Goal: Task Accomplishment & Management: Manage account settings

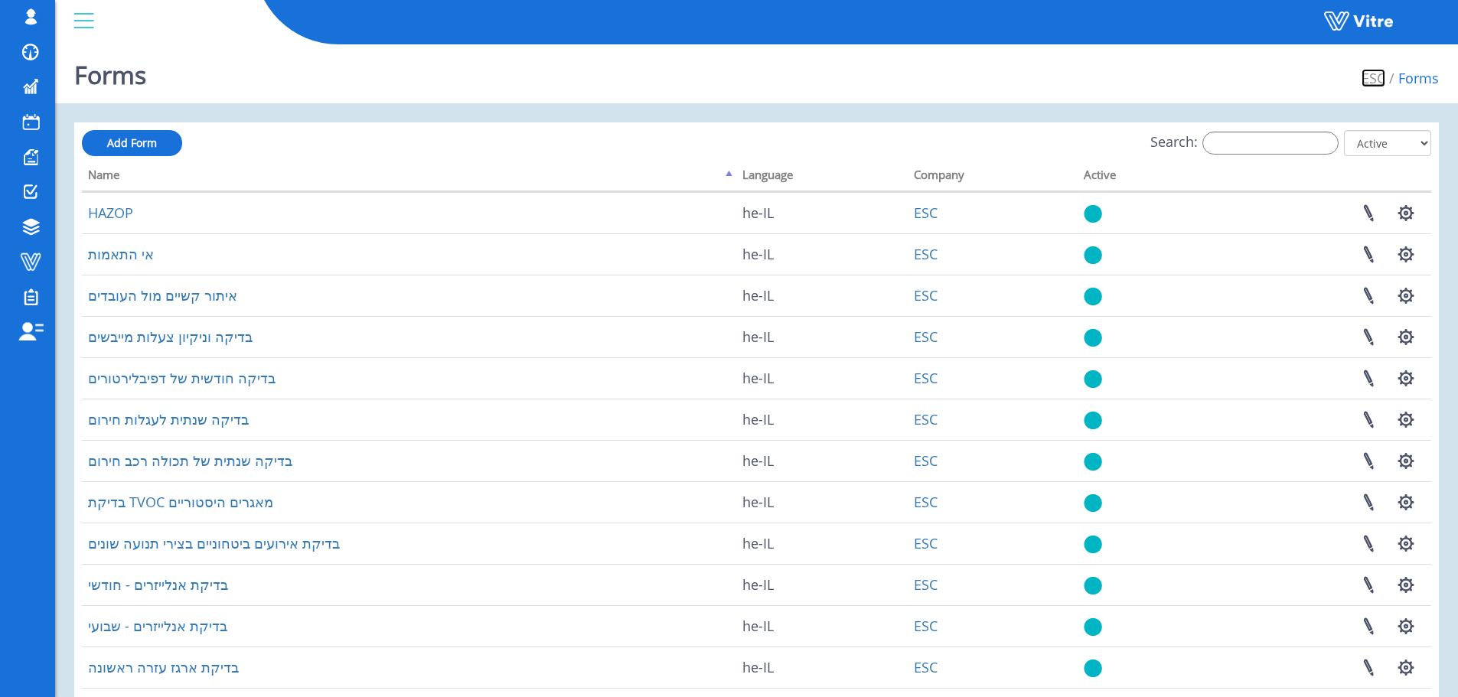
click at [1375, 75] on link "ESC" at bounding box center [1374, 78] width 24 height 18
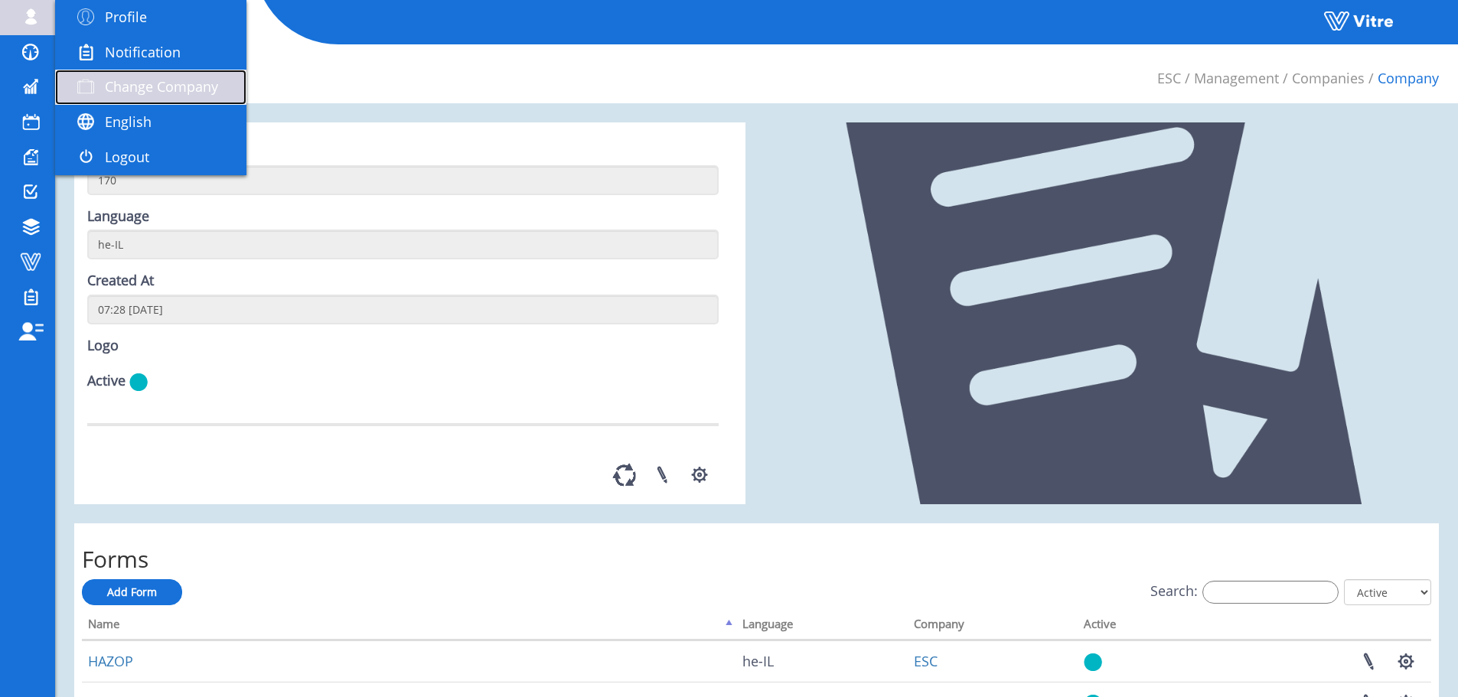
drag, startPoint x: 103, startPoint y: 88, endPoint x: 110, endPoint y: 83, distance: 8.3
click at [103, 88] on span at bounding box center [86, 86] width 38 height 18
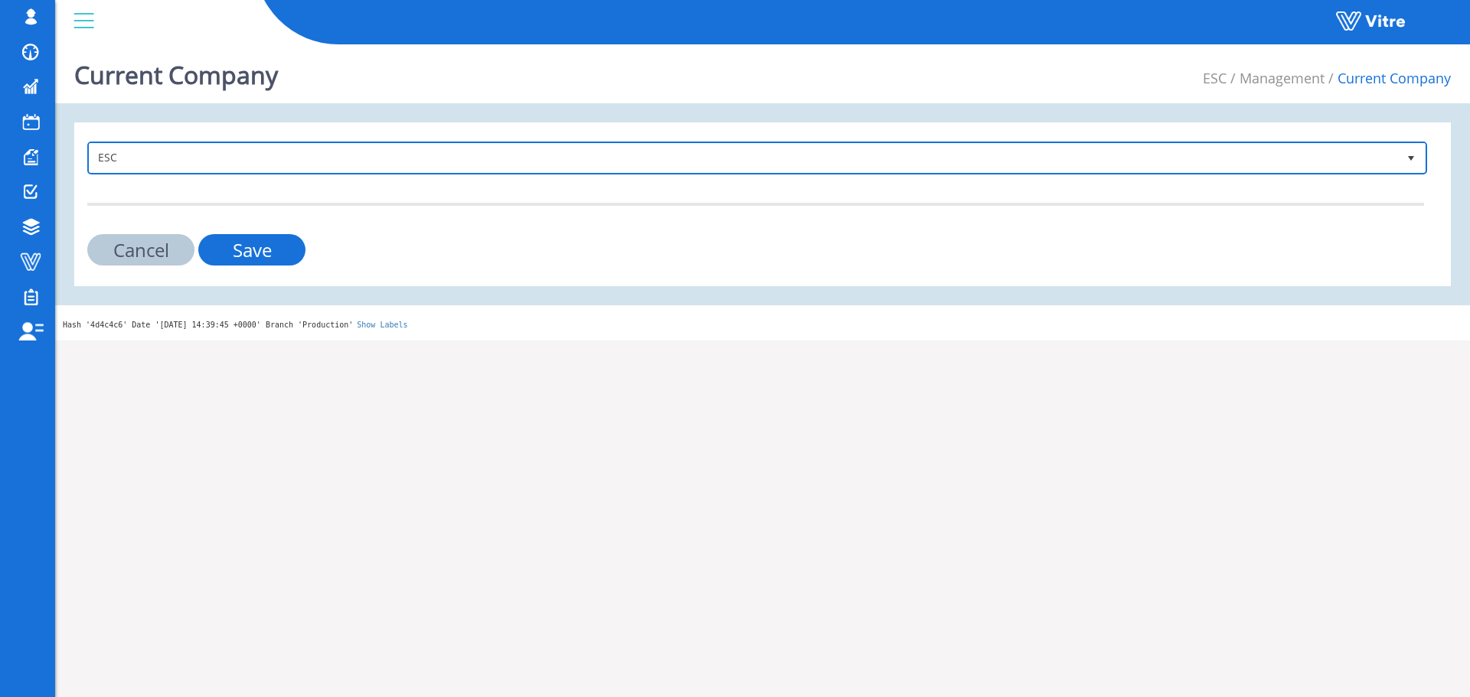
click at [359, 148] on span "ESC" at bounding box center [744, 158] width 1308 height 28
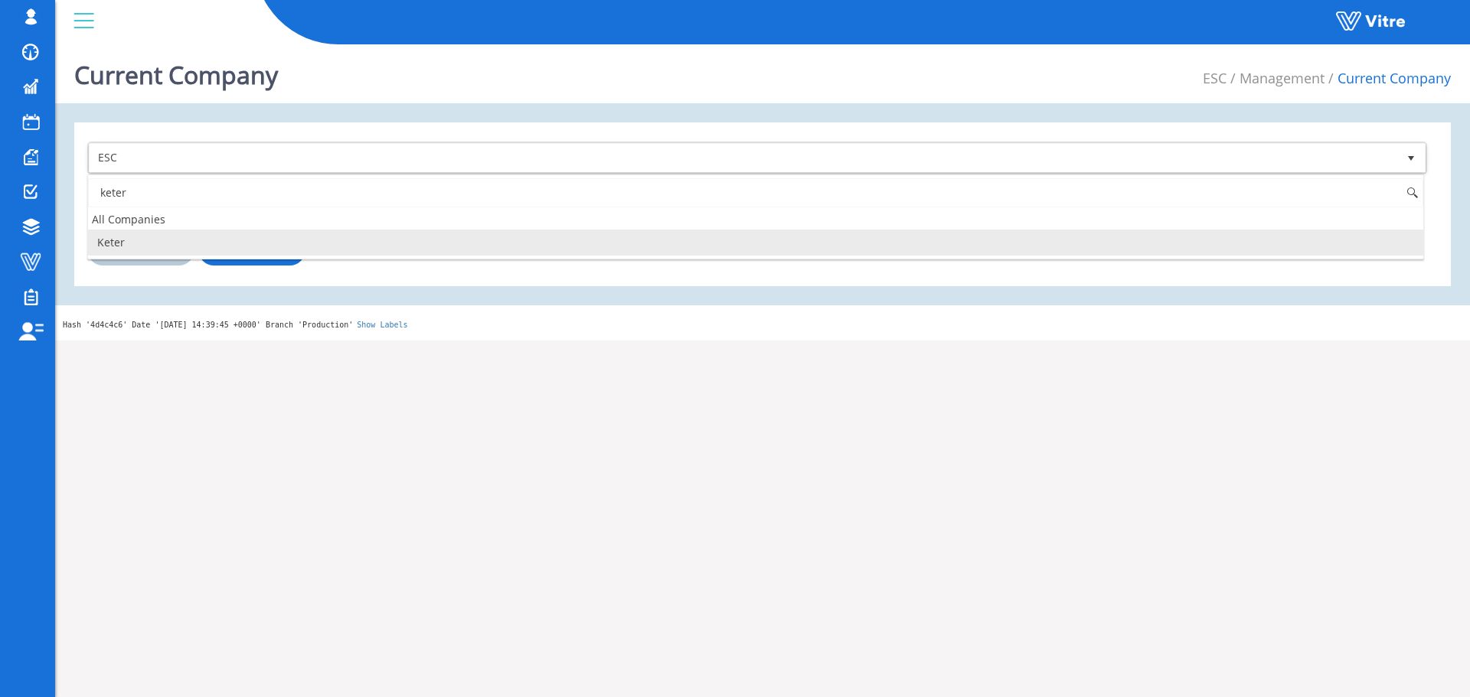
click at [261, 243] on li "Keter" at bounding box center [755, 243] width 1335 height 26
type input "keter"
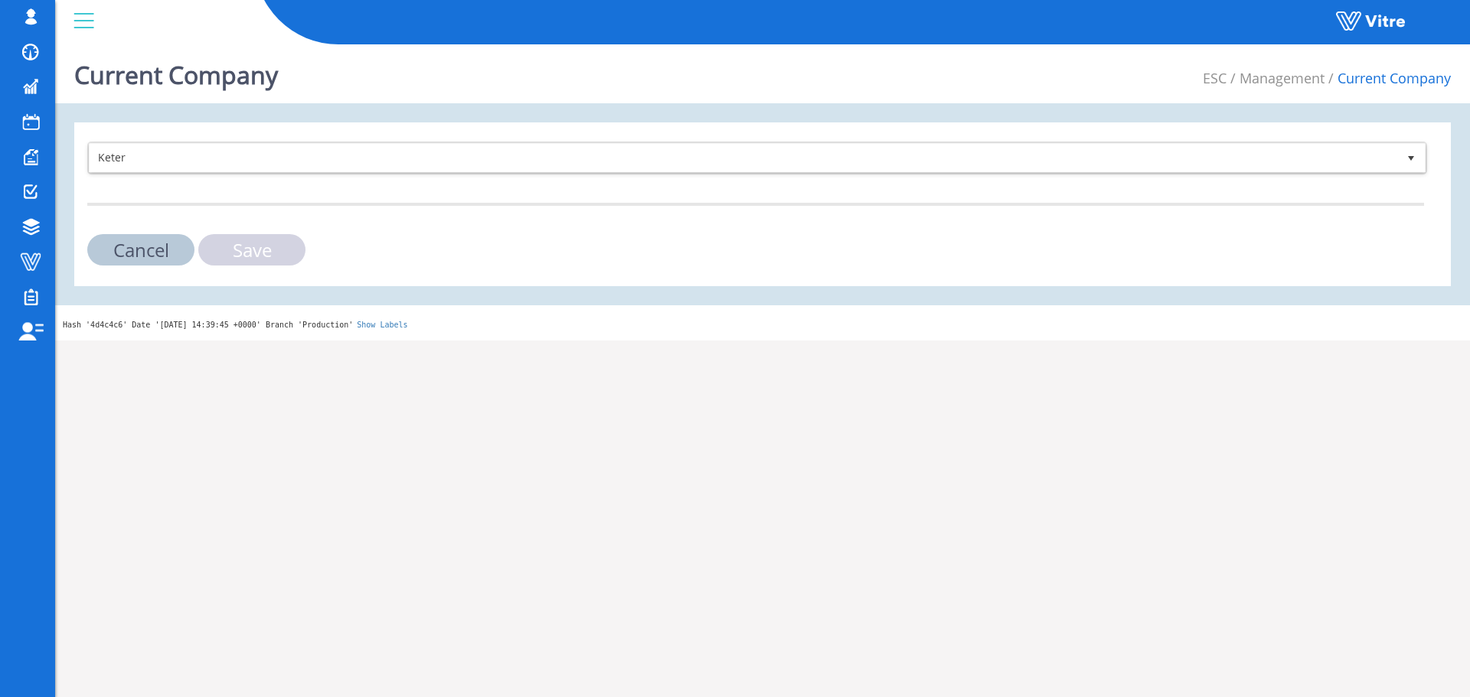
click at [266, 252] on input "Save" at bounding box center [251, 249] width 107 height 31
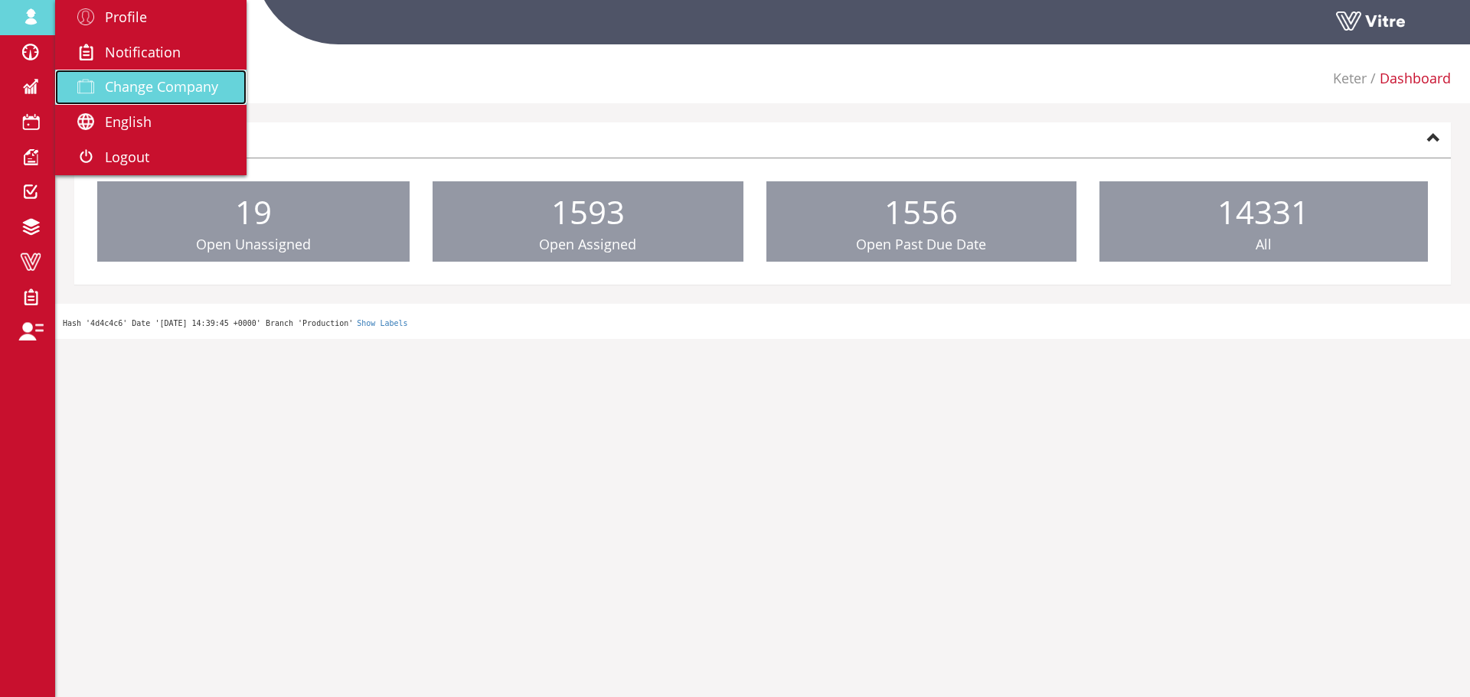
click at [114, 79] on span "Change Company" at bounding box center [161, 86] width 113 height 18
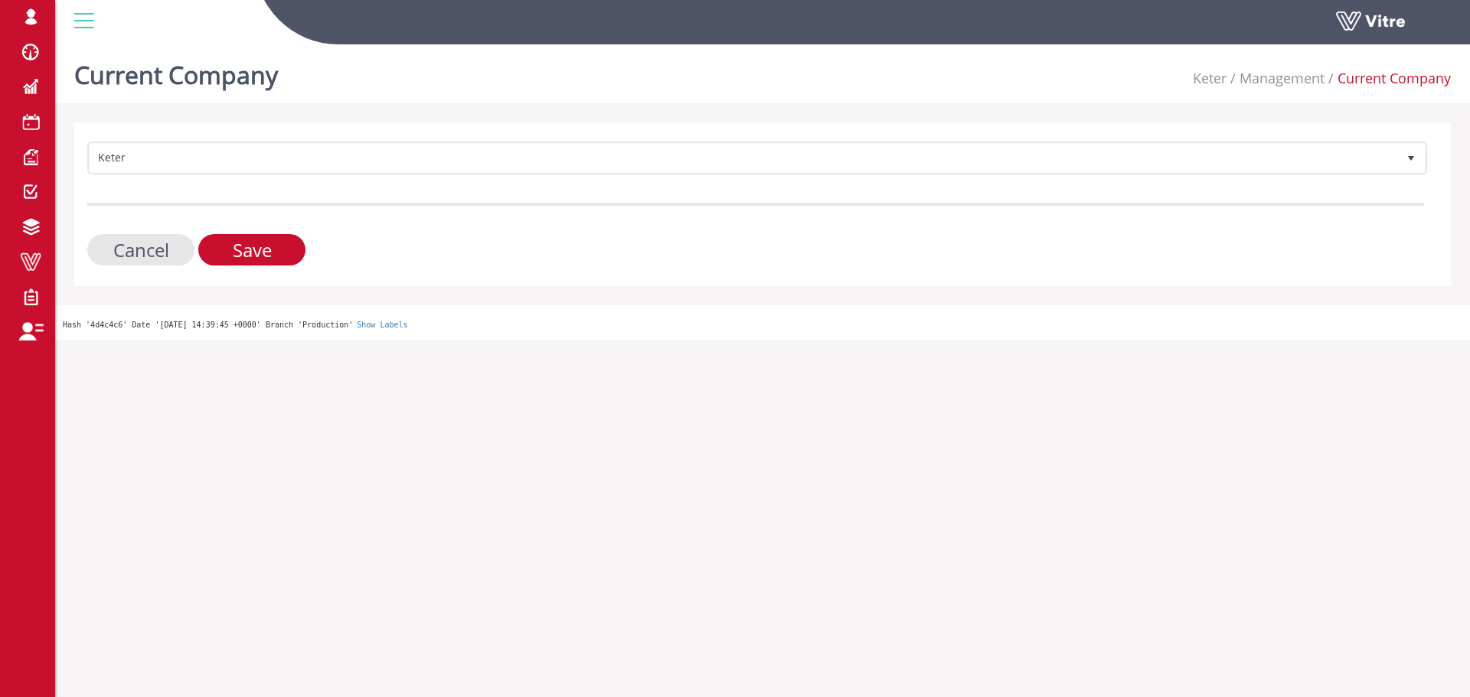
click at [406, 181] on form "Keter 218 Cancel Save" at bounding box center [755, 204] width 1337 height 124
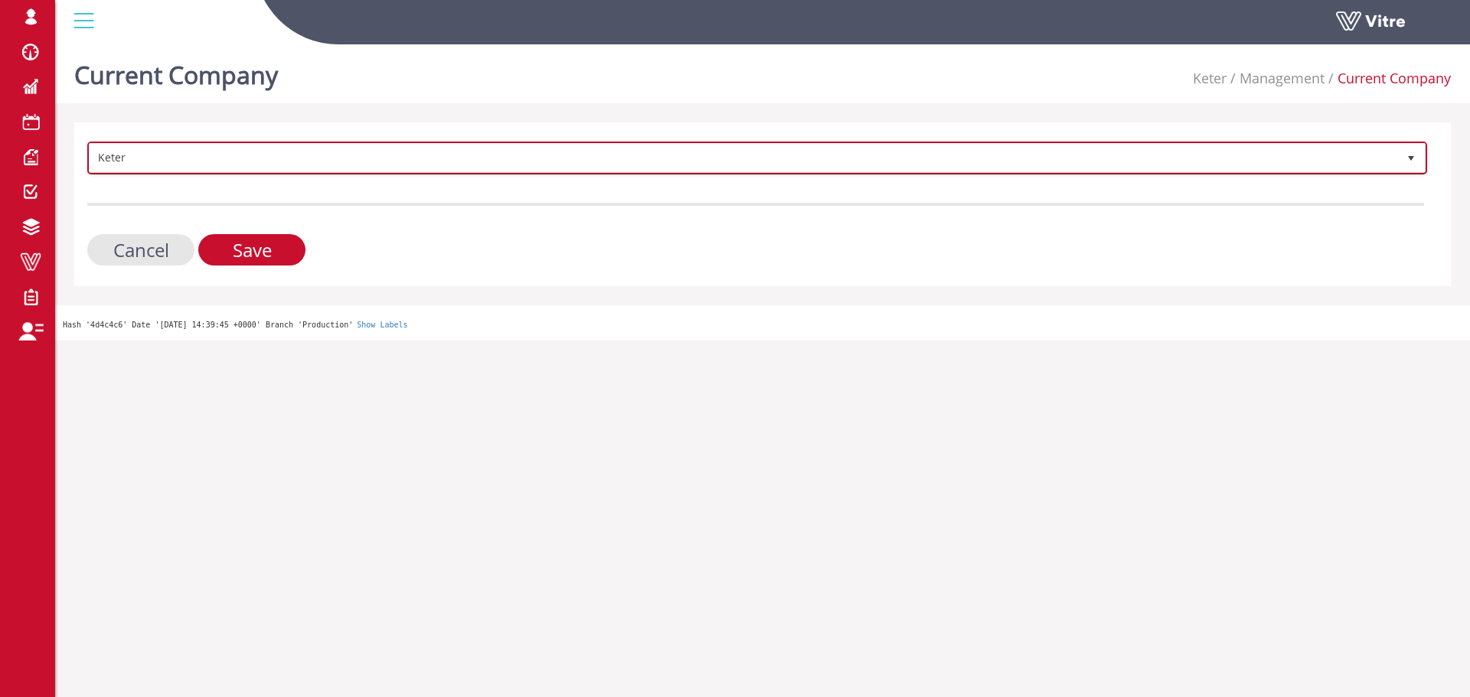
click at [413, 168] on span "Keter" at bounding box center [744, 158] width 1308 height 28
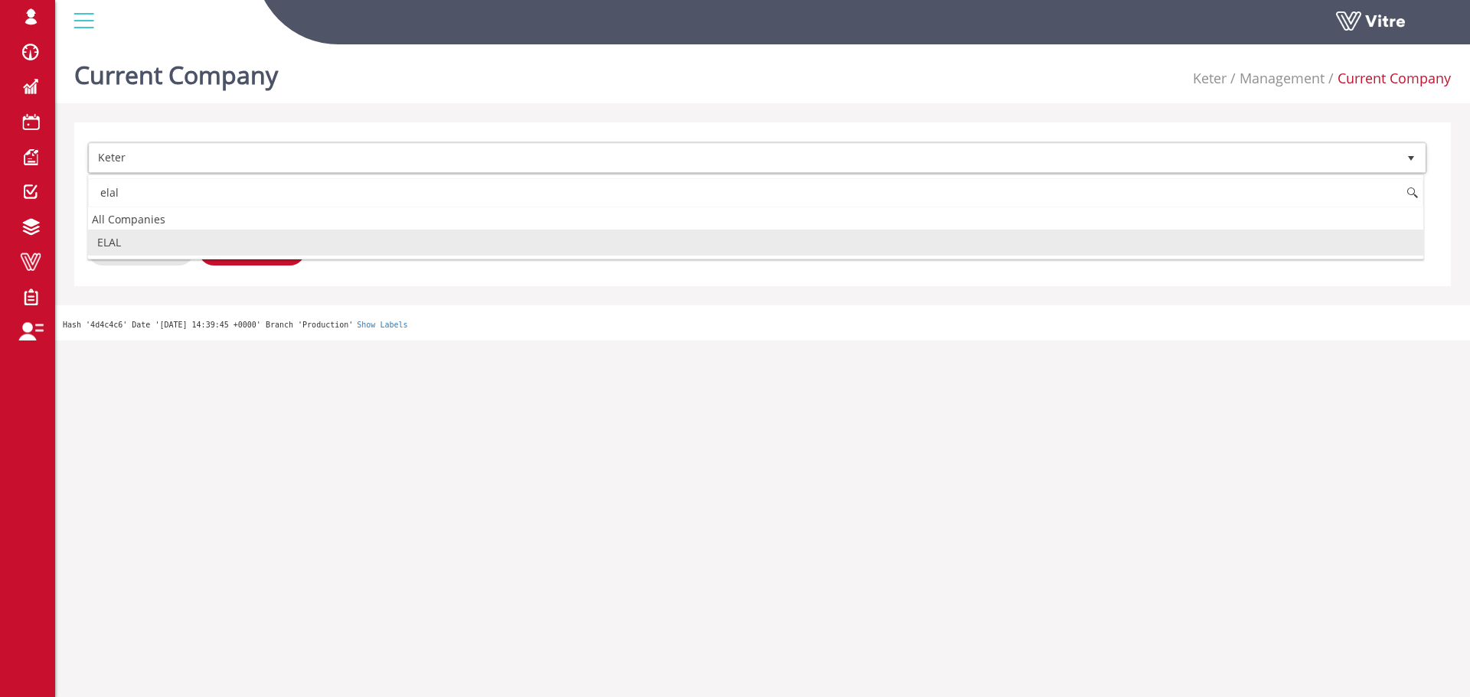
click at [273, 240] on li "ELAL" at bounding box center [755, 243] width 1335 height 26
type input "elal"
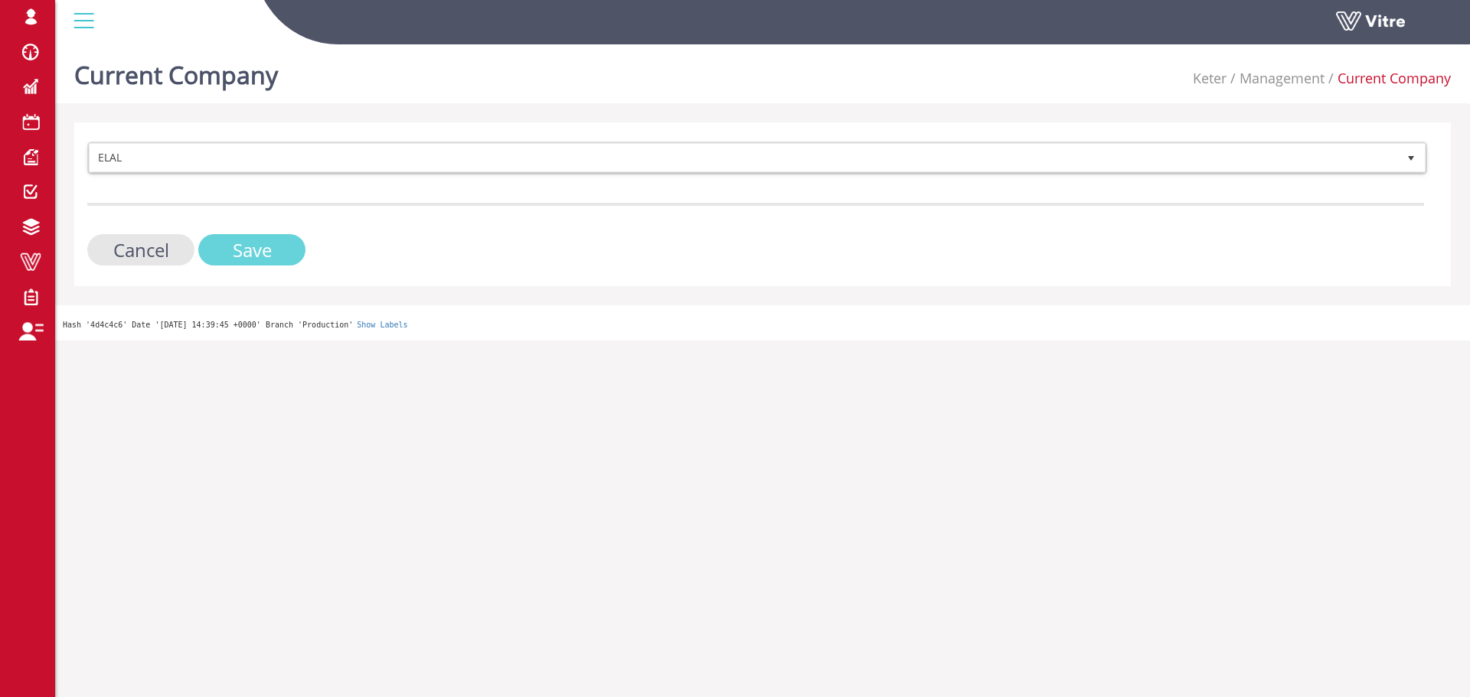
click at [273, 240] on input "Save" at bounding box center [251, 249] width 107 height 31
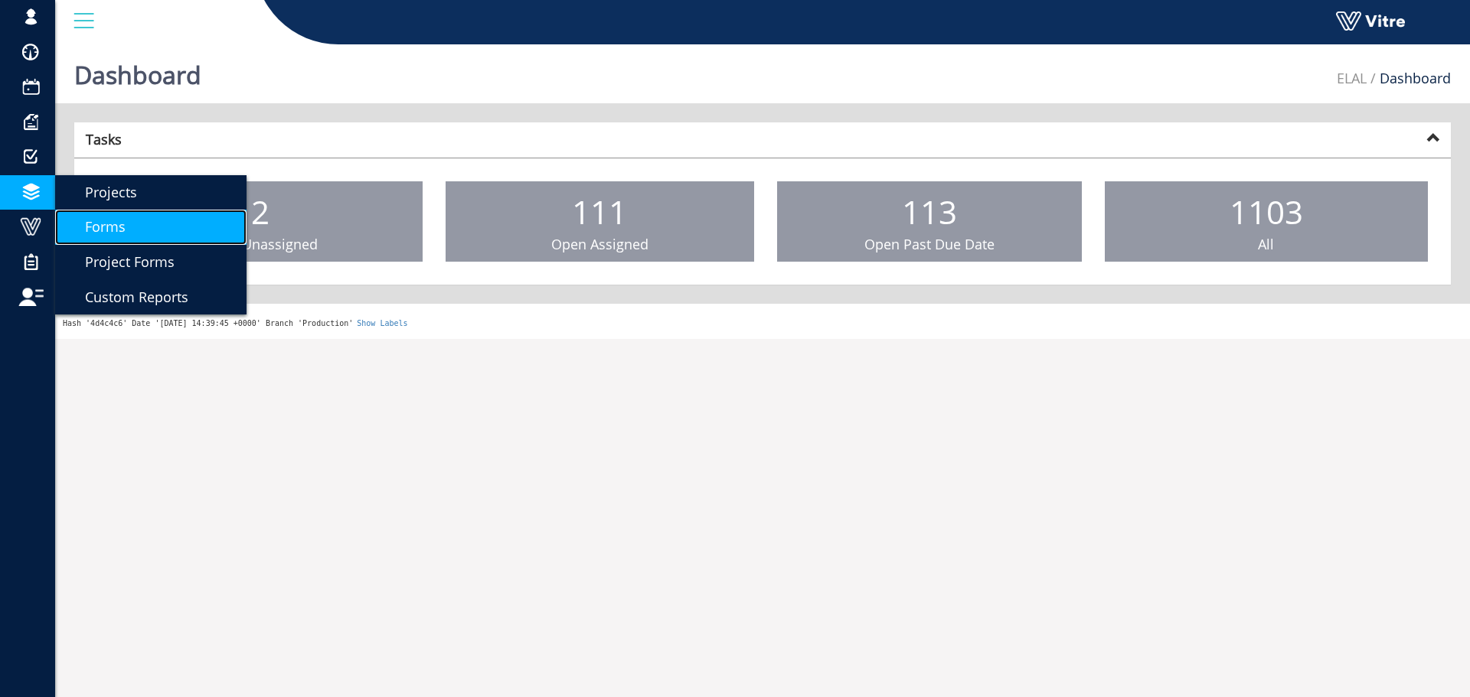
click at [83, 221] on span "Forms" at bounding box center [96, 226] width 59 height 18
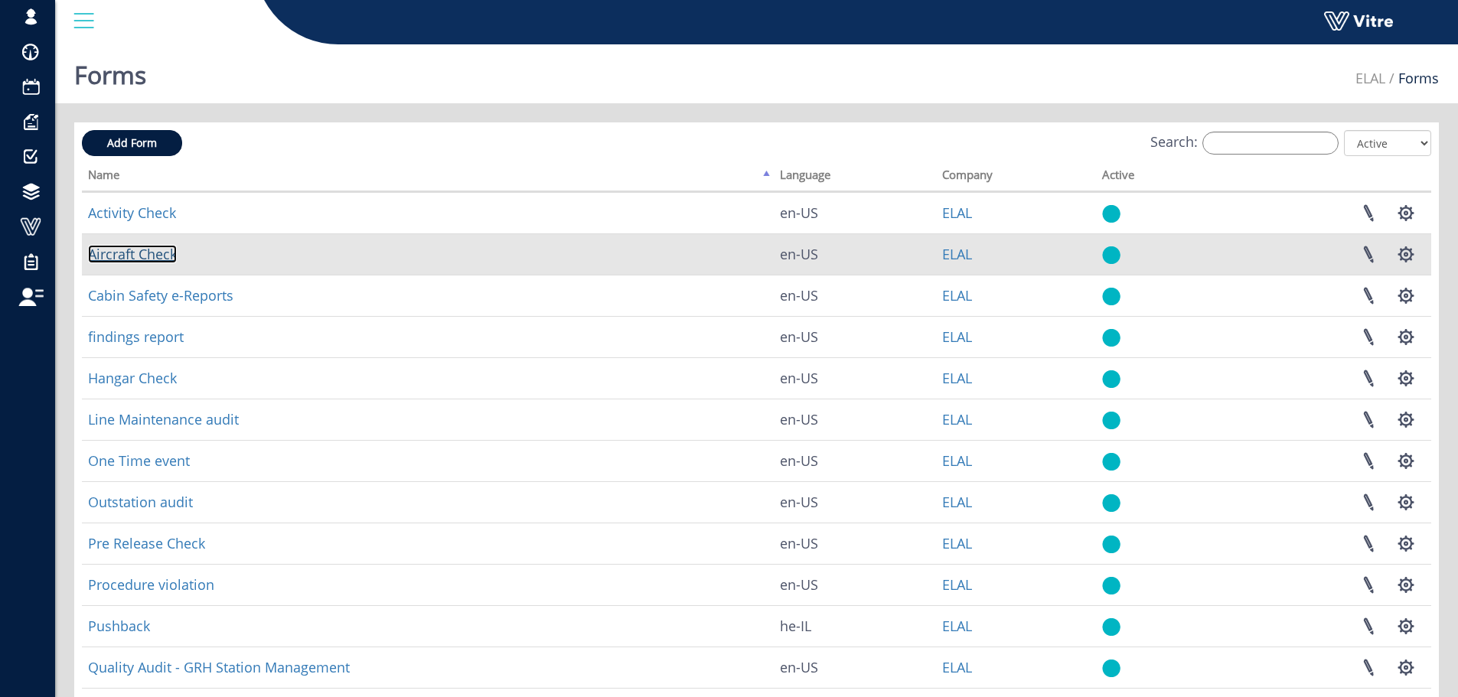
click at [145, 259] on link "Aircraft Check" at bounding box center [132, 254] width 89 height 18
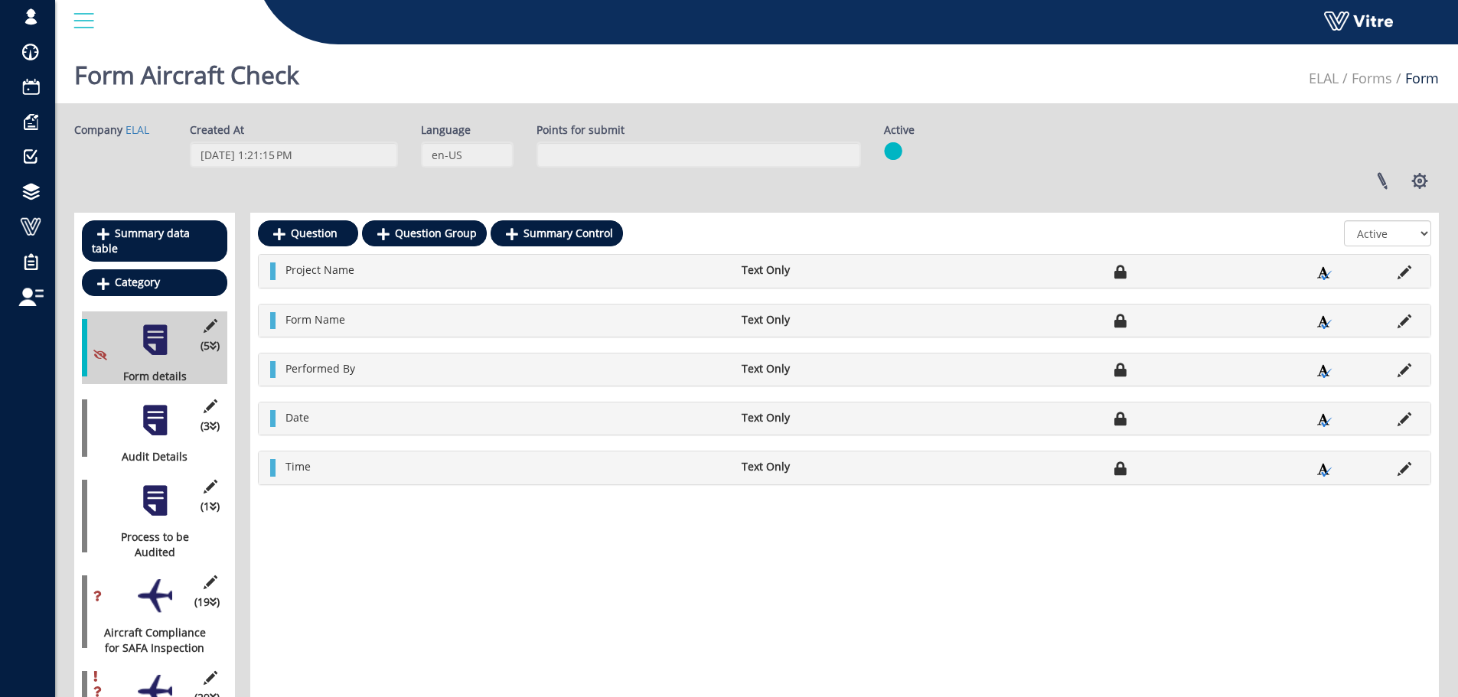
click at [881, 202] on div "Company ELAL Created At [DATE] 1:21:15 PM Language en-US Points for submit Acti…" at bounding box center [756, 595] width 1365 height 947
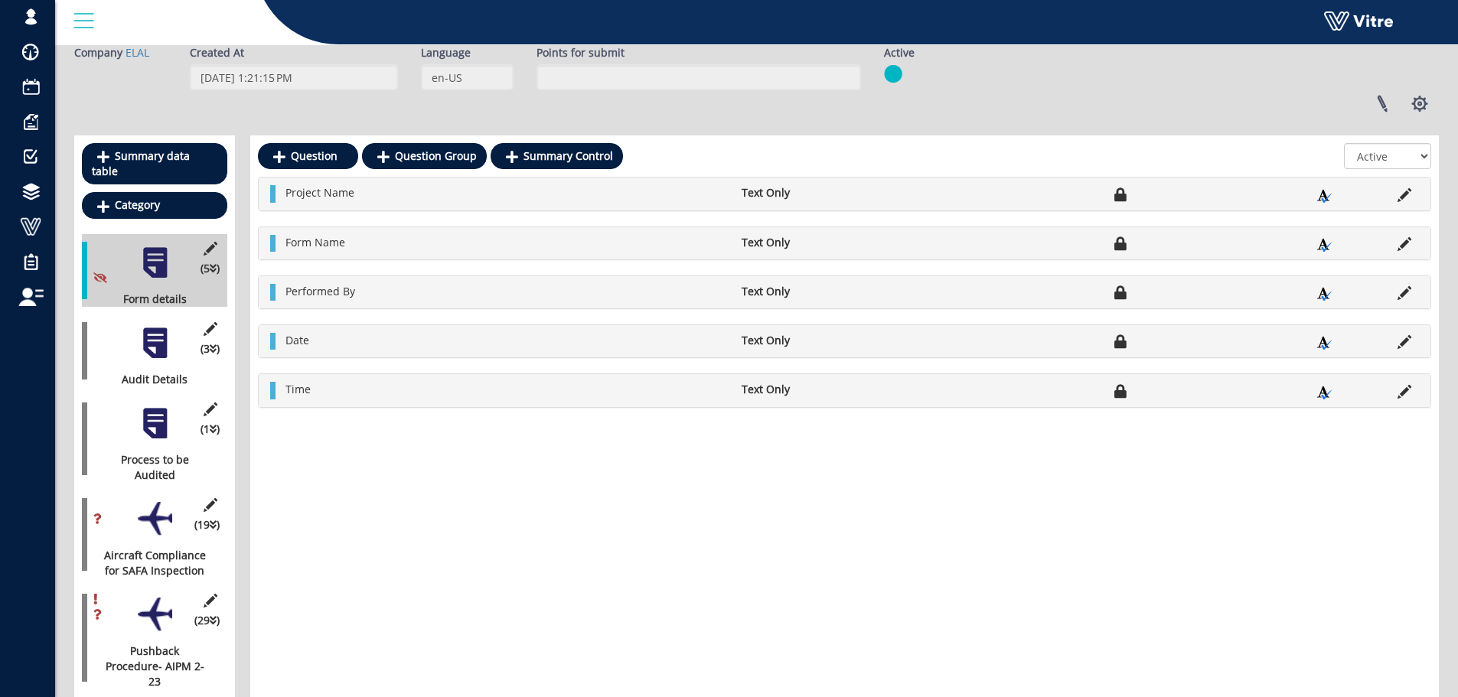
scroll to position [77, 0]
click at [157, 335] on div at bounding box center [155, 344] width 34 height 34
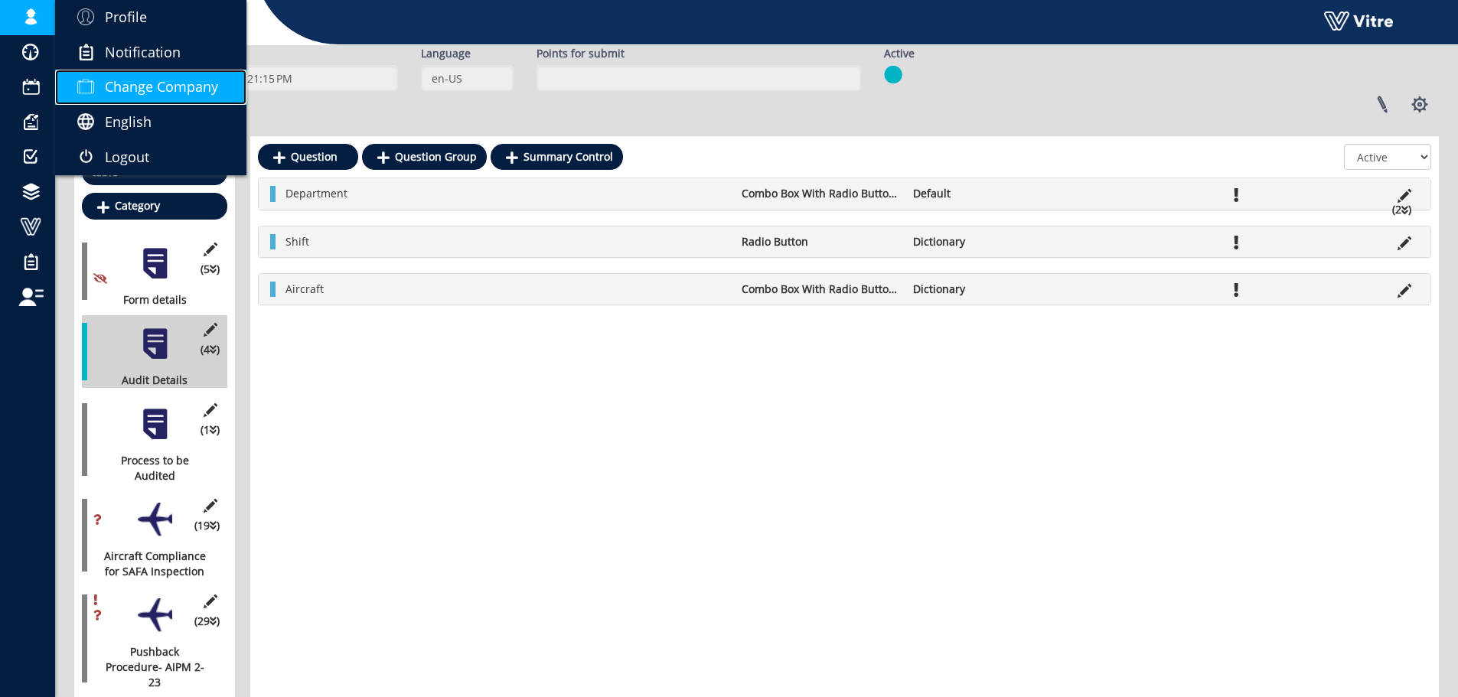
click at [123, 72] on link "Change Company" at bounding box center [150, 87] width 191 height 35
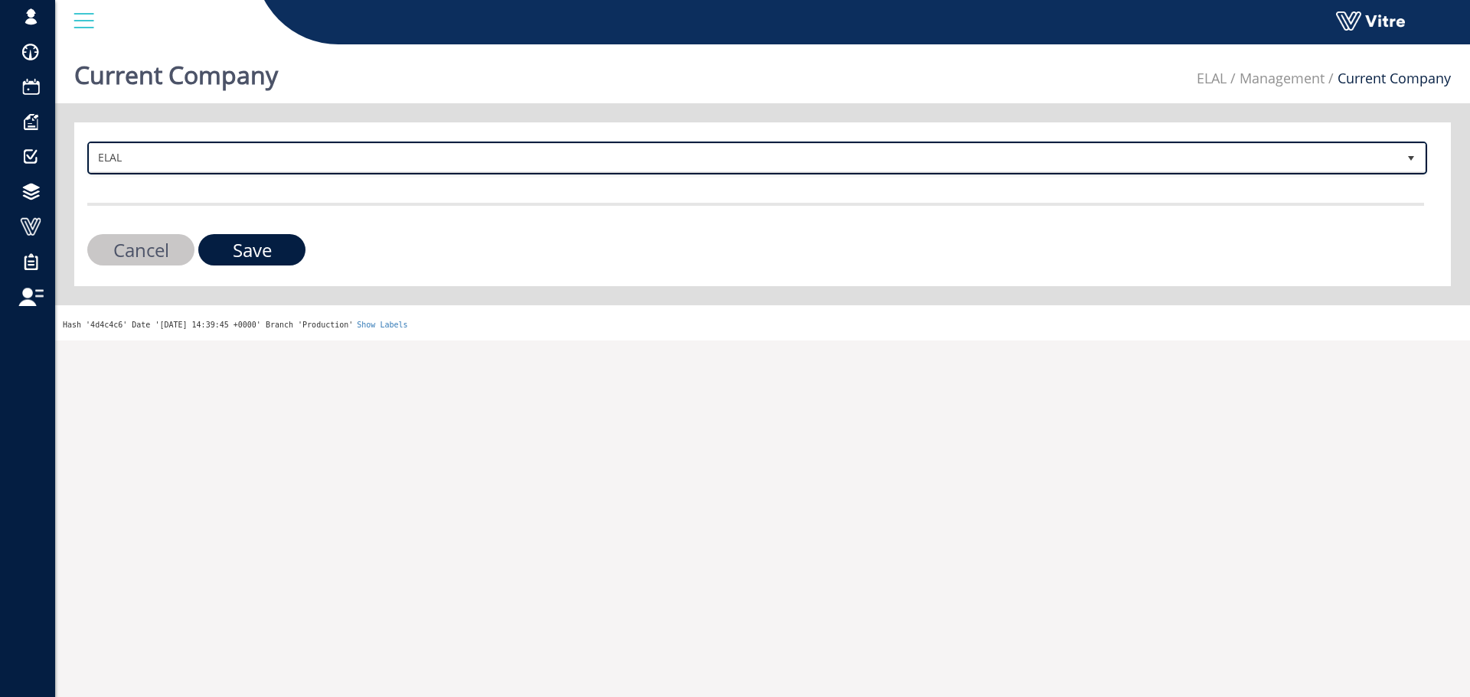
click at [242, 164] on span "ELAL" at bounding box center [744, 158] width 1308 height 28
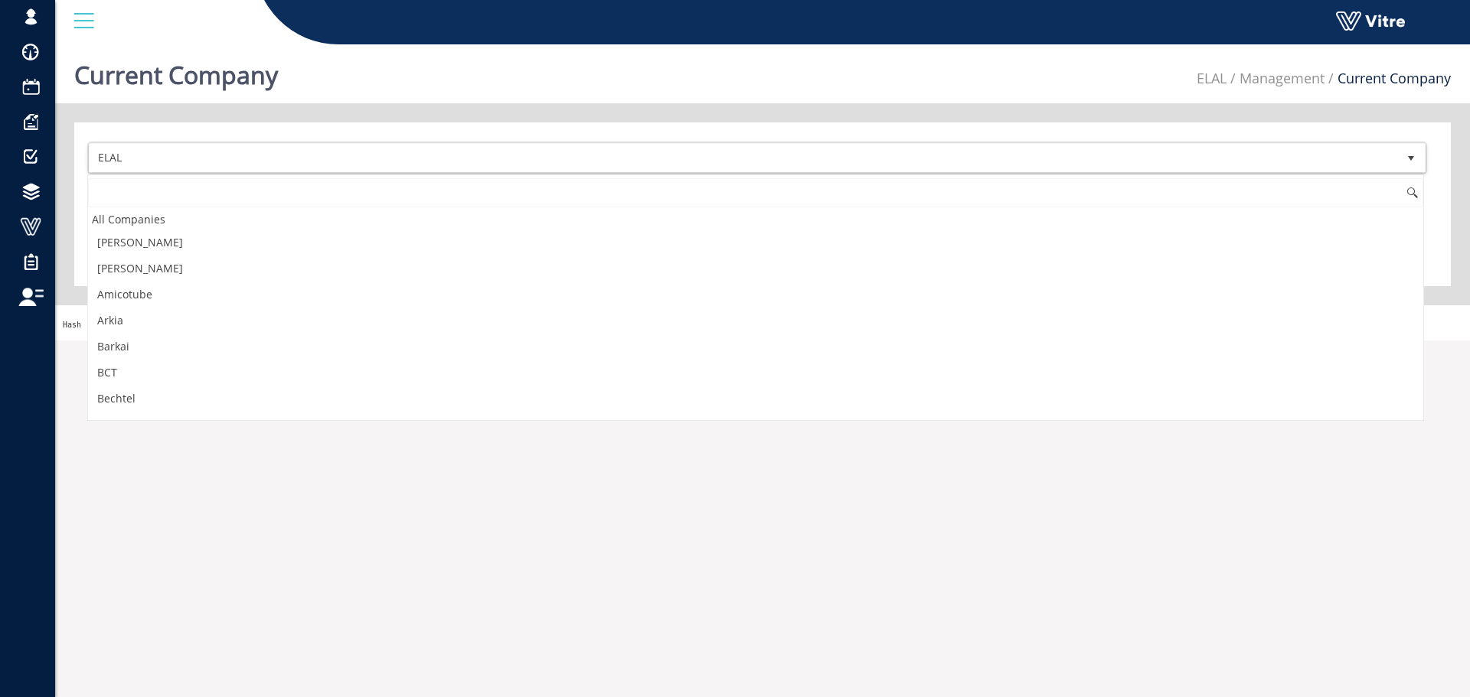
scroll to position [333, 0]
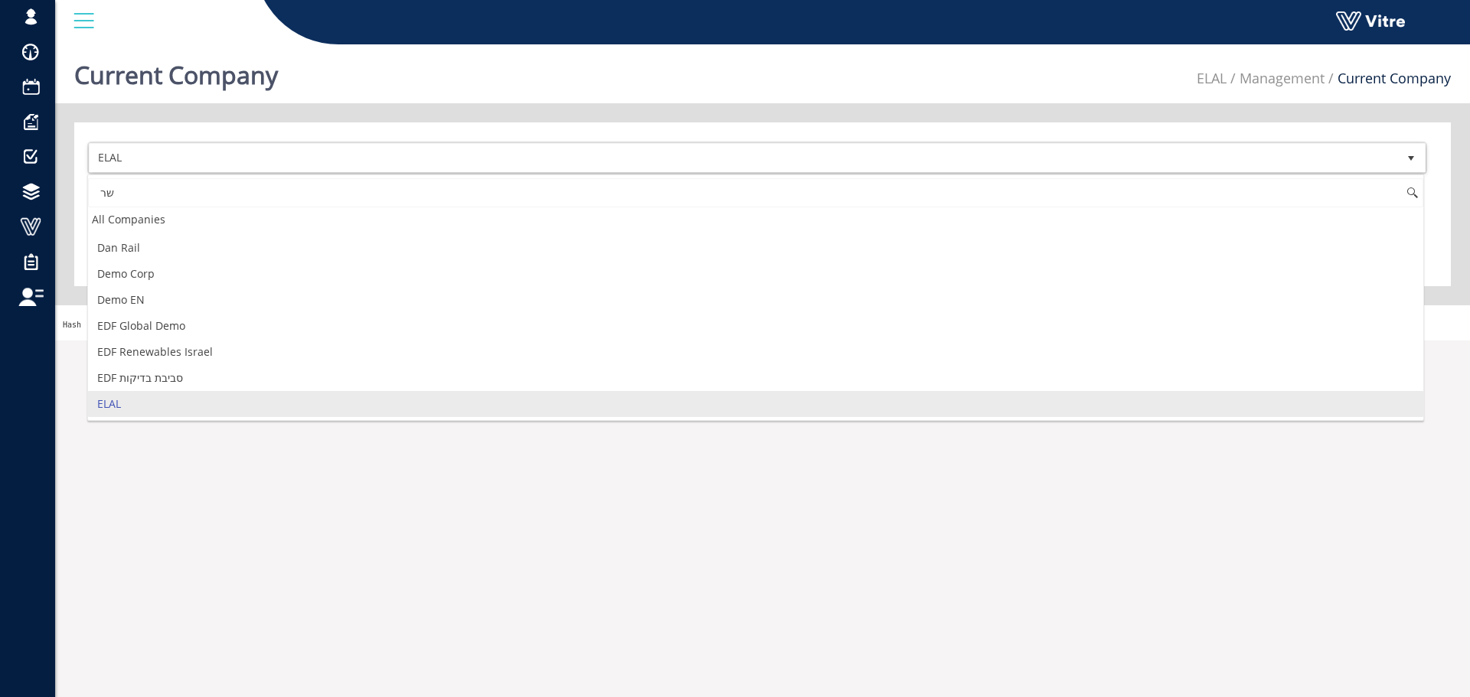
type input "ש"
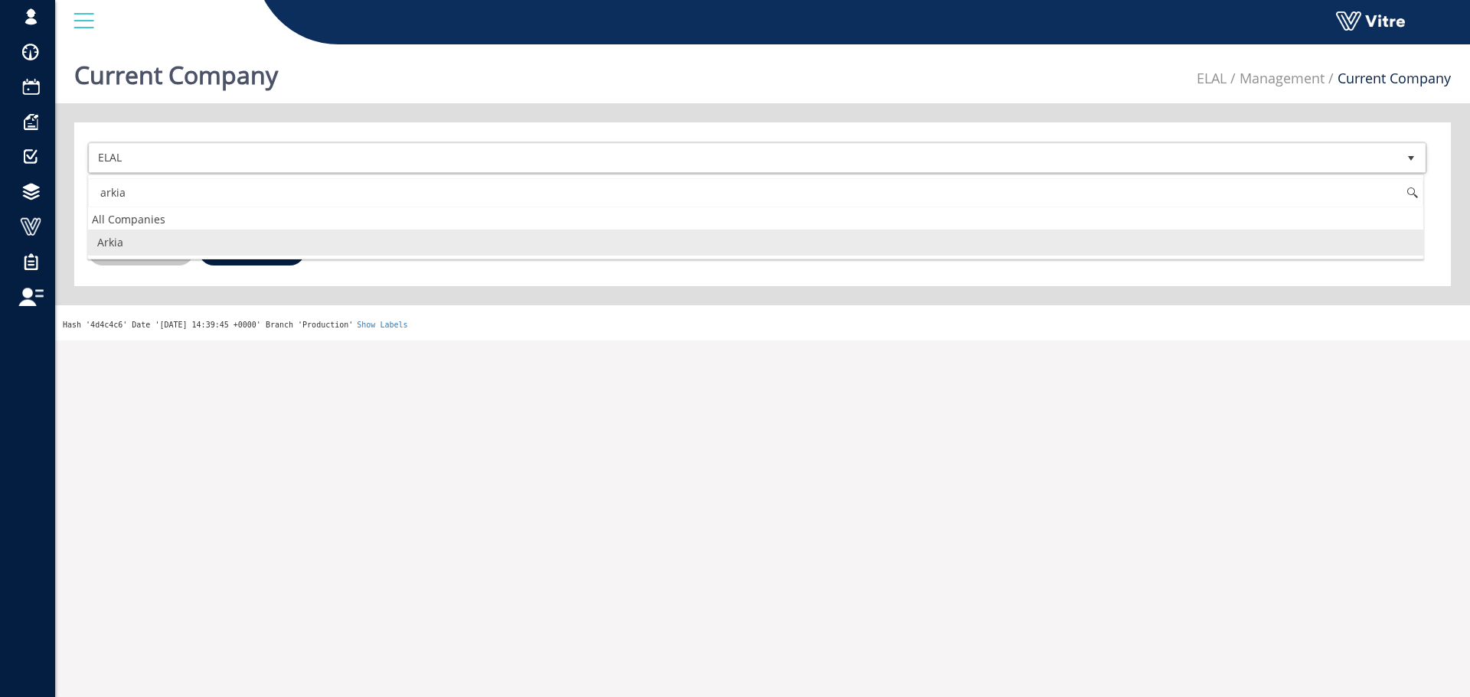
click at [185, 247] on li "Arkia" at bounding box center [755, 243] width 1335 height 26
type input "arkia"
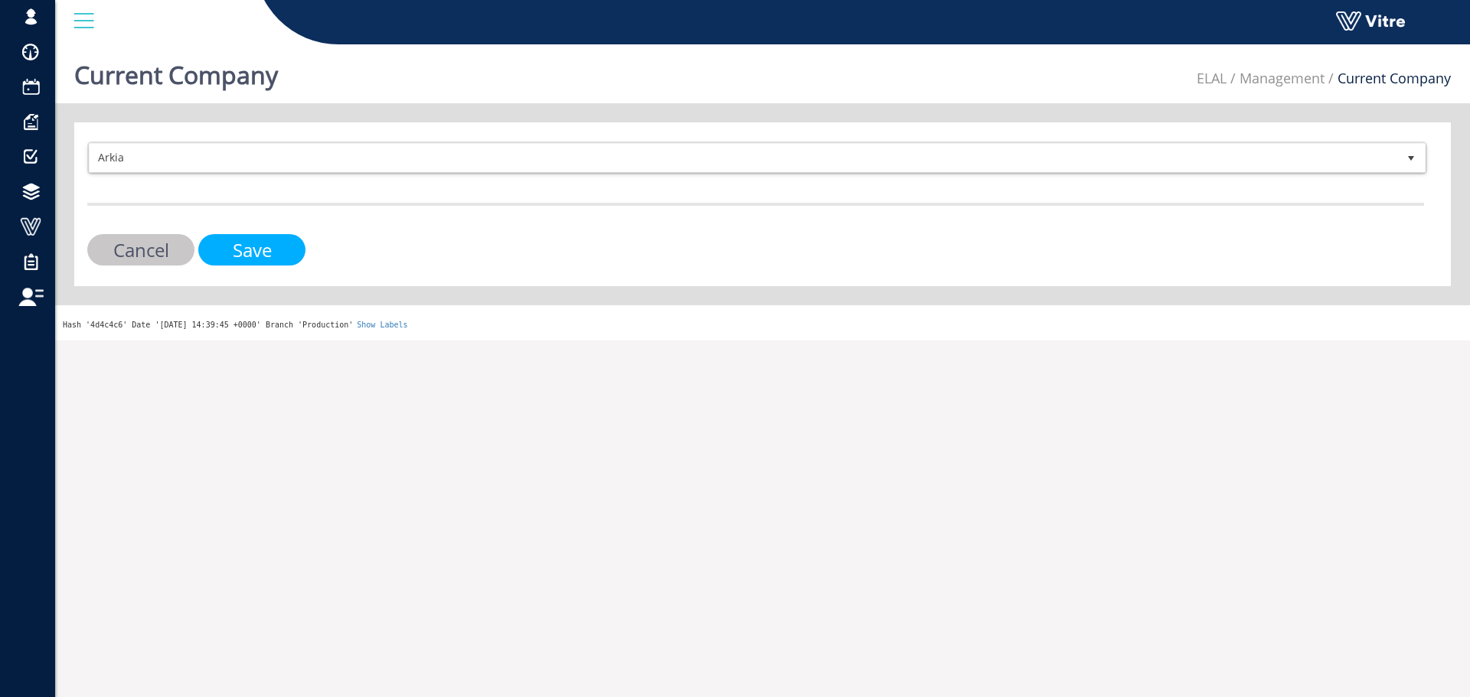
click at [207, 242] on input "Save" at bounding box center [251, 249] width 107 height 31
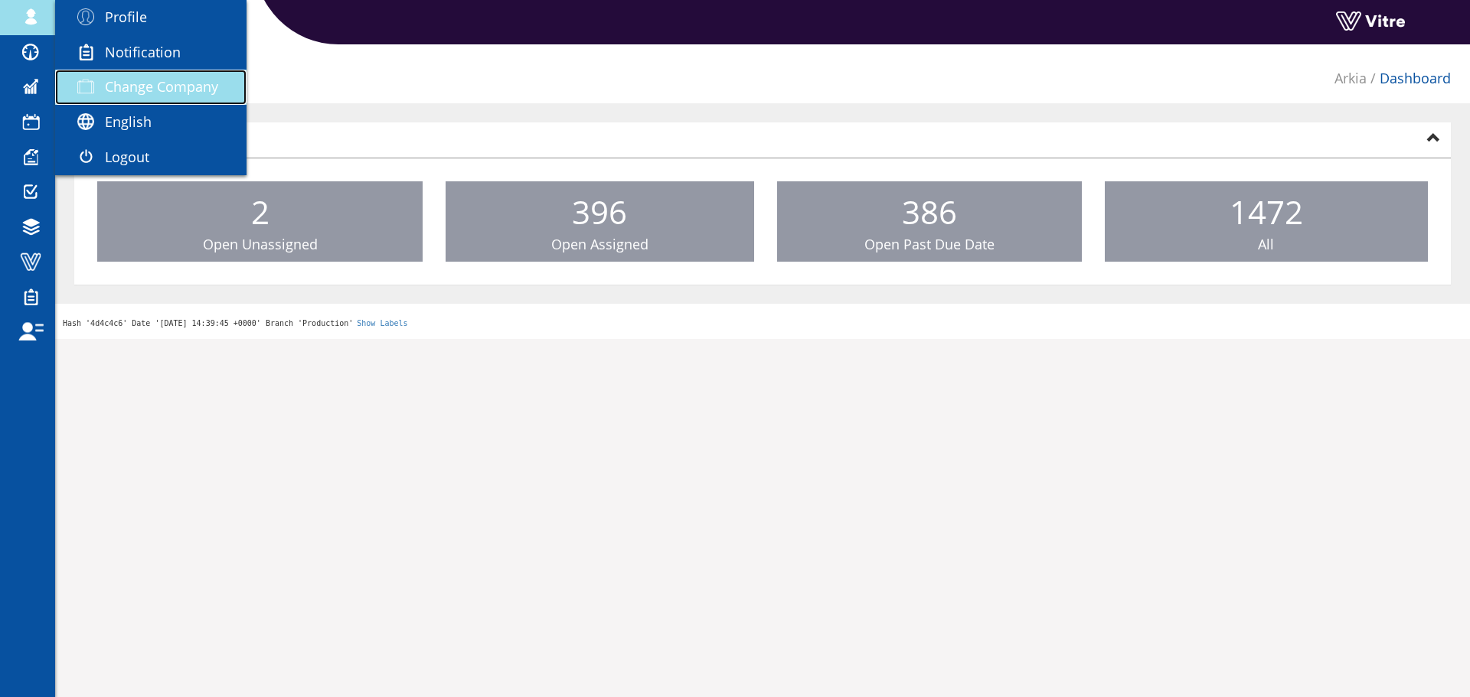
click at [114, 84] on span "Change Company" at bounding box center [161, 86] width 113 height 18
click at [126, 80] on span "Change Company" at bounding box center [161, 86] width 113 height 18
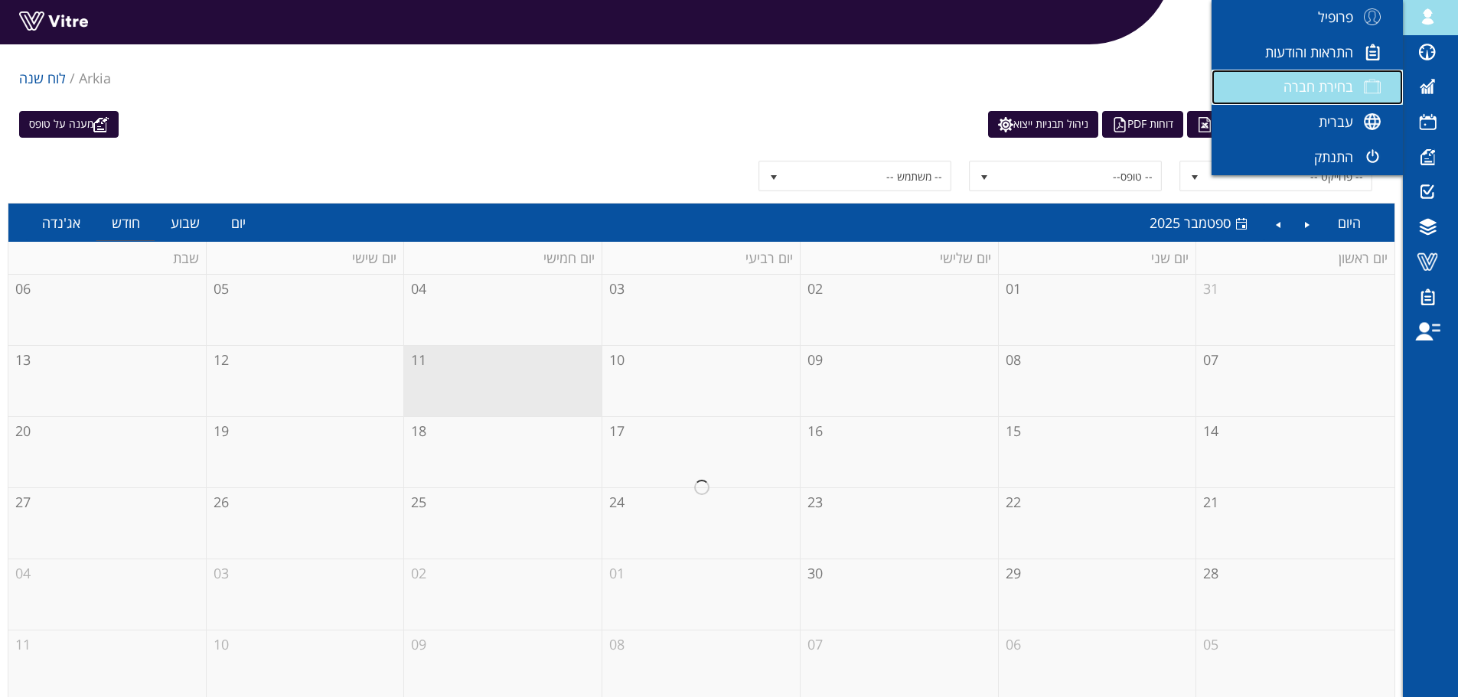
click at [1323, 96] on span "בחירת חברה" at bounding box center [1319, 86] width 70 height 18
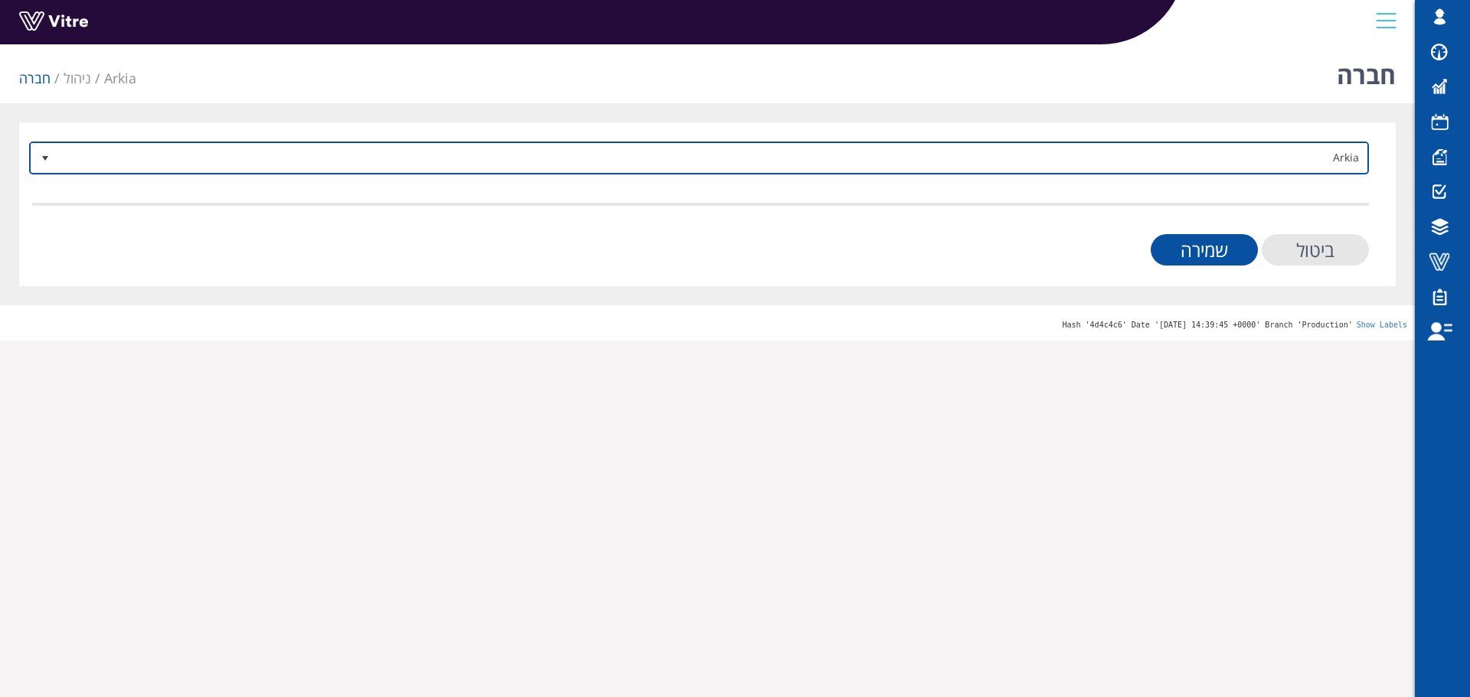
click at [586, 167] on span "Arkia" at bounding box center [712, 158] width 1309 height 28
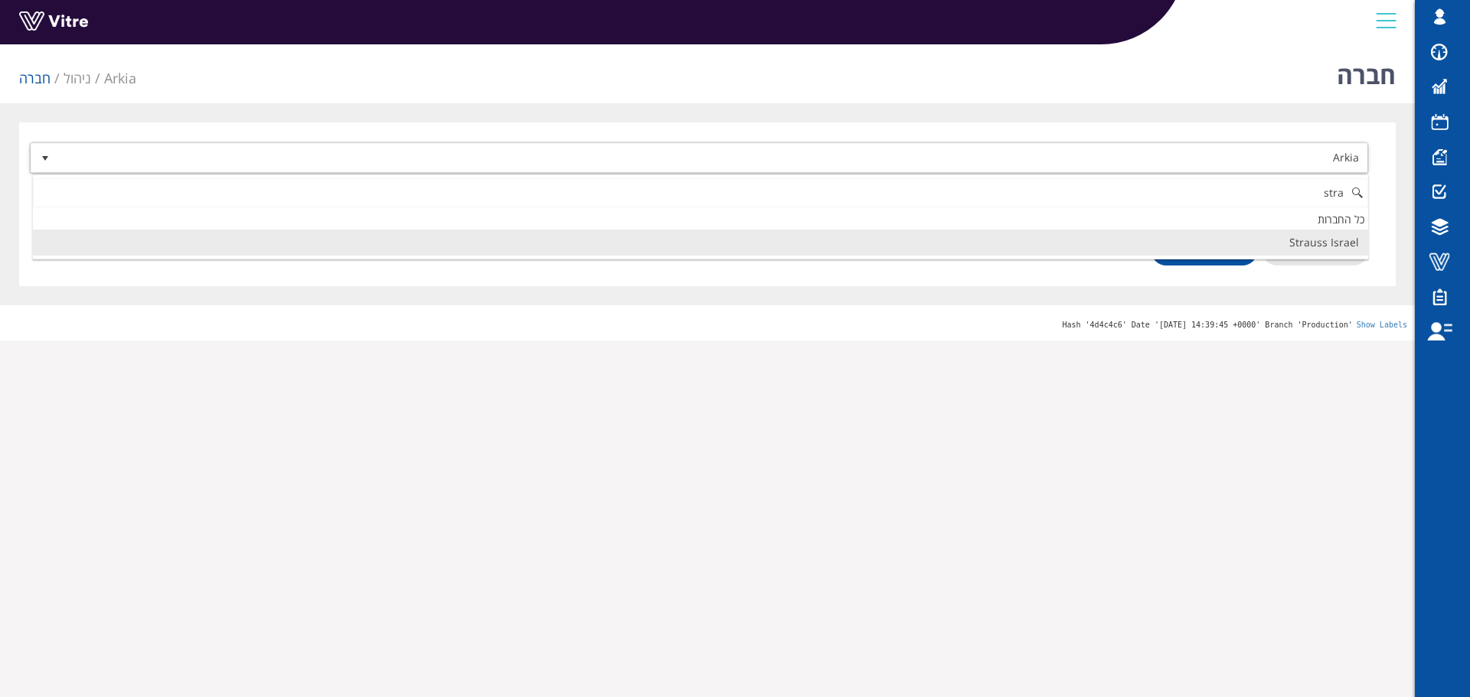
click at [1056, 237] on li "Strauss Israel" at bounding box center [700, 243] width 1335 height 26
type input "stra"
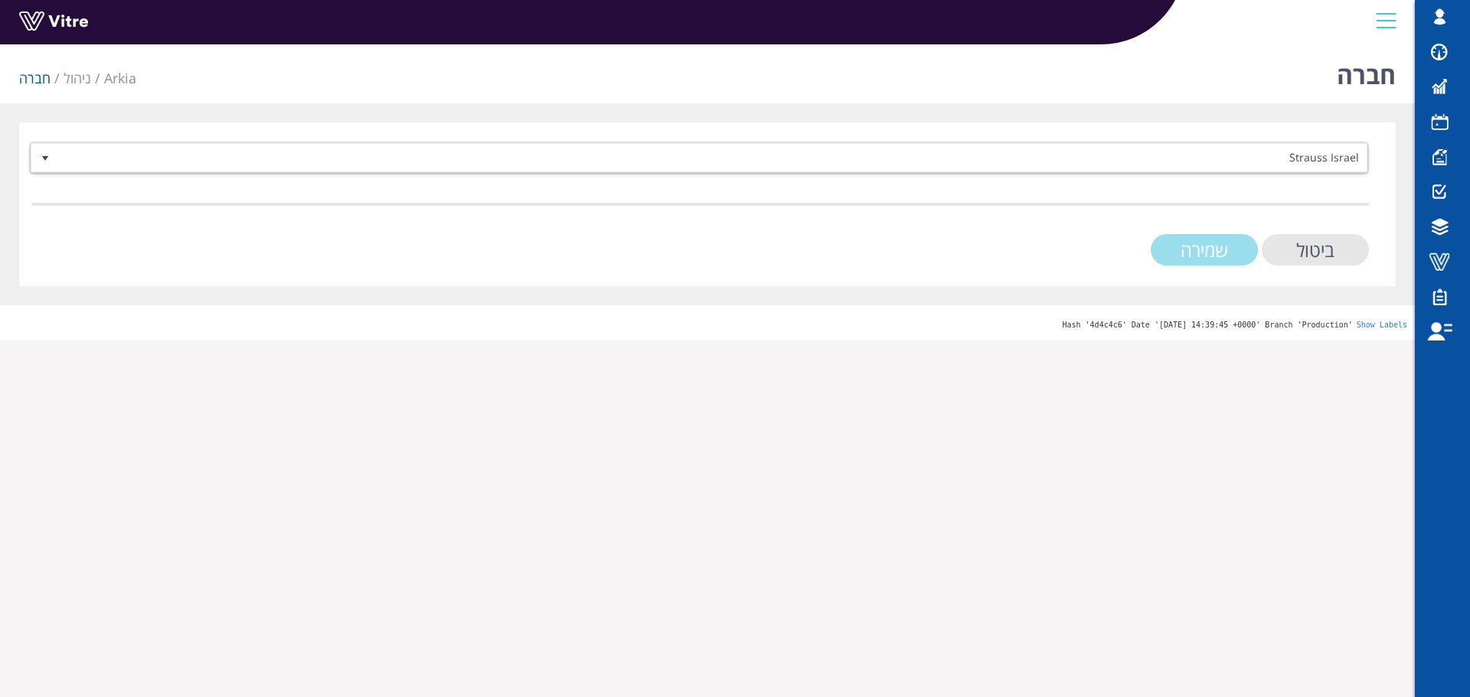
click at [1217, 253] on input "שמירה" at bounding box center [1204, 249] width 107 height 31
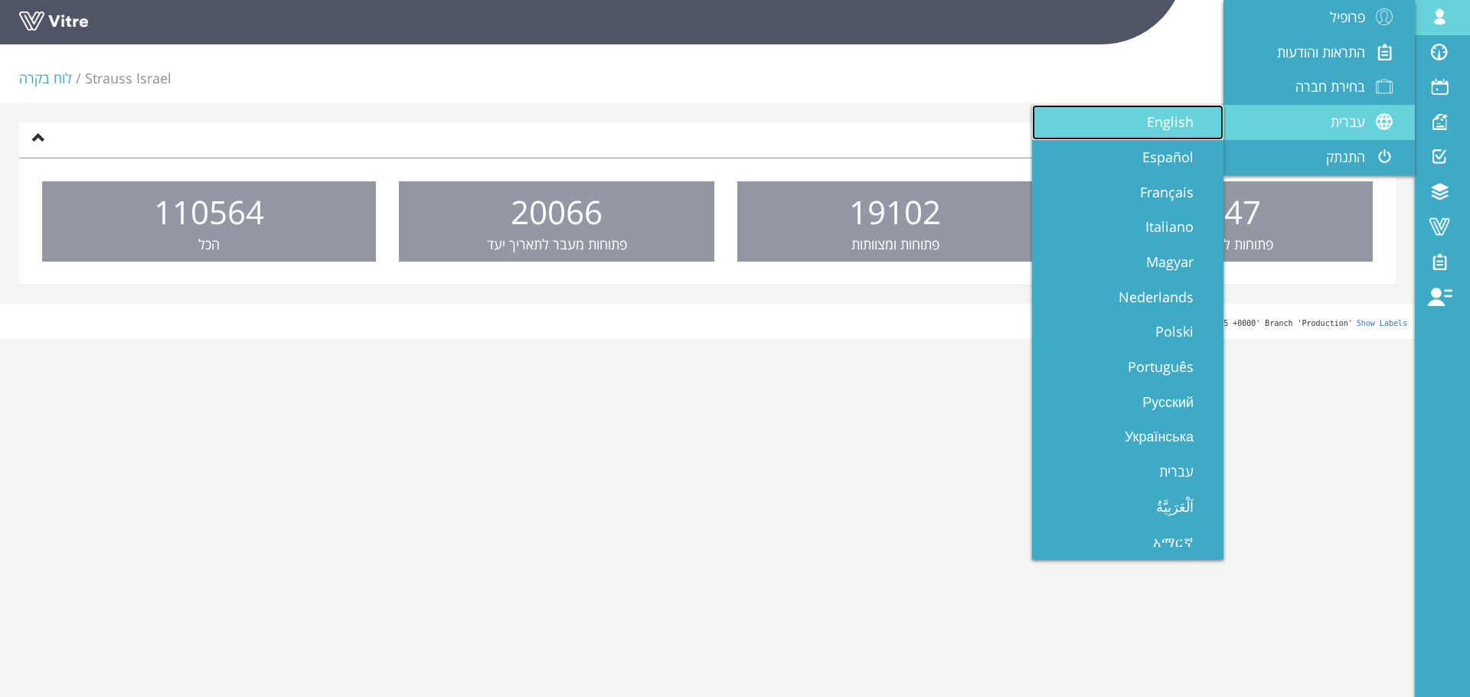
click at [1197, 120] on span "English" at bounding box center [1179, 122] width 65 height 18
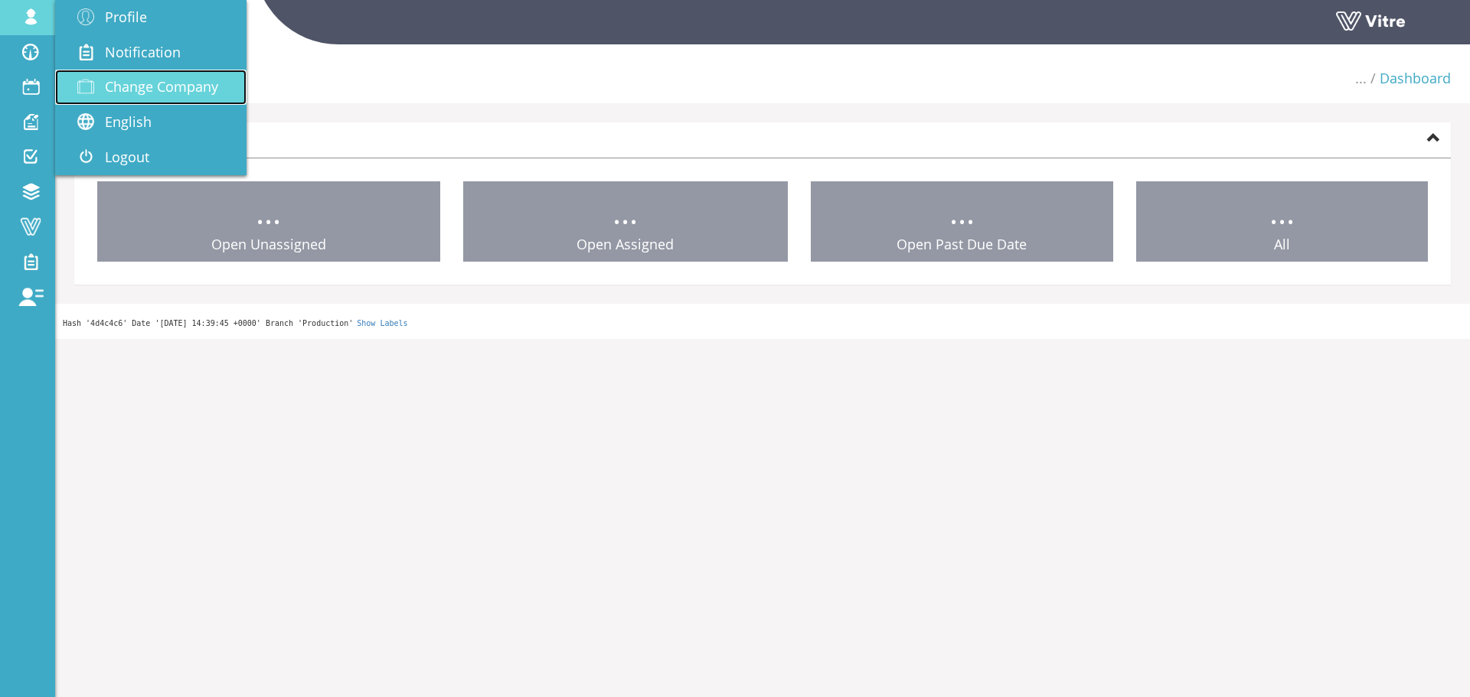
click at [139, 78] on span "Change Company" at bounding box center [161, 86] width 113 height 18
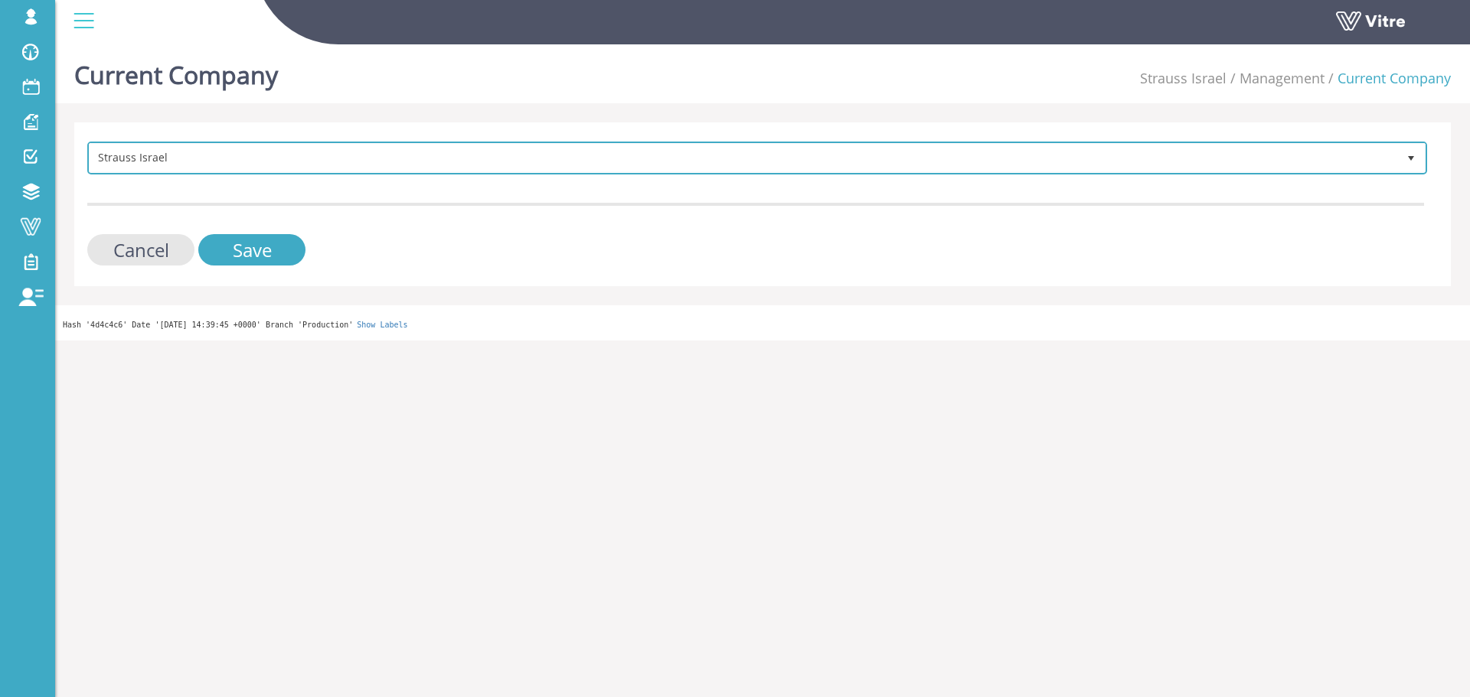
click at [235, 170] on span "Strauss Israel" at bounding box center [744, 158] width 1308 height 28
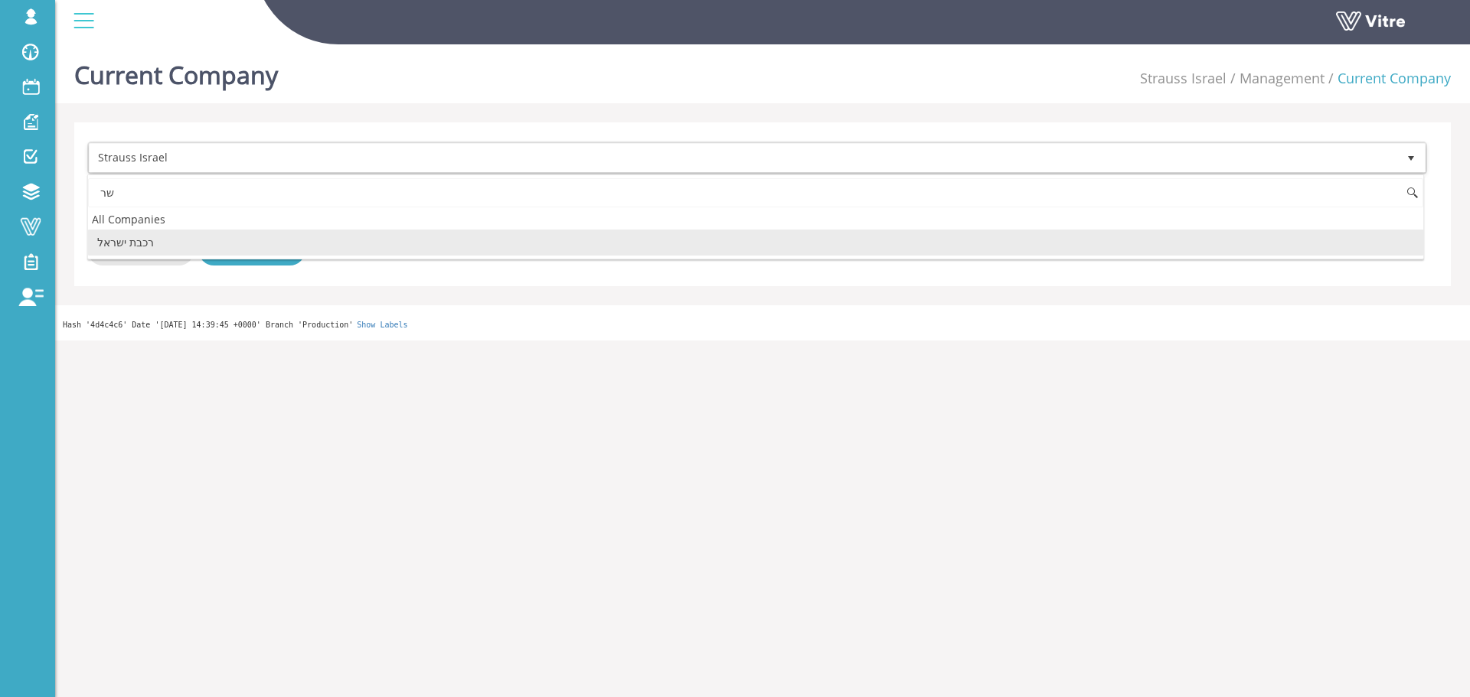
click at [187, 194] on input "שר" at bounding box center [755, 192] width 1335 height 29
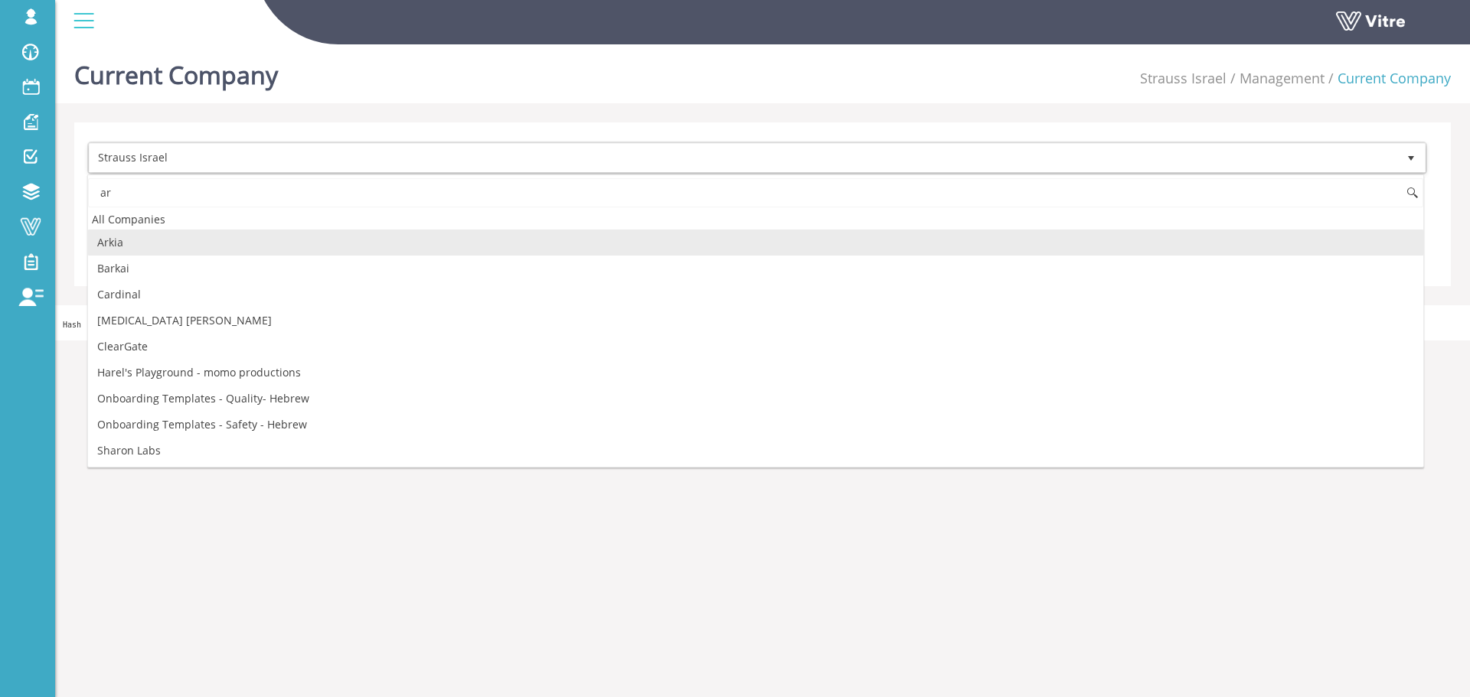
click at [178, 247] on li "Arkia" at bounding box center [755, 243] width 1335 height 26
type input "ar"
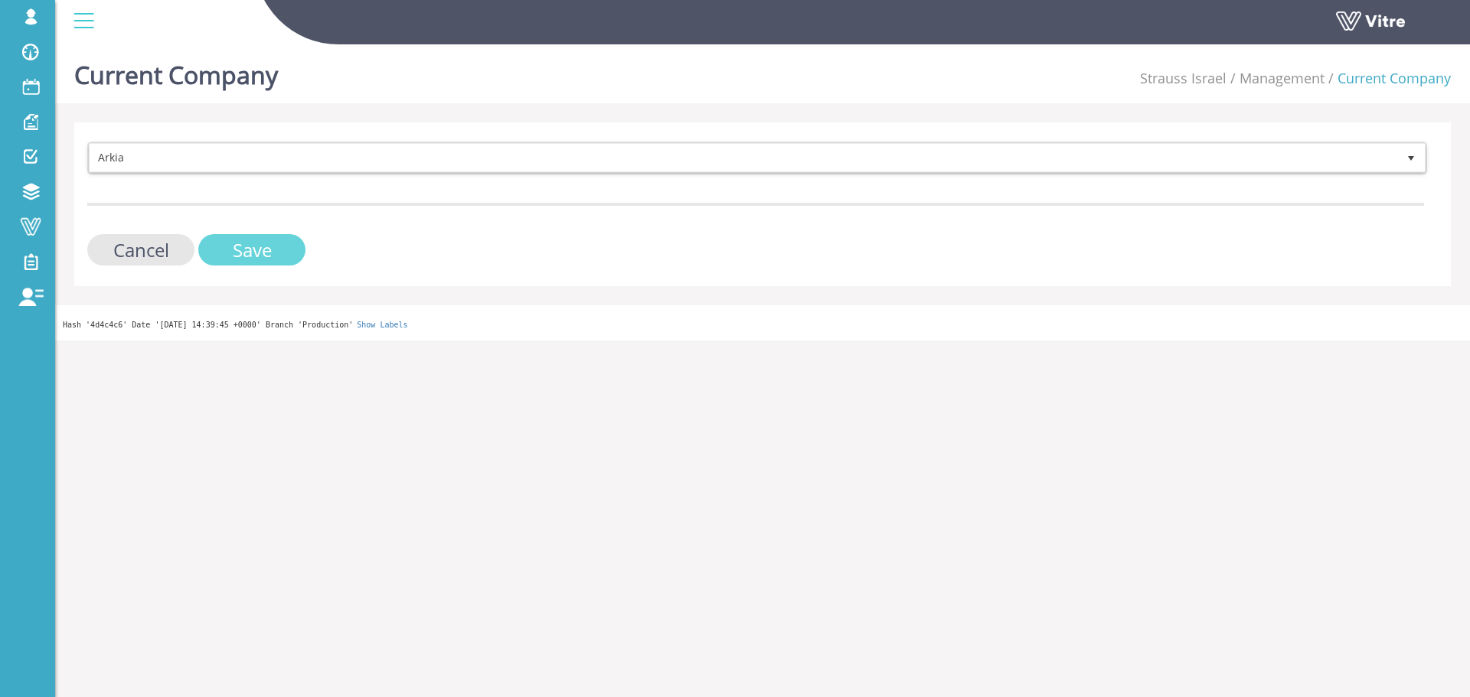
click at [240, 234] on input "Save" at bounding box center [251, 249] width 107 height 31
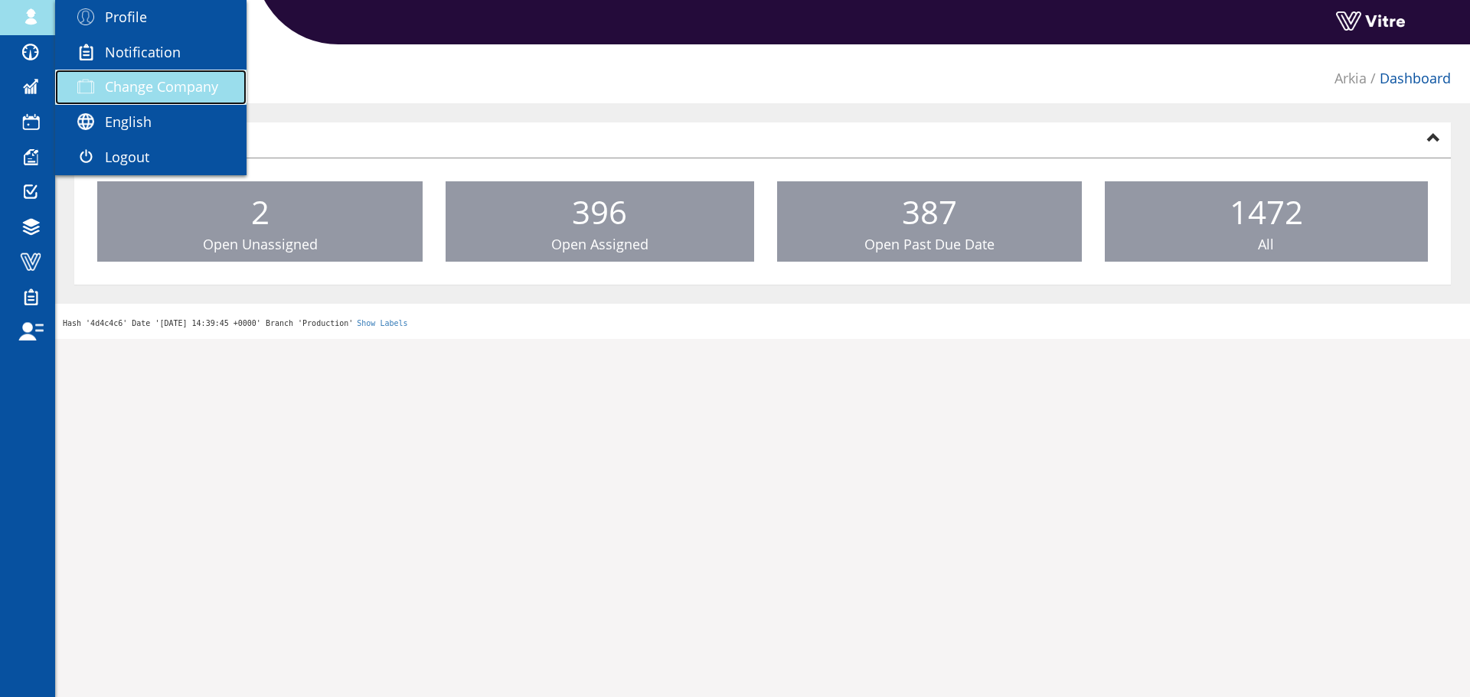
click at [113, 76] on link "Change Company" at bounding box center [150, 87] width 191 height 35
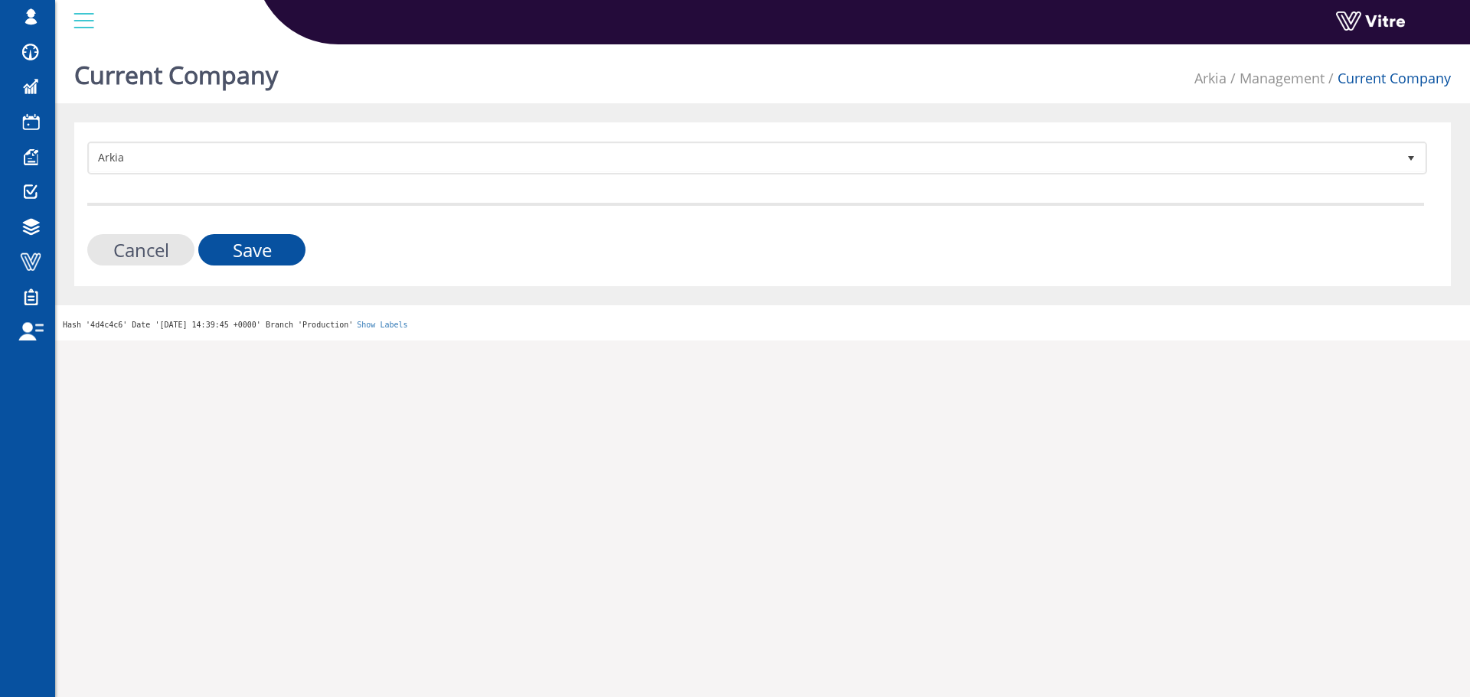
drag, startPoint x: 571, startPoint y: 139, endPoint x: 569, endPoint y: 149, distance: 11.0
click at [571, 142] on div "Arkia 328 Cancel Save" at bounding box center [762, 204] width 1377 height 164
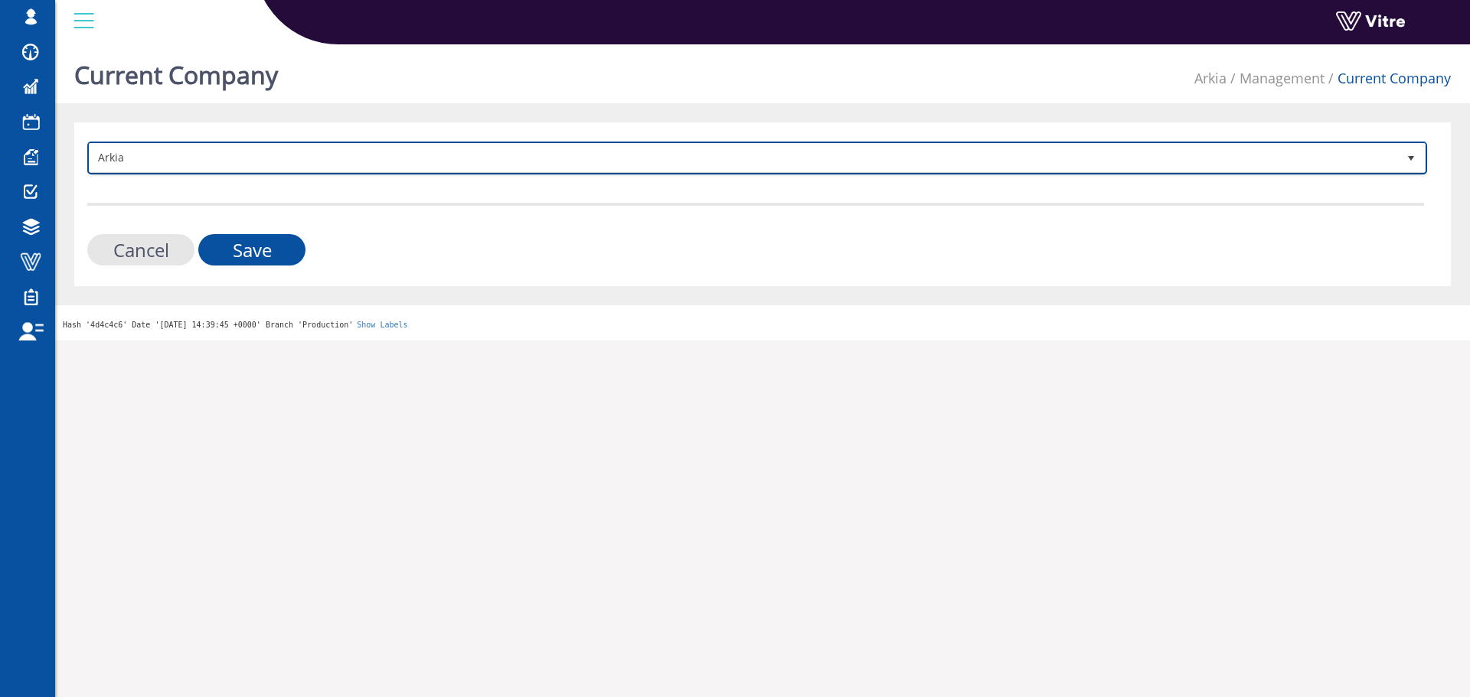
click at [568, 153] on span "Arkia" at bounding box center [744, 158] width 1308 height 28
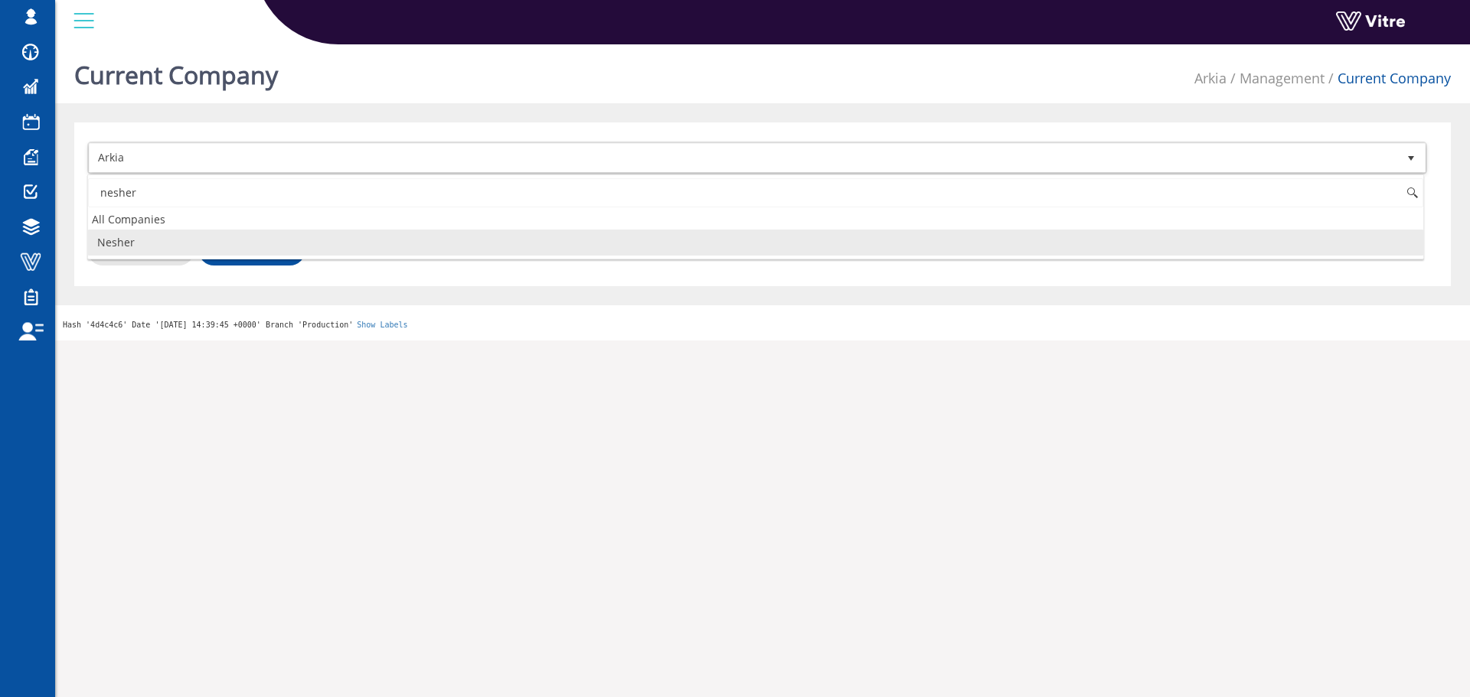
click at [448, 242] on li "Nesher" at bounding box center [755, 243] width 1335 height 26
type input "nesher"
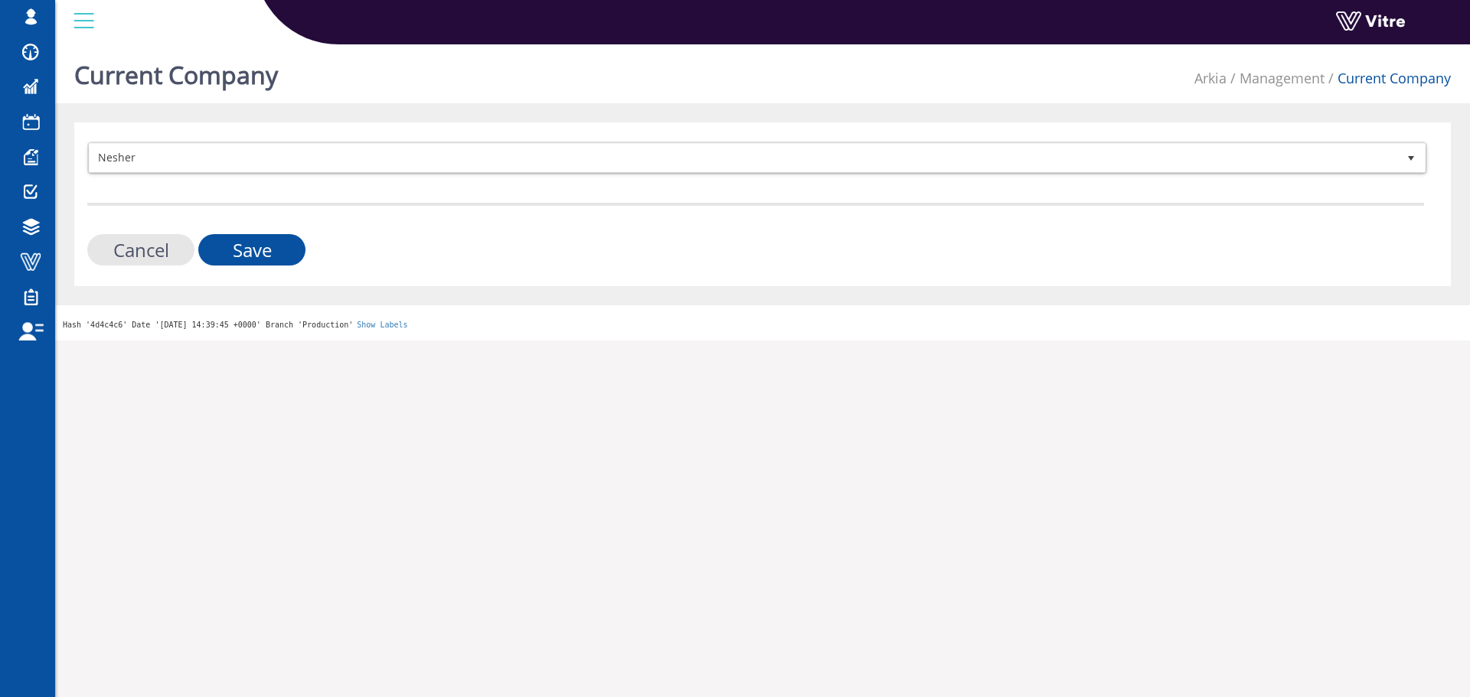
click at [318, 245] on div "Cancel Save" at bounding box center [755, 249] width 1337 height 31
click at [295, 248] on input "Save" at bounding box center [251, 249] width 107 height 31
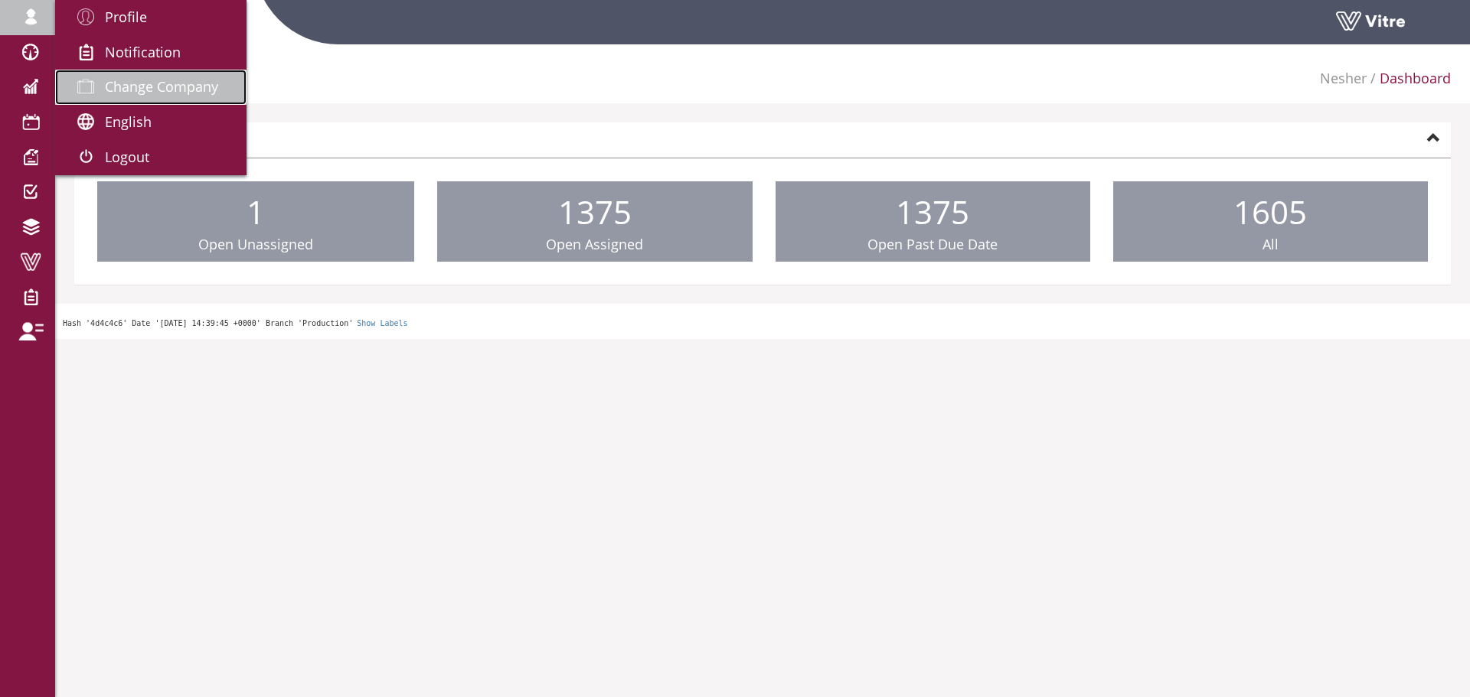
click at [100, 84] on span at bounding box center [86, 86] width 38 height 18
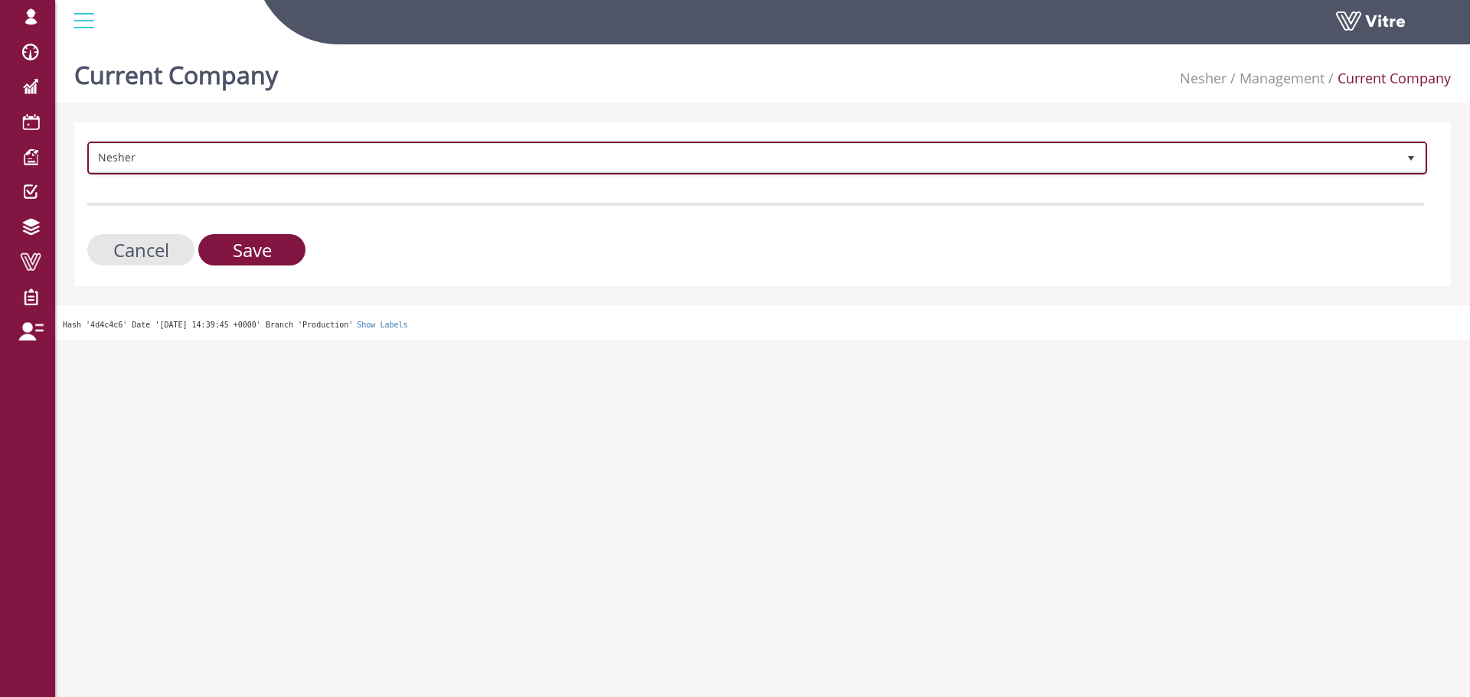
drag, startPoint x: 287, startPoint y: 145, endPoint x: 257, endPoint y: 165, distance: 35.9
click at [286, 147] on span "Nesher" at bounding box center [744, 158] width 1308 height 28
click at [257, 165] on span "Nesher" at bounding box center [744, 158] width 1308 height 28
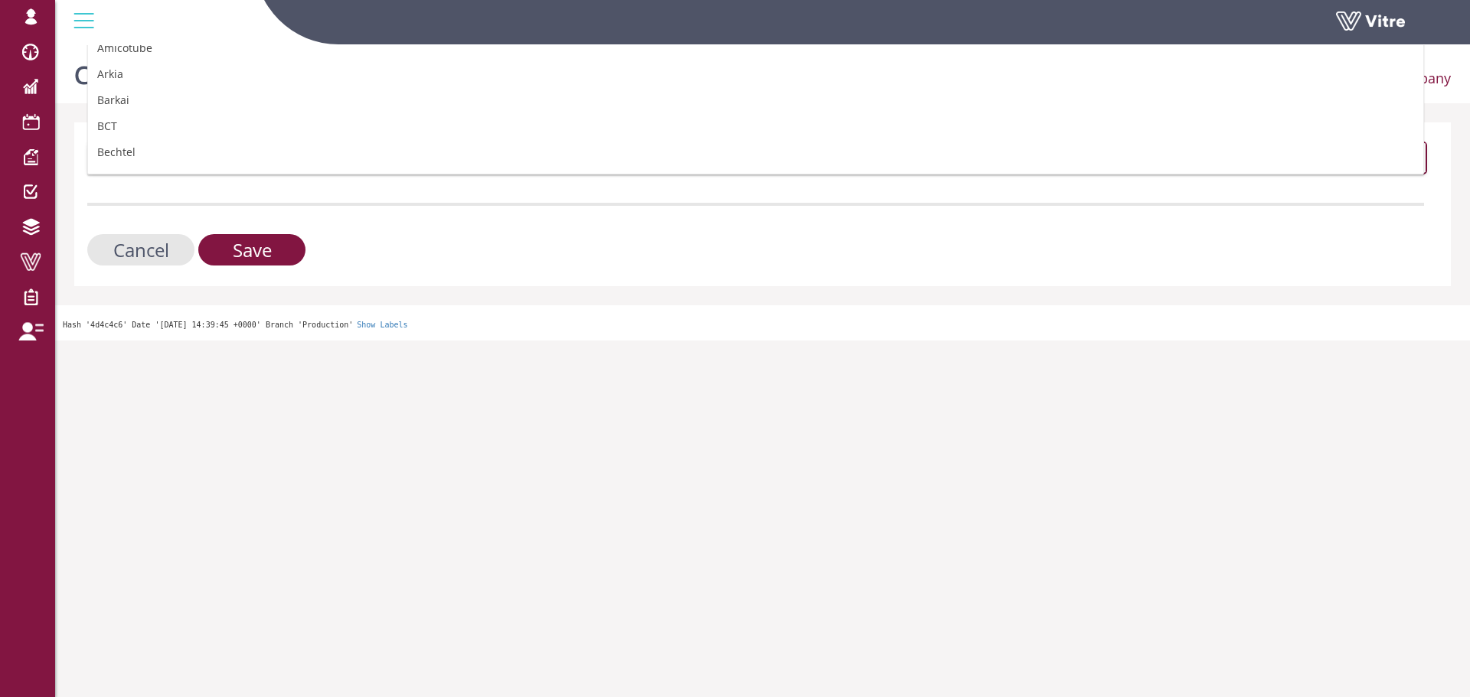
scroll to position [0, 0]
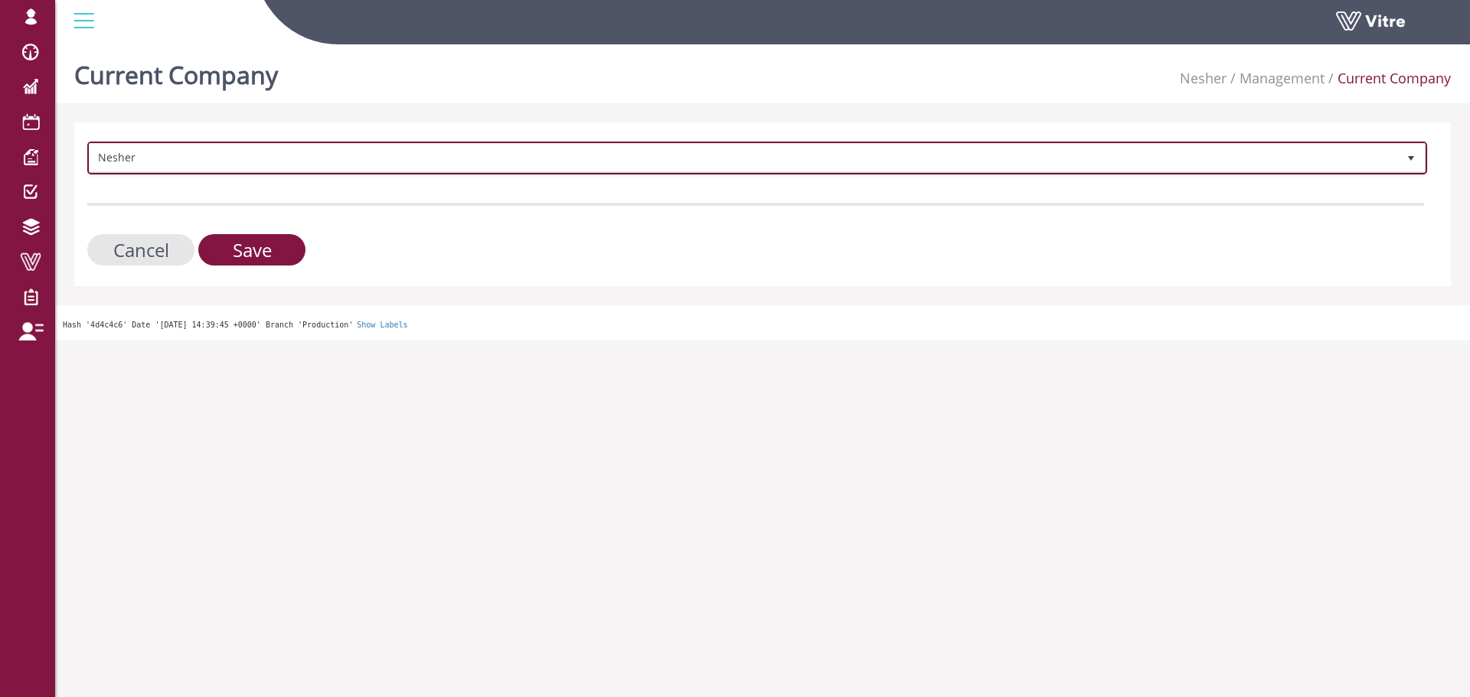
click at [276, 149] on span "Nesher" at bounding box center [744, 158] width 1308 height 28
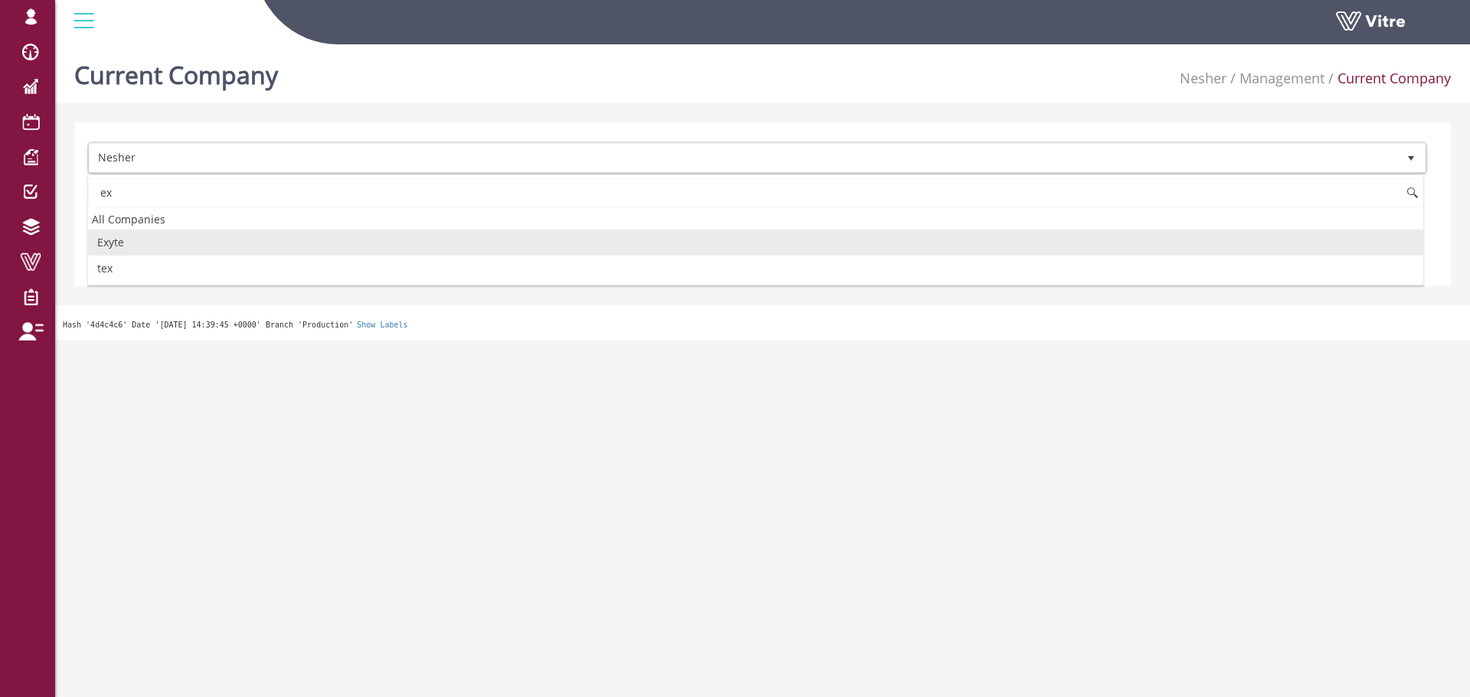
click at [166, 236] on li "Exyte" at bounding box center [755, 243] width 1335 height 26
type input "ex"
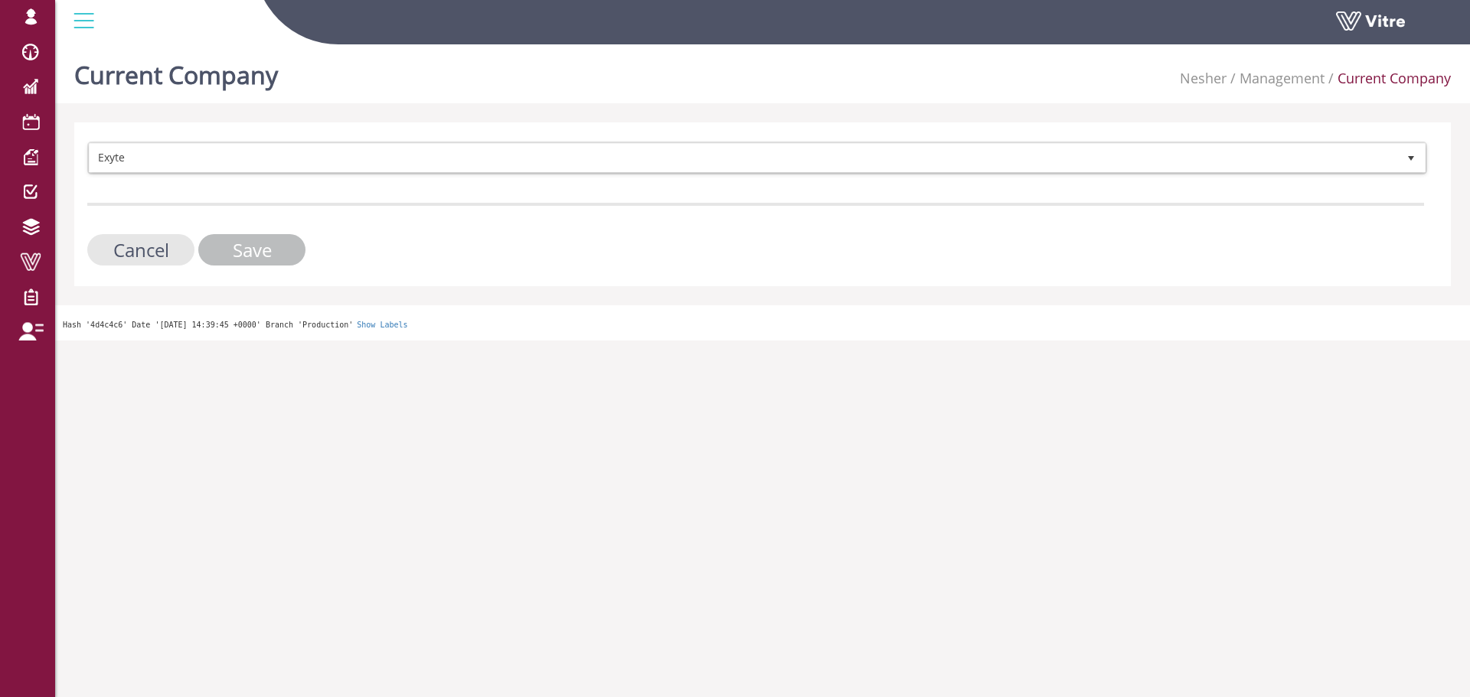
click at [226, 245] on input "Save" at bounding box center [251, 249] width 107 height 31
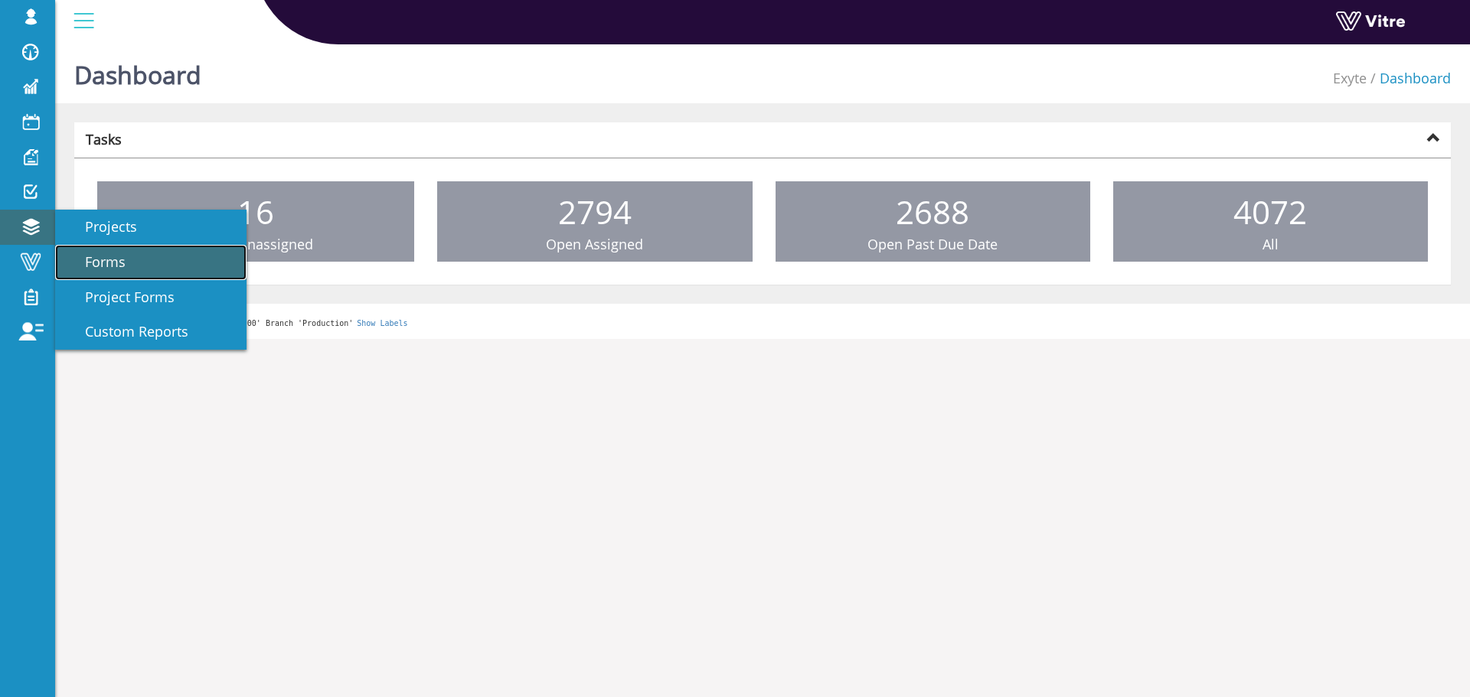
drag, startPoint x: 86, startPoint y: 265, endPoint x: 100, endPoint y: 249, distance: 21.7
click at [86, 265] on span "Forms" at bounding box center [96, 262] width 59 height 18
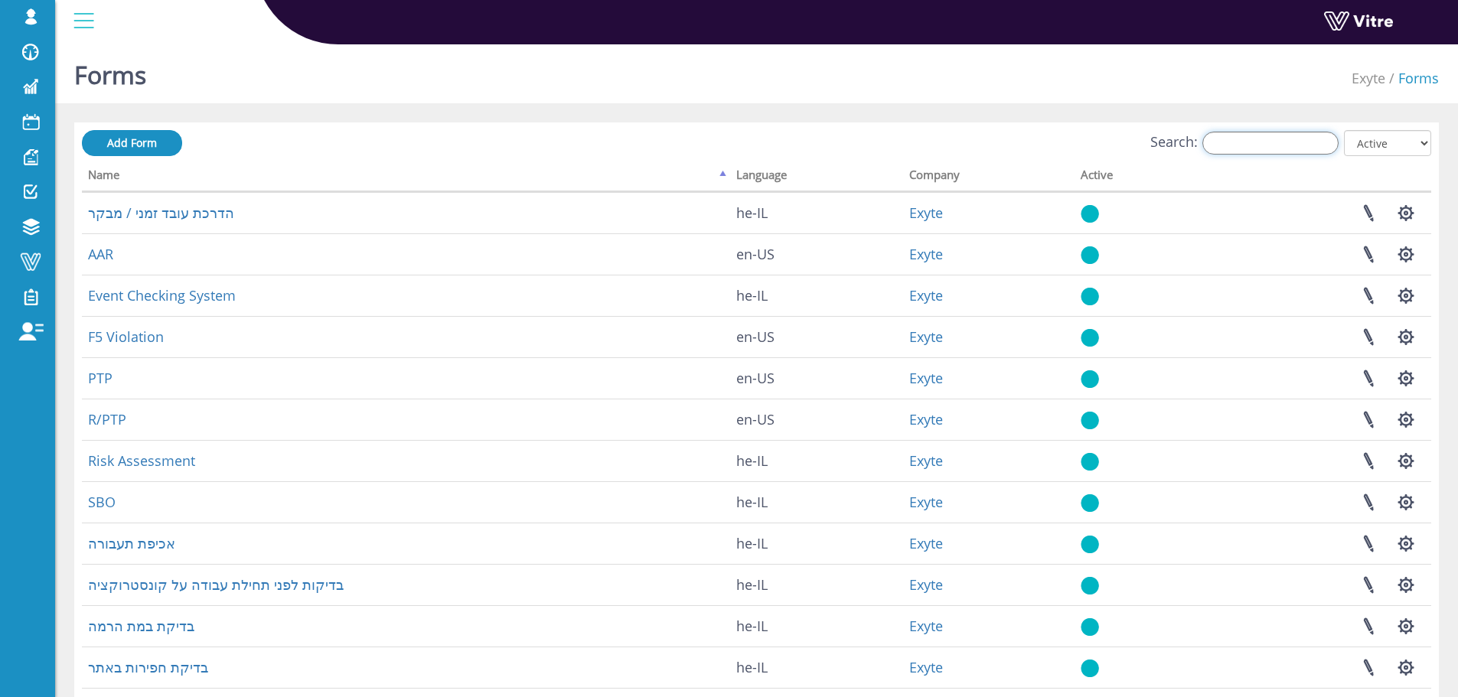
click at [1299, 145] on input "Search:" at bounding box center [1271, 143] width 136 height 23
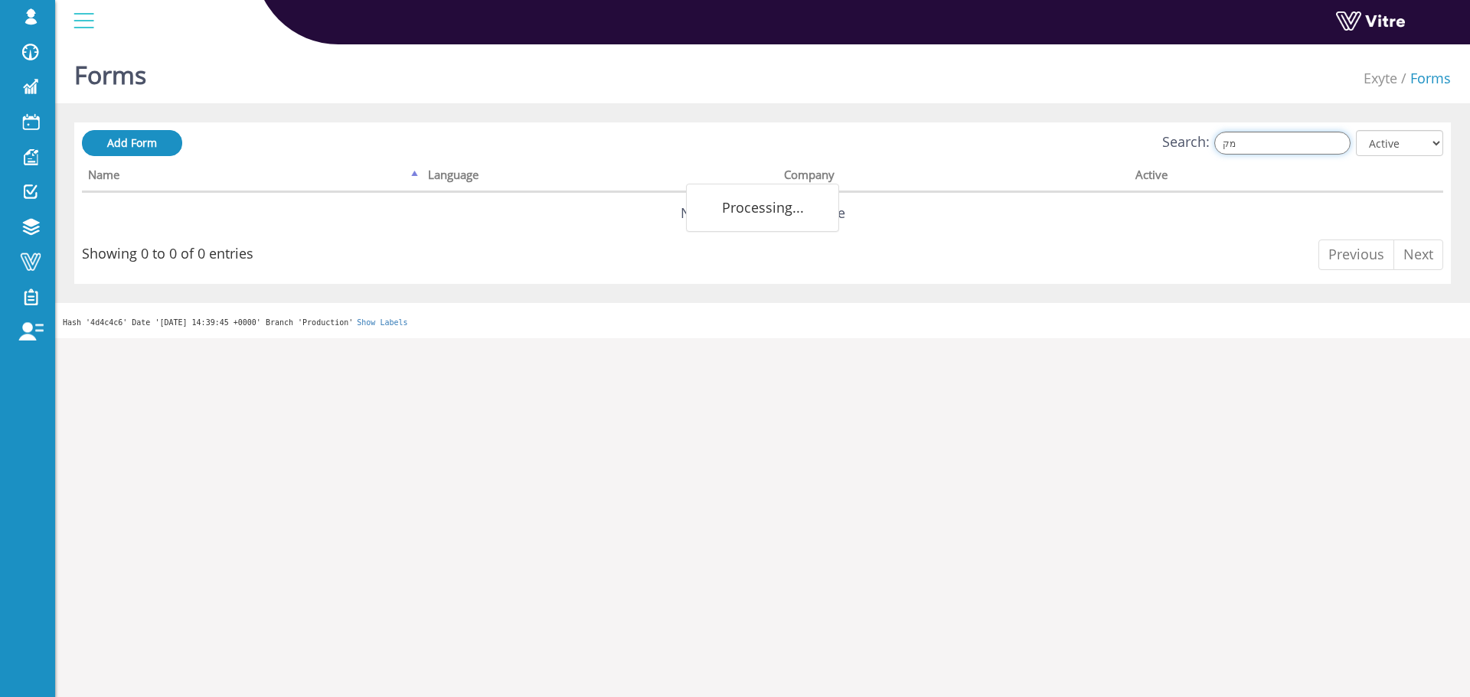
type input "מ"
type input "new"
click at [1415, 150] on select "All Active Not Active" at bounding box center [1399, 143] width 87 height 26
select select "2"
click at [1357, 130] on select "All Active Not Active" at bounding box center [1399, 143] width 87 height 26
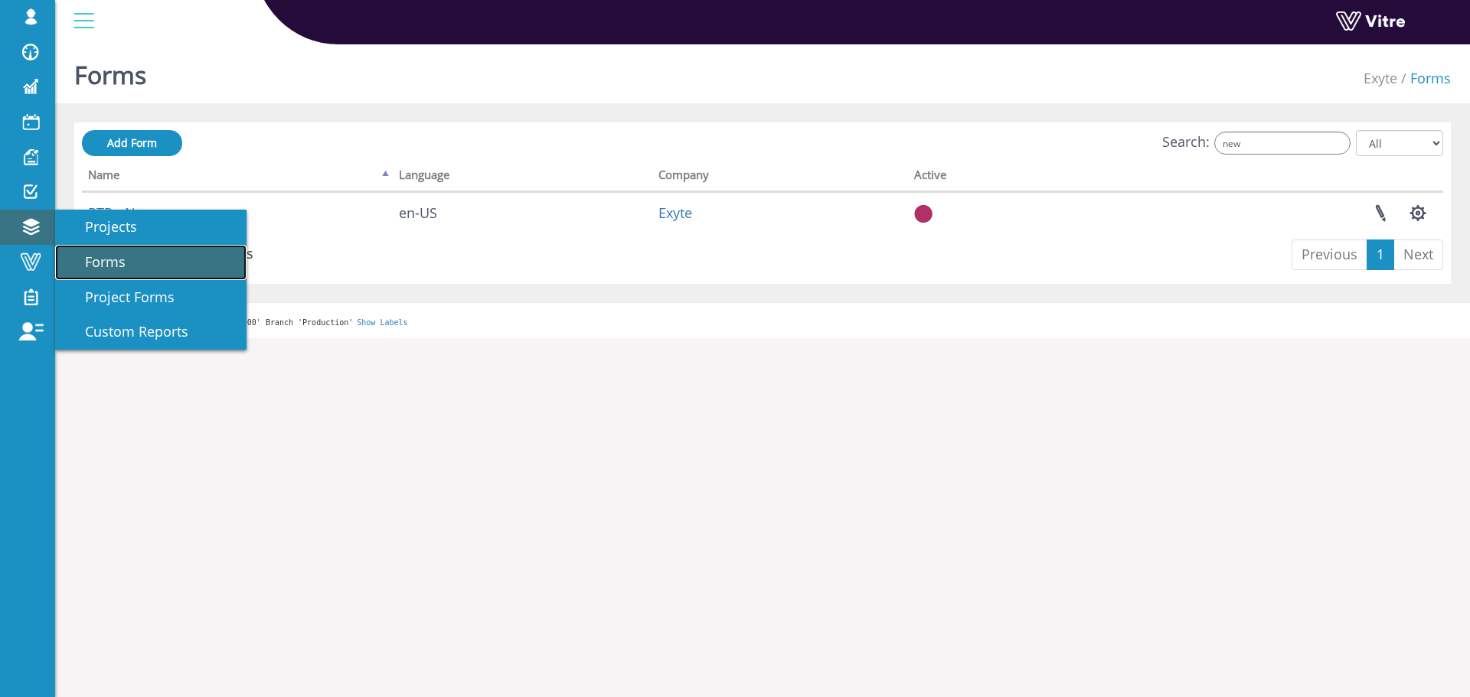
click at [121, 263] on span "Forms" at bounding box center [96, 262] width 59 height 18
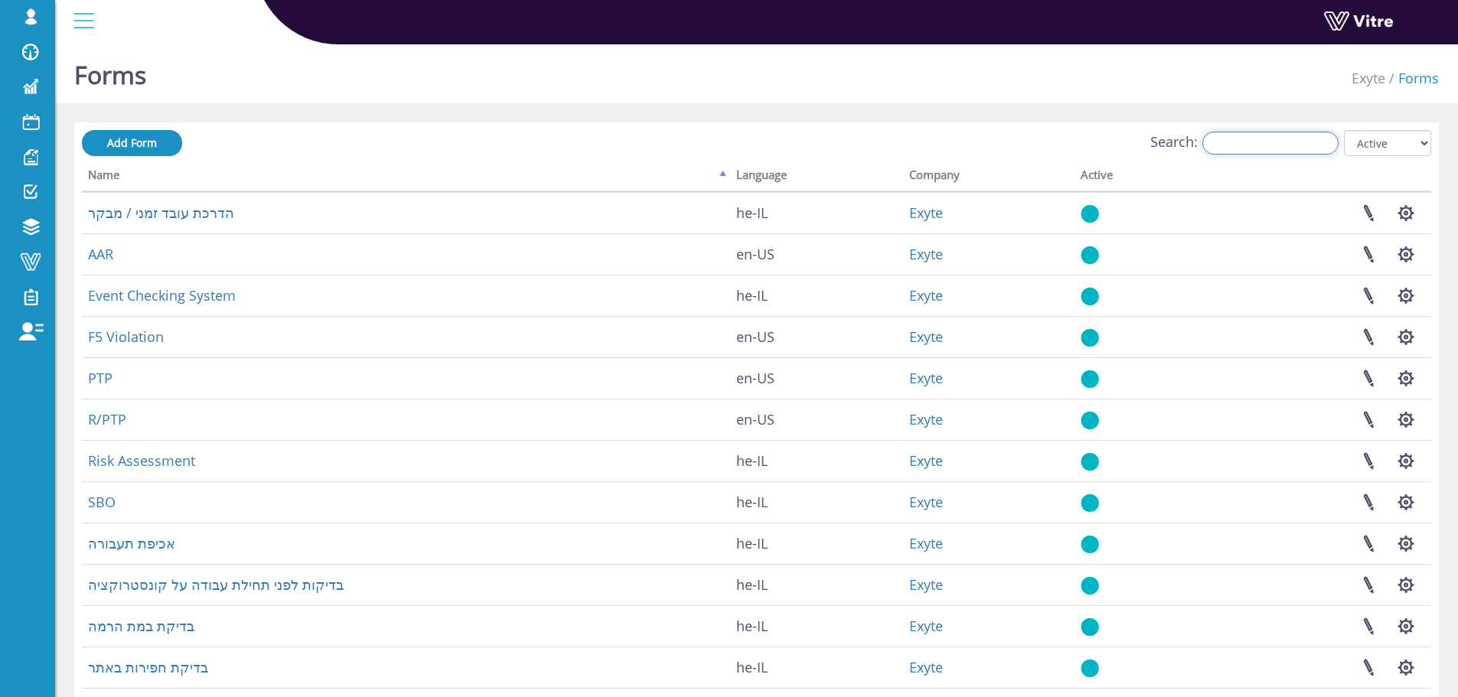
click at [1246, 137] on input "Search:" at bounding box center [1271, 143] width 136 height 23
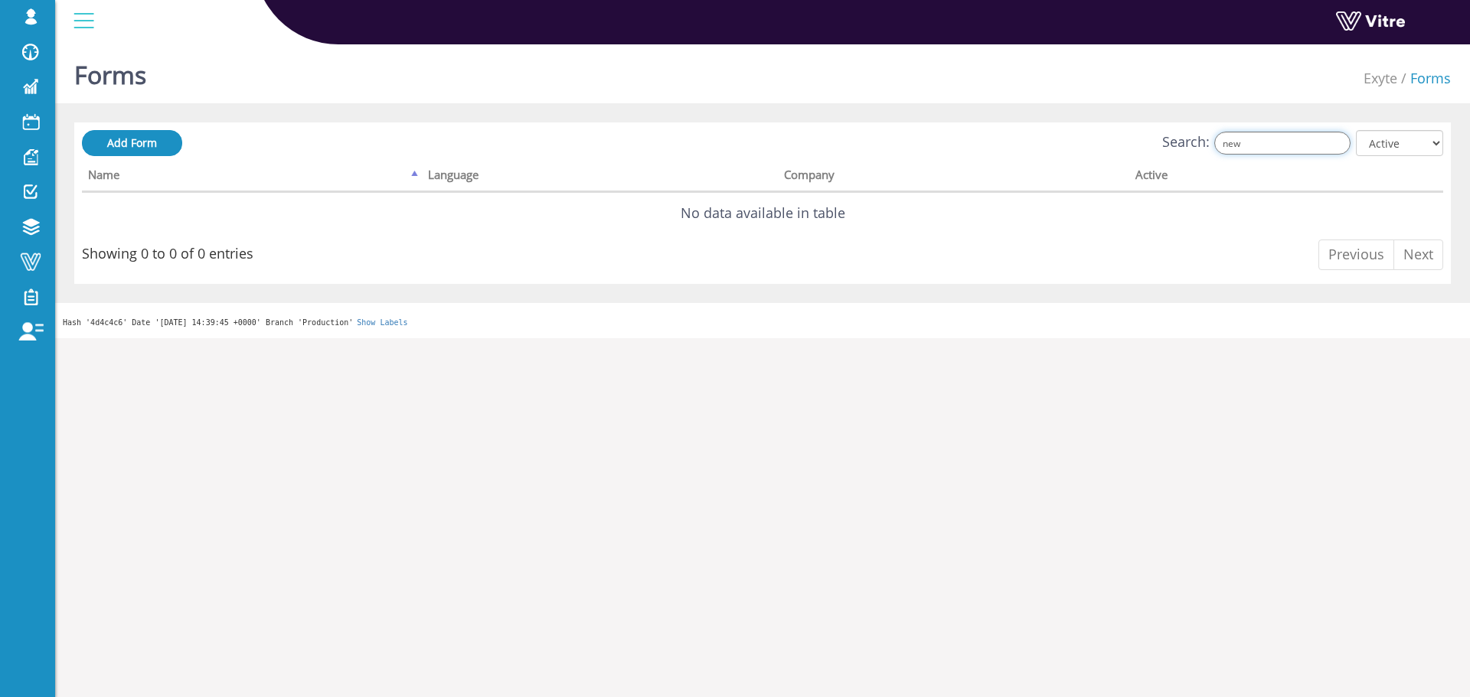
type input "new"
click at [1424, 144] on select "All Active Not Active" at bounding box center [1399, 143] width 87 height 26
select select "2"
click at [1357, 130] on select "All Active Not Active" at bounding box center [1399, 143] width 87 height 26
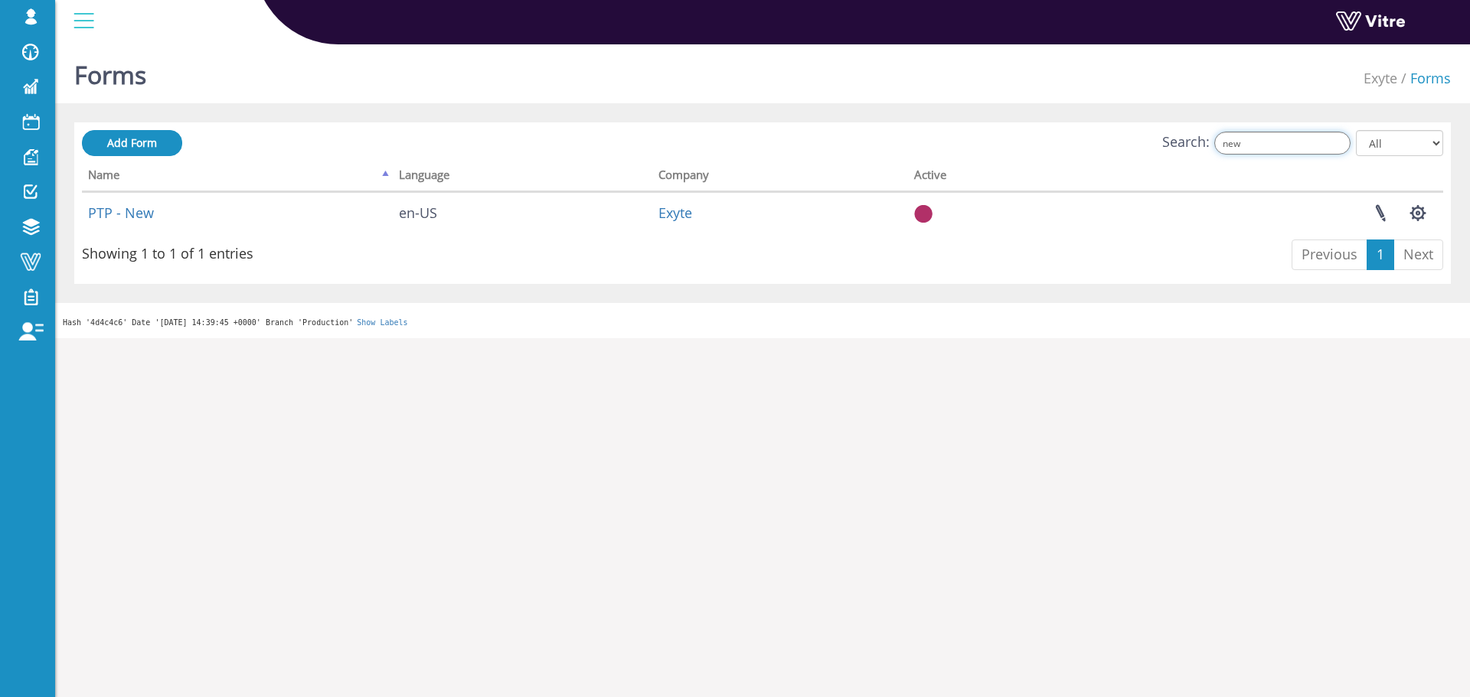
click at [1285, 154] on input "new" at bounding box center [1282, 143] width 136 height 23
click at [1290, 142] on input "new" at bounding box center [1282, 143] width 136 height 23
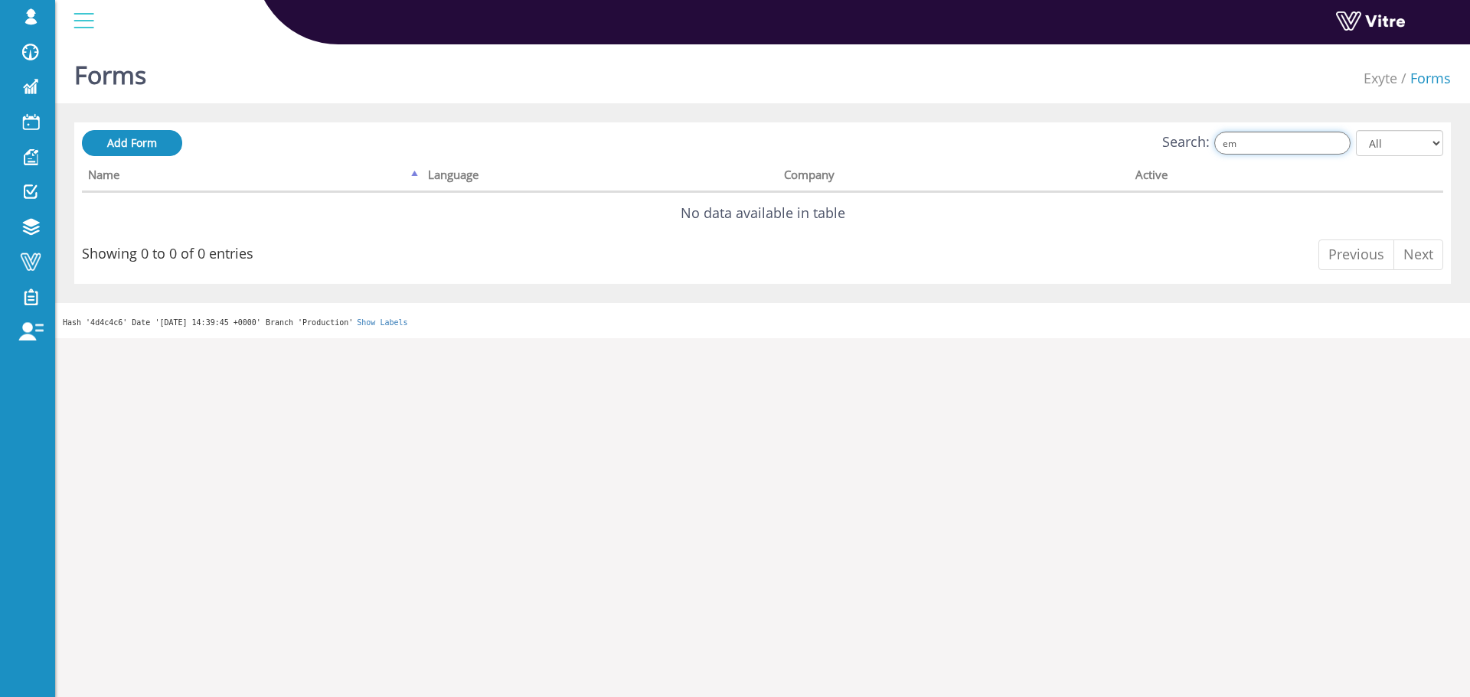
type input "e"
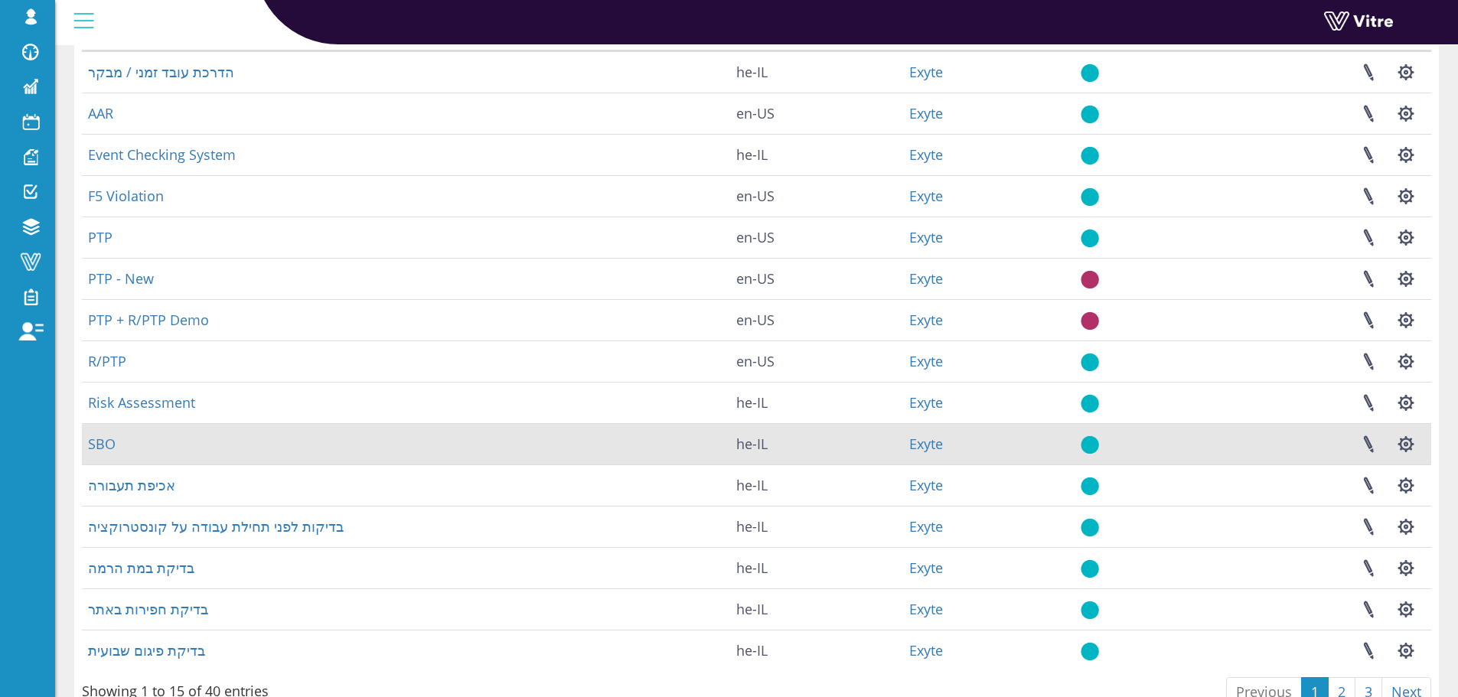
scroll to position [153, 0]
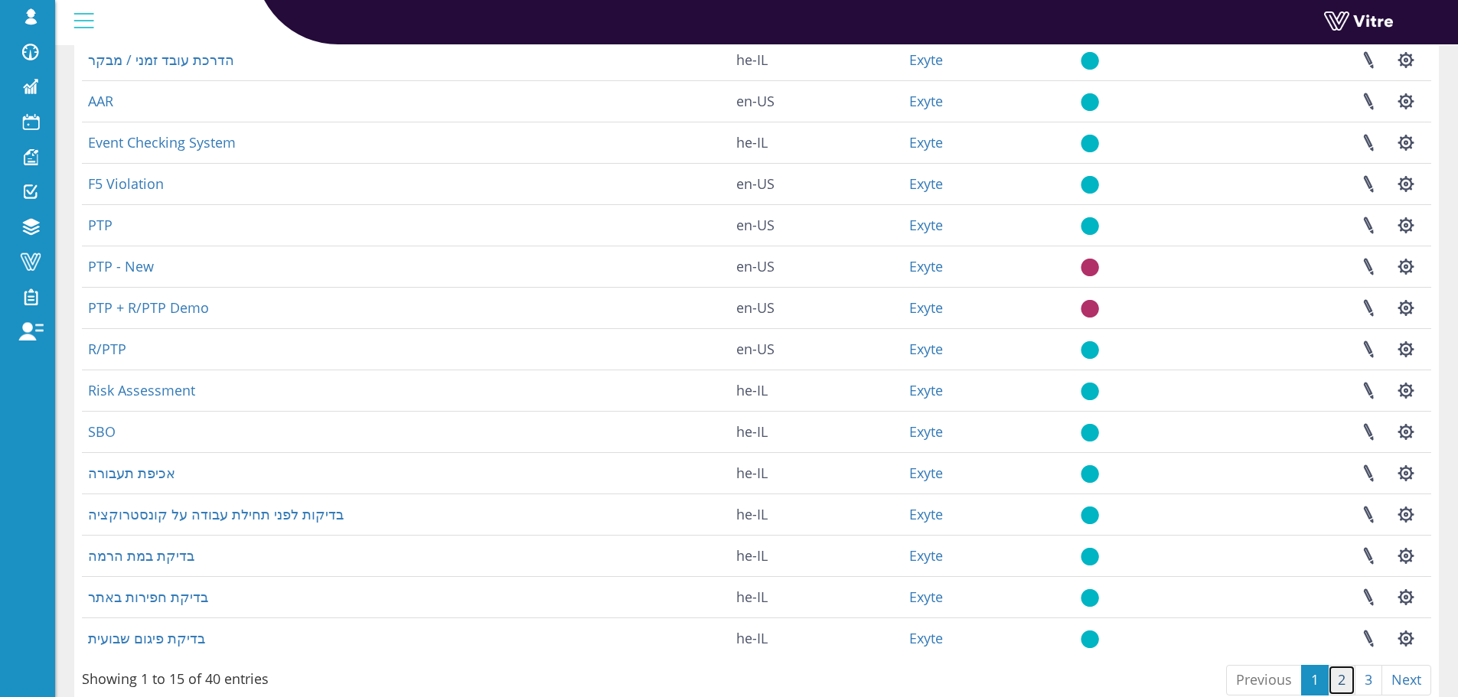
click at [1337, 686] on link "2" at bounding box center [1342, 680] width 28 height 31
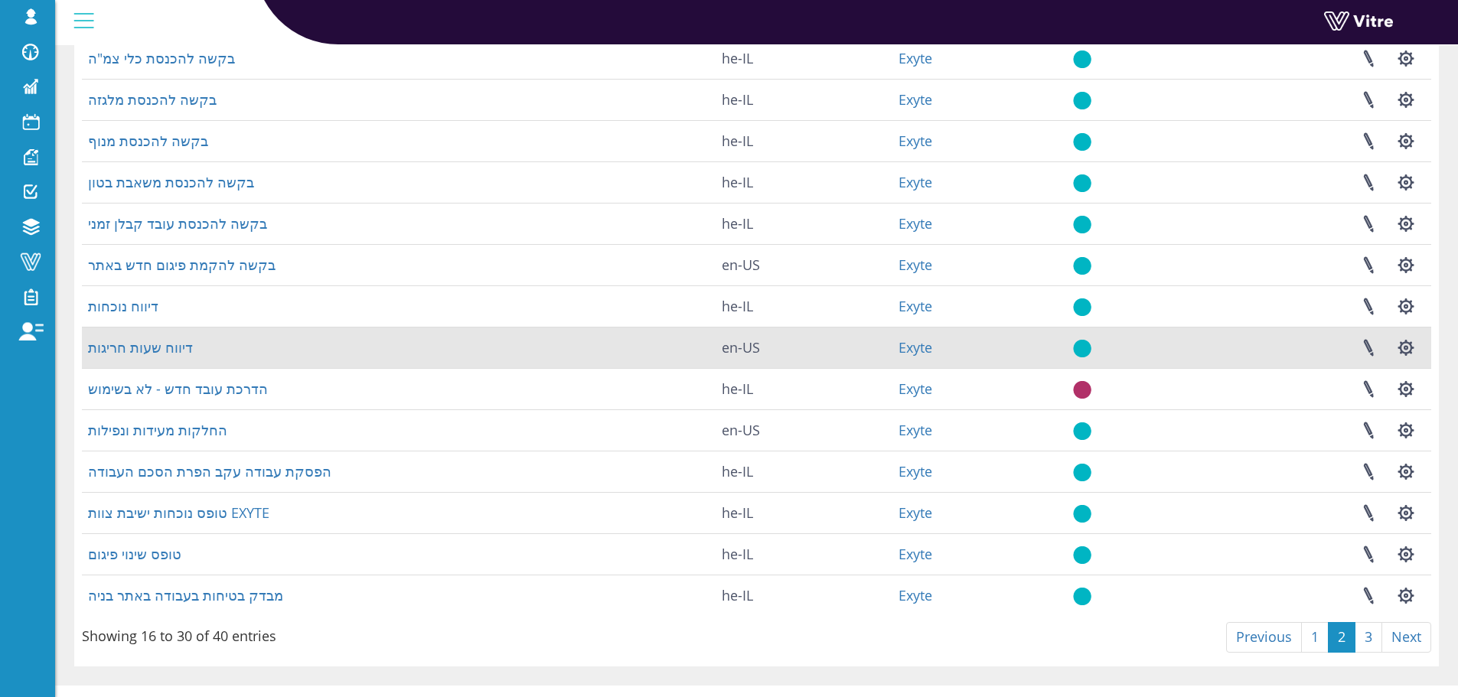
scroll to position [220, 0]
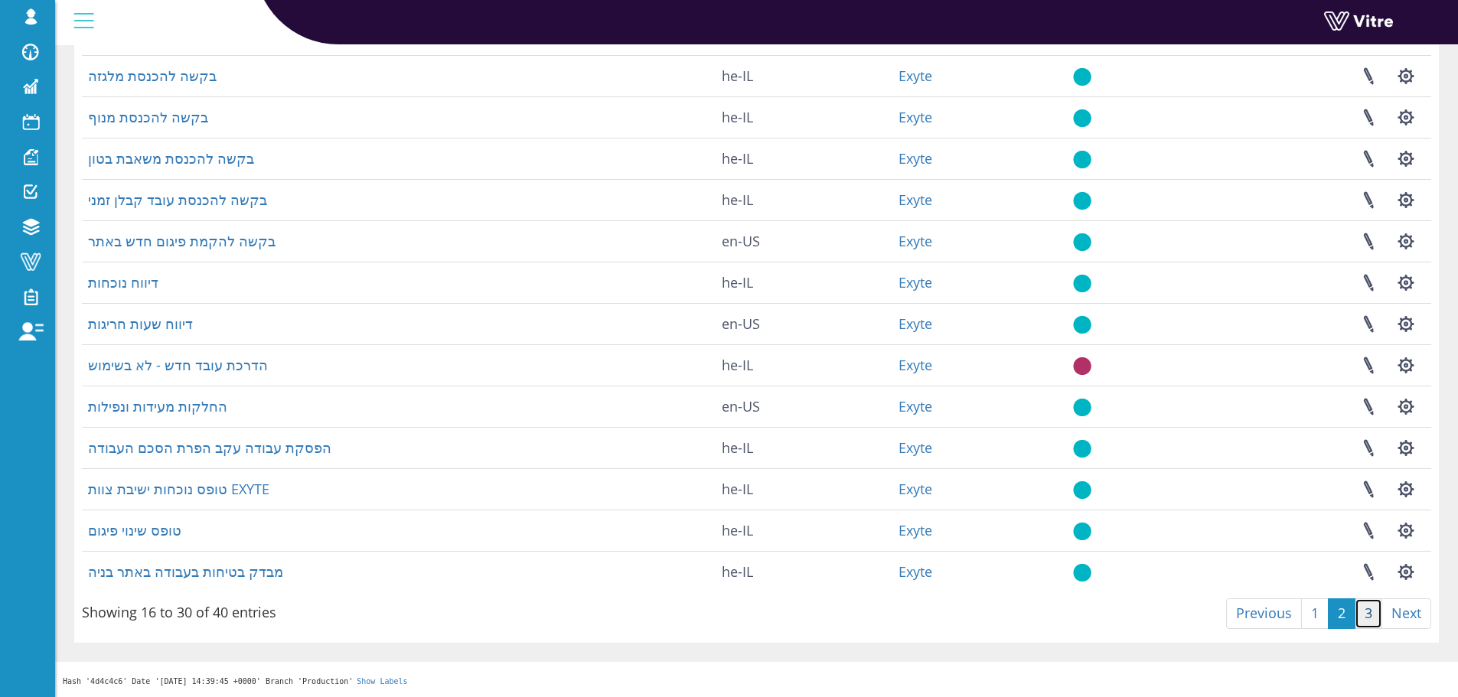
click at [1356, 613] on link "3" at bounding box center [1369, 614] width 28 height 31
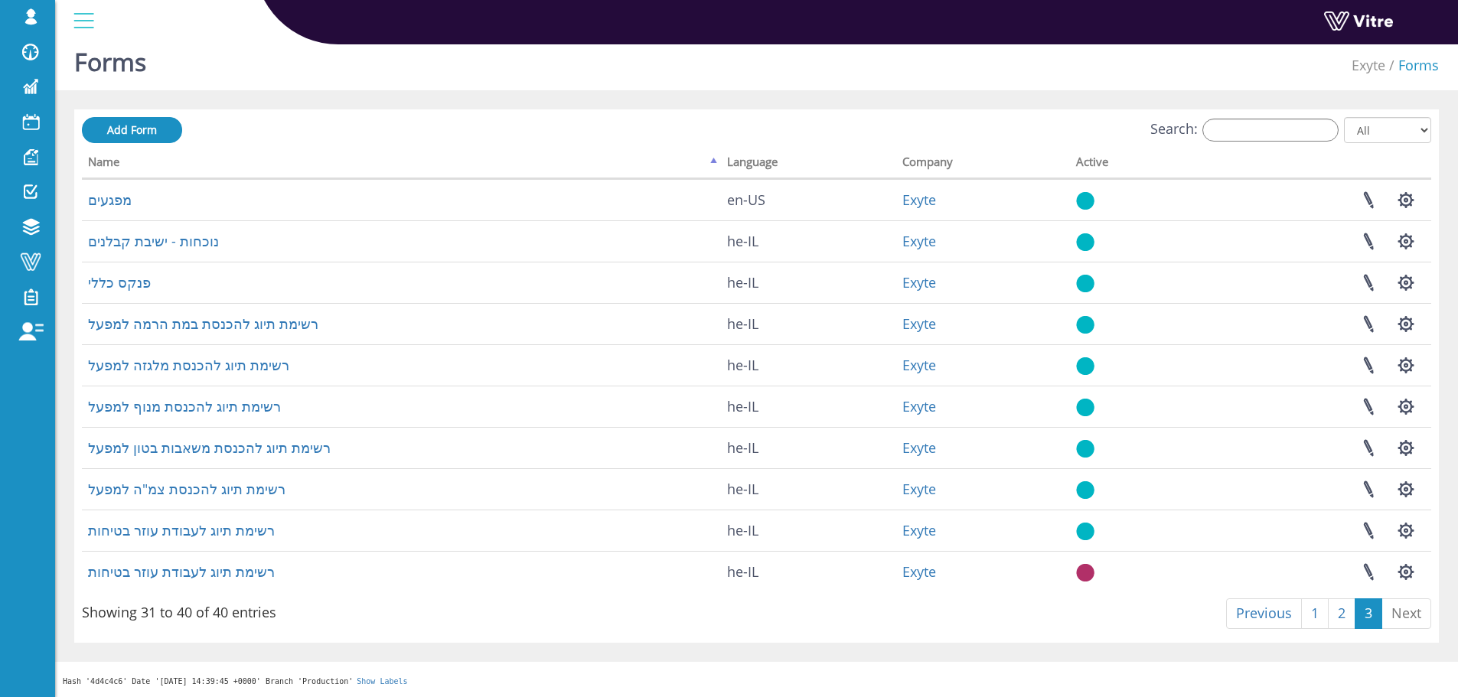
scroll to position [13, 0]
click at [1345, 618] on link "2" at bounding box center [1342, 614] width 28 height 31
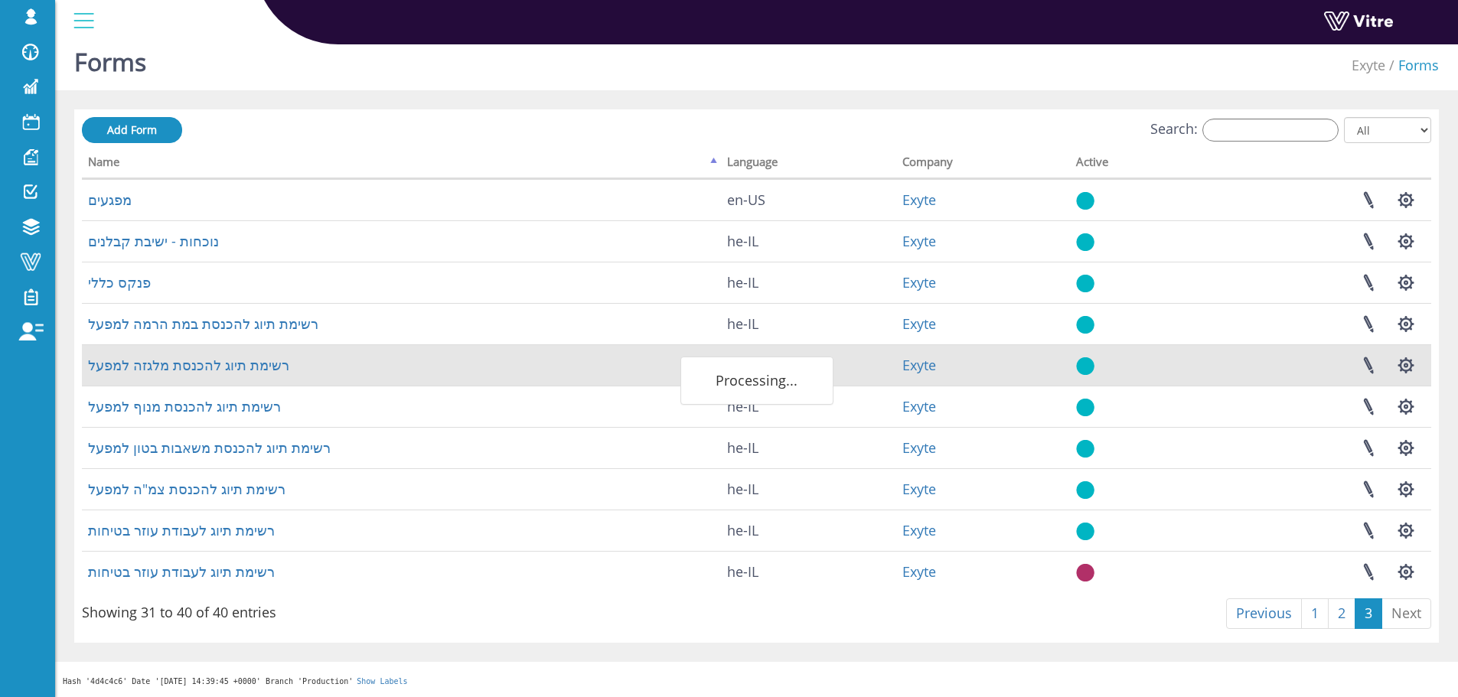
scroll to position [220, 0]
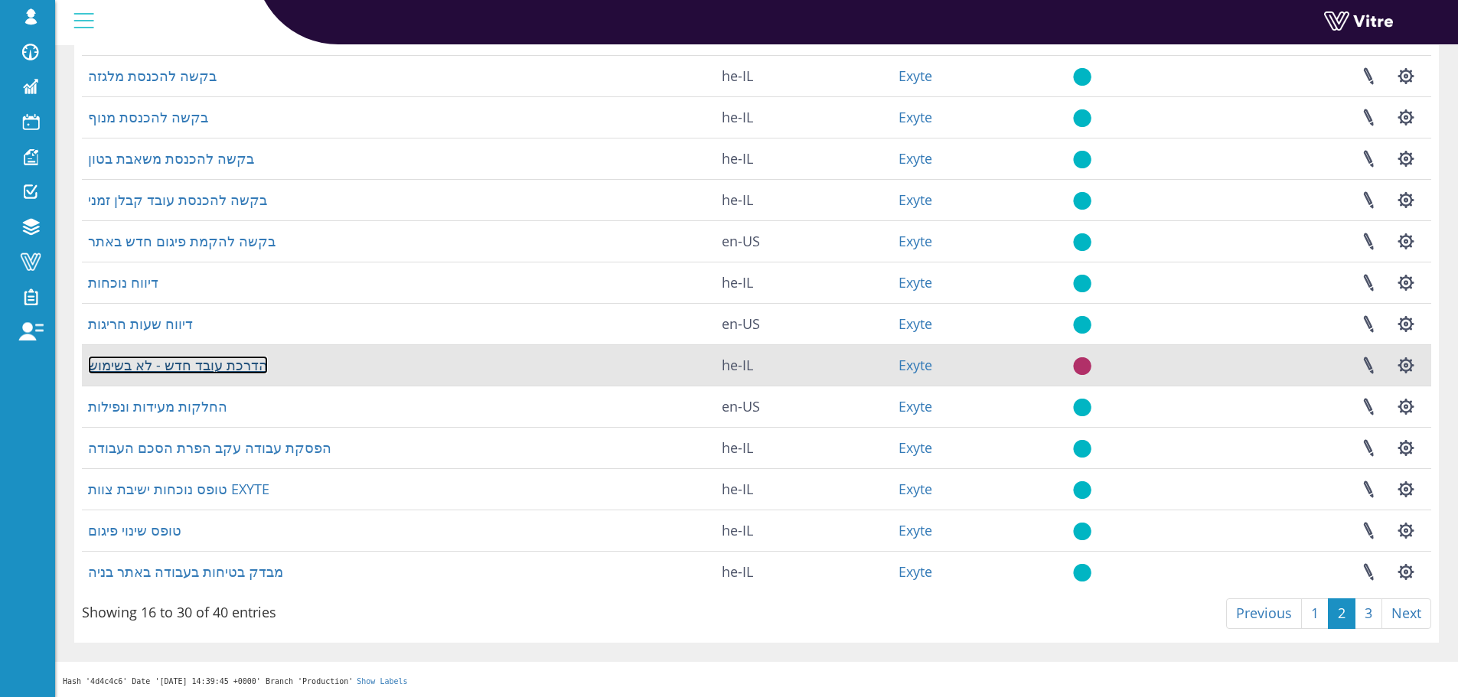
click at [228, 365] on link "הדרכת עובד חדש - לא בשימוש" at bounding box center [178, 365] width 180 height 18
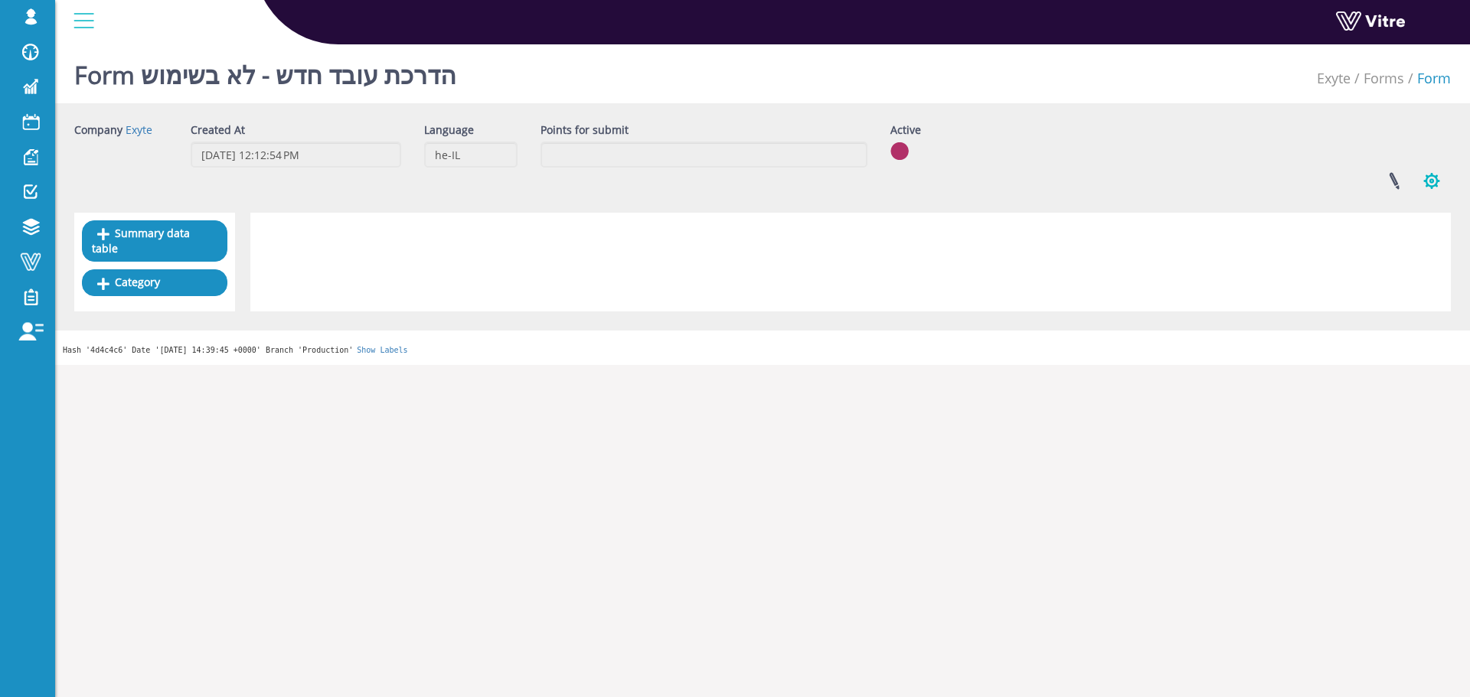
click at [1433, 190] on button "button" at bounding box center [1432, 181] width 38 height 41
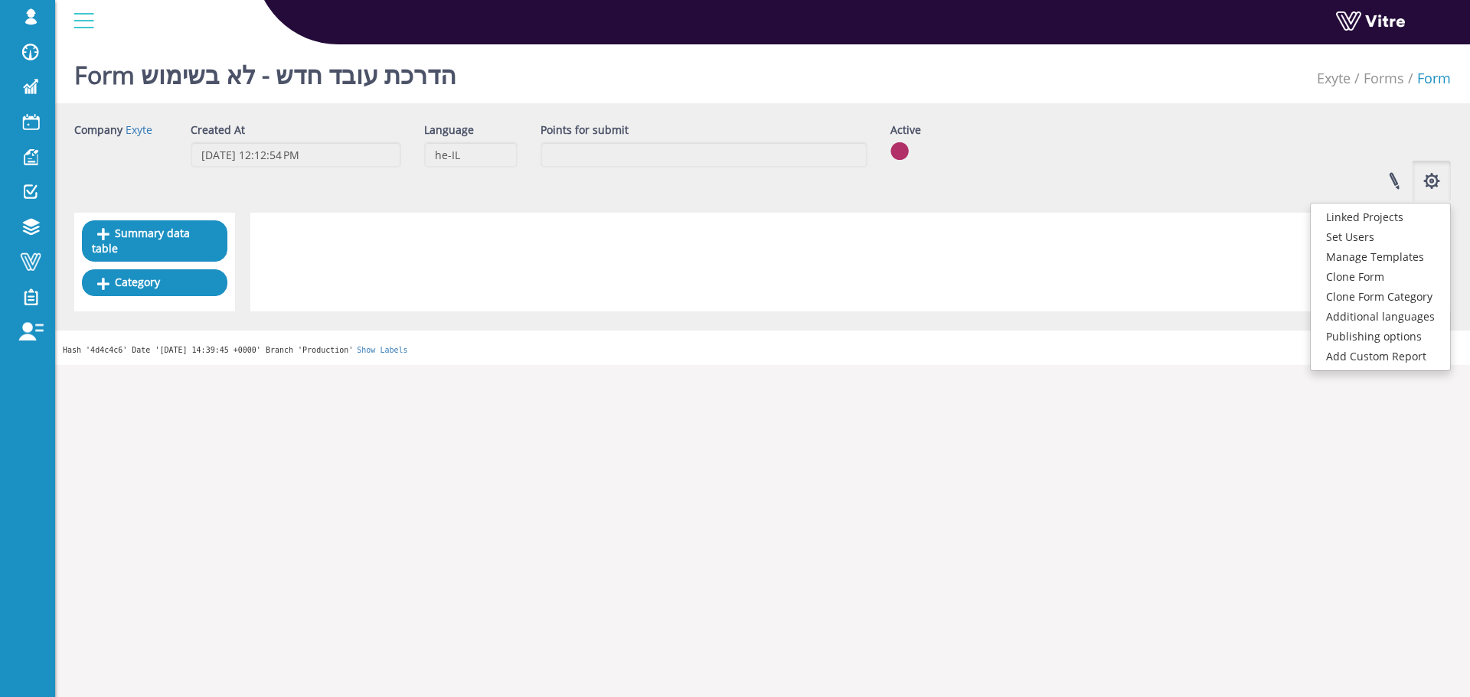
click at [989, 230] on div at bounding box center [850, 262] width 1200 height 99
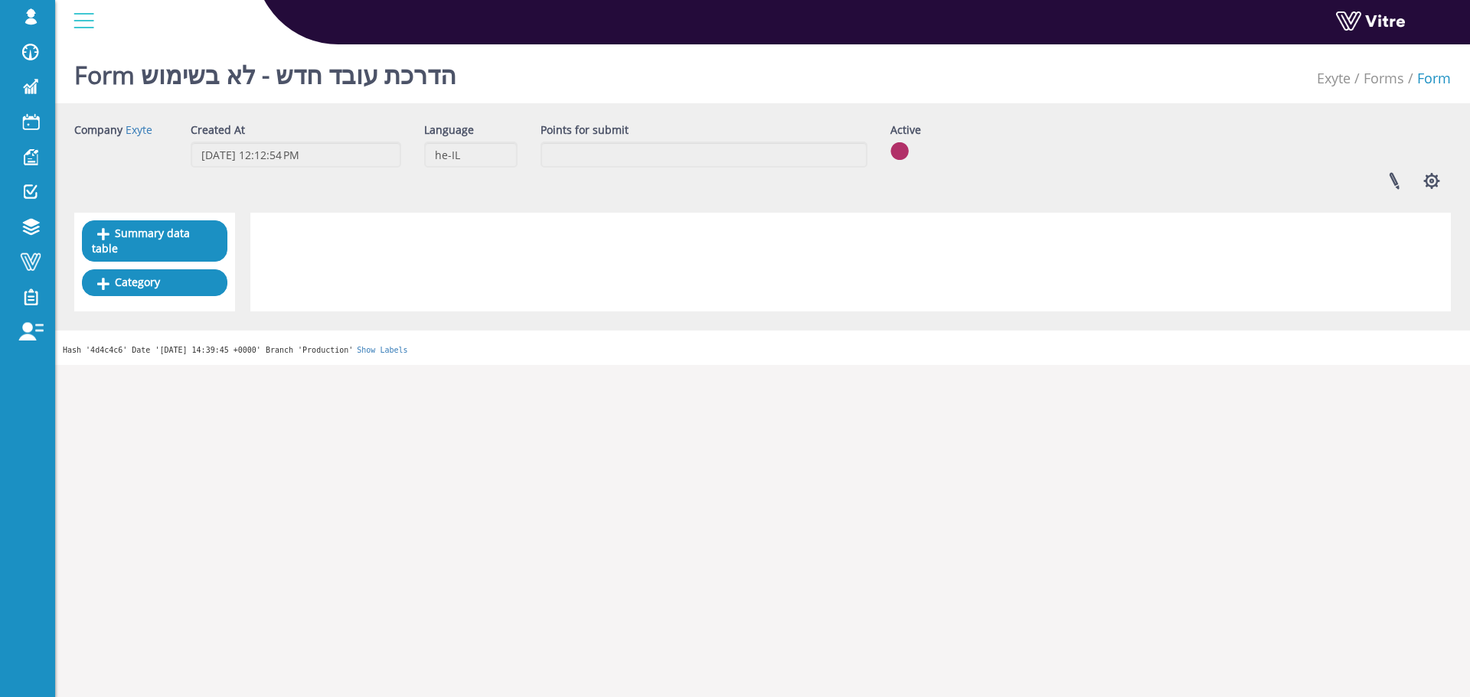
drag, startPoint x: 986, startPoint y: 230, endPoint x: 927, endPoint y: 230, distance: 59.0
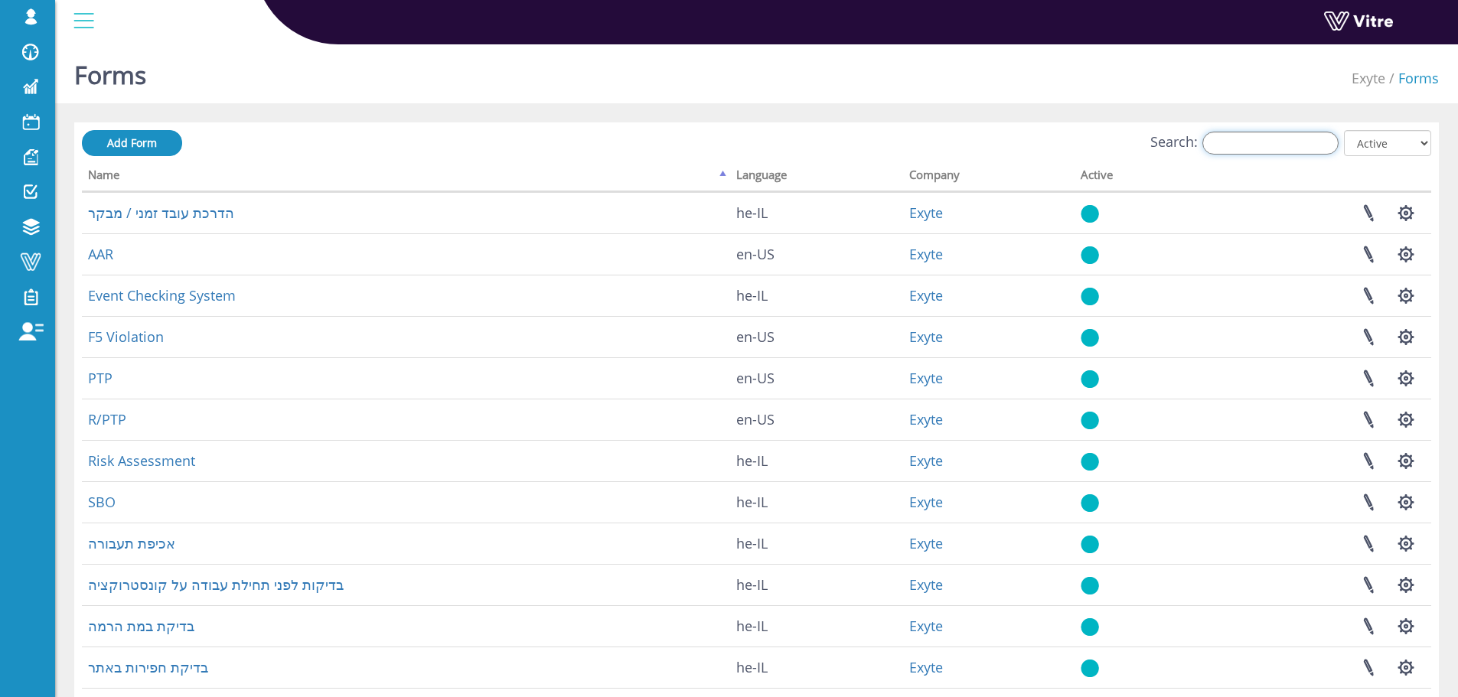
click at [1315, 146] on input "Search:" at bounding box center [1271, 143] width 136 height 23
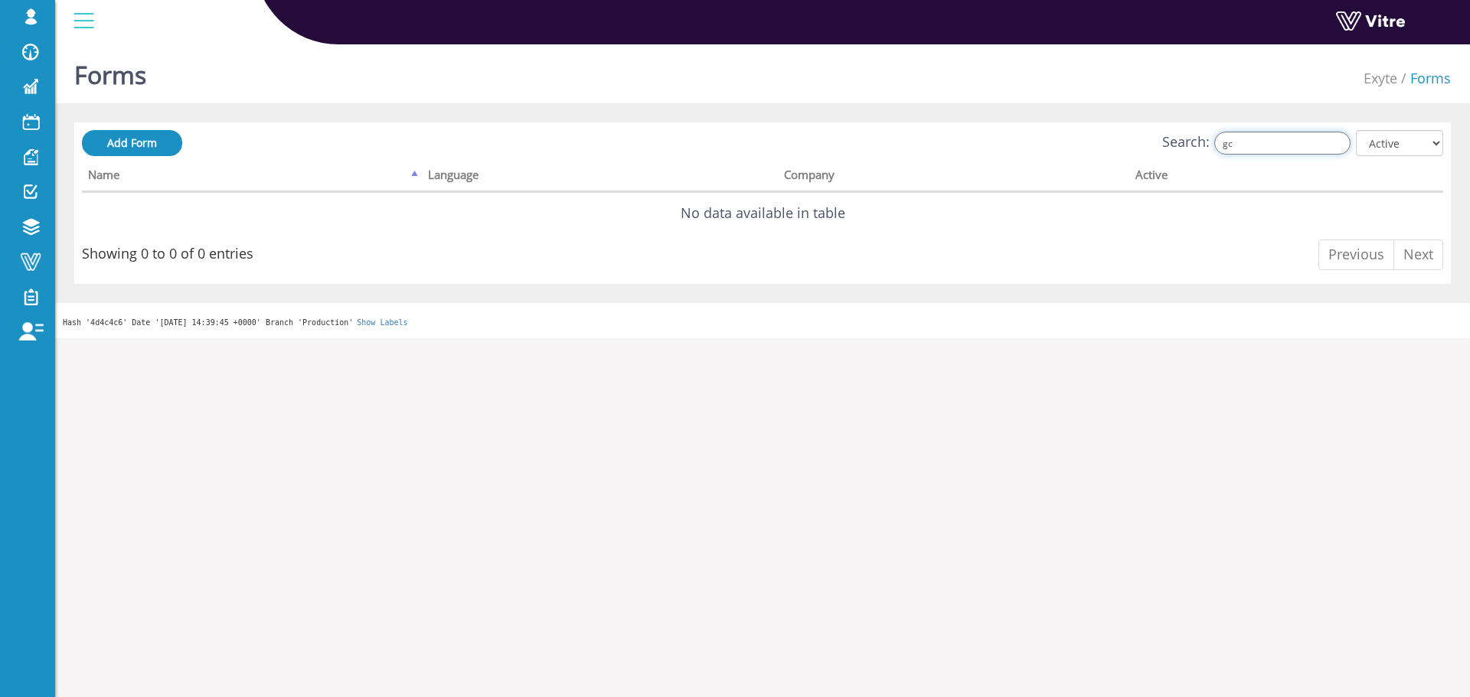
type input "g"
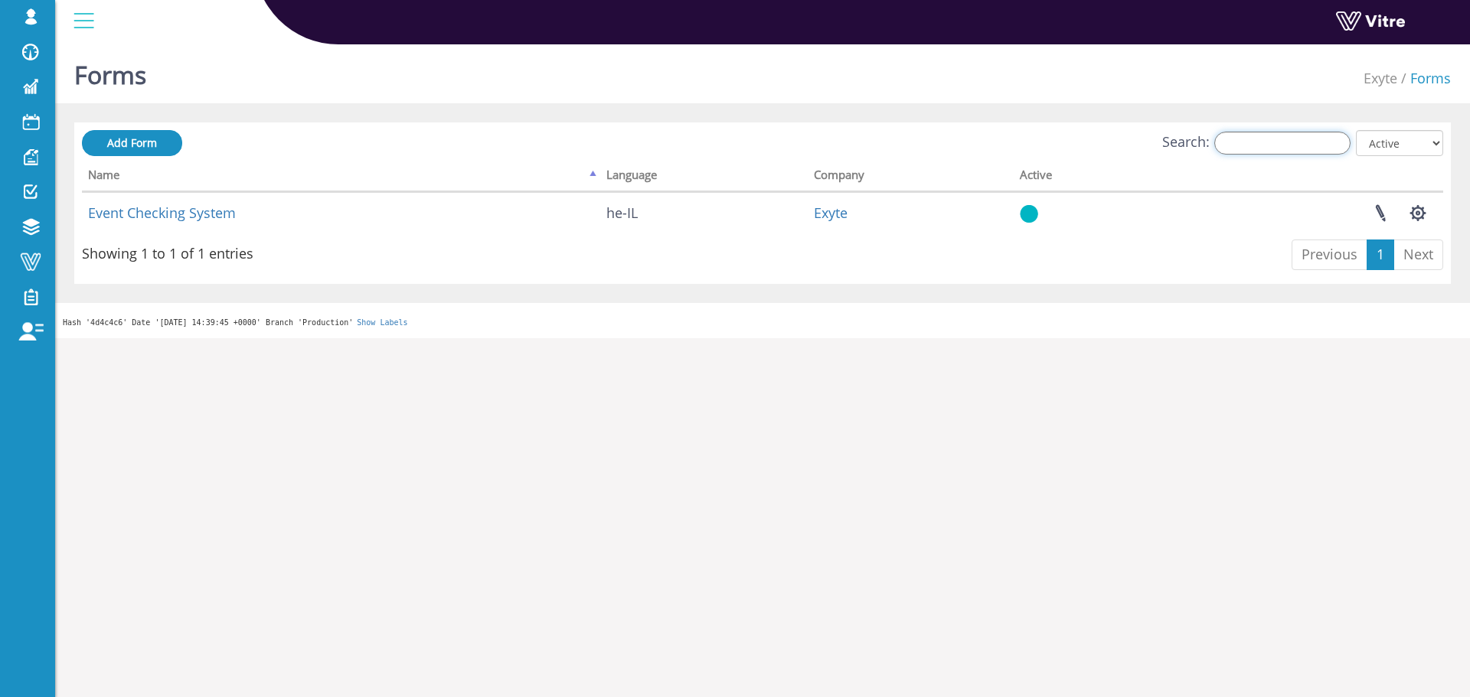
type input "u"
type input "g"
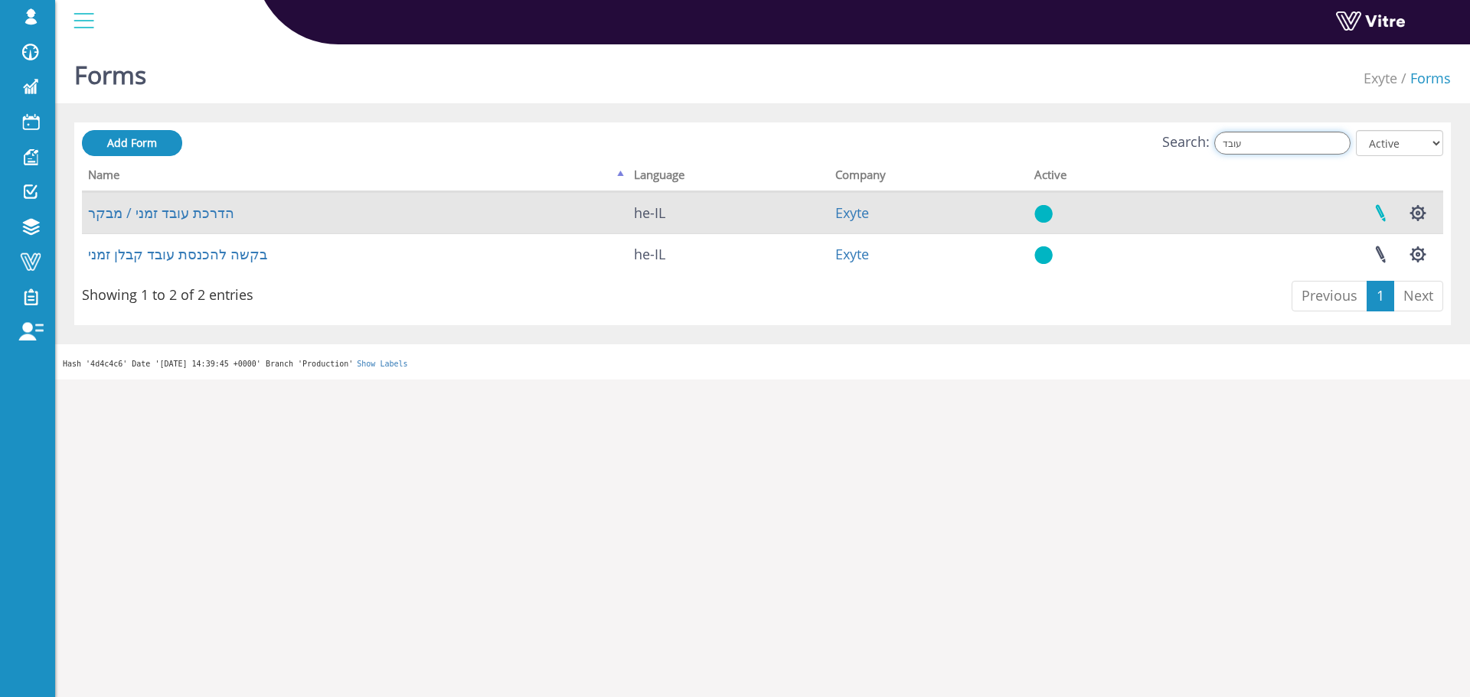
type input "עובד"
click at [1397, 214] on link at bounding box center [1380, 213] width 38 height 41
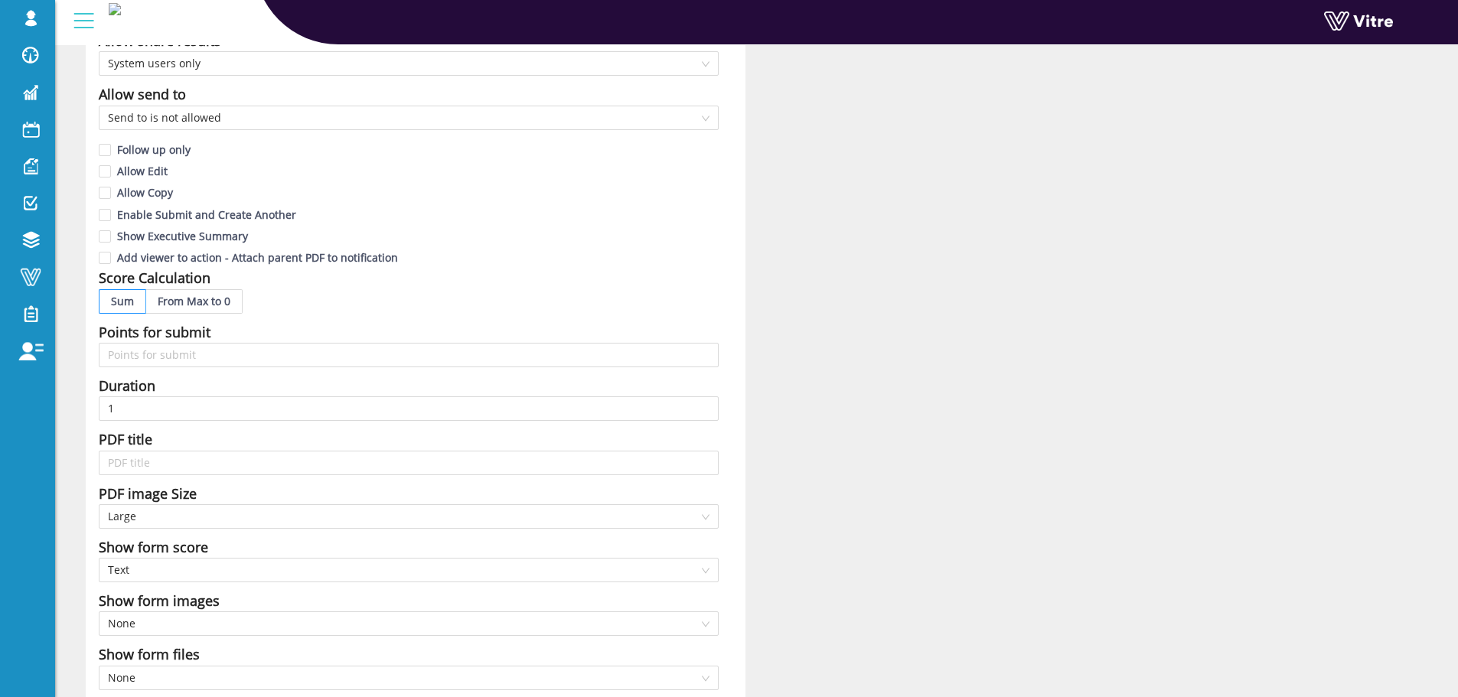
scroll to position [536, 0]
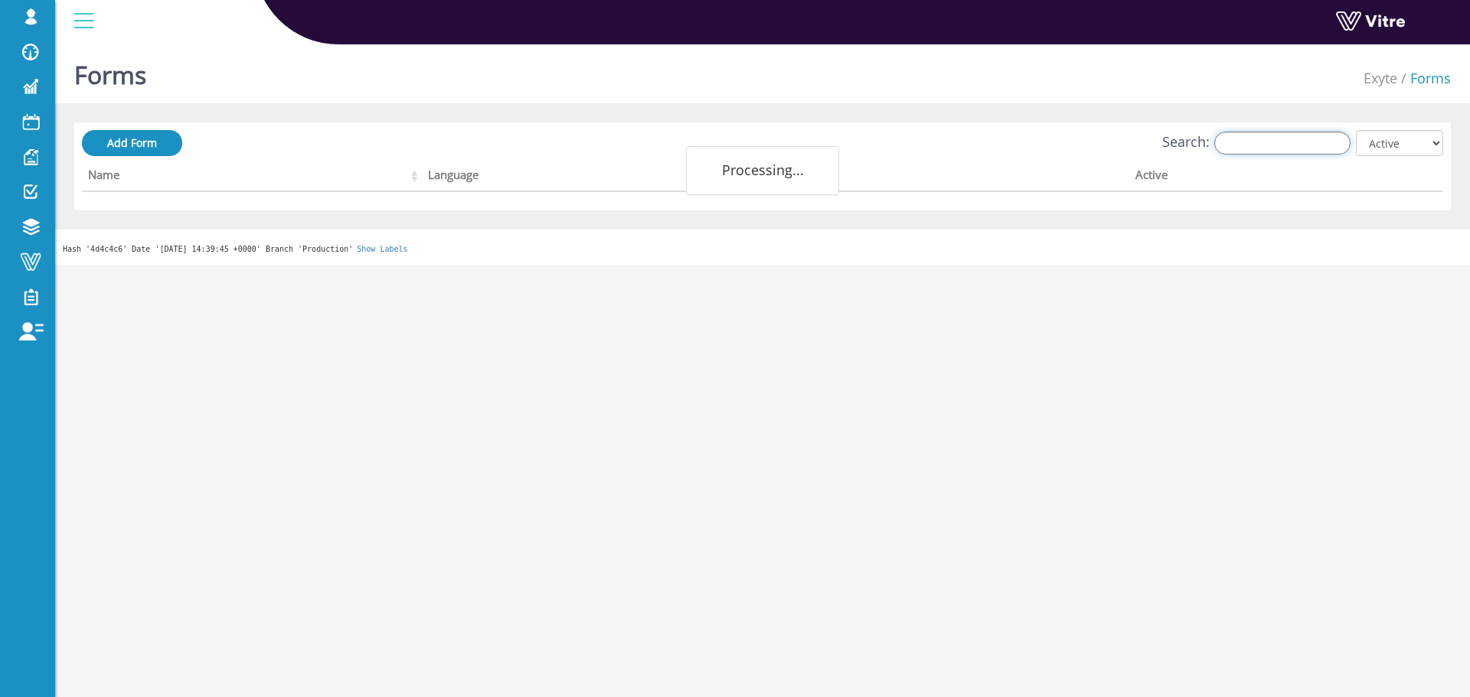
click at [1298, 153] on input "Search:" at bounding box center [1282, 143] width 136 height 23
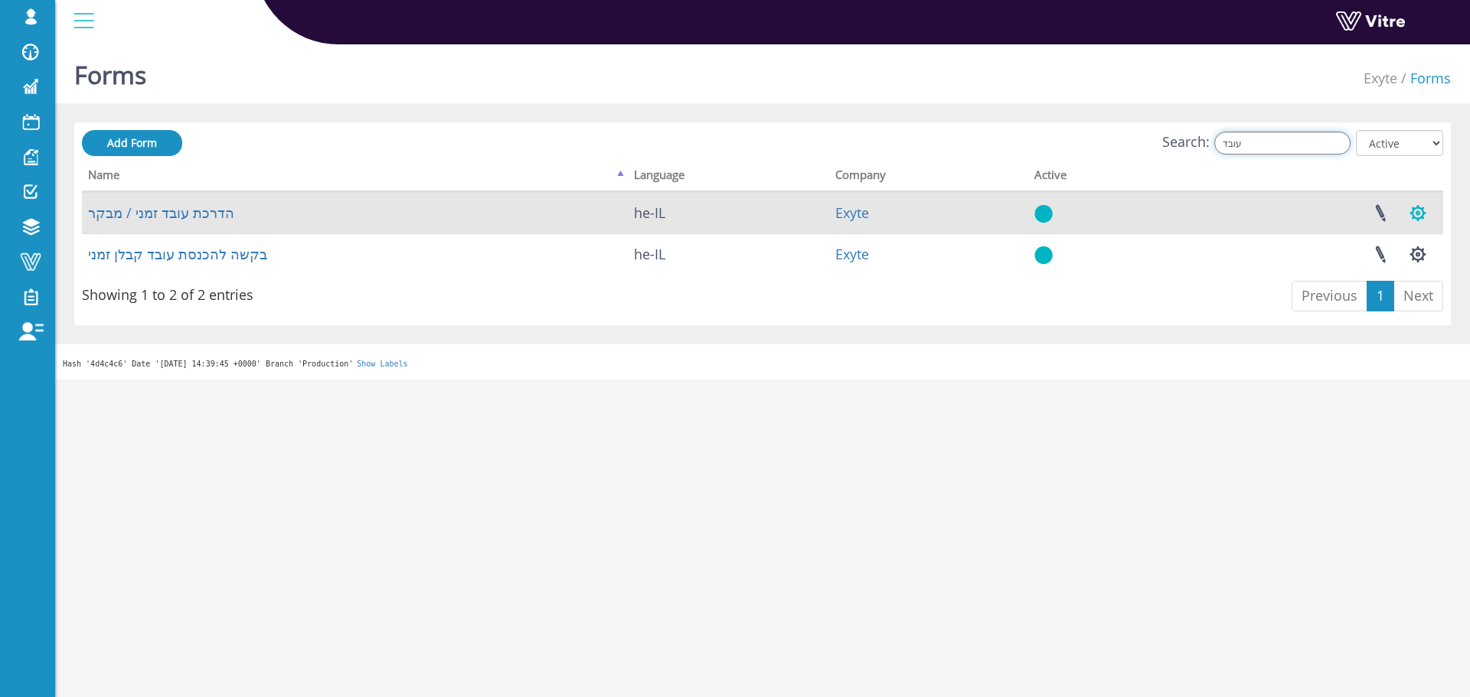
type input "עובד"
click at [1419, 218] on button "button" at bounding box center [1418, 213] width 38 height 41
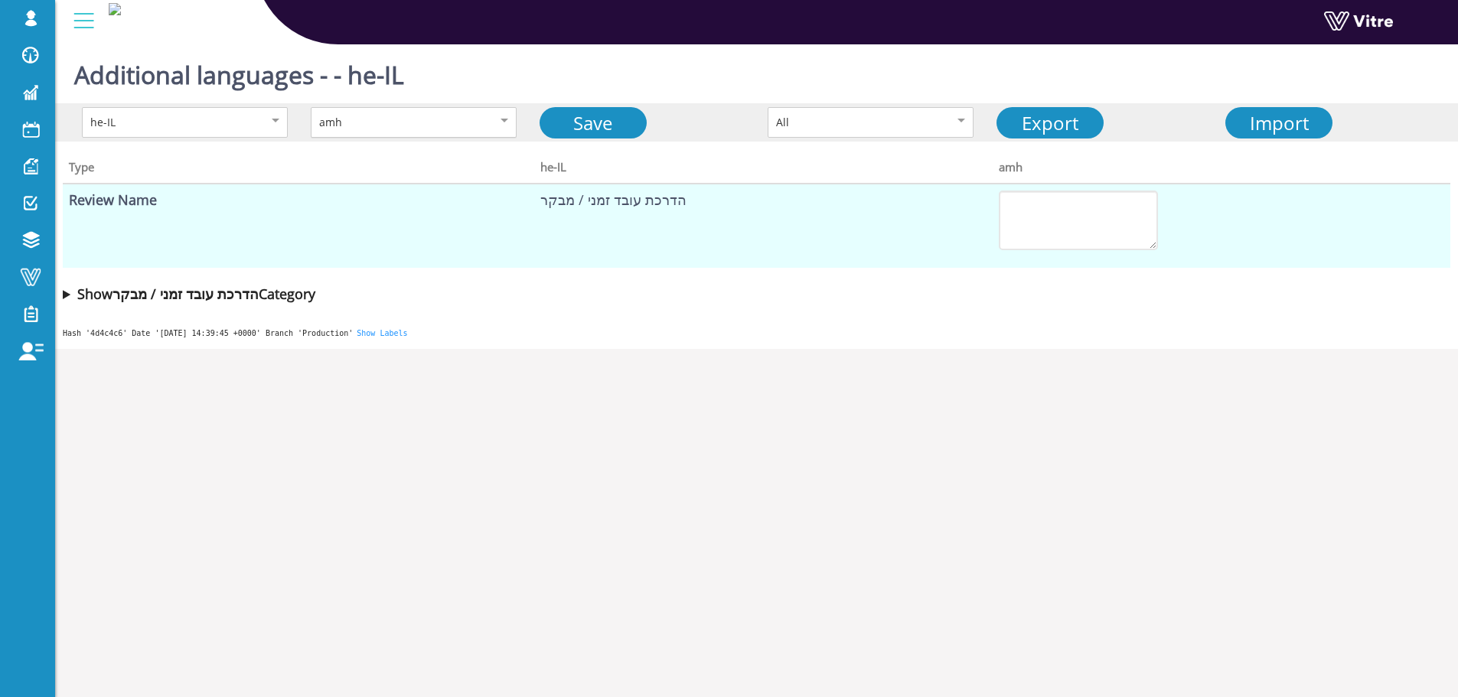
click at [389, 136] on div "amh" at bounding box center [414, 122] width 206 height 31
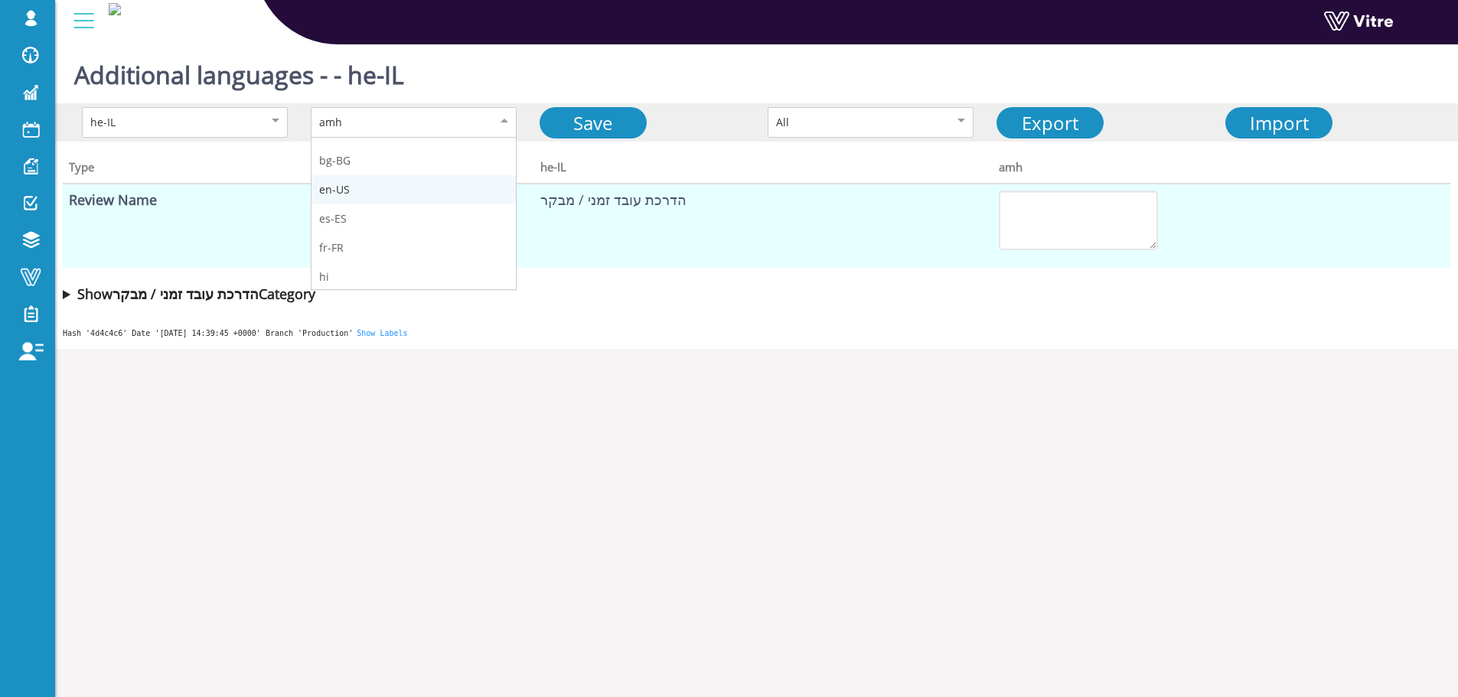
scroll to position [77, 0]
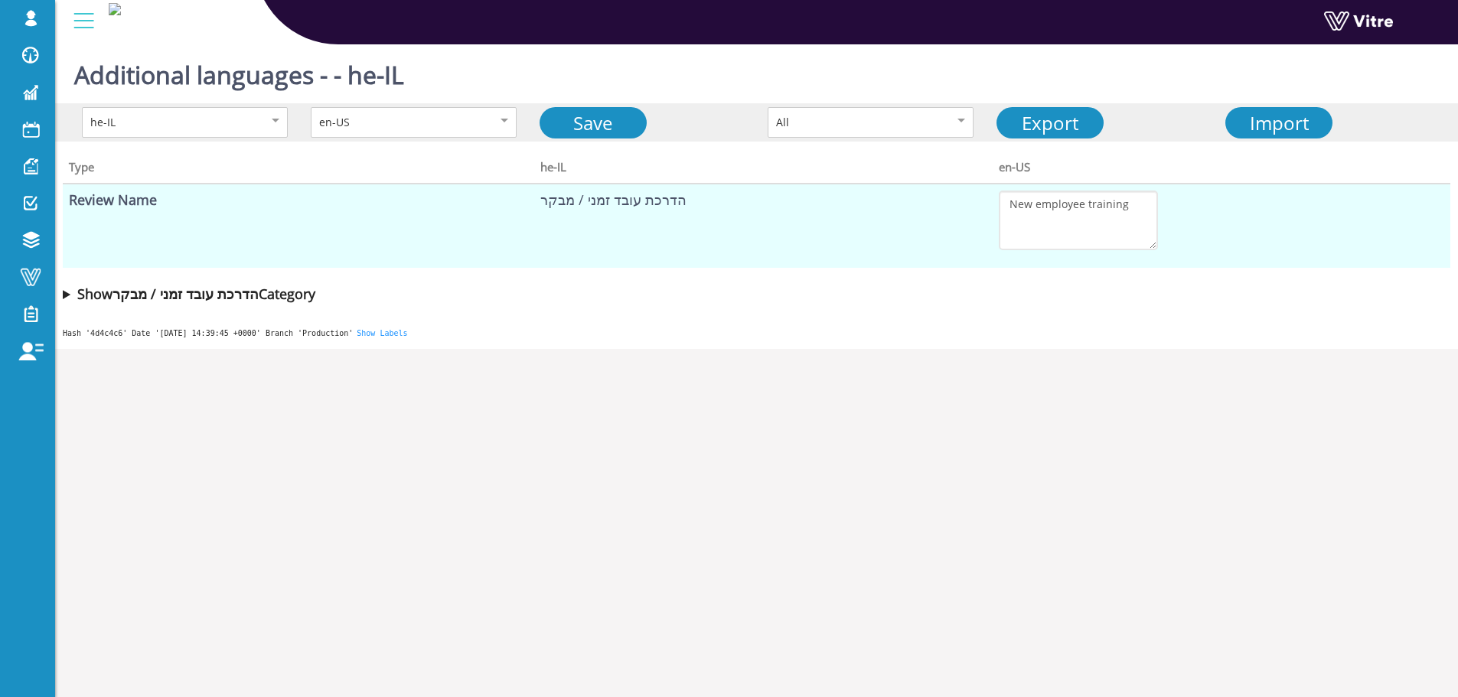
click at [658, 211] on td "הדרכת עובד זמני / מבקר" at bounding box center [763, 226] width 458 height 84
copy td "הדרכת עובד זמני / מבקר"
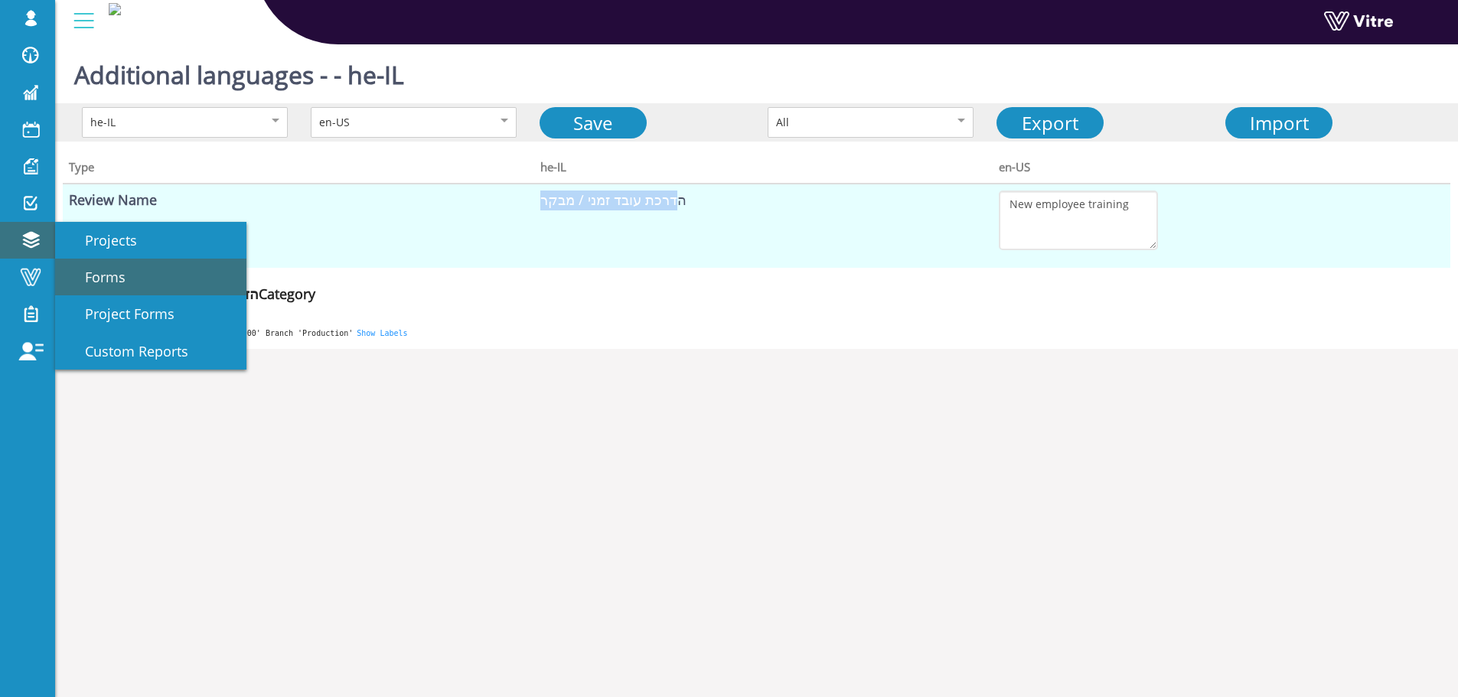
click at [112, 273] on span "Forms" at bounding box center [96, 277] width 59 height 18
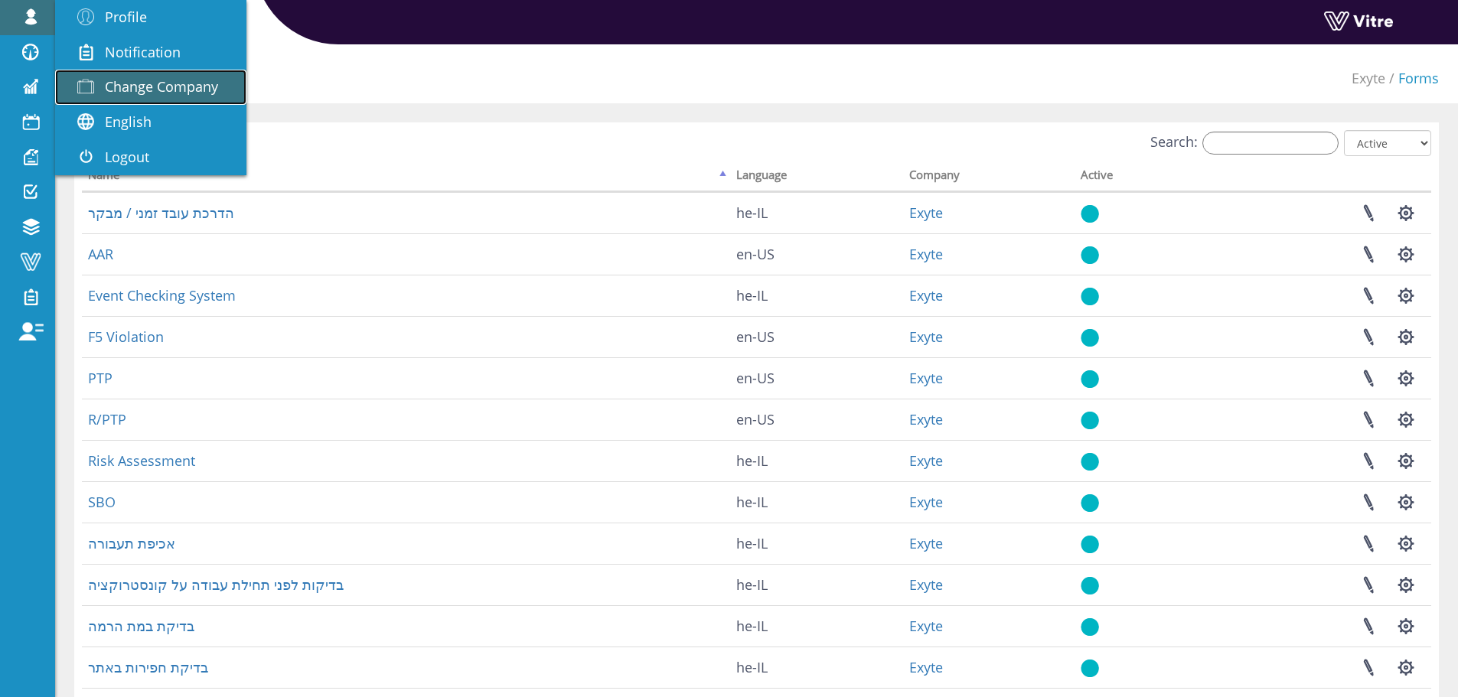
click at [102, 76] on link "Change Company" at bounding box center [150, 87] width 191 height 35
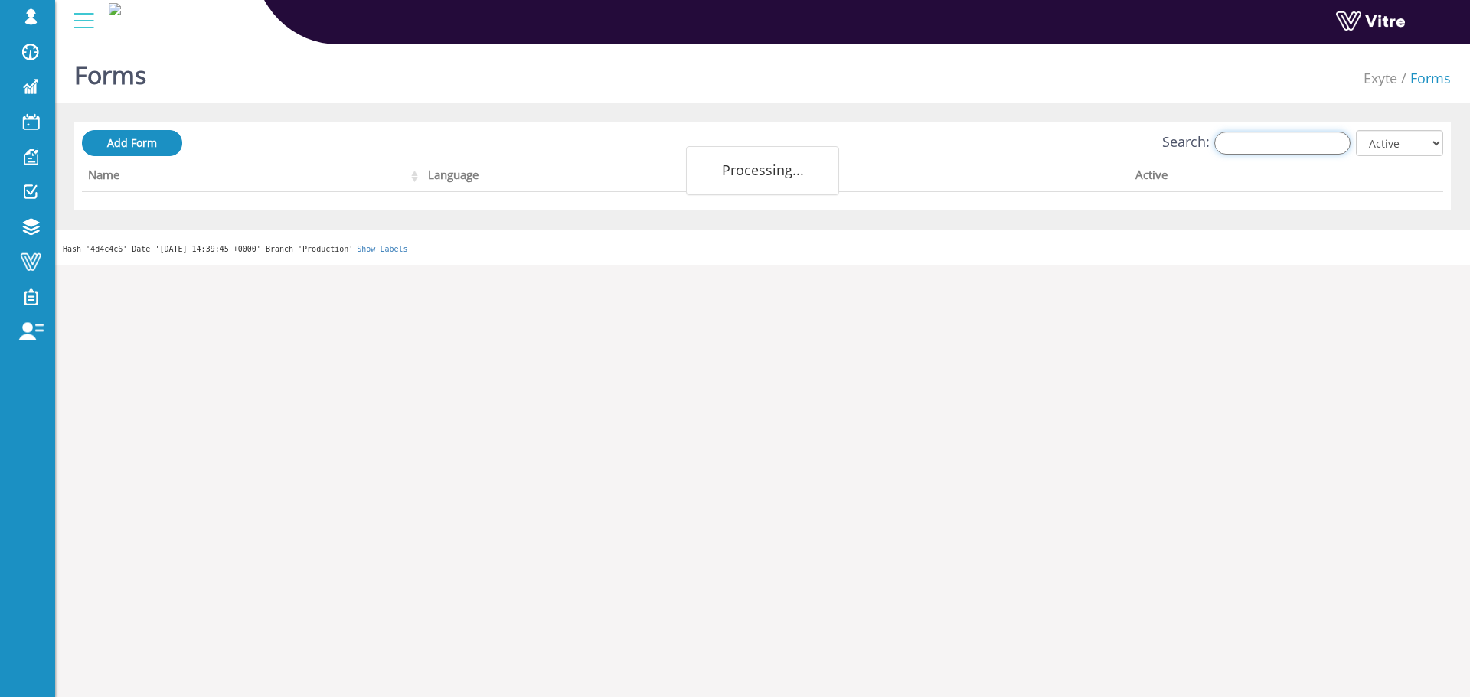
click at [1314, 139] on input "Search:" at bounding box center [1282, 143] width 136 height 23
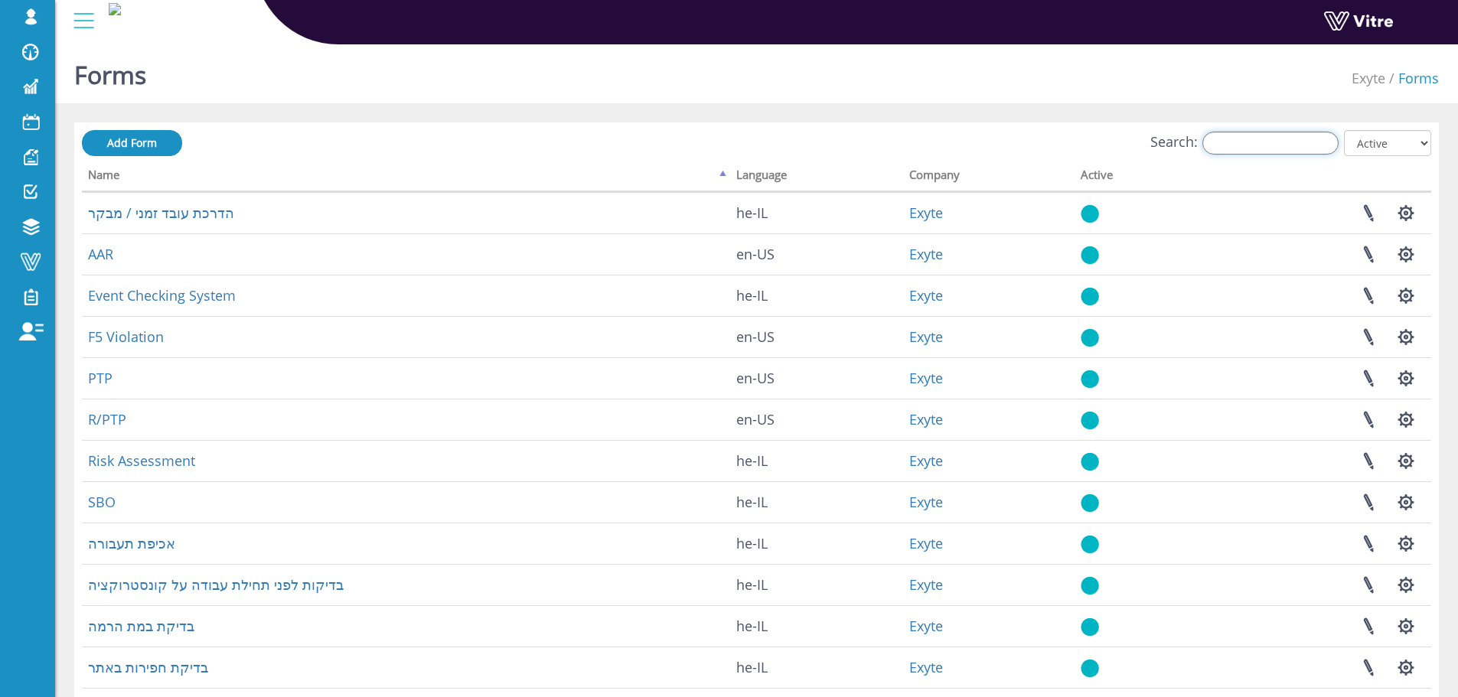
paste input "הדרכת עובד זמני / מבקר"
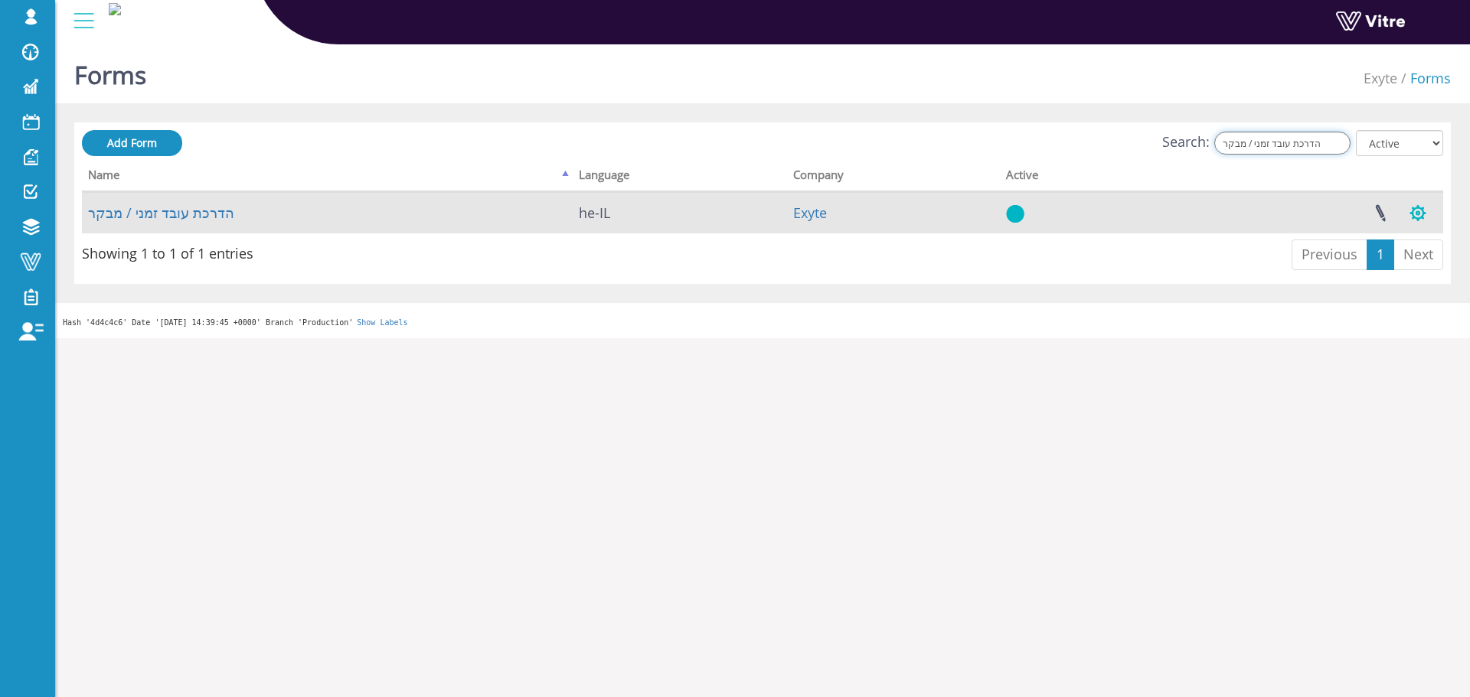
type input "הדרכת עובד זמני / מבקר"
click at [1411, 219] on button "button" at bounding box center [1418, 213] width 38 height 41
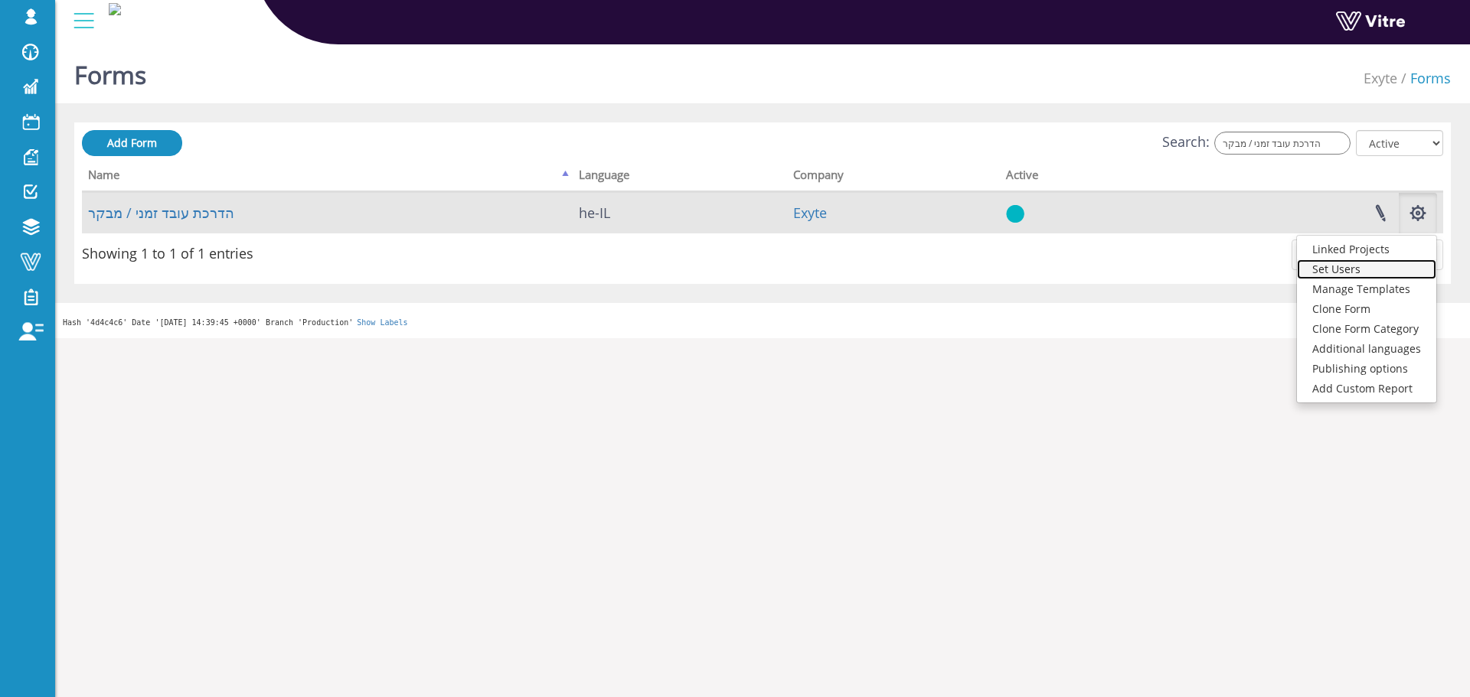
click at [1372, 272] on link "Set Users" at bounding box center [1366, 270] width 139 height 20
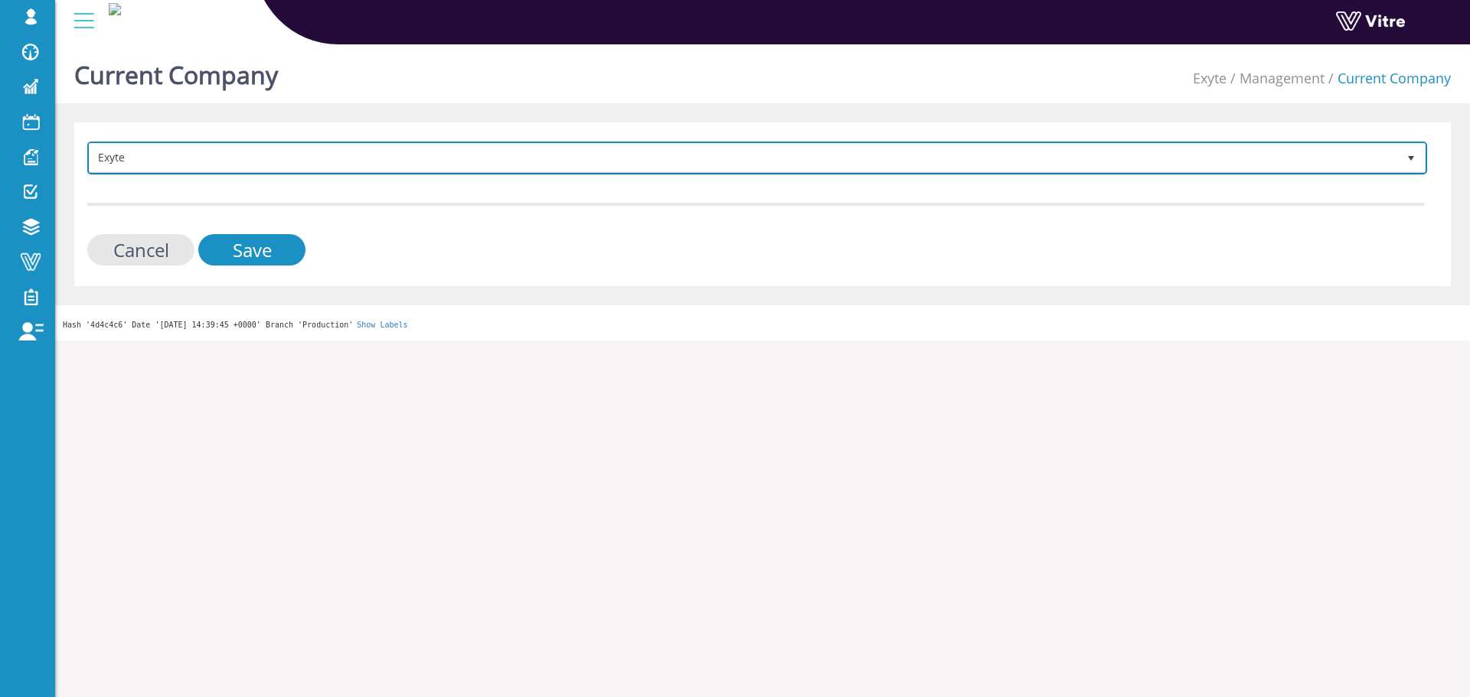
click at [231, 163] on span "Exyte" at bounding box center [744, 158] width 1308 height 28
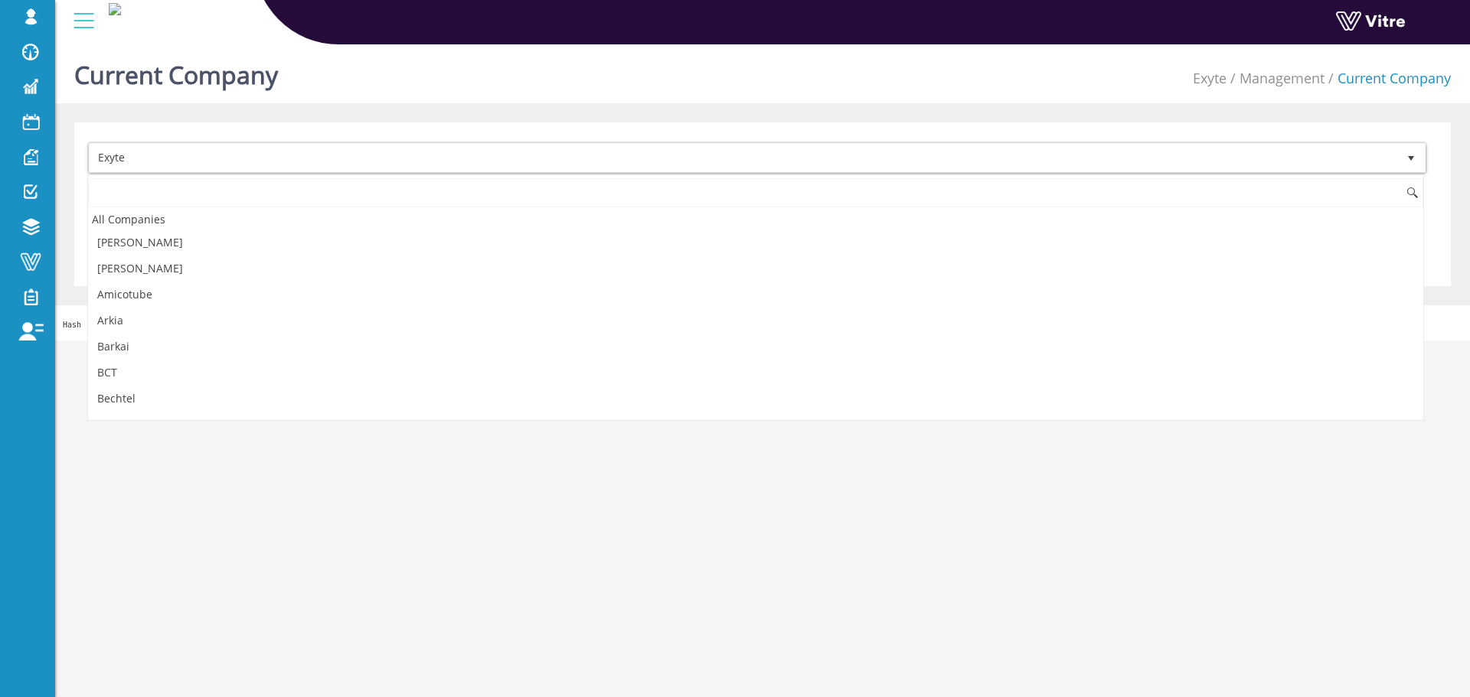
scroll to position [411, 0]
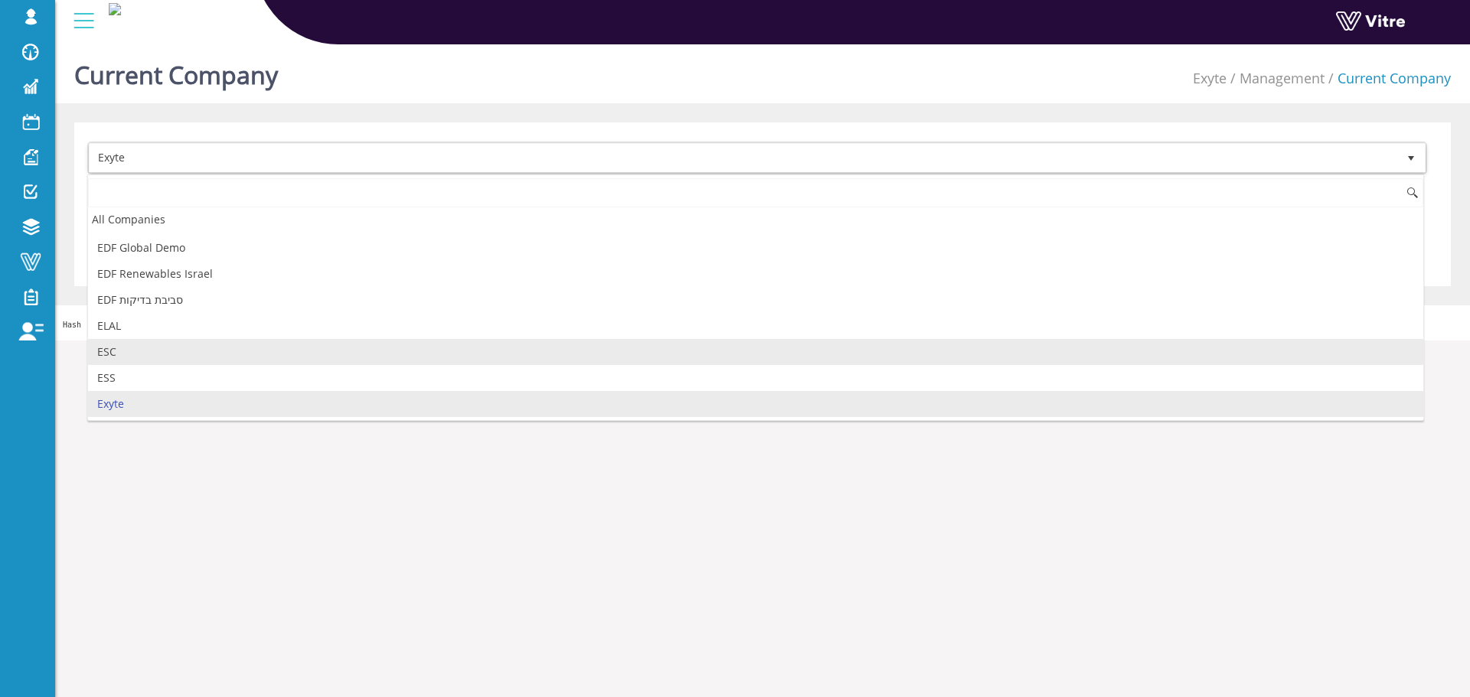
click at [118, 350] on li "ESC" at bounding box center [755, 352] width 1335 height 26
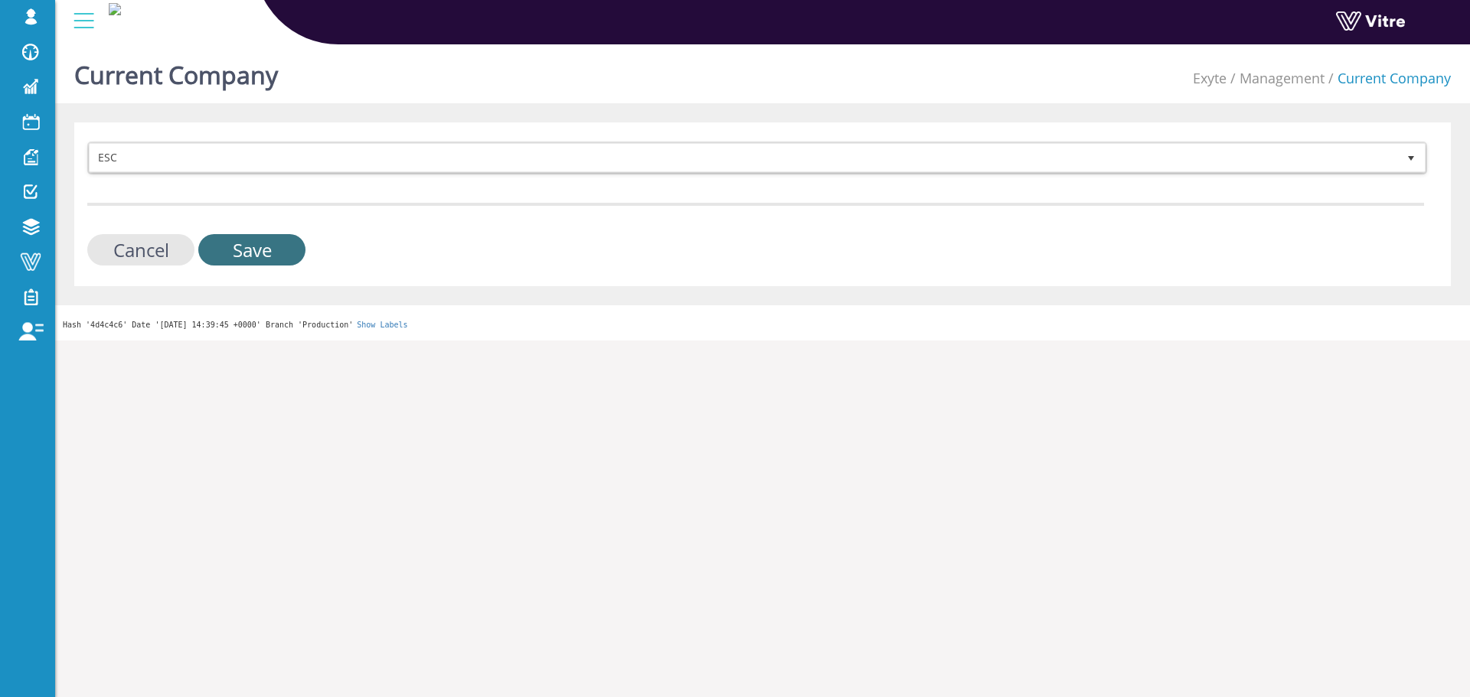
click at [276, 273] on div "ESC 170 Cancel Save" at bounding box center [762, 204] width 1377 height 164
click at [276, 259] on input "Save" at bounding box center [251, 249] width 107 height 31
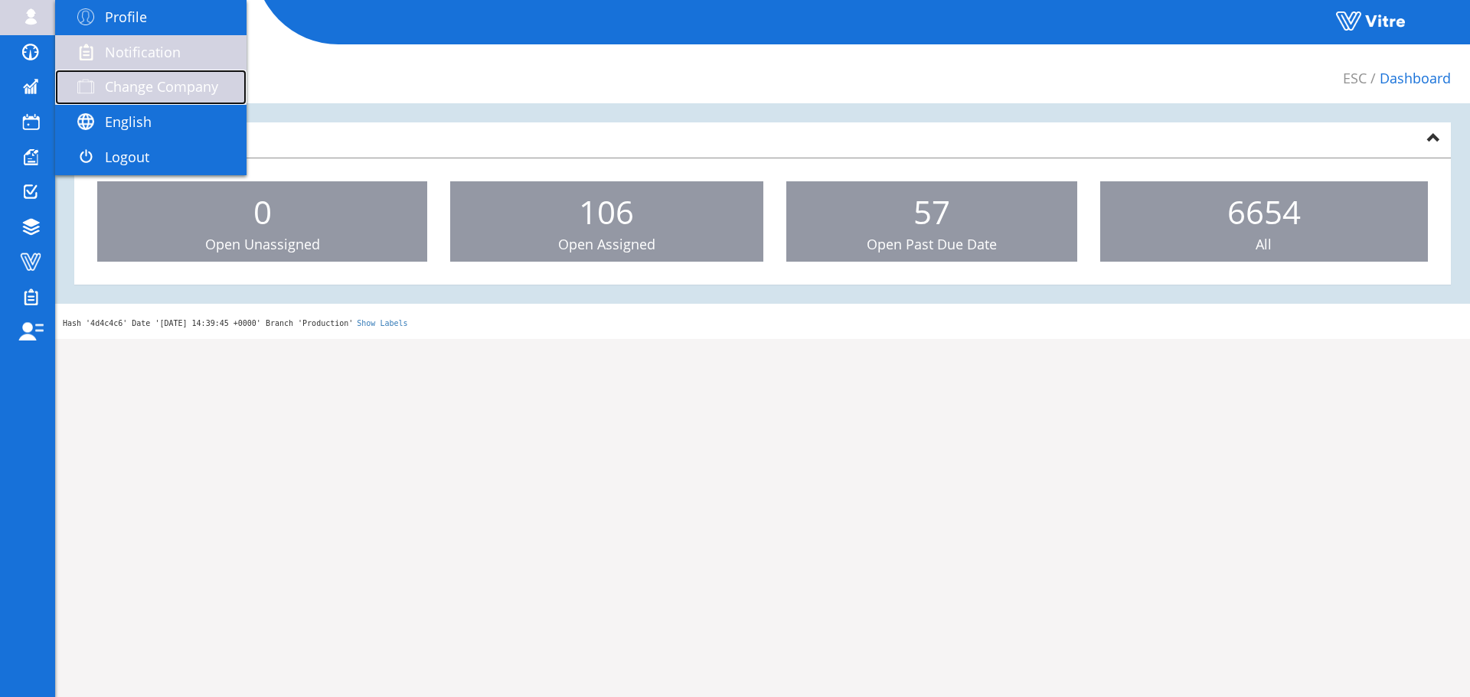
drag, startPoint x: 112, startPoint y: 70, endPoint x: 138, endPoint y: 53, distance: 31.4
click at [112, 70] on link "Change Company" at bounding box center [150, 87] width 191 height 35
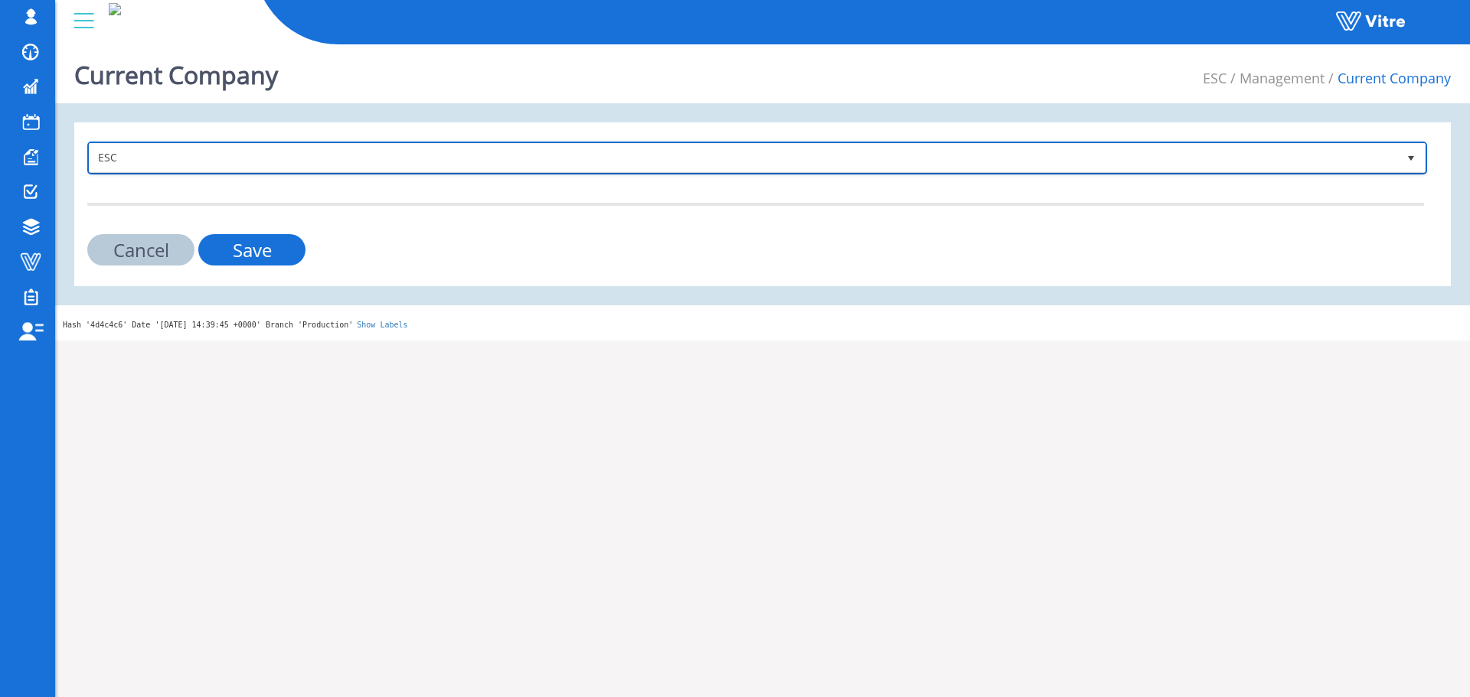
click at [153, 171] on span "ESC" at bounding box center [757, 157] width 1337 height 29
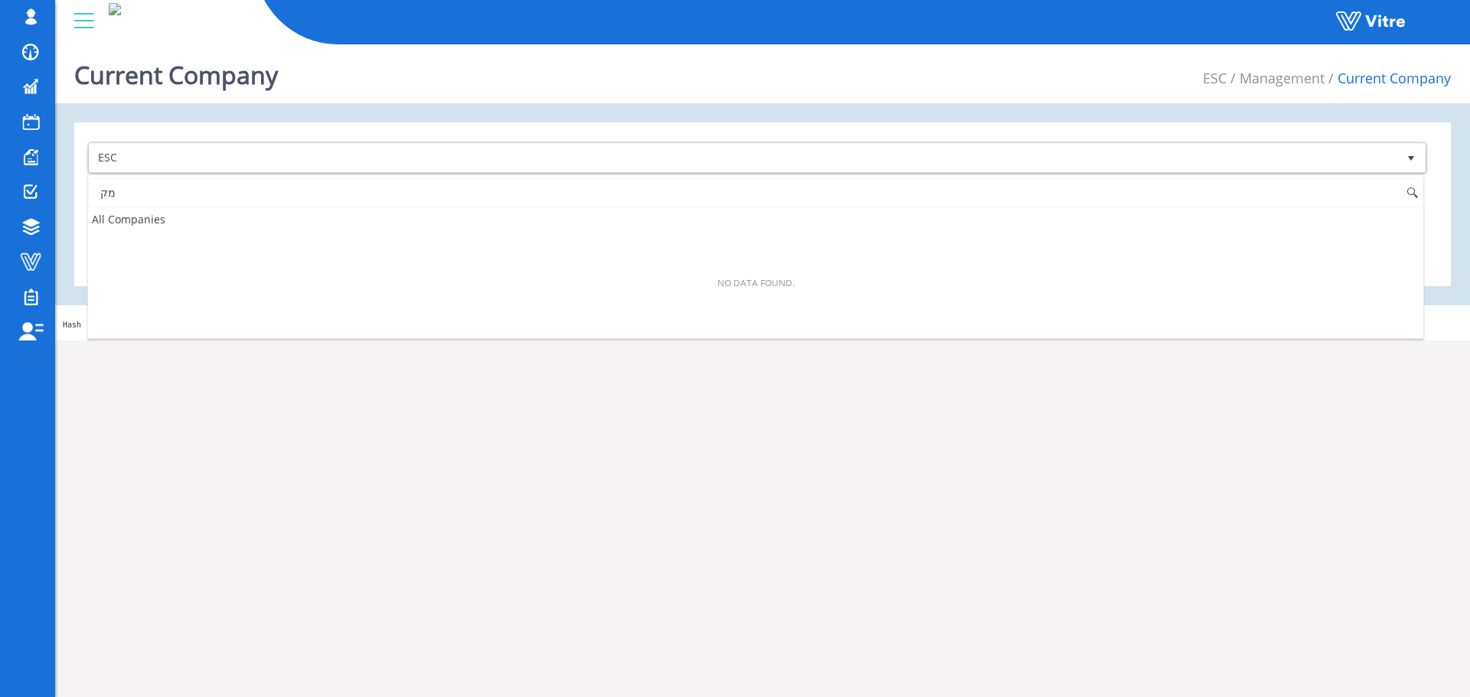
type input "מ"
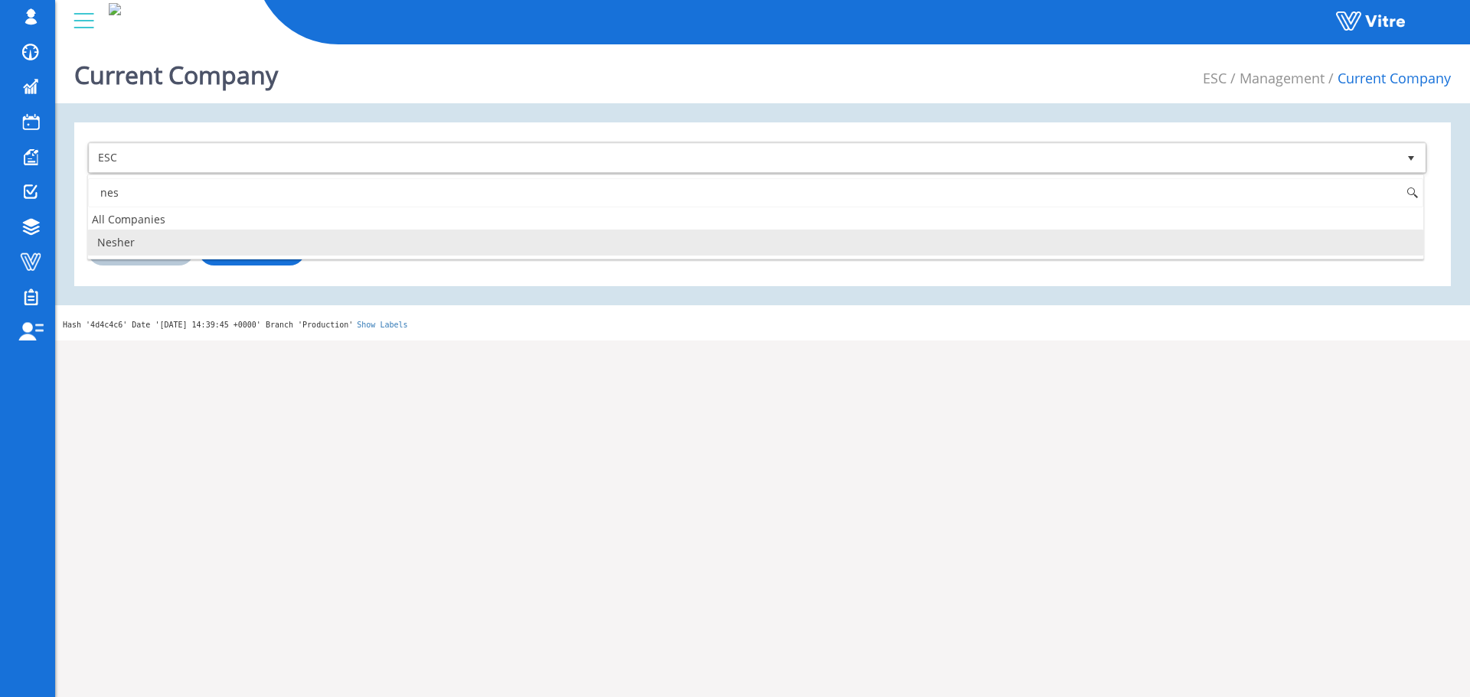
click at [206, 240] on li "Nesher" at bounding box center [755, 243] width 1335 height 26
type input "nes"
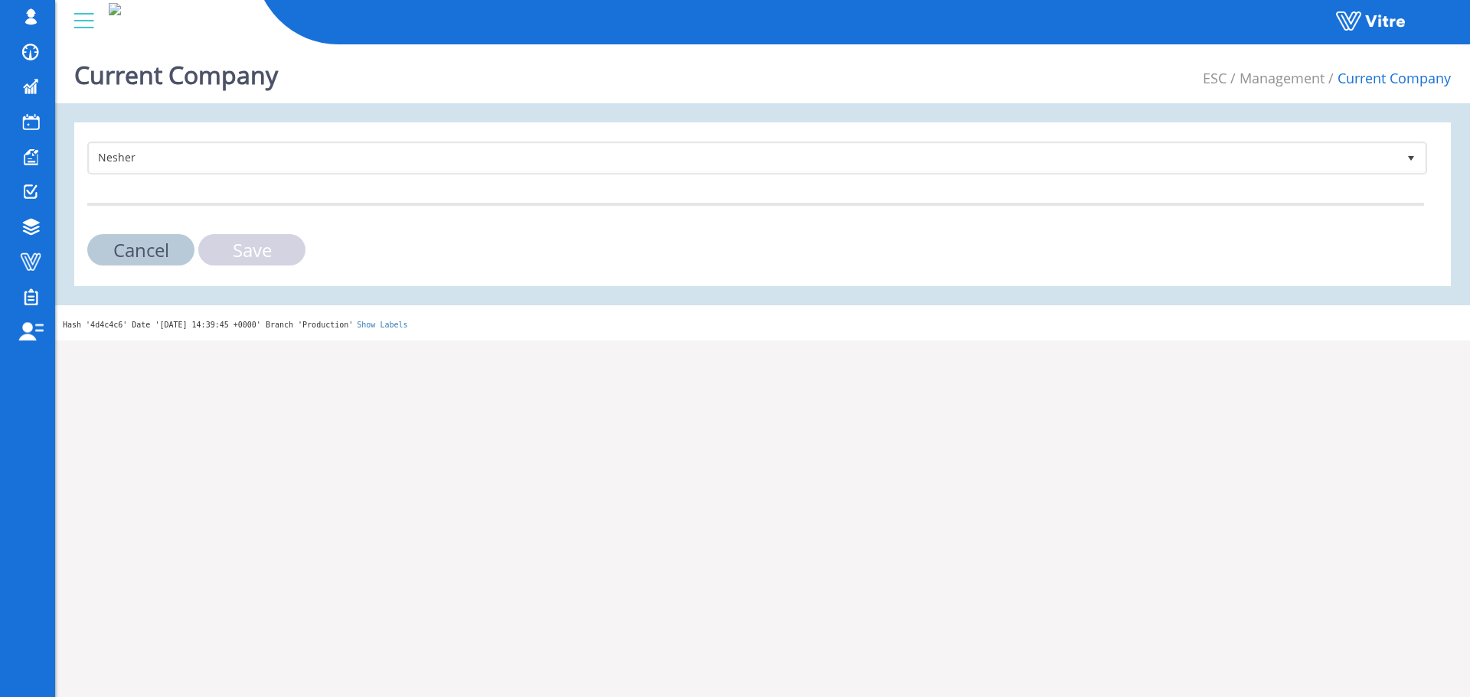
click at [221, 247] on input "Save" at bounding box center [251, 249] width 107 height 31
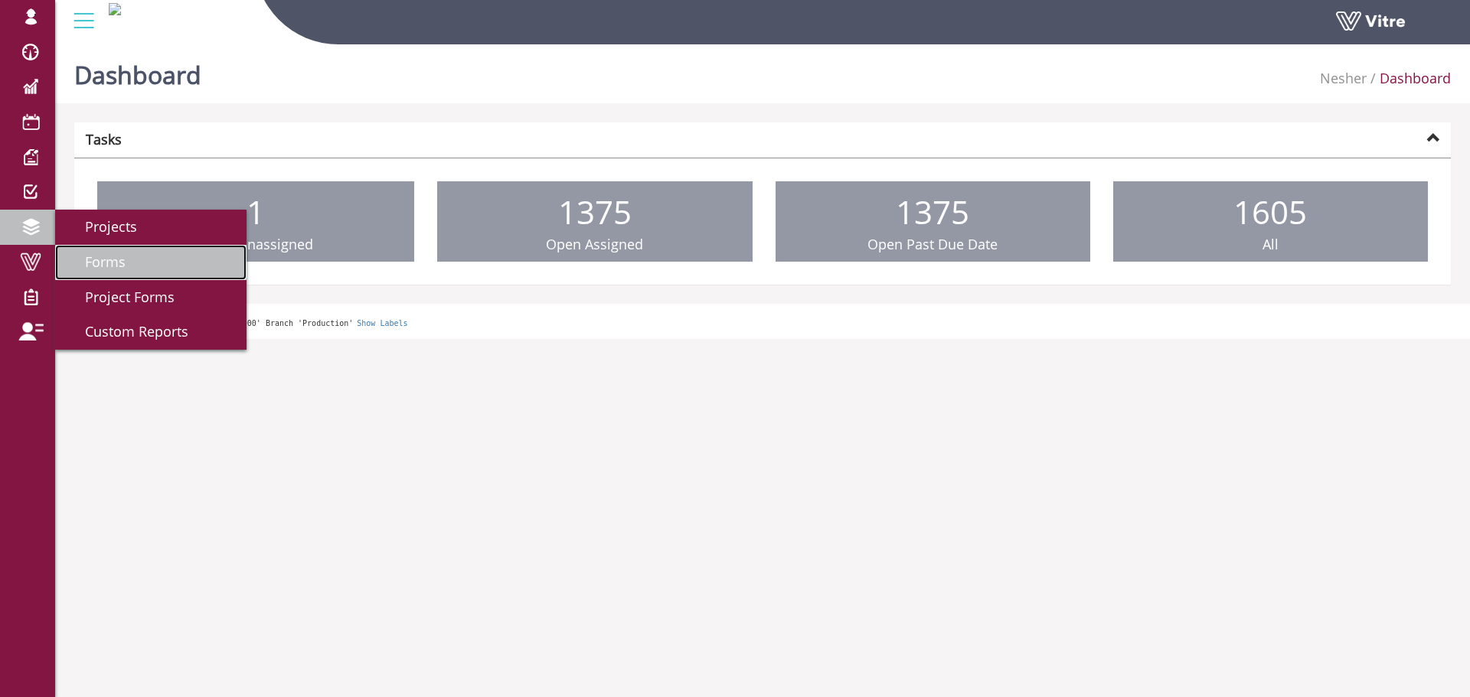
click at [187, 265] on link "Forms" at bounding box center [150, 262] width 191 height 35
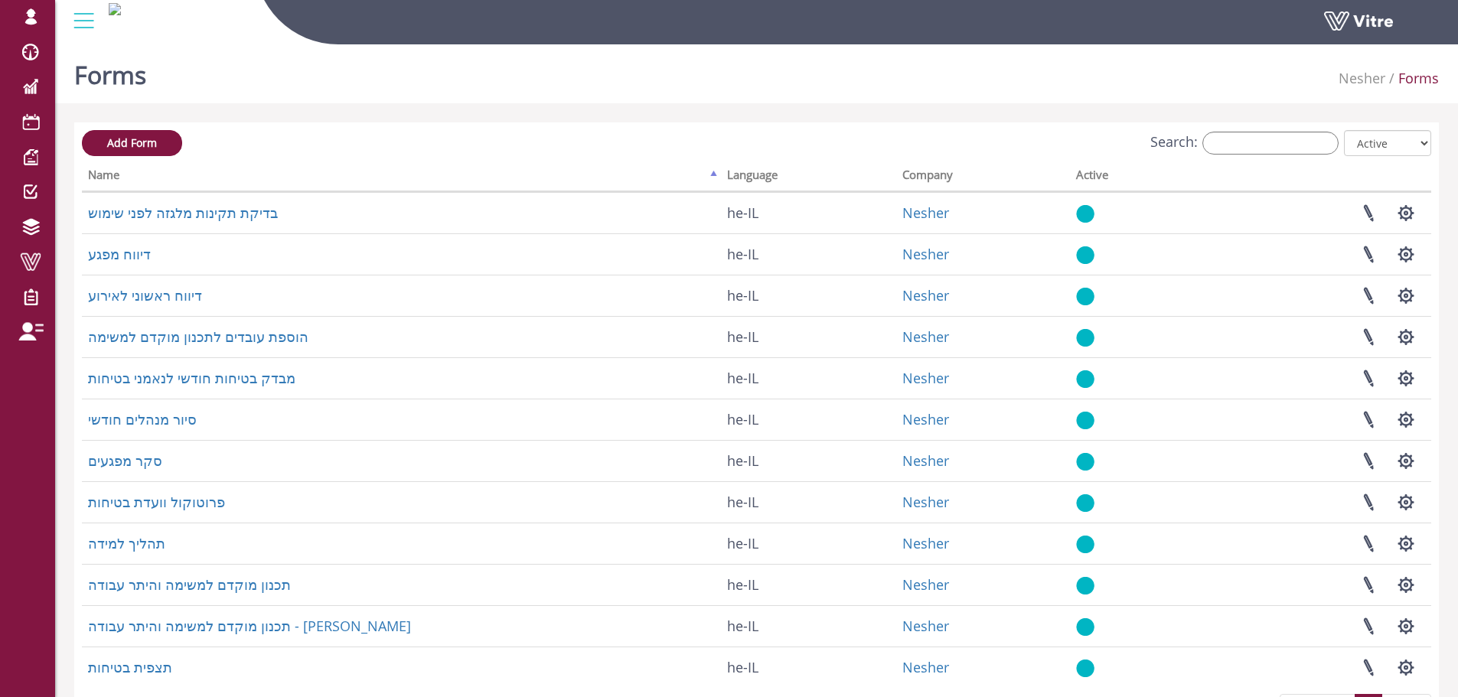
click at [1243, 128] on div "Add Form Search: All Active Not Active Processing... Name Language Company Acti…" at bounding box center [756, 430] width 1365 height 616
drag, startPoint x: 1243, startPoint y: 129, endPoint x: 1243, endPoint y: 139, distance: 10.0
click at [1243, 135] on div "Add Form Search: All Active Not Active Processing... Name Language Company Acti…" at bounding box center [756, 430] width 1365 height 616
click at [1243, 139] on input "Search:" at bounding box center [1271, 143] width 136 height 23
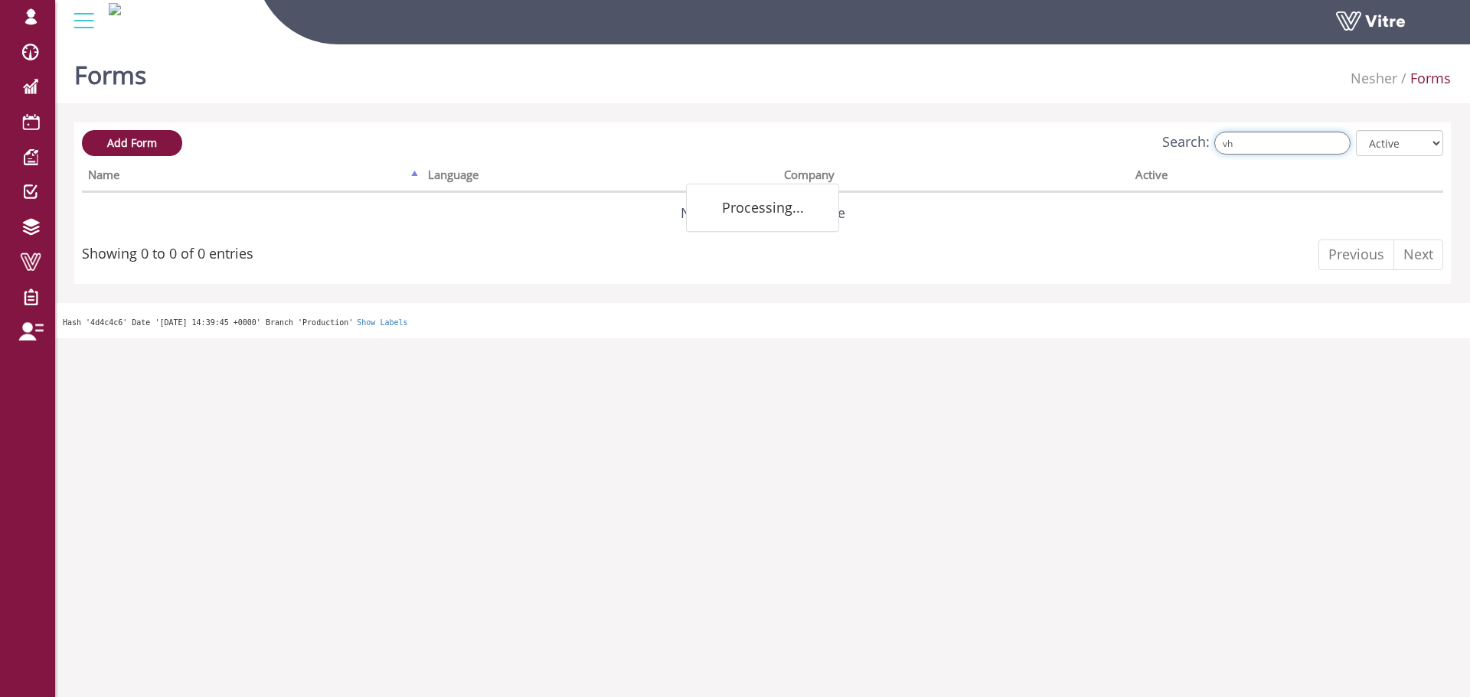
type input "v"
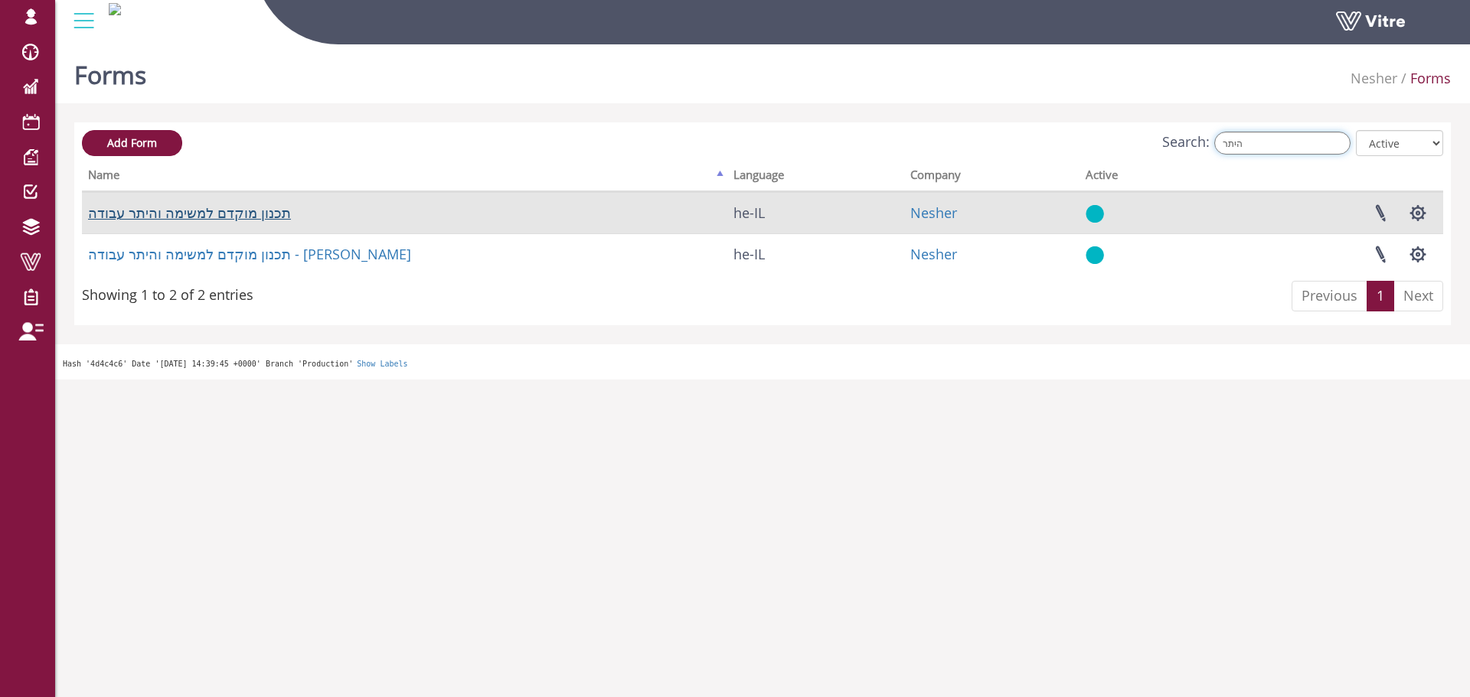
type input "היתר"
click at [264, 211] on link "תכנון מוקדם למשימה והיתר עבודה" at bounding box center [189, 213] width 203 height 18
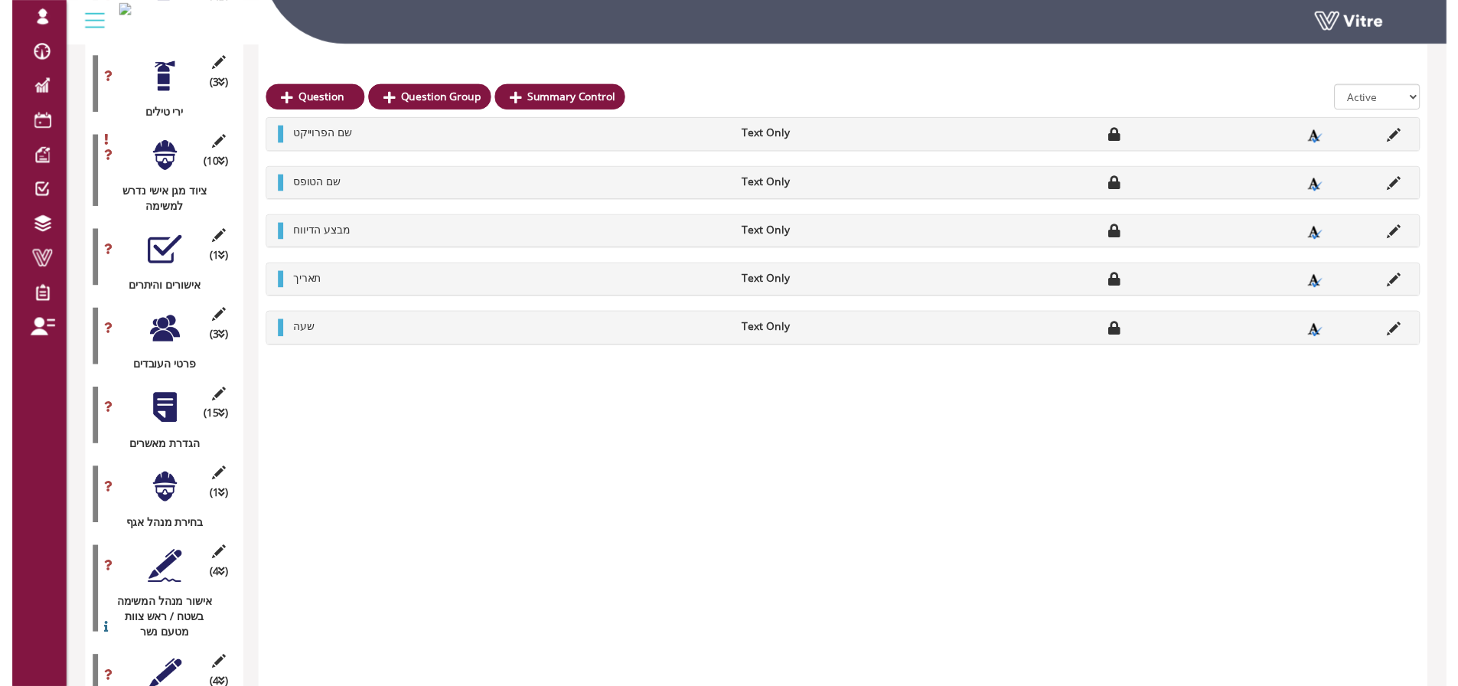
scroll to position [1991, 0]
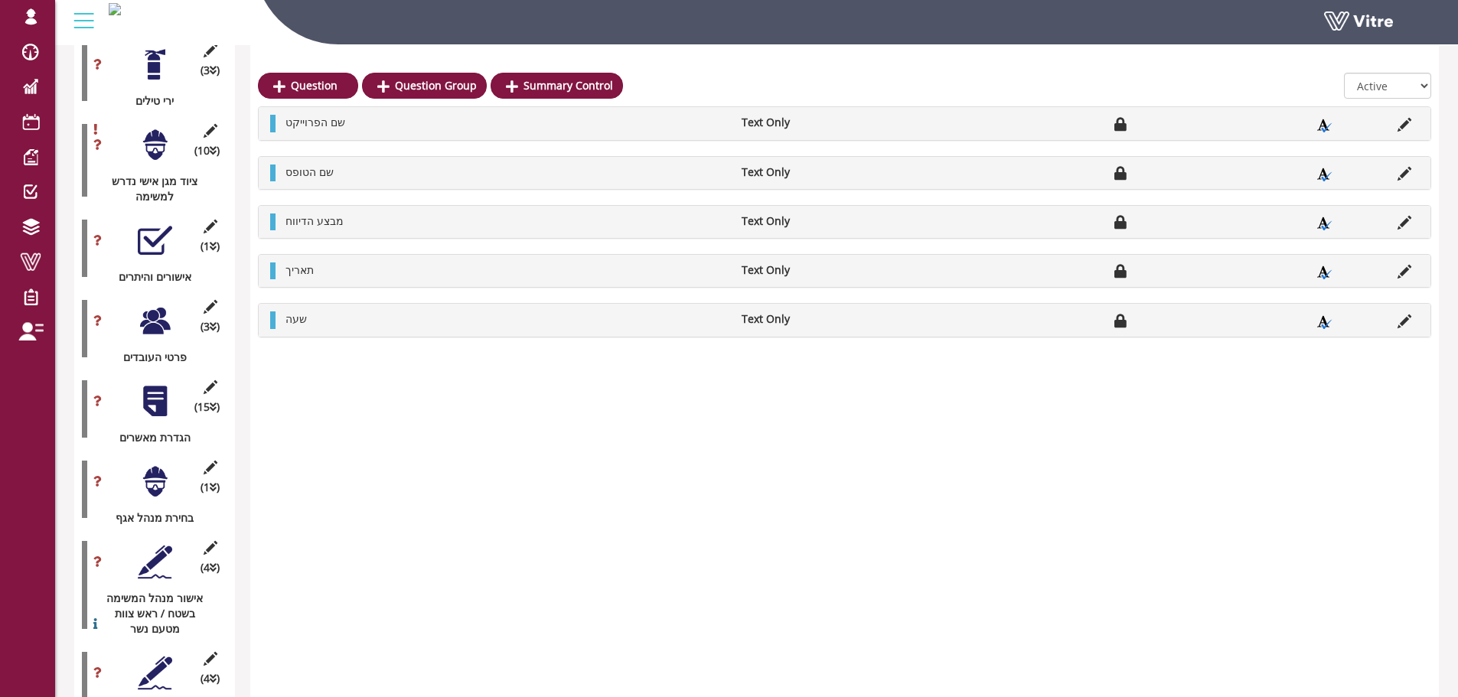
click at [168, 384] on div at bounding box center [155, 401] width 34 height 34
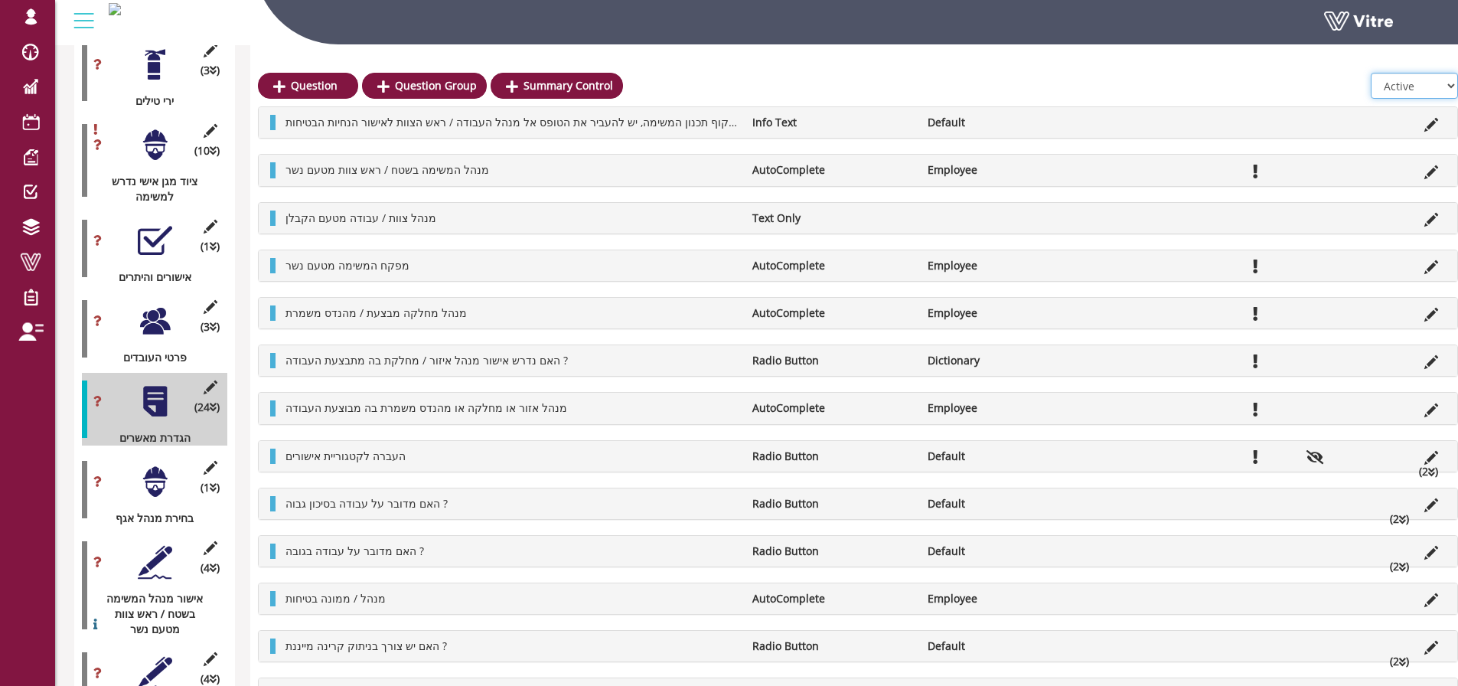
click at [1402, 83] on select "All Active Not Active" at bounding box center [1414, 86] width 87 height 26
select select "2"
click at [1372, 73] on select "All Active Not Active" at bounding box center [1414, 86] width 87 height 26
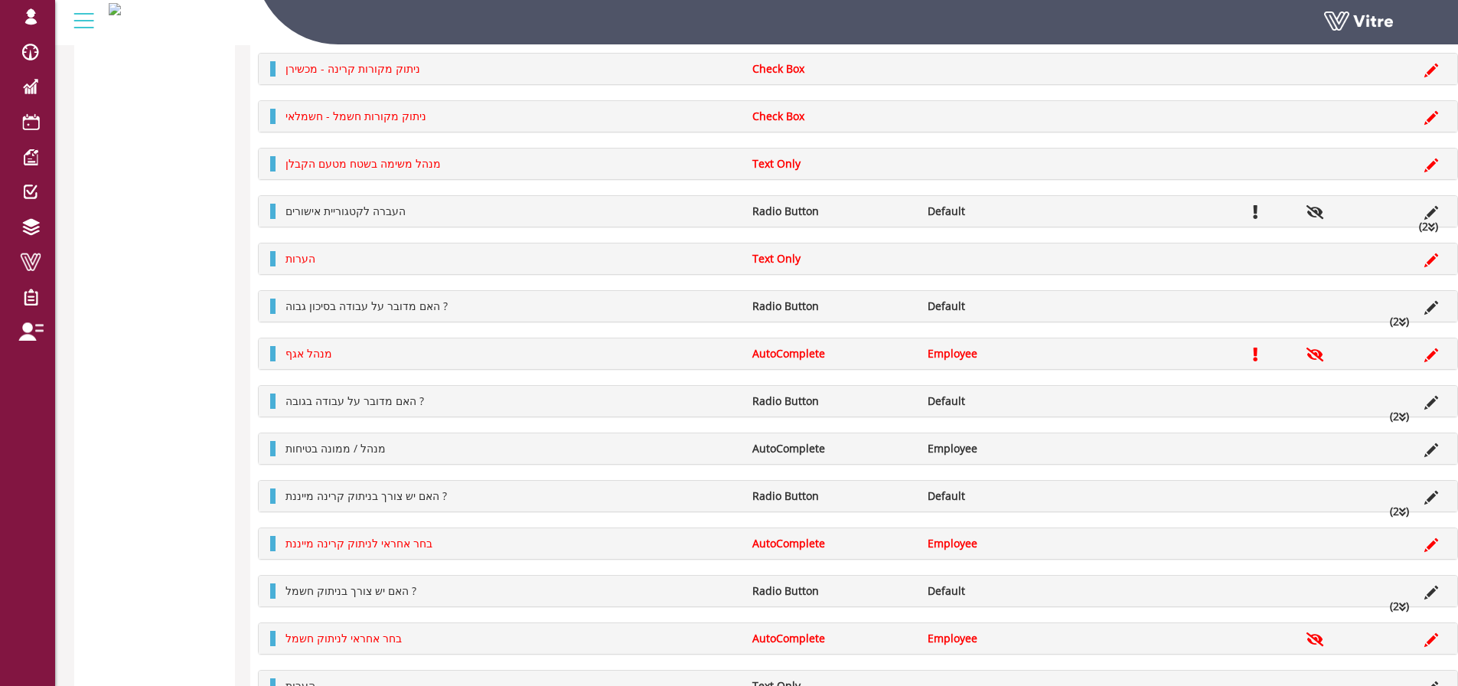
scroll to position [3725, 0]
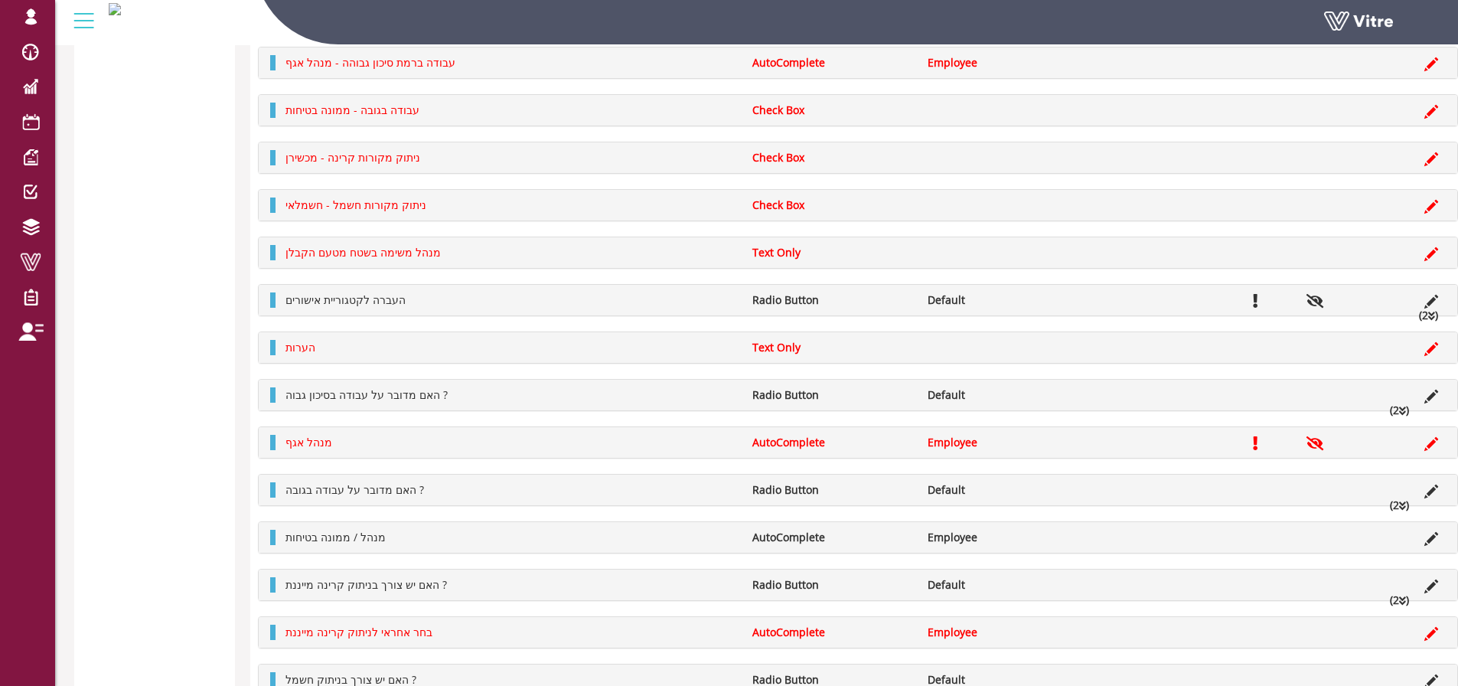
click at [1420, 446] on li at bounding box center [1431, 442] width 29 height 15
click at [1426, 446] on icon at bounding box center [1432, 444] width 14 height 14
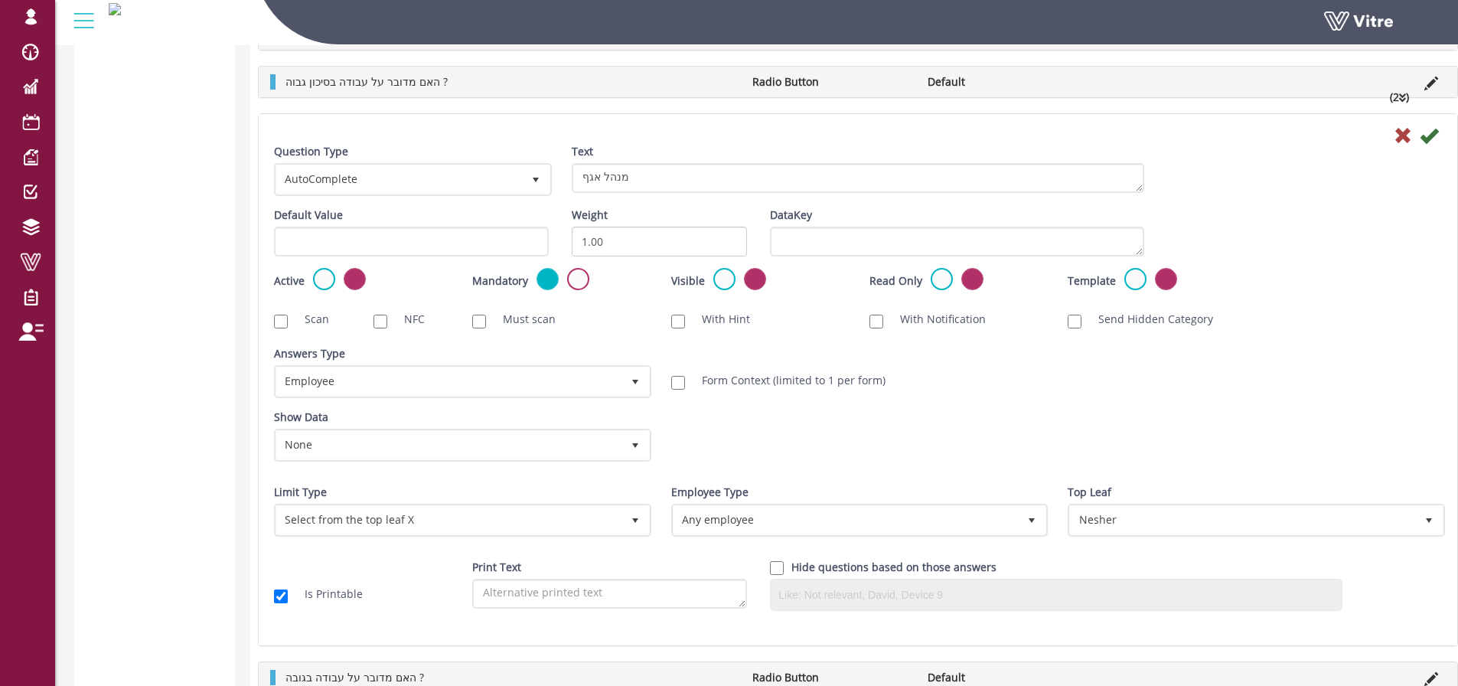
scroll to position [4031, 0]
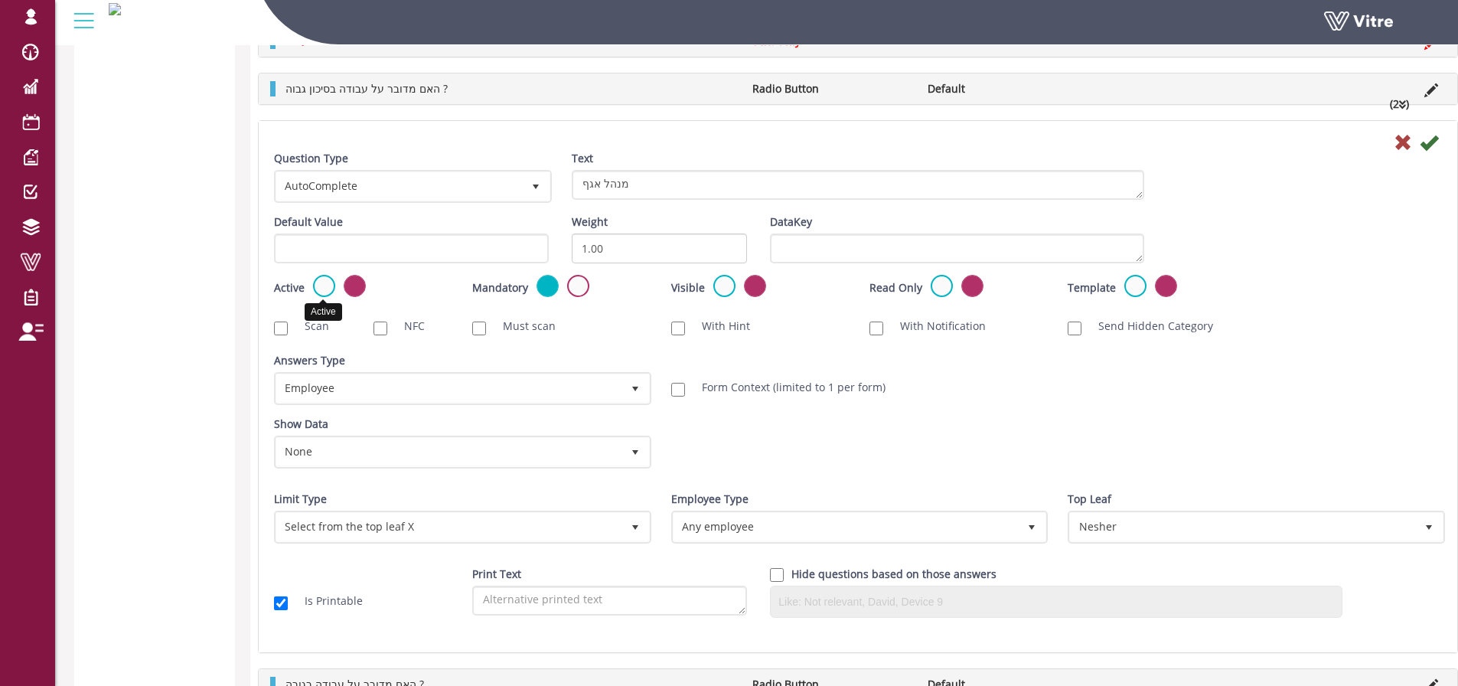
click at [332, 283] on label at bounding box center [324, 286] width 22 height 22
click at [0, 0] on input "radio" at bounding box center [0, 0] width 0 height 0
click at [1430, 139] on icon at bounding box center [1429, 142] width 18 height 18
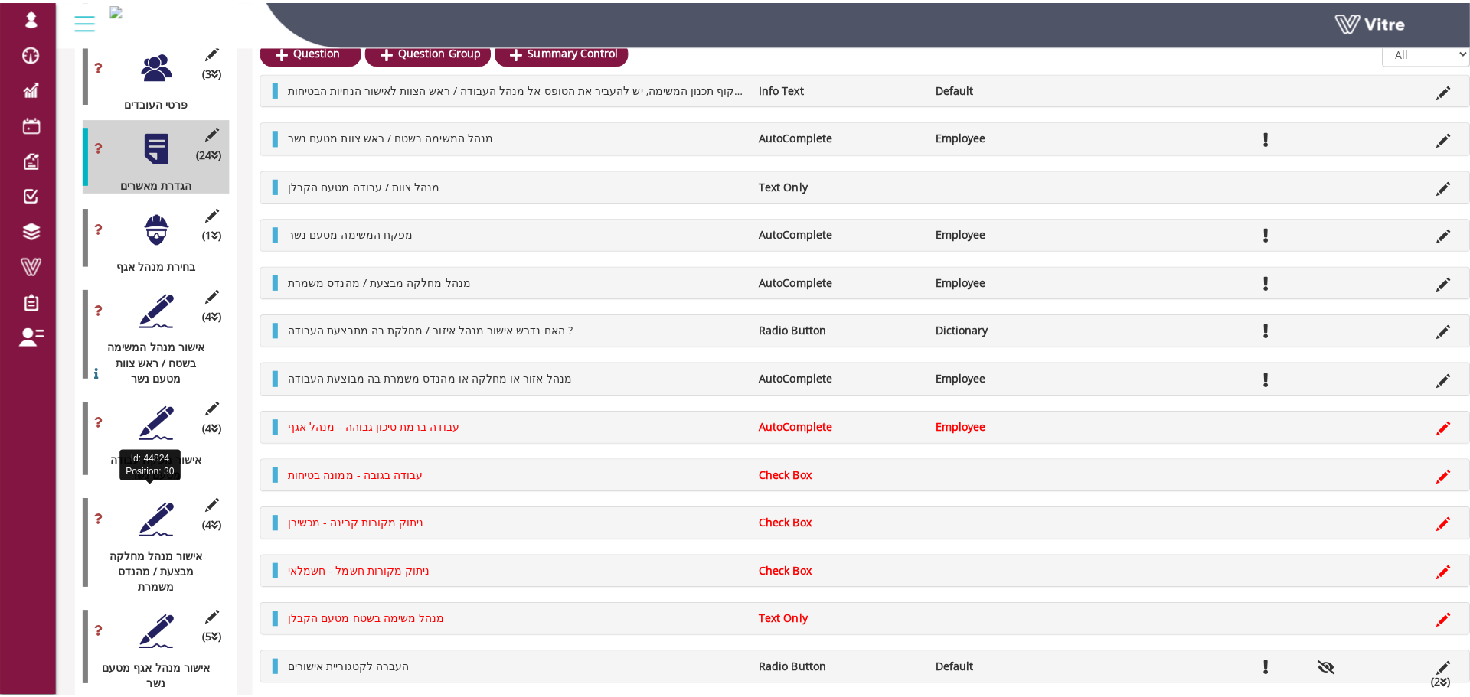
scroll to position [2174, 0]
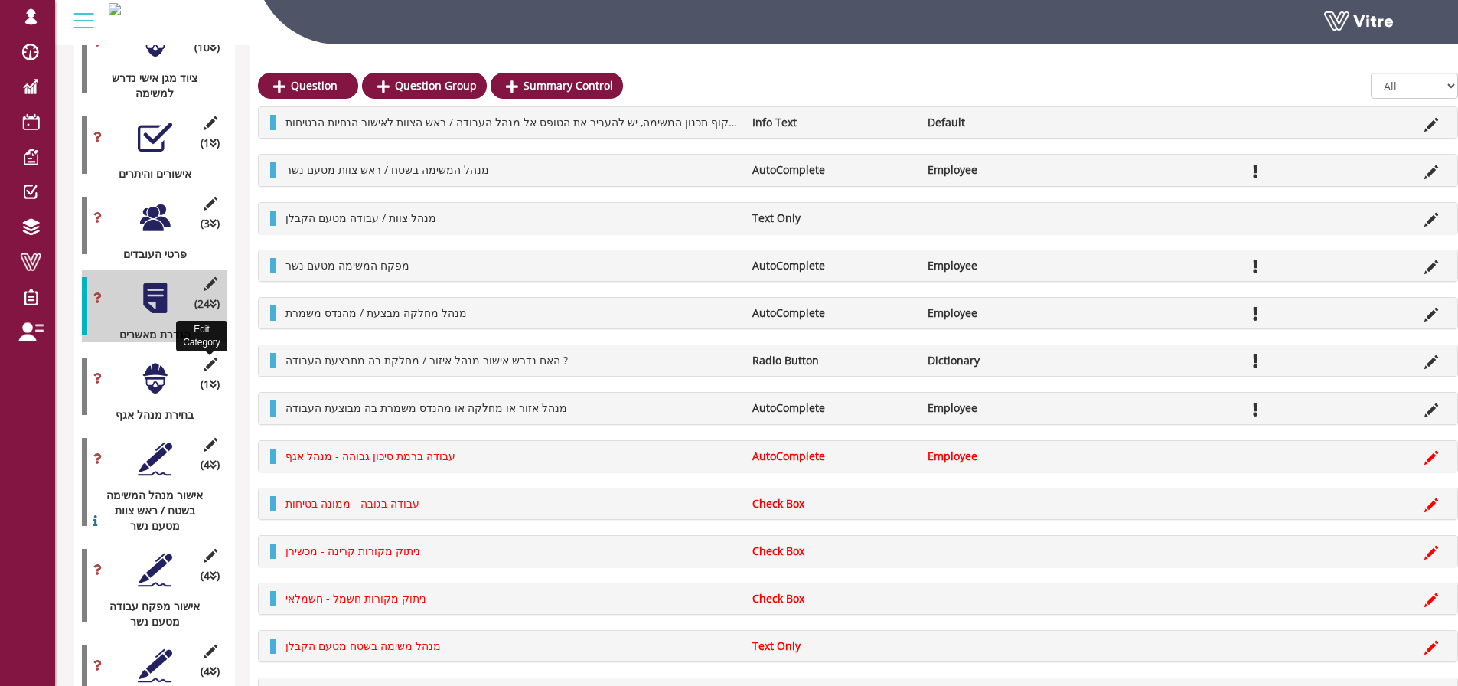
click at [209, 358] on icon at bounding box center [210, 365] width 19 height 14
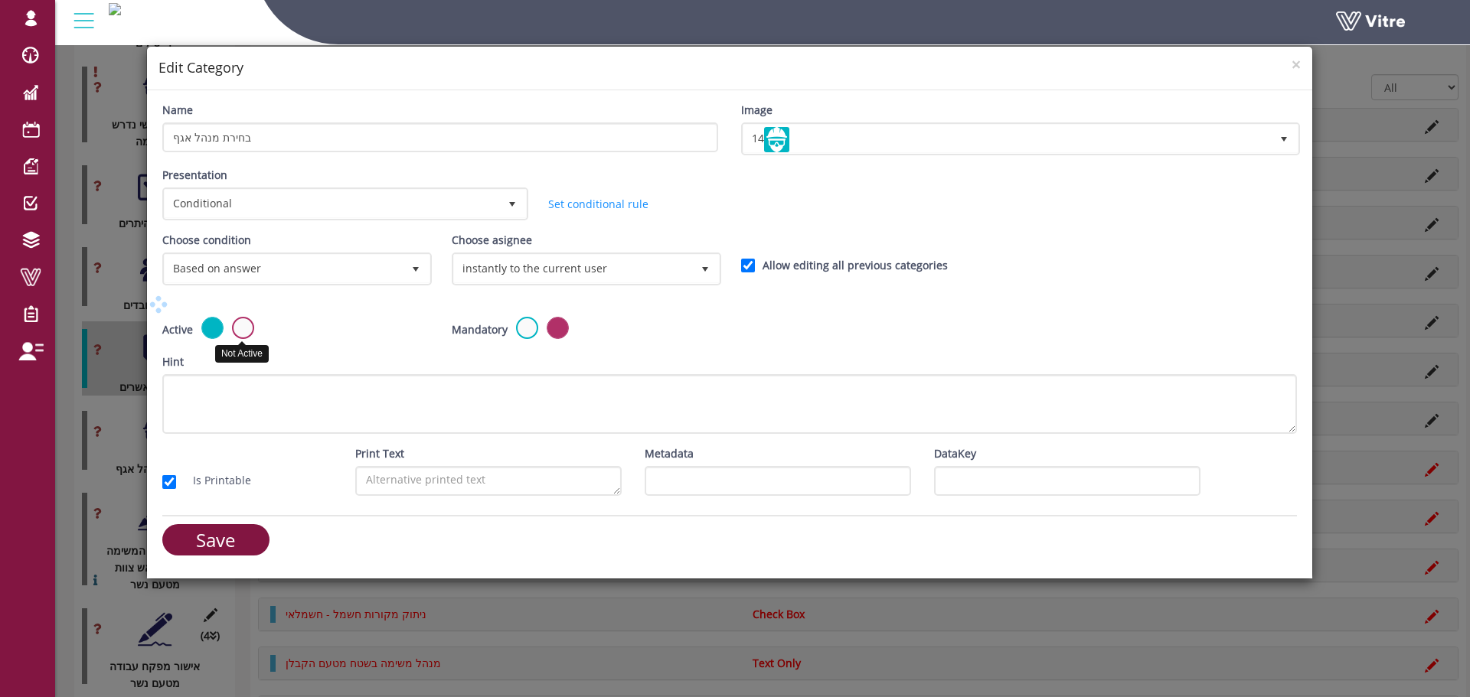
click at [243, 328] on label at bounding box center [243, 328] width 22 height 22
click at [0, 0] on input "radio" at bounding box center [0, 0] width 0 height 0
click at [246, 538] on input "Save" at bounding box center [215, 539] width 107 height 31
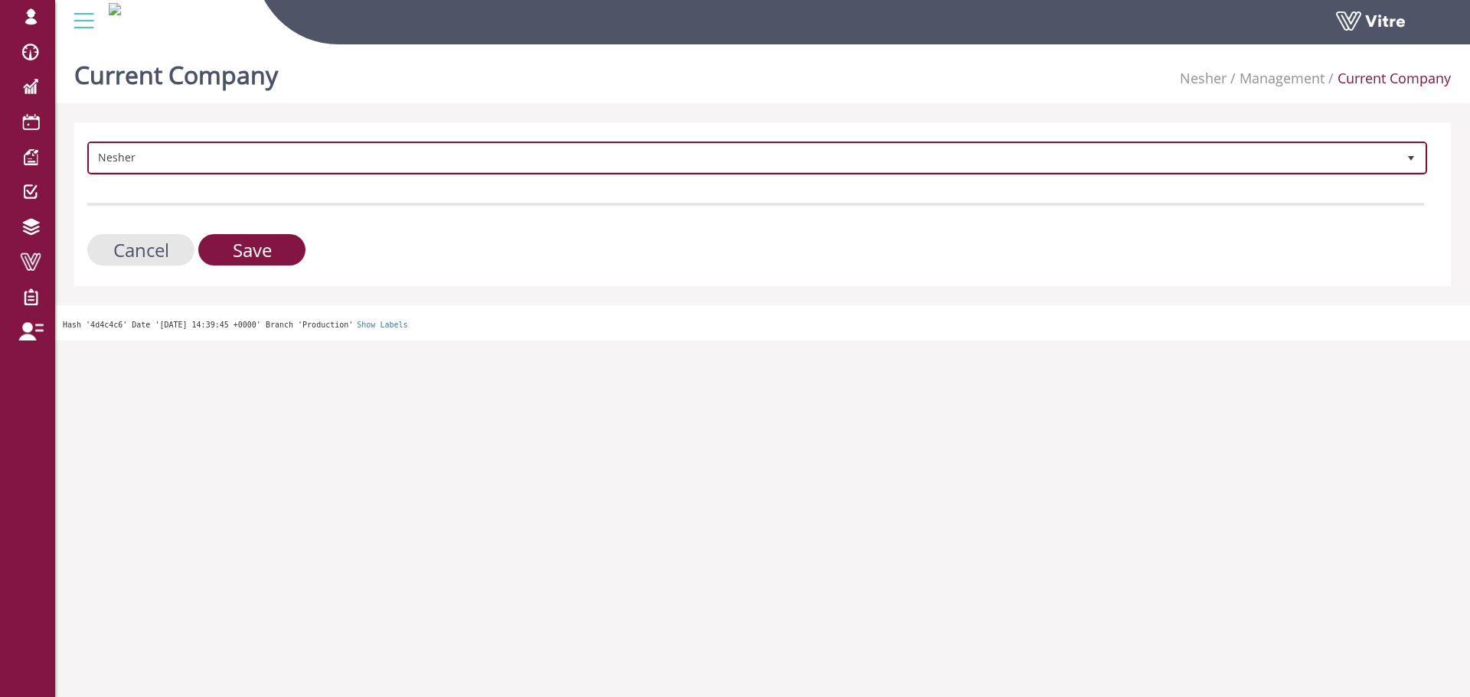
click at [227, 164] on span "Nesher" at bounding box center [744, 158] width 1308 height 28
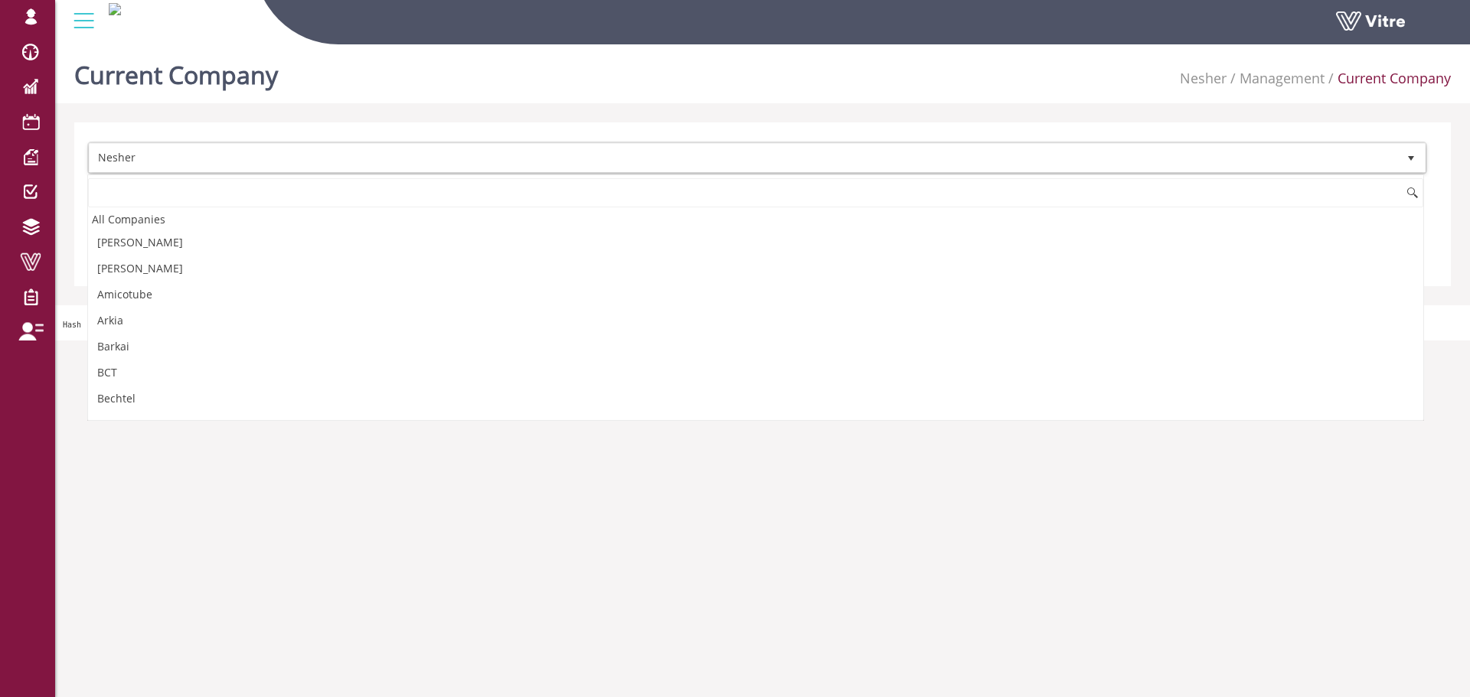
scroll to position [1036, 0]
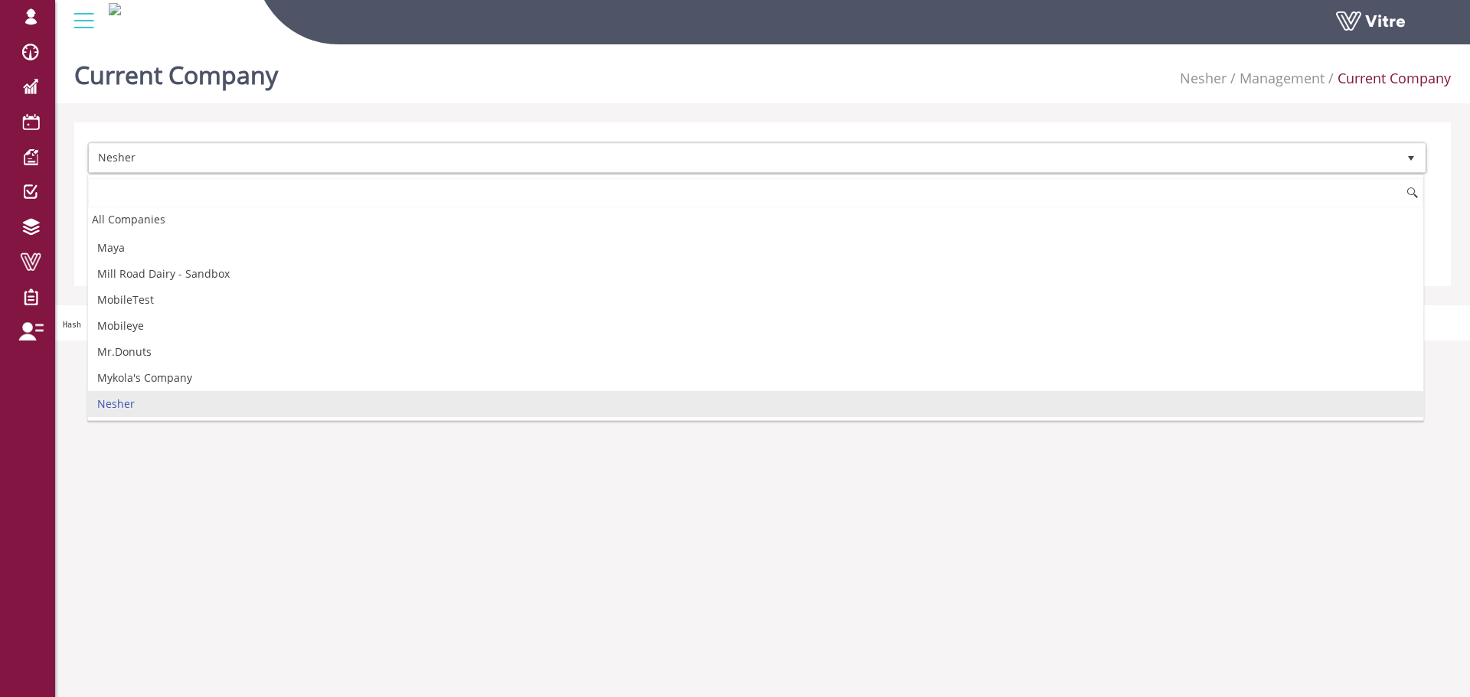
type input "ד"
type input "s"
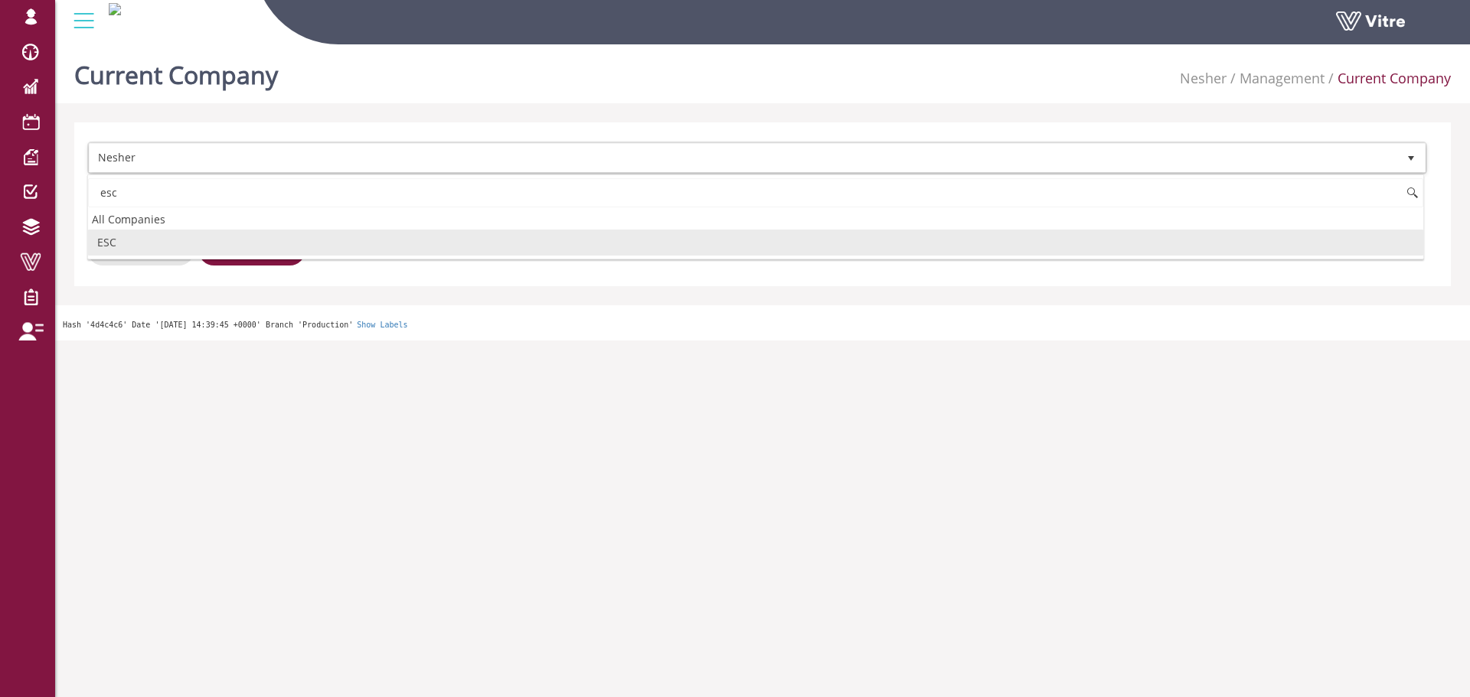
click at [228, 238] on li "ESC" at bounding box center [755, 243] width 1335 height 26
type input "esc"
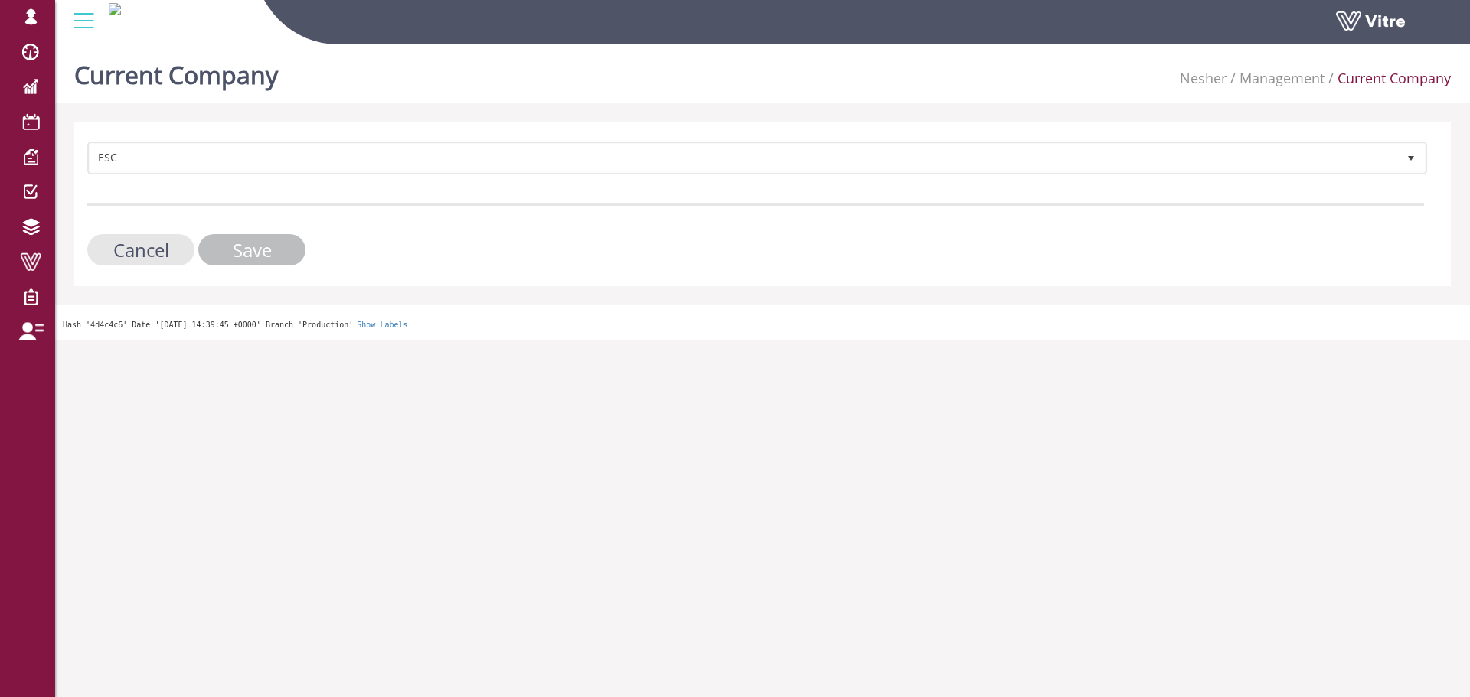
click at [233, 241] on input "Save" at bounding box center [251, 249] width 107 height 31
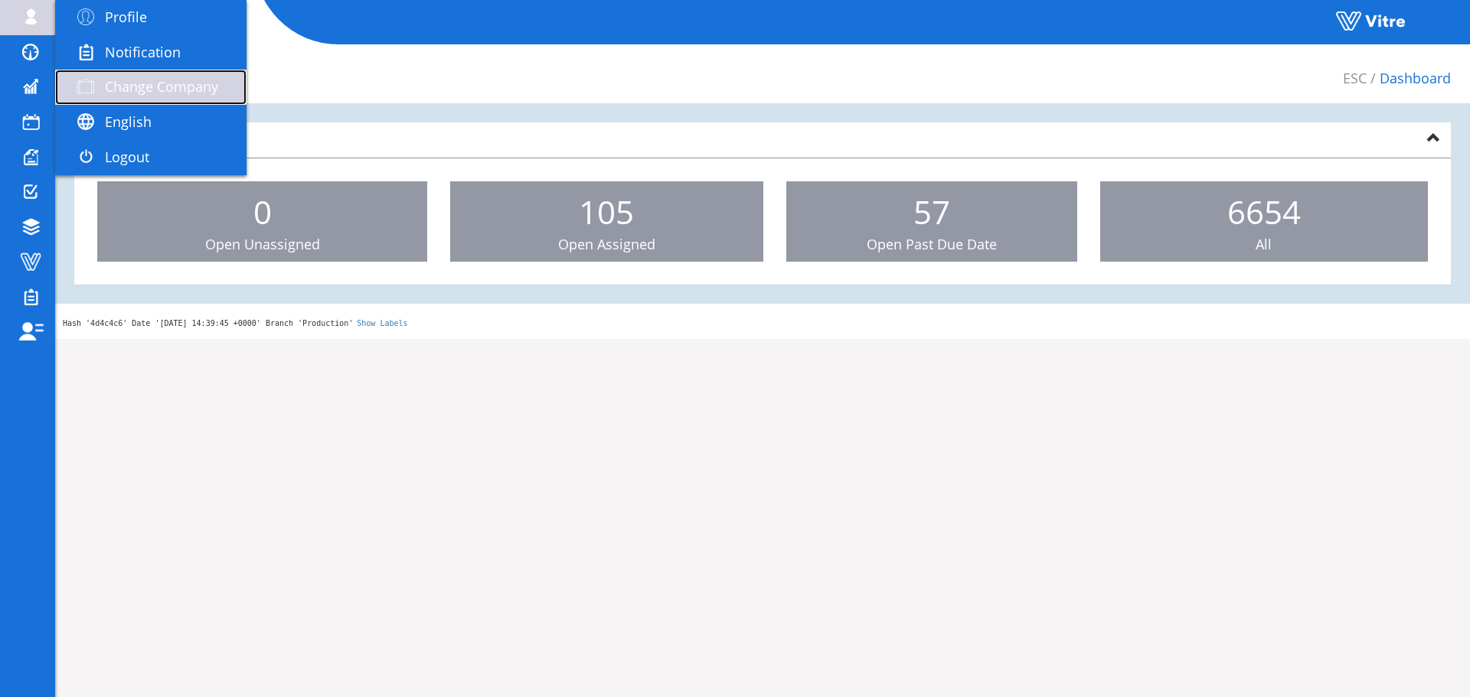
click at [132, 86] on span "Change Company" at bounding box center [161, 86] width 113 height 18
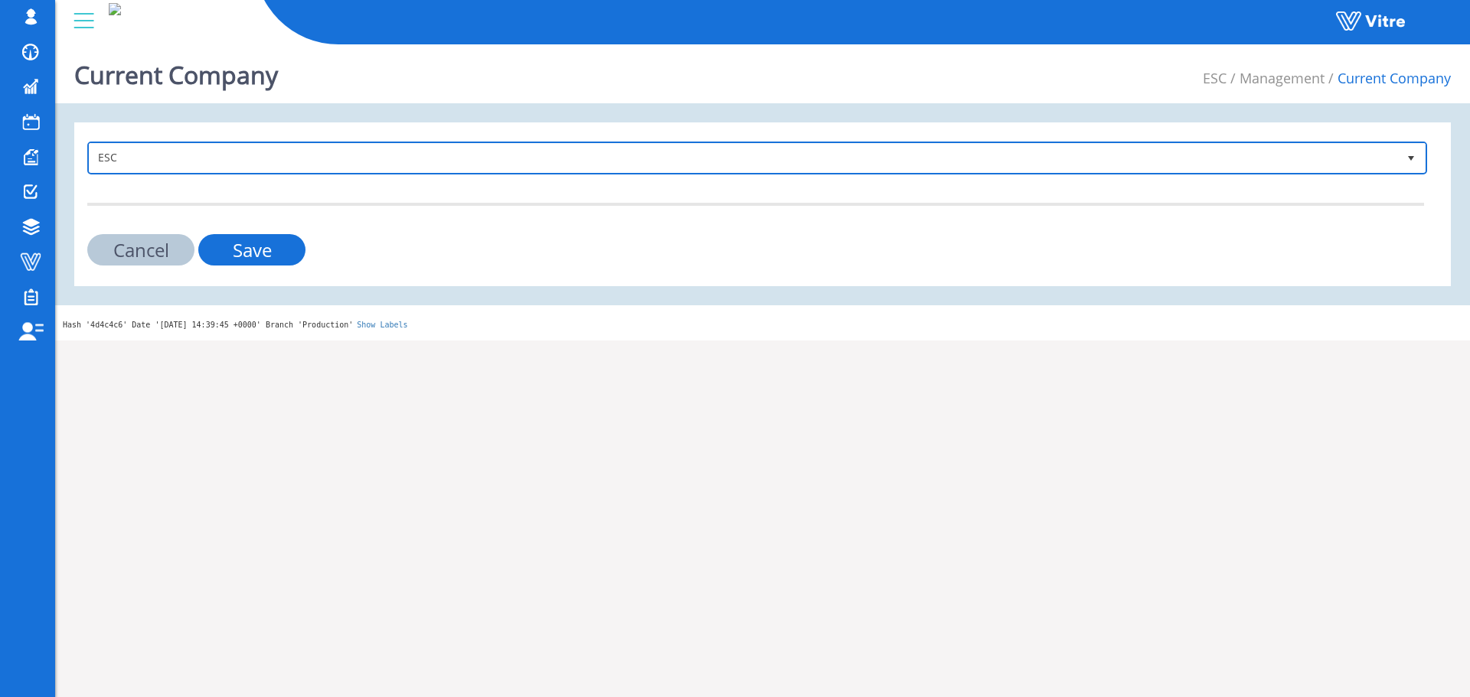
click at [213, 153] on span "ESC" at bounding box center [744, 158] width 1308 height 28
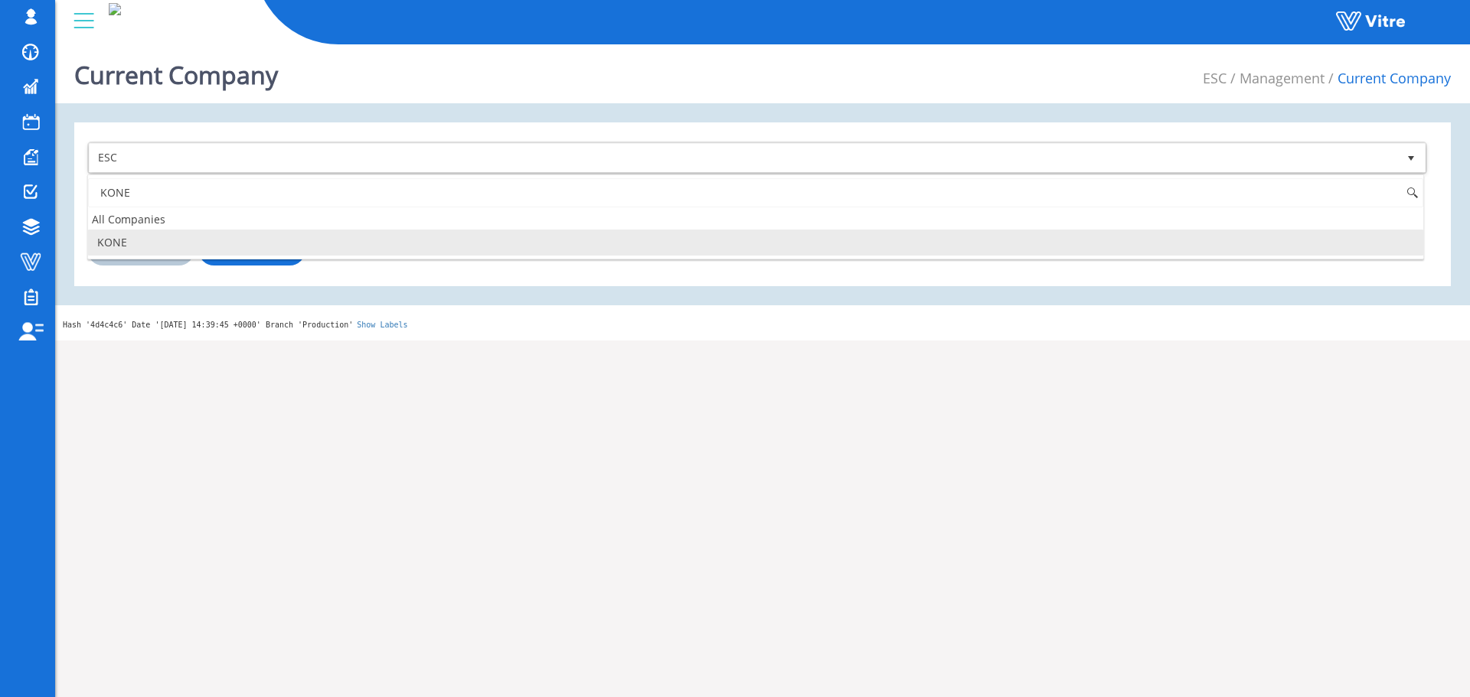
click at [290, 246] on li "KONE" at bounding box center [755, 243] width 1335 height 26
type input "KONE"
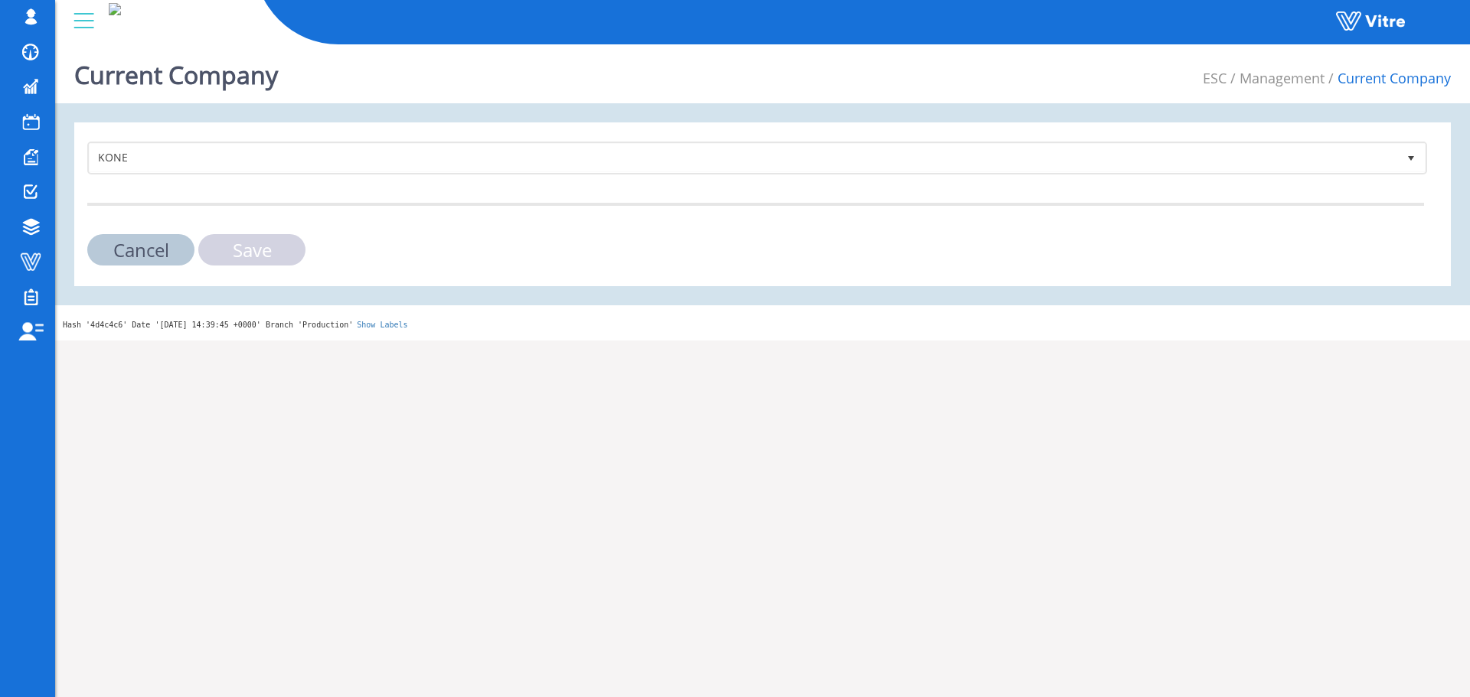
click at [281, 253] on input "Save" at bounding box center [251, 249] width 107 height 31
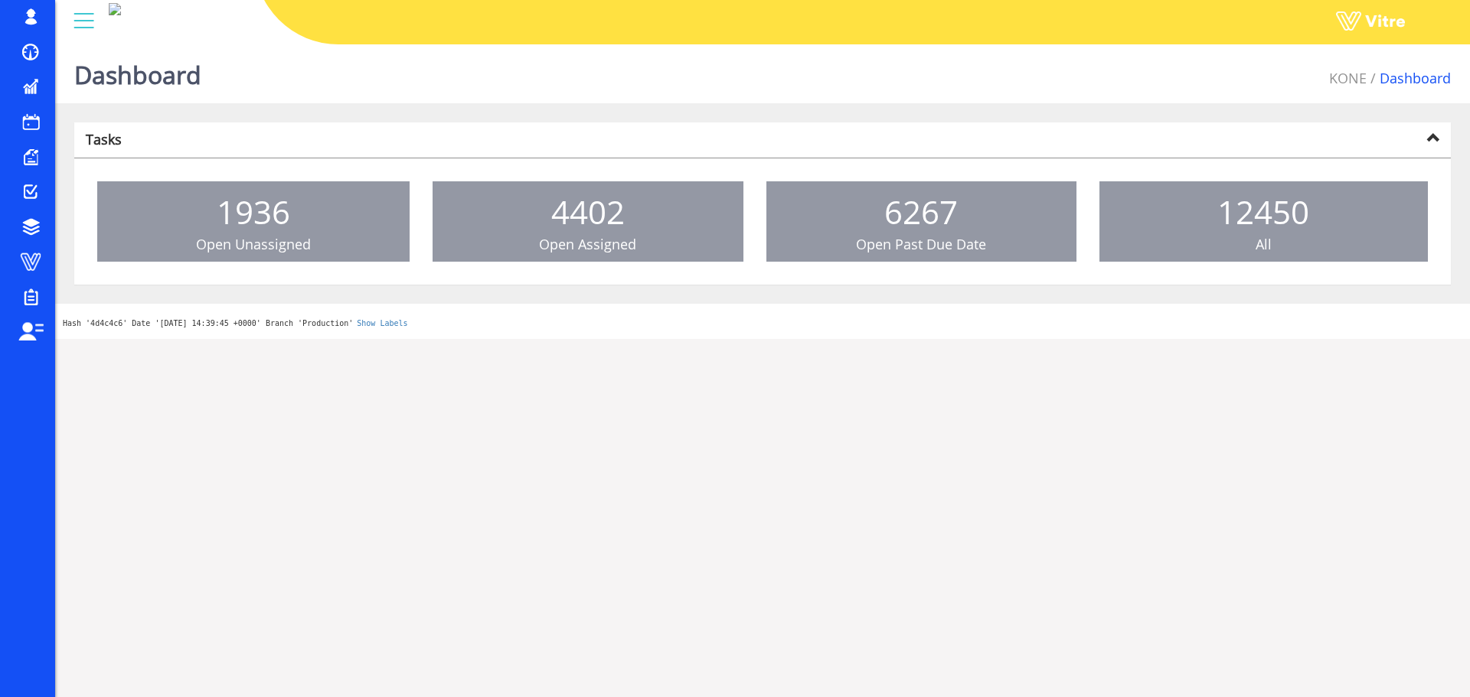
click at [60, 16] on div "sagi@vitre.io Profile Notification Change Company English English Español Franç…" at bounding box center [762, 22] width 1415 height 45
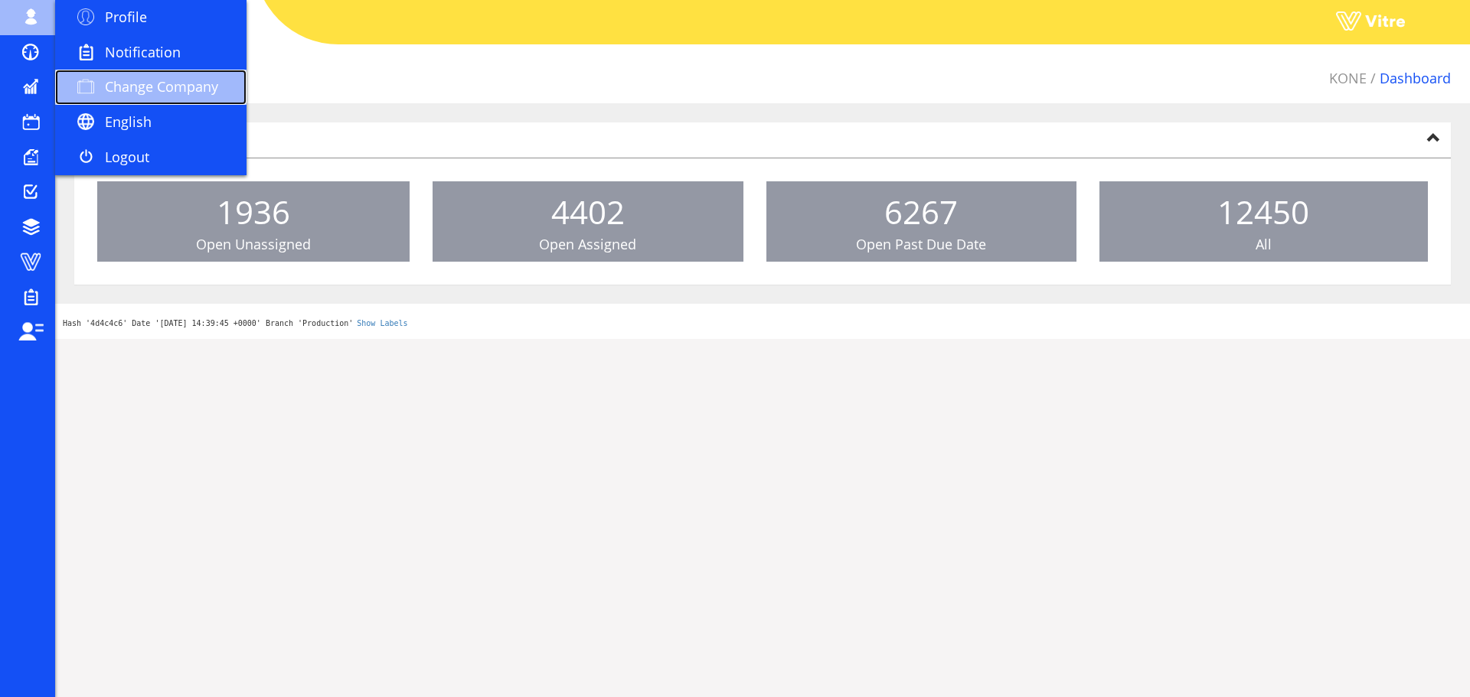
click at [150, 85] on span "Change Company" at bounding box center [161, 86] width 113 height 18
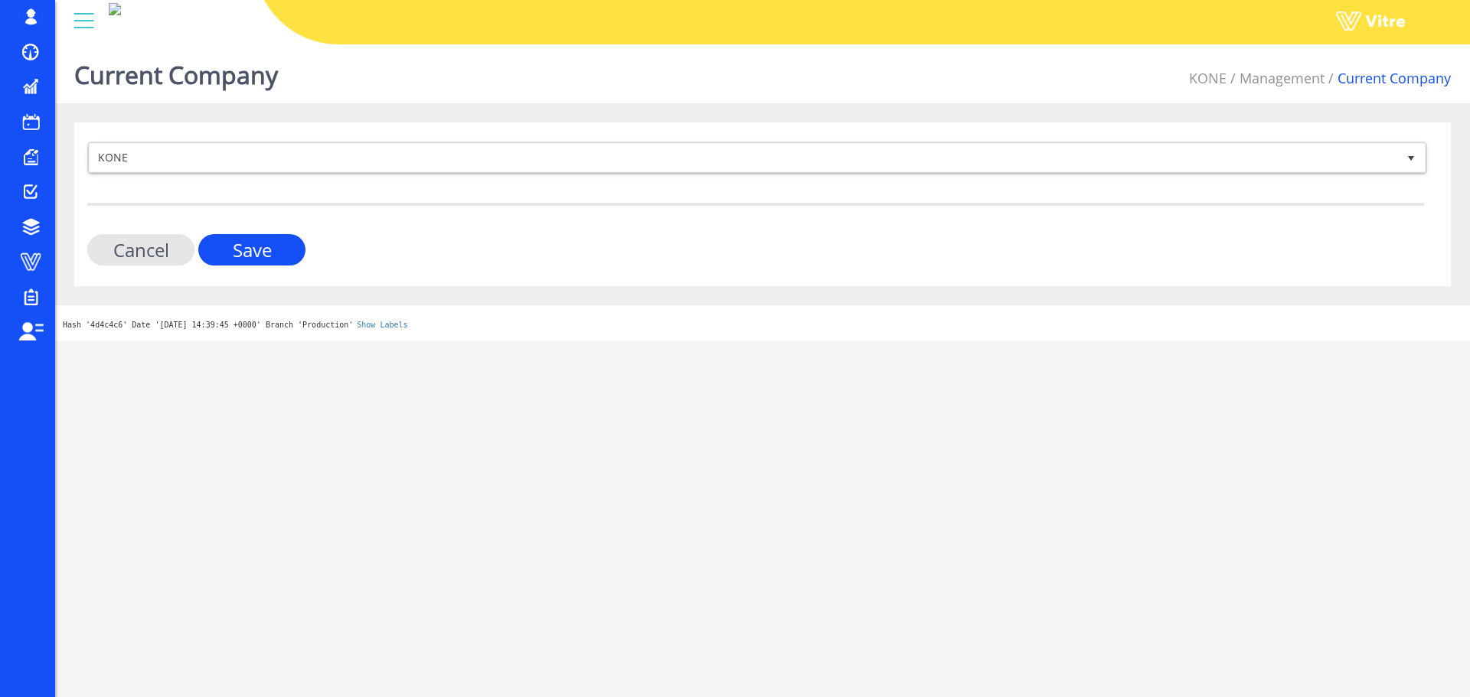
click at [379, 152] on div "KONE 223 Cancel Save" at bounding box center [762, 204] width 1377 height 164
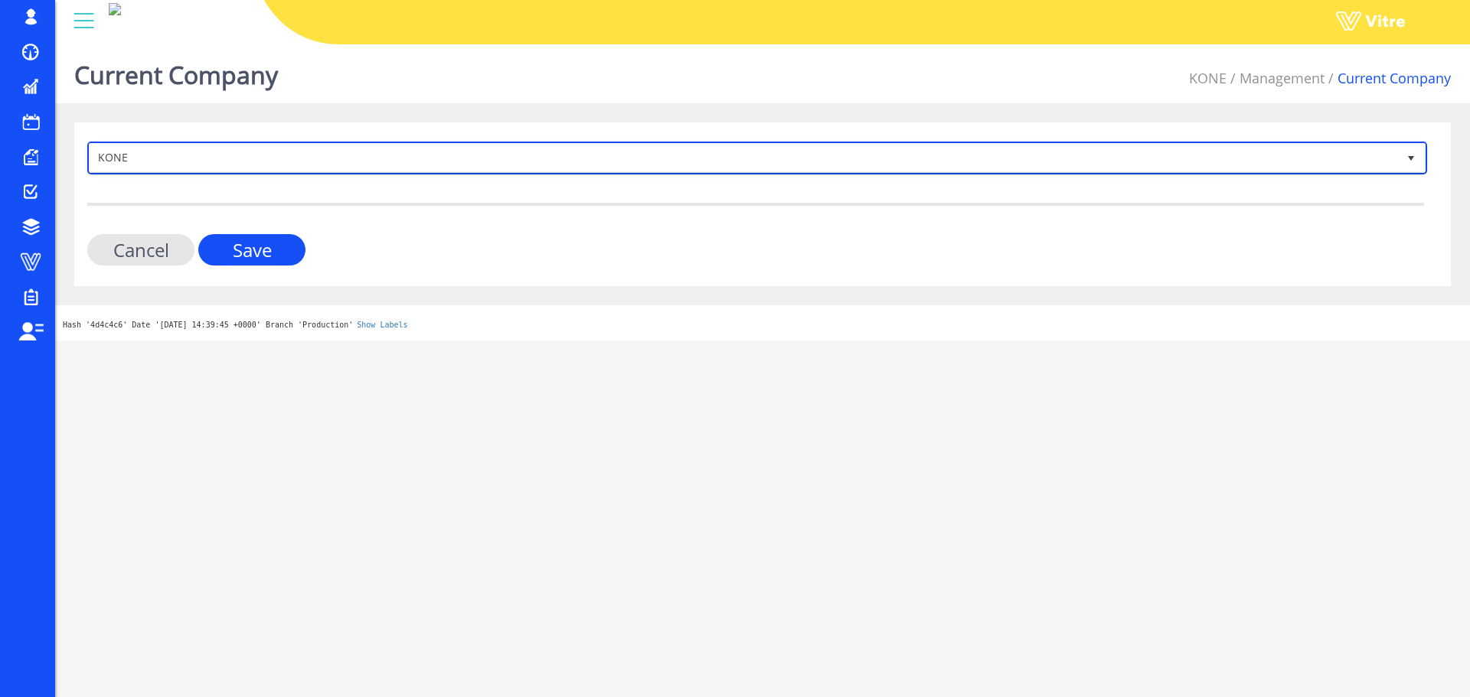
click at [379, 152] on span "KONE" at bounding box center [744, 158] width 1308 height 28
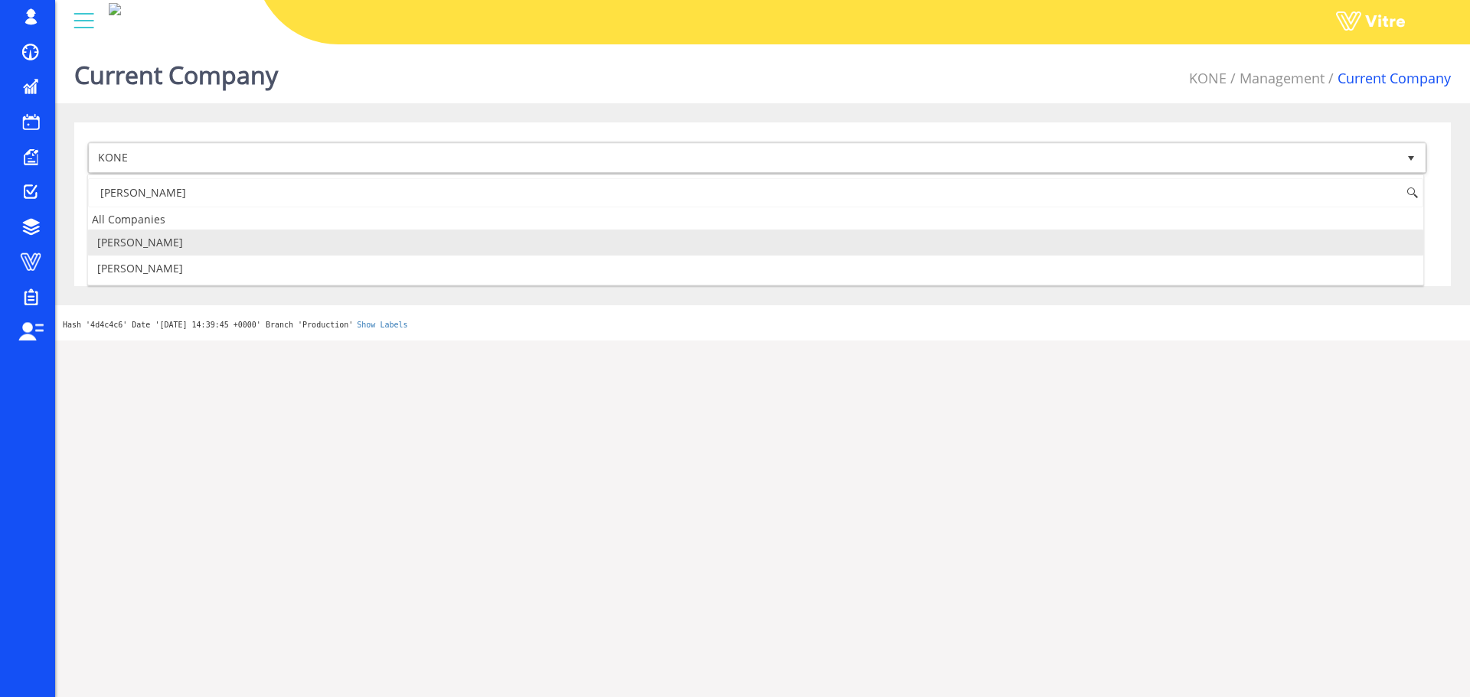
click at [479, 238] on li "[PERSON_NAME]" at bounding box center [755, 243] width 1335 height 26
type input "[PERSON_NAME]"
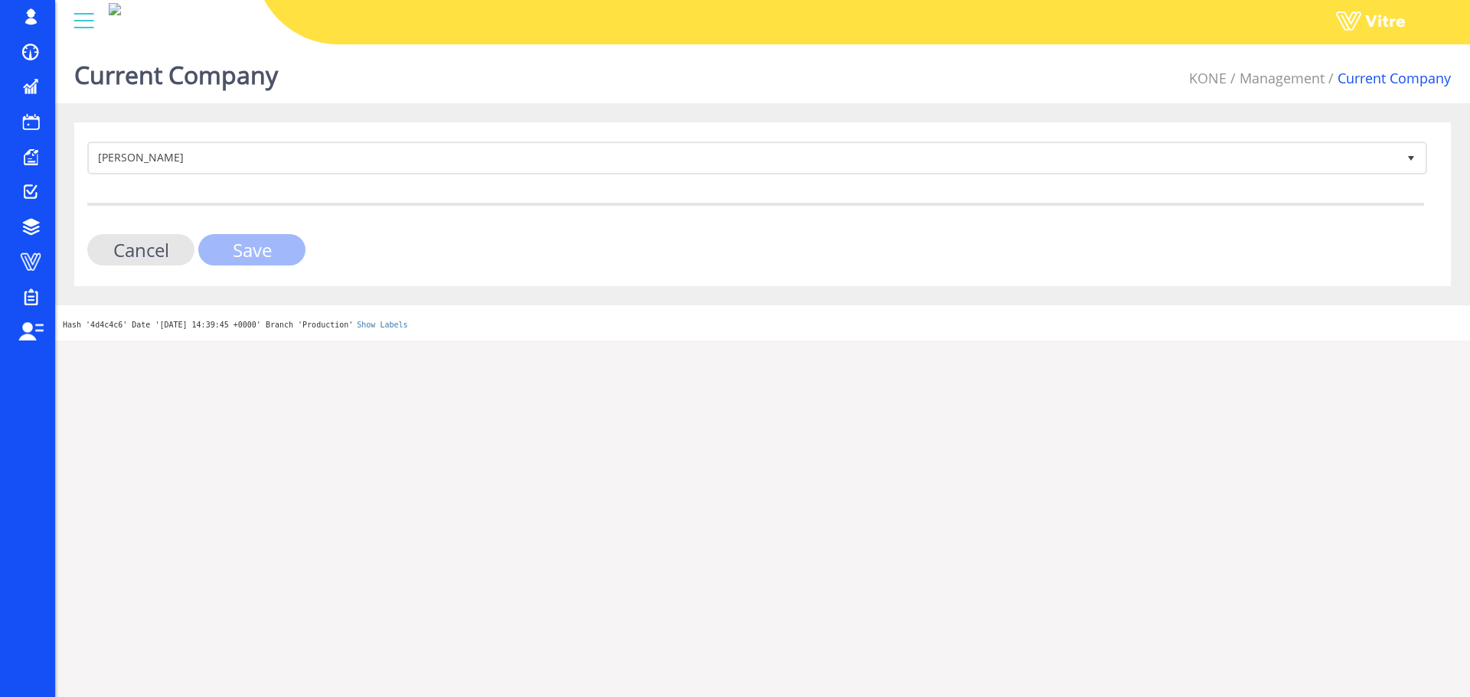
click at [255, 261] on input "Save" at bounding box center [251, 249] width 107 height 31
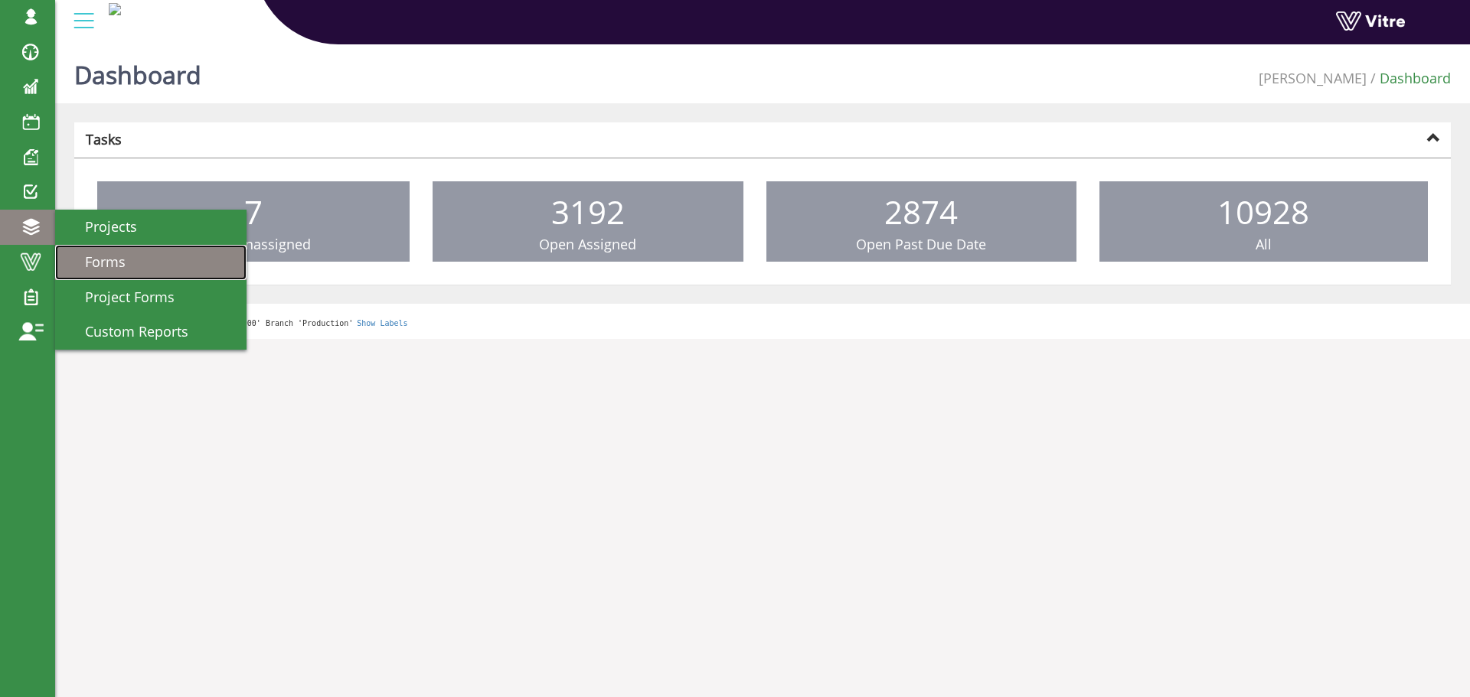
click at [211, 276] on link "Forms" at bounding box center [150, 262] width 191 height 35
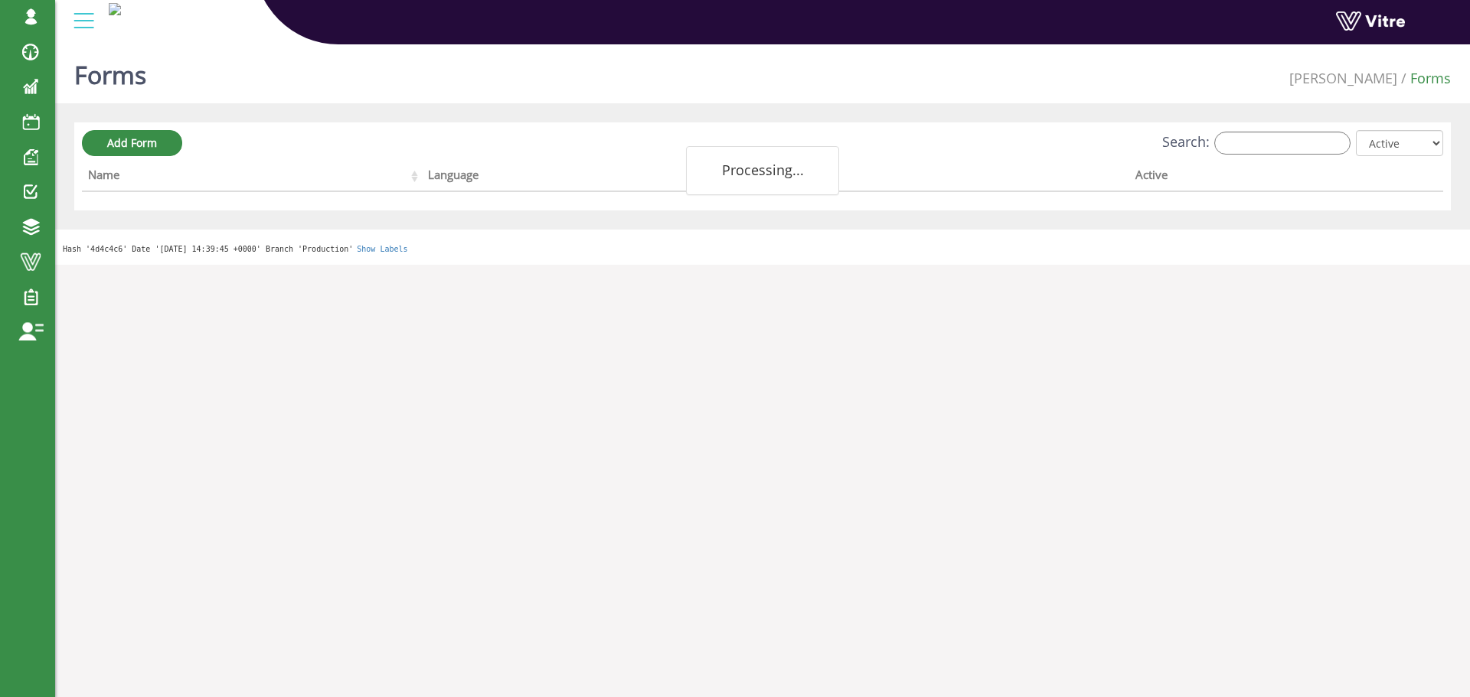
click at [1237, 173] on th "Active" at bounding box center [1252, 177] width 246 height 29
click at [1262, 145] on input "Search:" at bounding box center [1282, 143] width 136 height 23
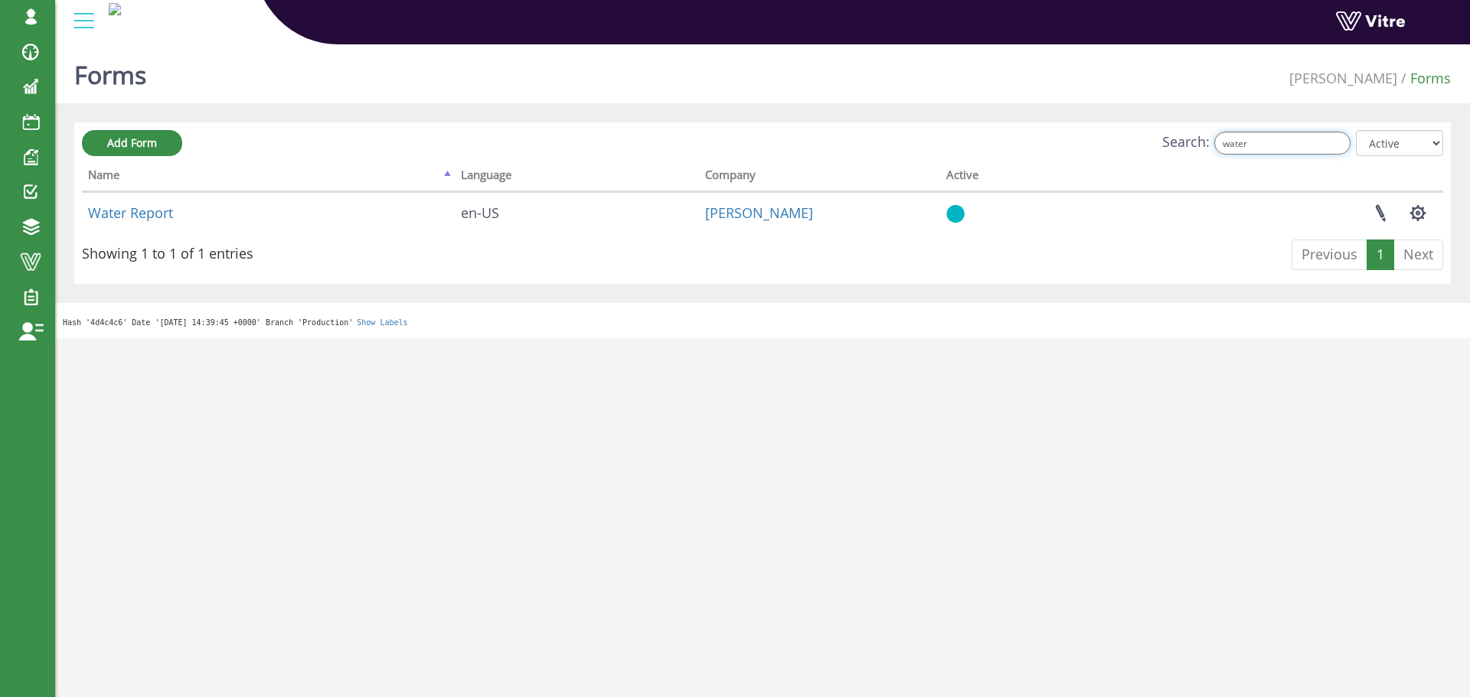
type input "water"
click at [177, 211] on td "Water Report" at bounding box center [268, 212] width 373 height 41
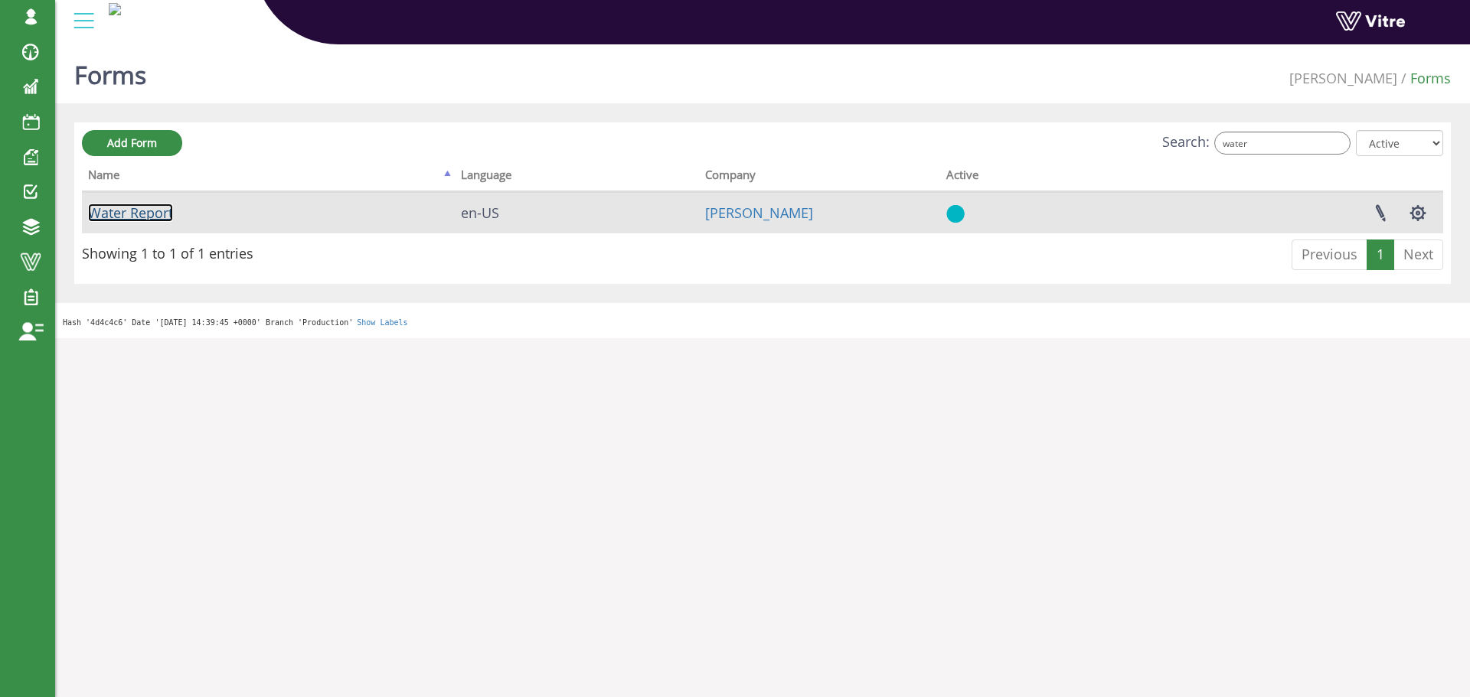
click at [171, 211] on link "Water Report" at bounding box center [130, 213] width 85 height 18
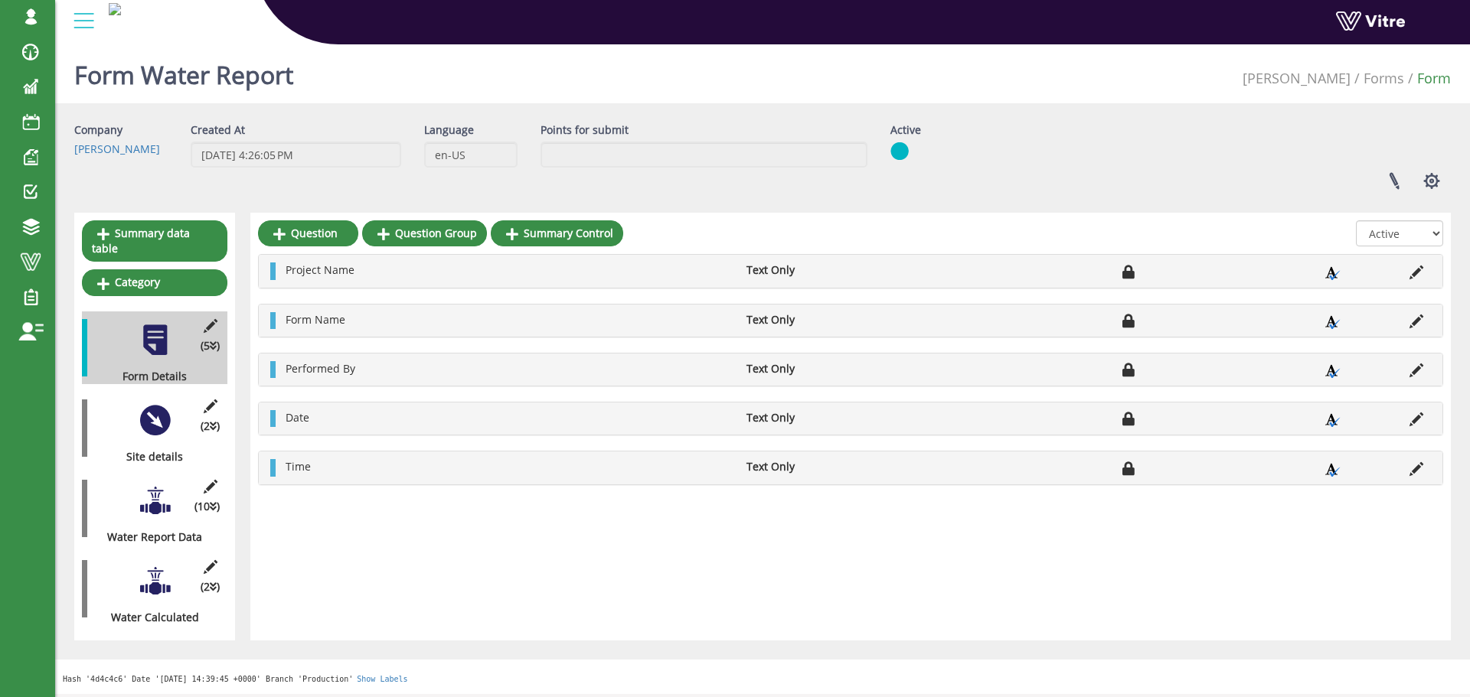
click at [141, 485] on div at bounding box center [155, 501] width 34 height 34
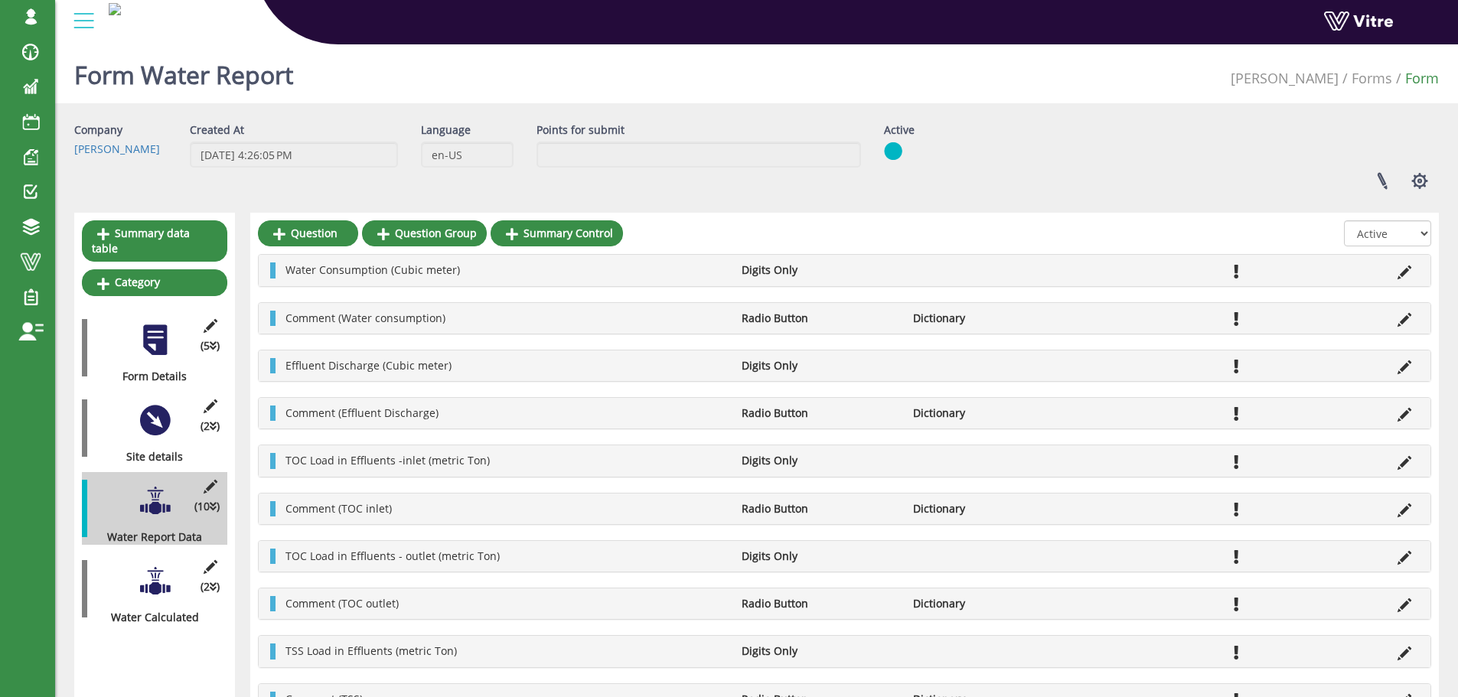
click at [1408, 368] on icon at bounding box center [1405, 368] width 14 height 14
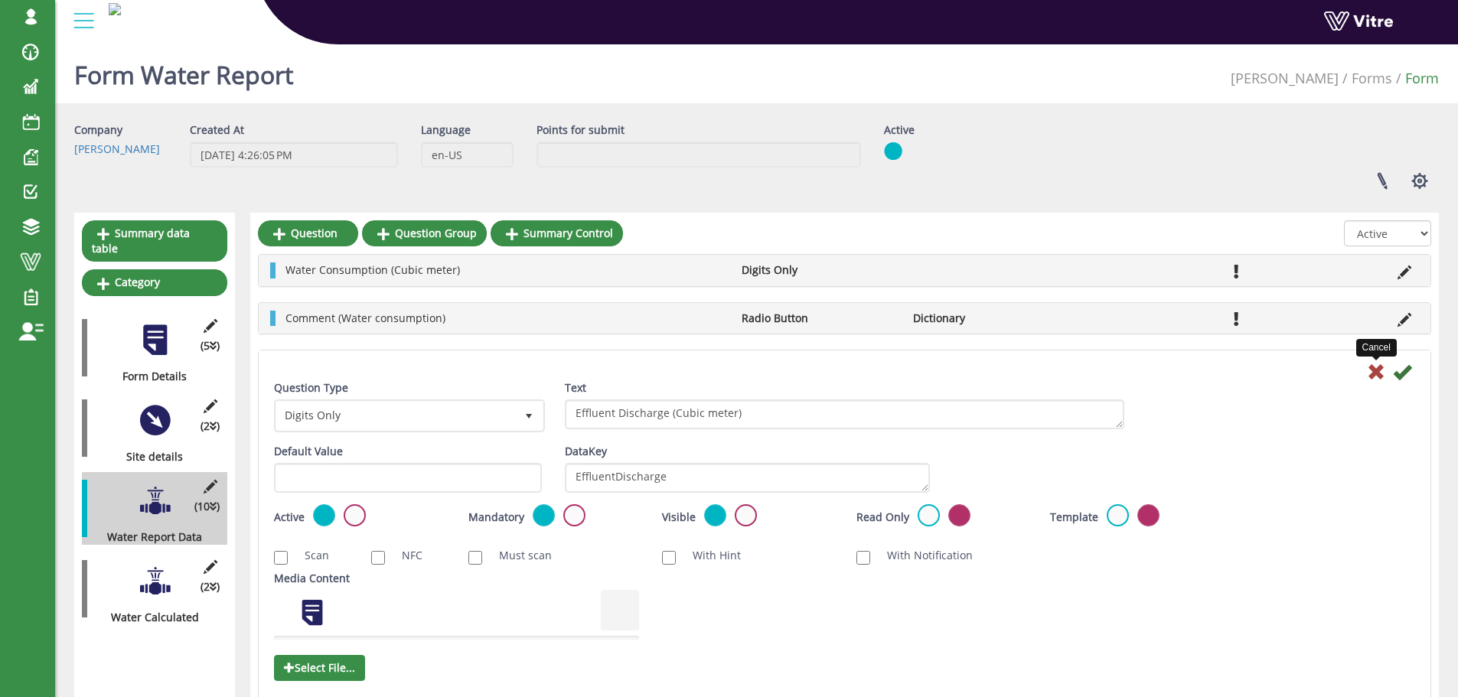
click at [1379, 374] on icon at bounding box center [1376, 372] width 18 height 18
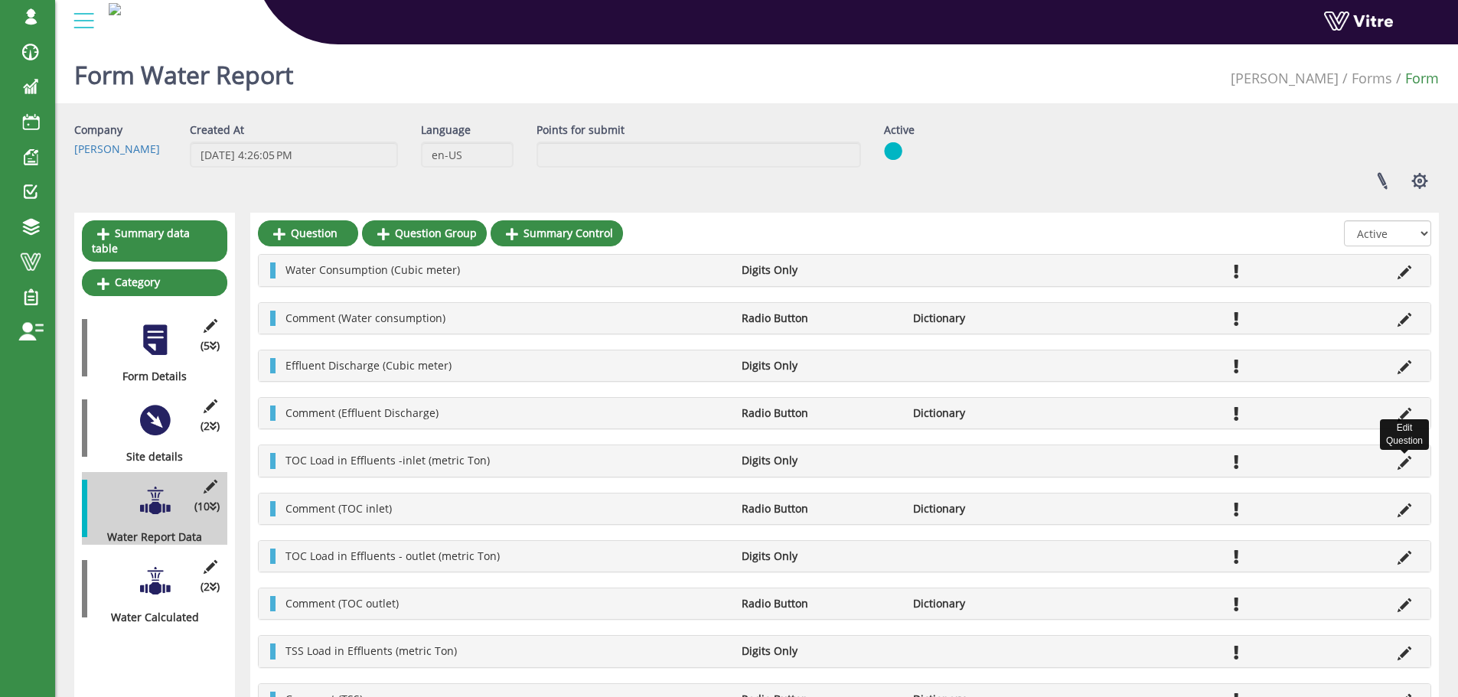
click at [1409, 462] on icon at bounding box center [1405, 463] width 14 height 14
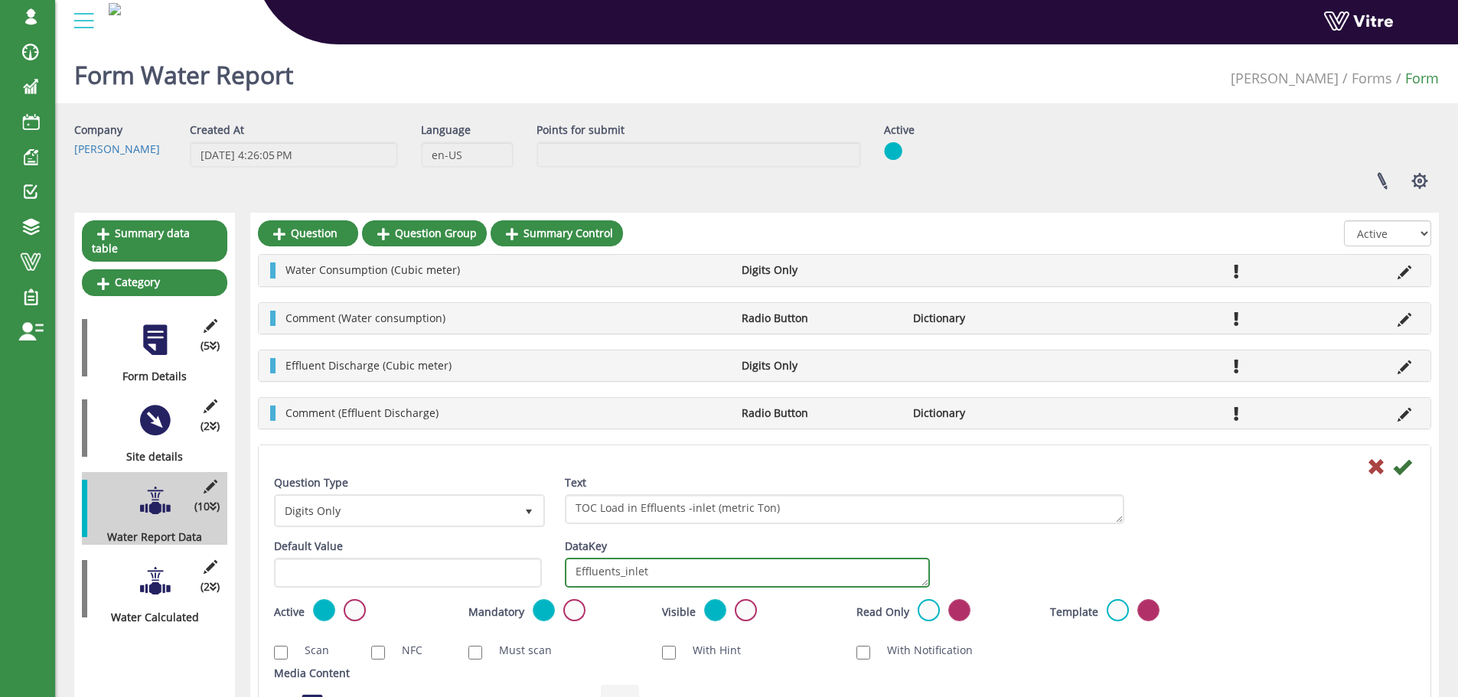
click at [787, 563] on textarea "Effluents_inlet" at bounding box center [747, 573] width 365 height 30
click at [1369, 469] on icon at bounding box center [1376, 467] width 18 height 18
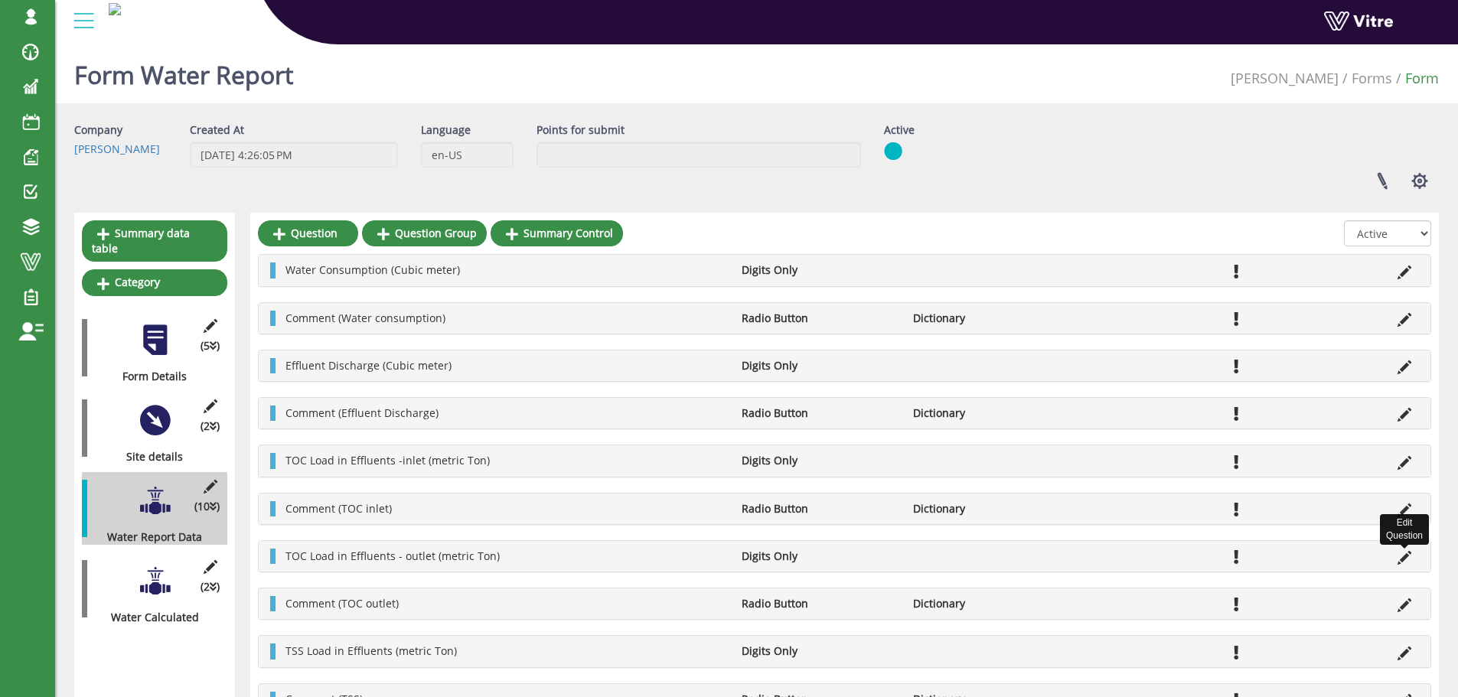
click at [1406, 561] on icon at bounding box center [1405, 558] width 14 height 14
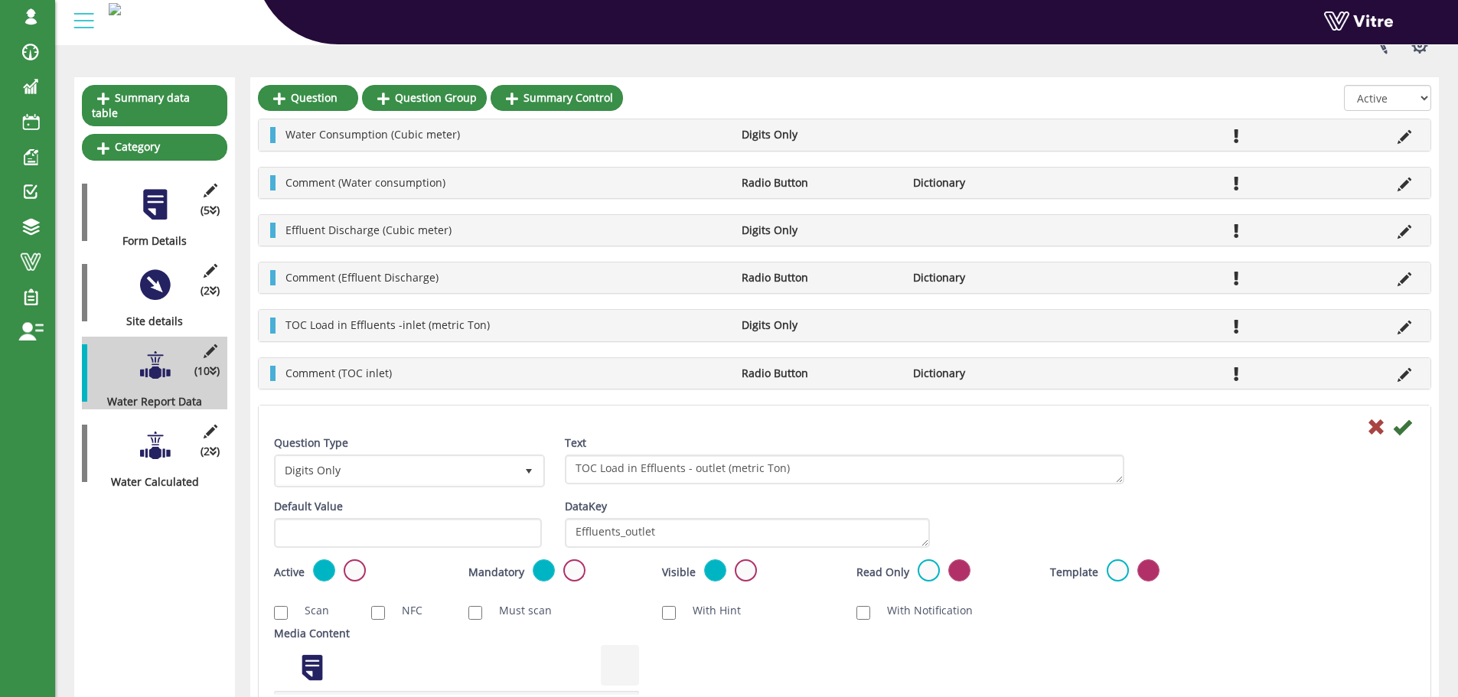
scroll to position [153, 0]
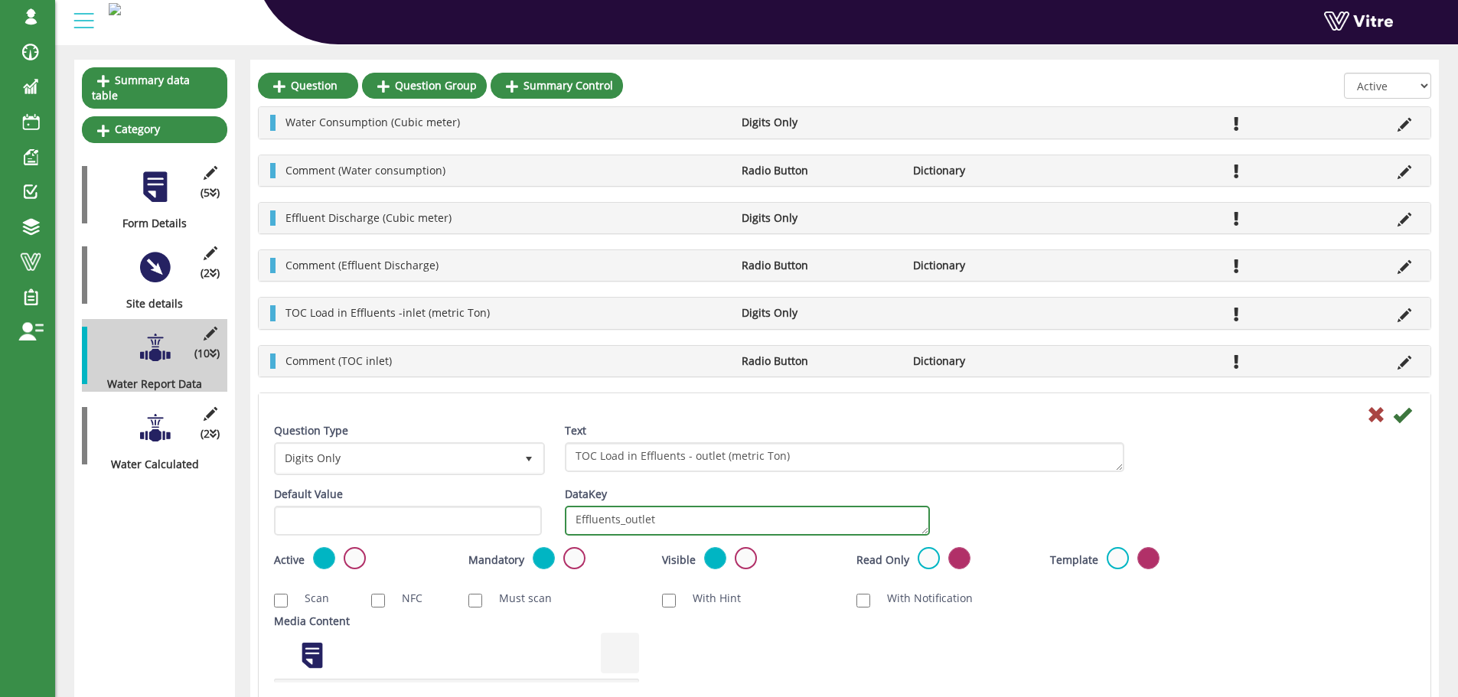
click at [770, 523] on textarea "Effluents_outlet" at bounding box center [747, 521] width 365 height 30
click at [1364, 420] on div at bounding box center [845, 414] width 1164 height 18
click at [1367, 416] on icon at bounding box center [1376, 415] width 18 height 18
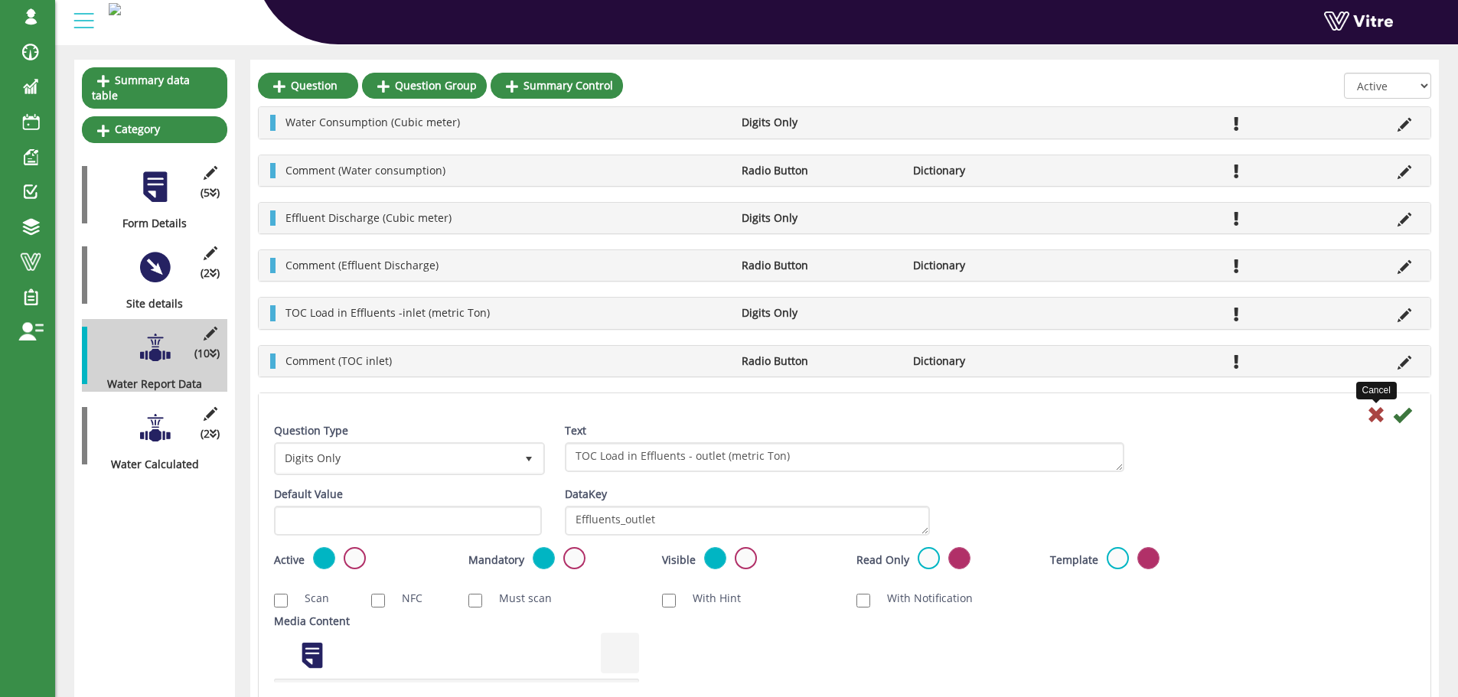
scroll to position [95, 0]
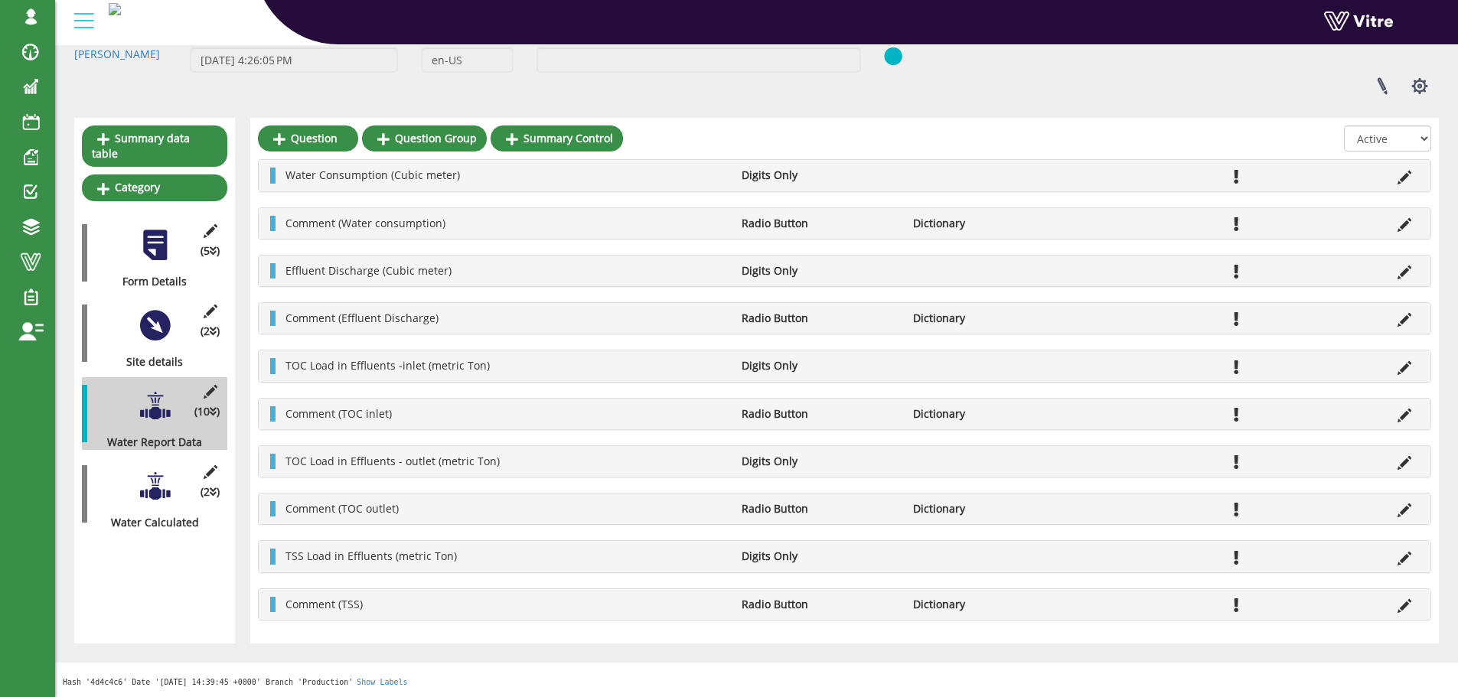
click at [1416, 564] on li at bounding box center [1404, 556] width 29 height 15
click at [1401, 560] on icon at bounding box center [1405, 559] width 14 height 14
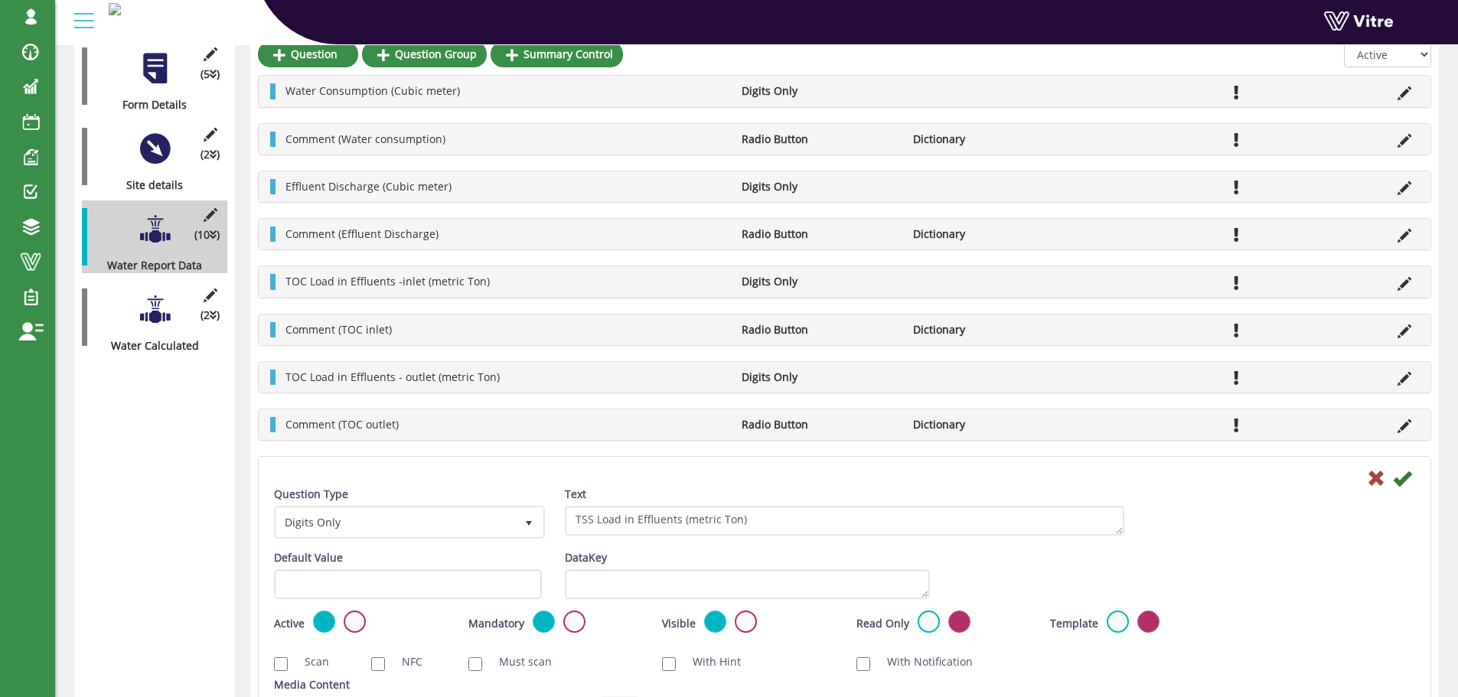
scroll to position [306, 0]
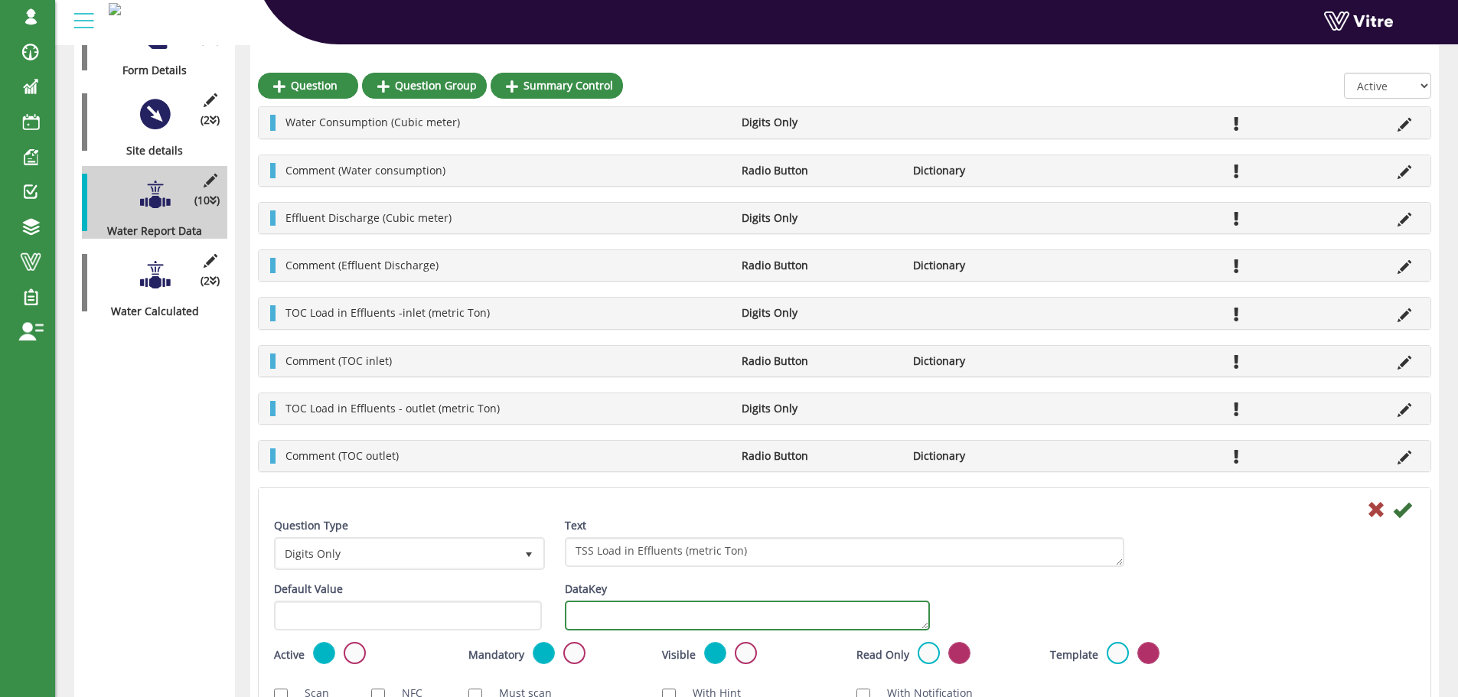
click at [730, 619] on textarea "DataKey" at bounding box center [747, 616] width 365 height 30
paste textarea "Effluents_outlet"
drag, startPoint x: 626, startPoint y: 617, endPoint x: 691, endPoint y: 612, distance: 65.2
click at [691, 612] on textarea "Effluents_outlet" at bounding box center [747, 616] width 365 height 30
type textarea "Effluents_metric_ton"
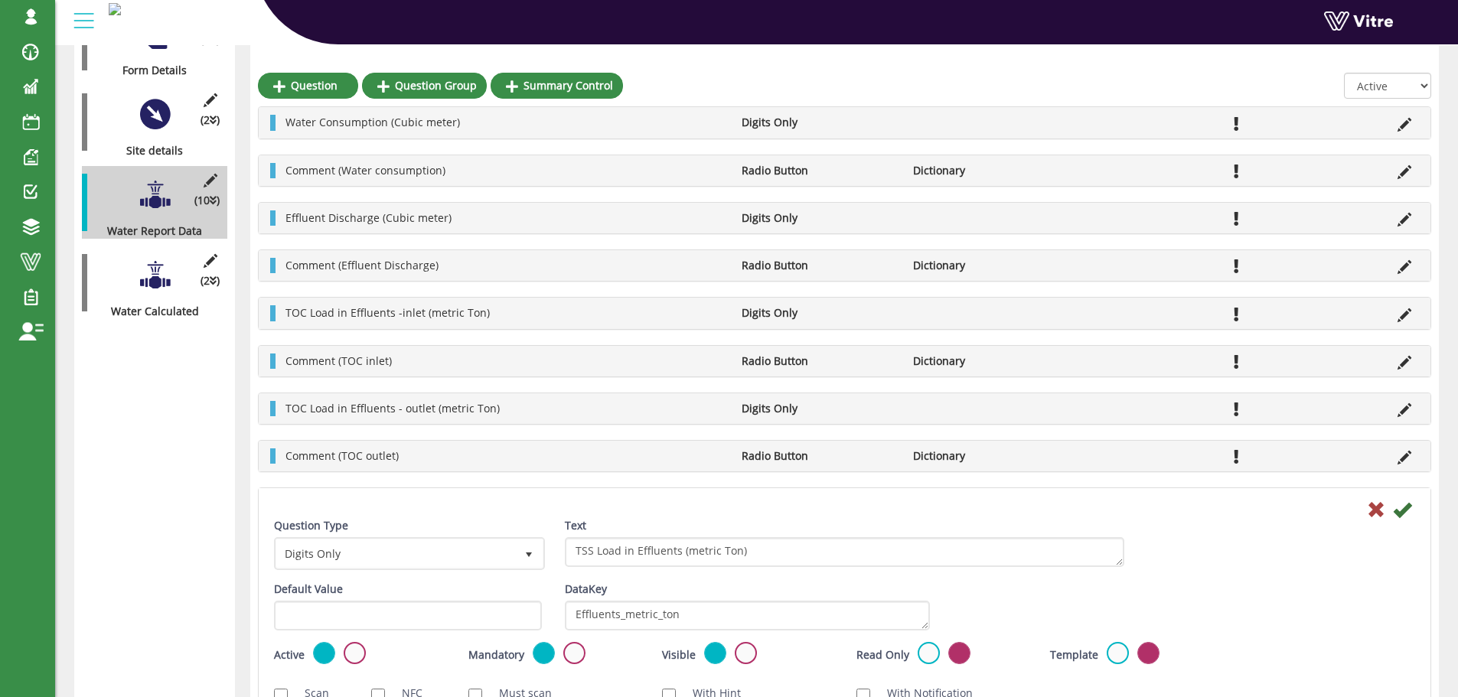
click at [952, 594] on div "Default Value Weight DataKey Effluents_metric_ton" at bounding box center [845, 612] width 1164 height 60
click at [698, 608] on textarea "Effluents_metric_ton" at bounding box center [747, 616] width 365 height 30
click at [1408, 511] on icon at bounding box center [1402, 510] width 18 height 18
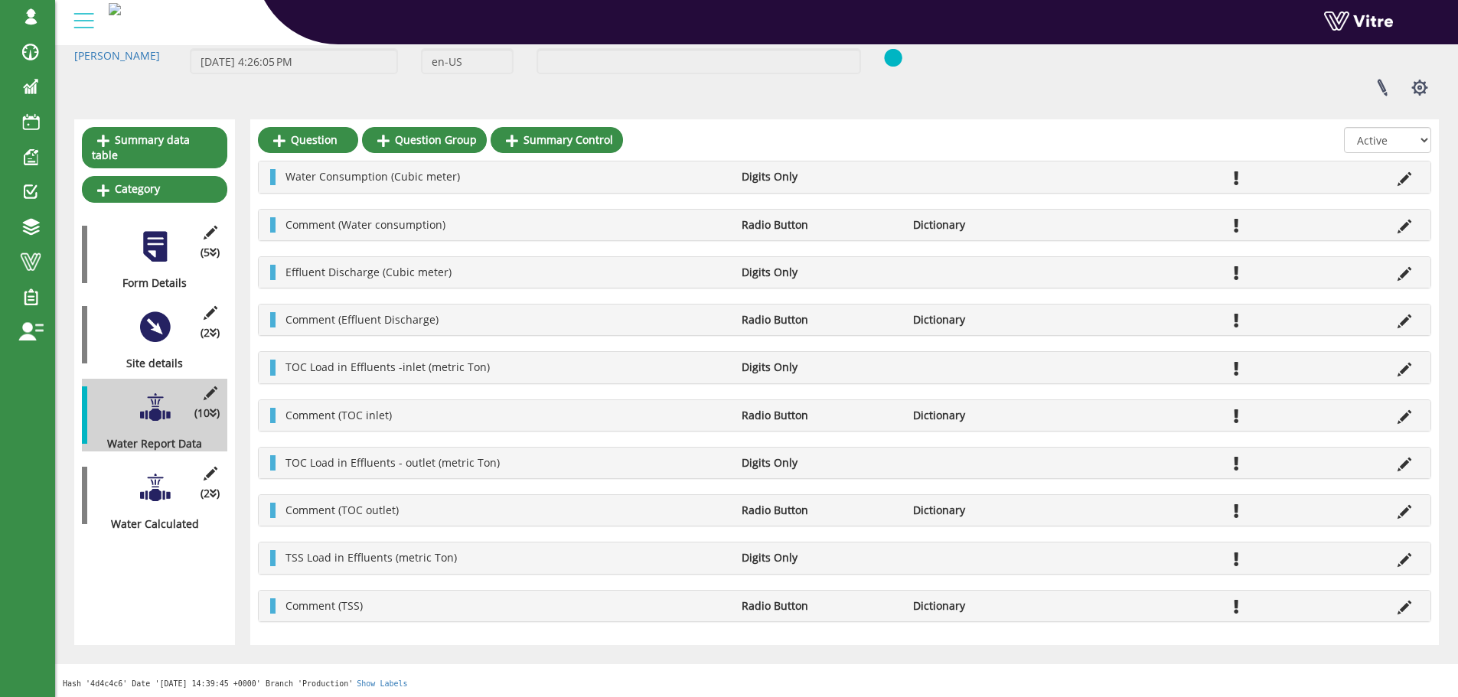
scroll to position [95, 0]
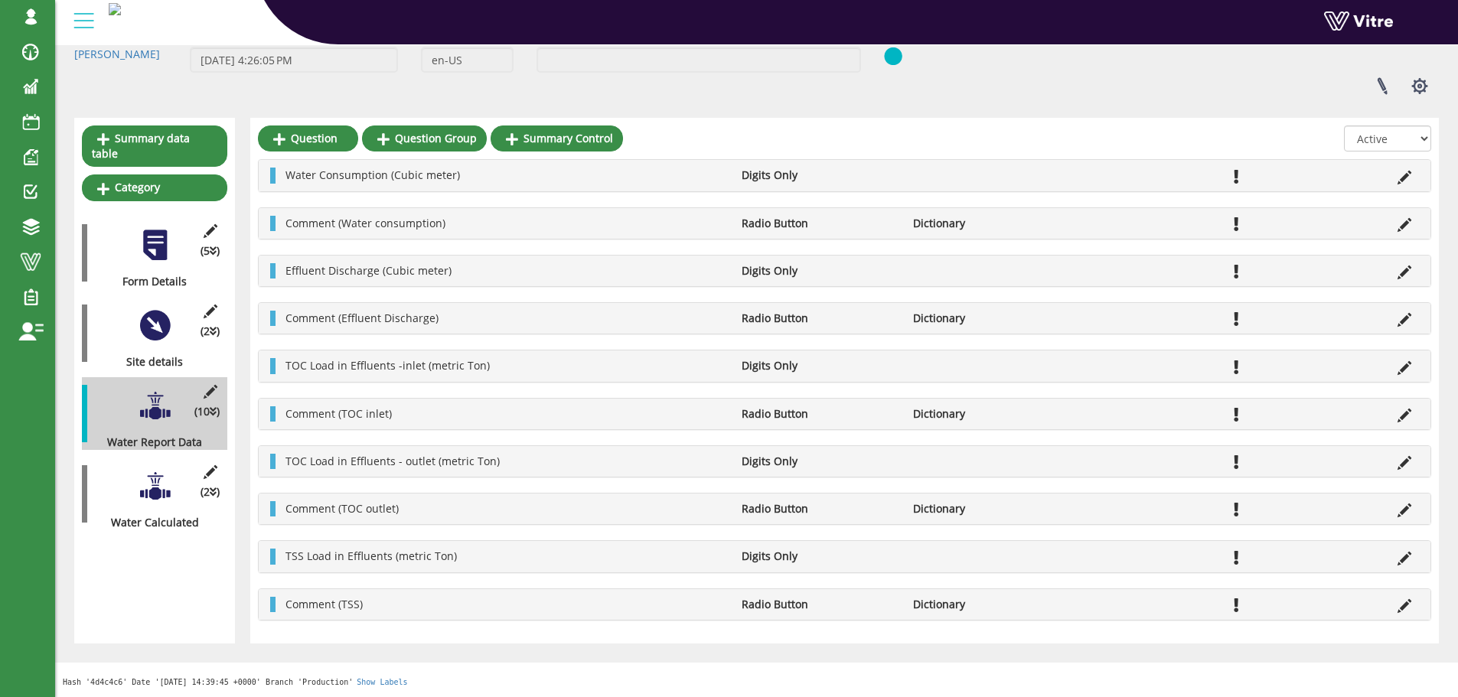
click at [171, 476] on div at bounding box center [155, 486] width 34 height 34
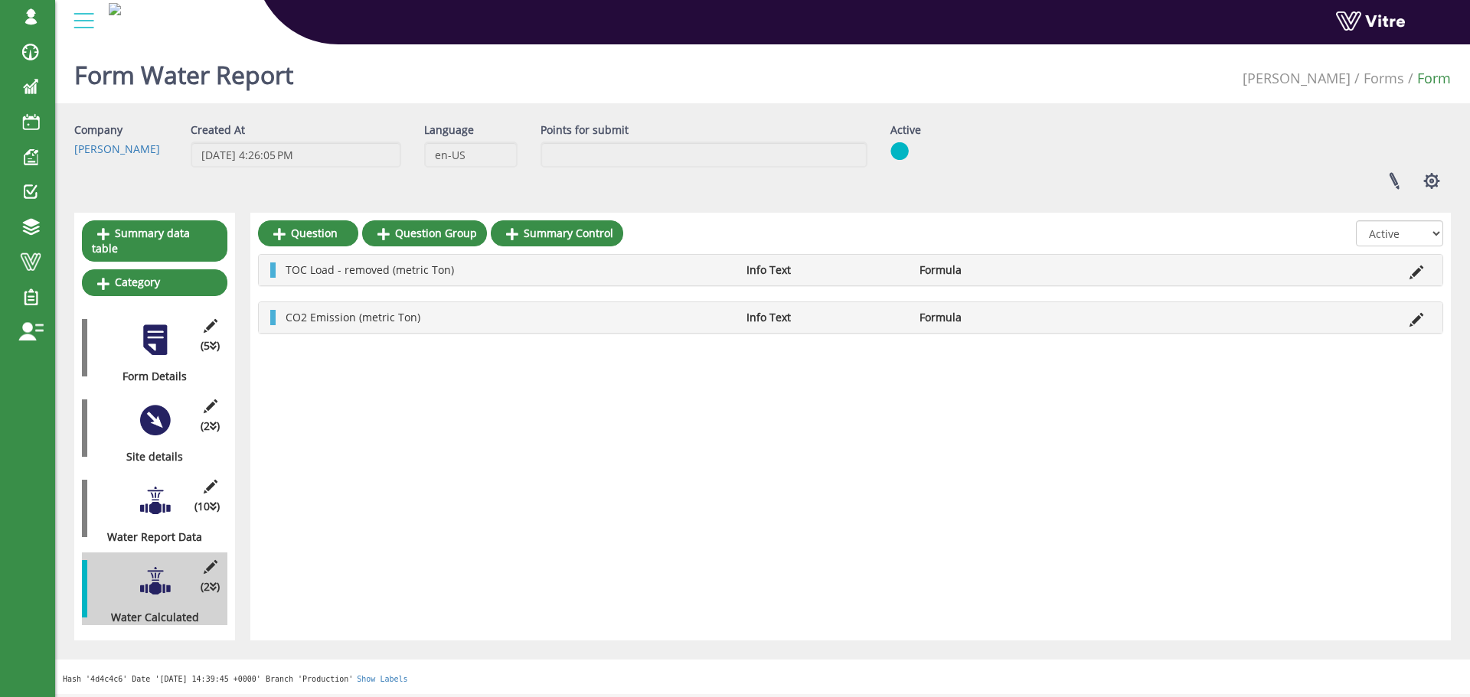
click at [142, 492] on div at bounding box center [155, 501] width 34 height 34
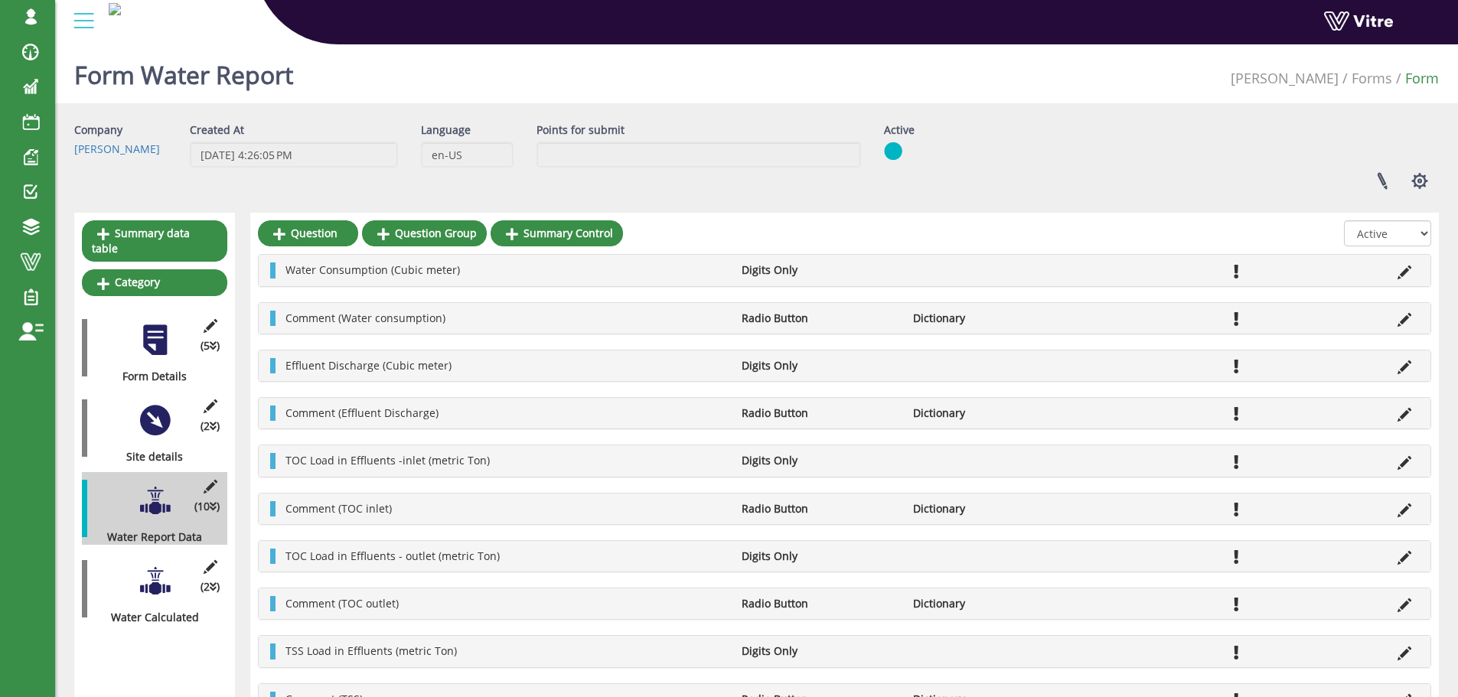
click at [155, 576] on div at bounding box center [155, 581] width 34 height 34
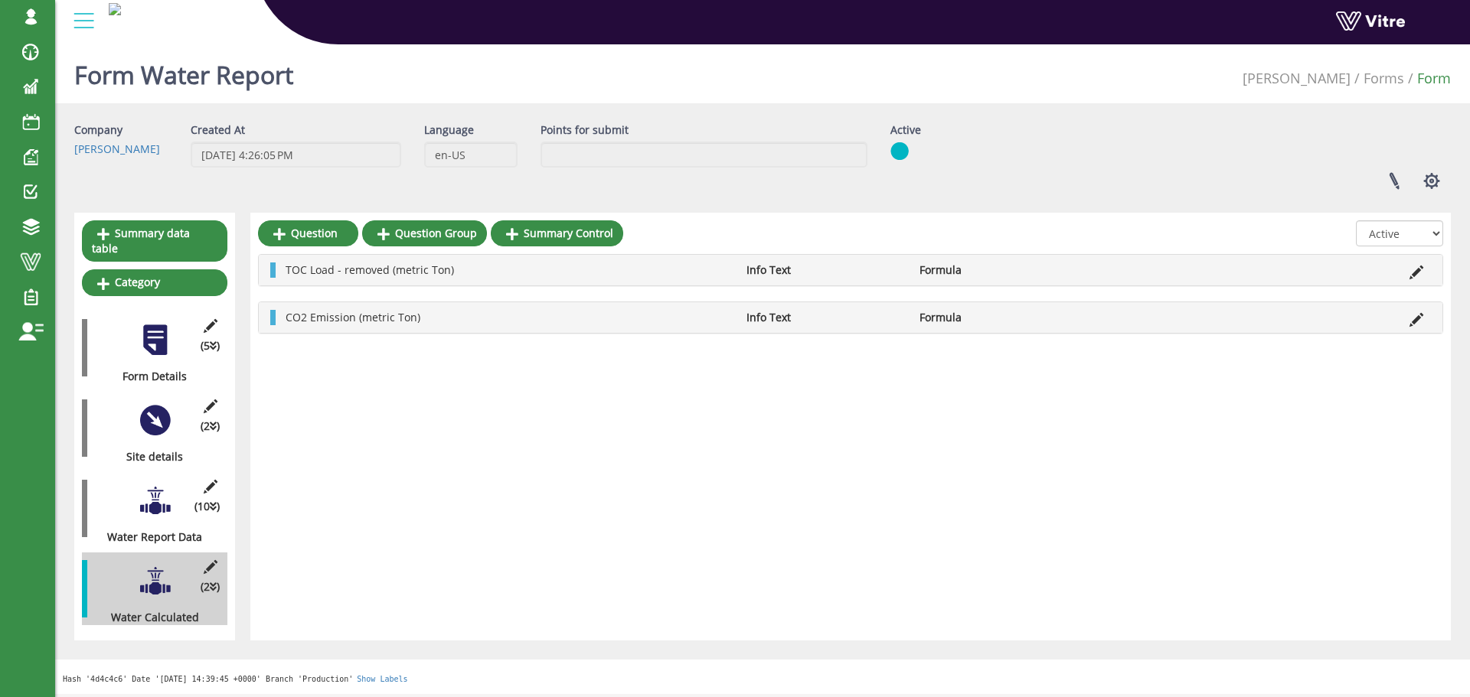
click at [1426, 266] on li at bounding box center [1416, 270] width 29 height 15
click at [1421, 267] on icon at bounding box center [1416, 273] width 14 height 14
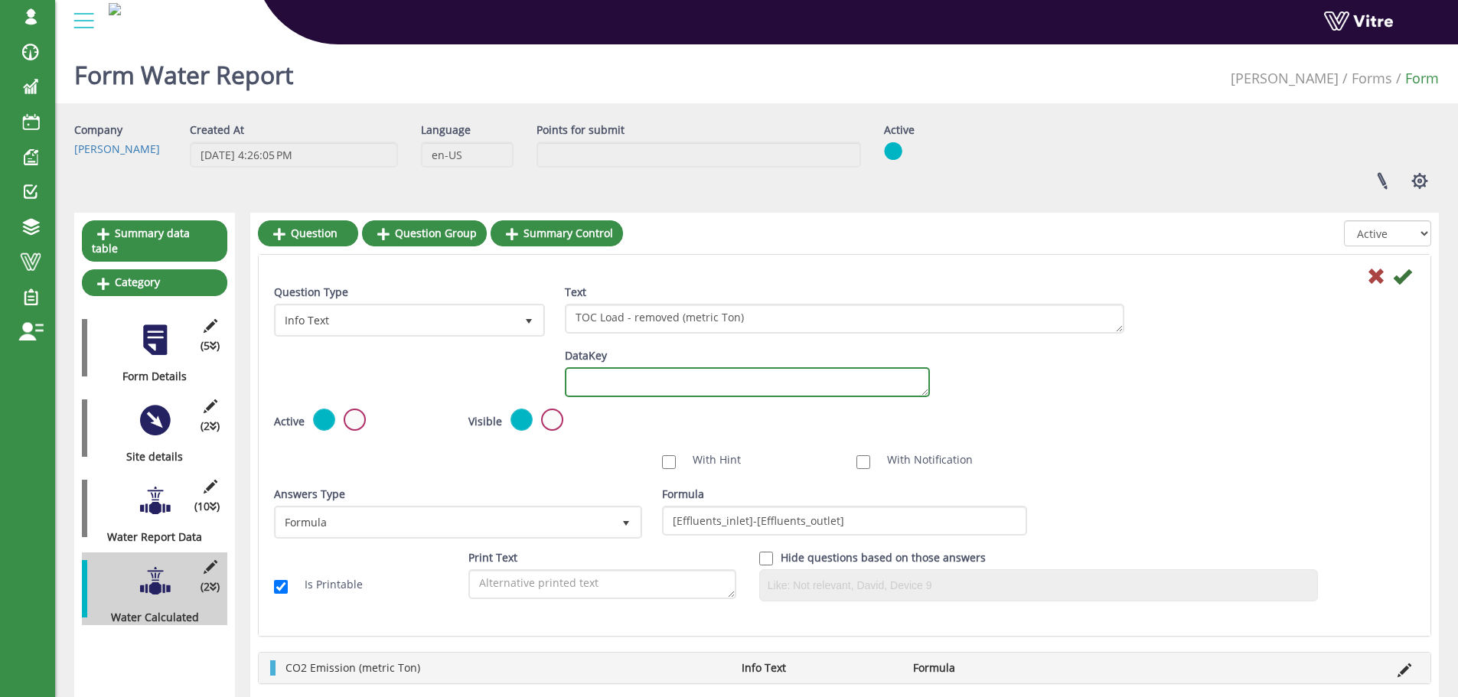
click at [791, 383] on textarea "DataKey" at bounding box center [747, 382] width 365 height 30
paste textarea "Effluents_metric_ton"
click at [645, 384] on textarea "Effluents_metric_ton" at bounding box center [747, 382] width 365 height 30
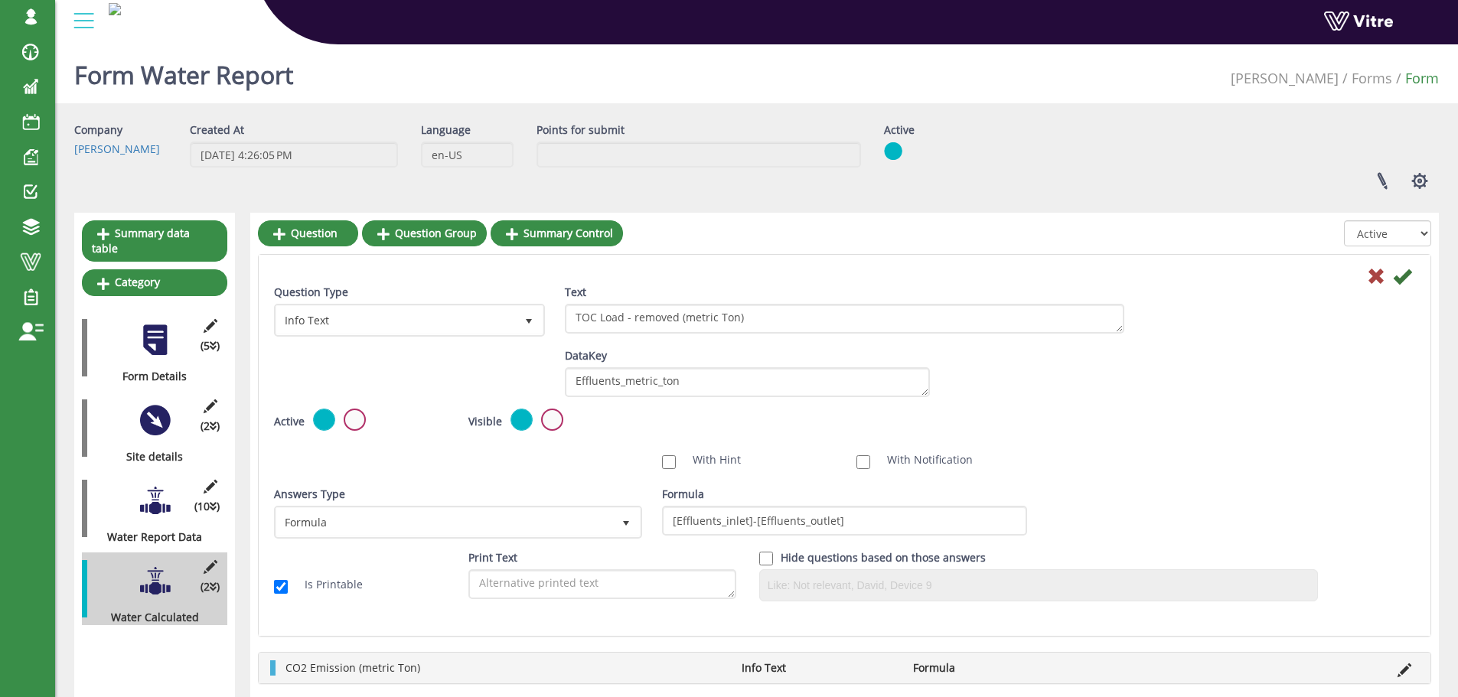
click at [667, 403] on div "DataKey Effluents_metric_ton" at bounding box center [748, 378] width 388 height 60
click at [681, 391] on textarea "Effluents_metric_ton" at bounding box center [747, 382] width 365 height 30
paste textarea "TOC Load - Removed"
click at [651, 384] on textarea "TOC Load - Removed" at bounding box center [747, 382] width 365 height 30
click at [632, 384] on textarea "TOC Load - Removed" at bounding box center [747, 382] width 365 height 30
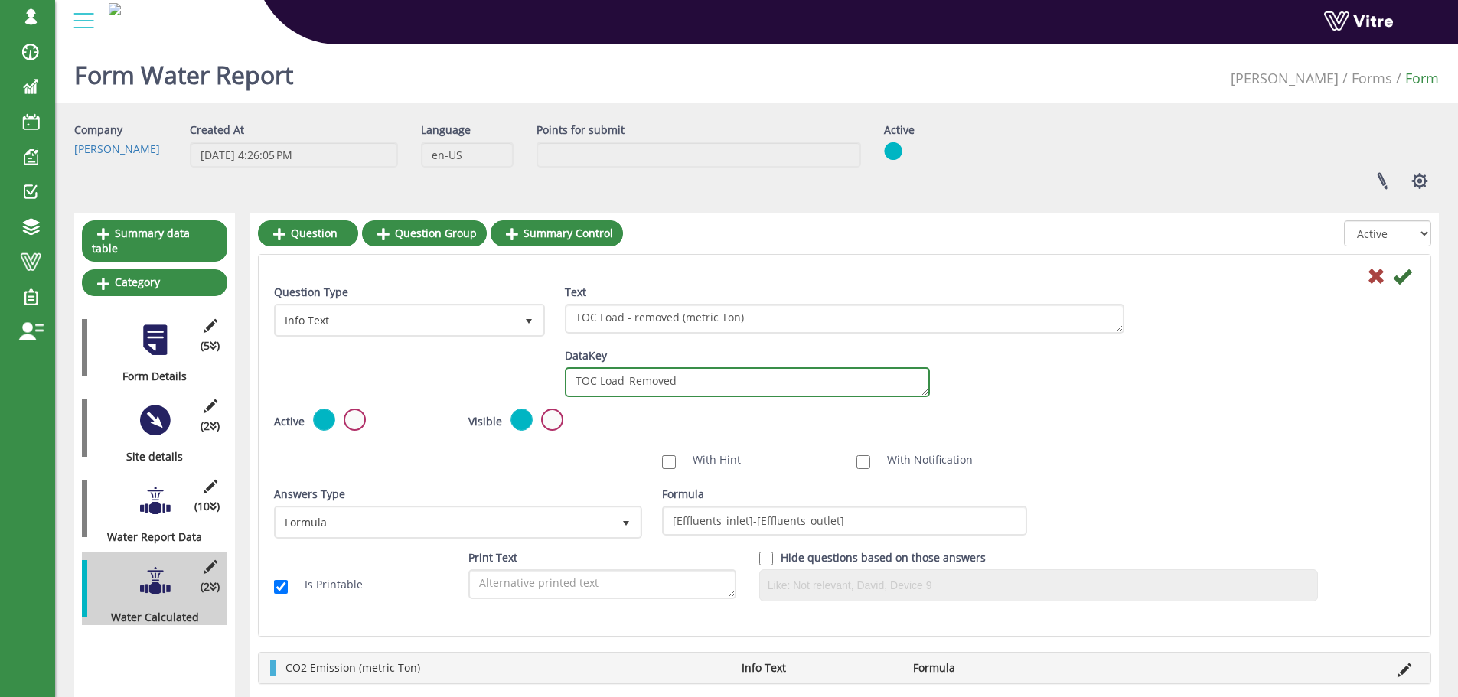
scroll to position [64, 0]
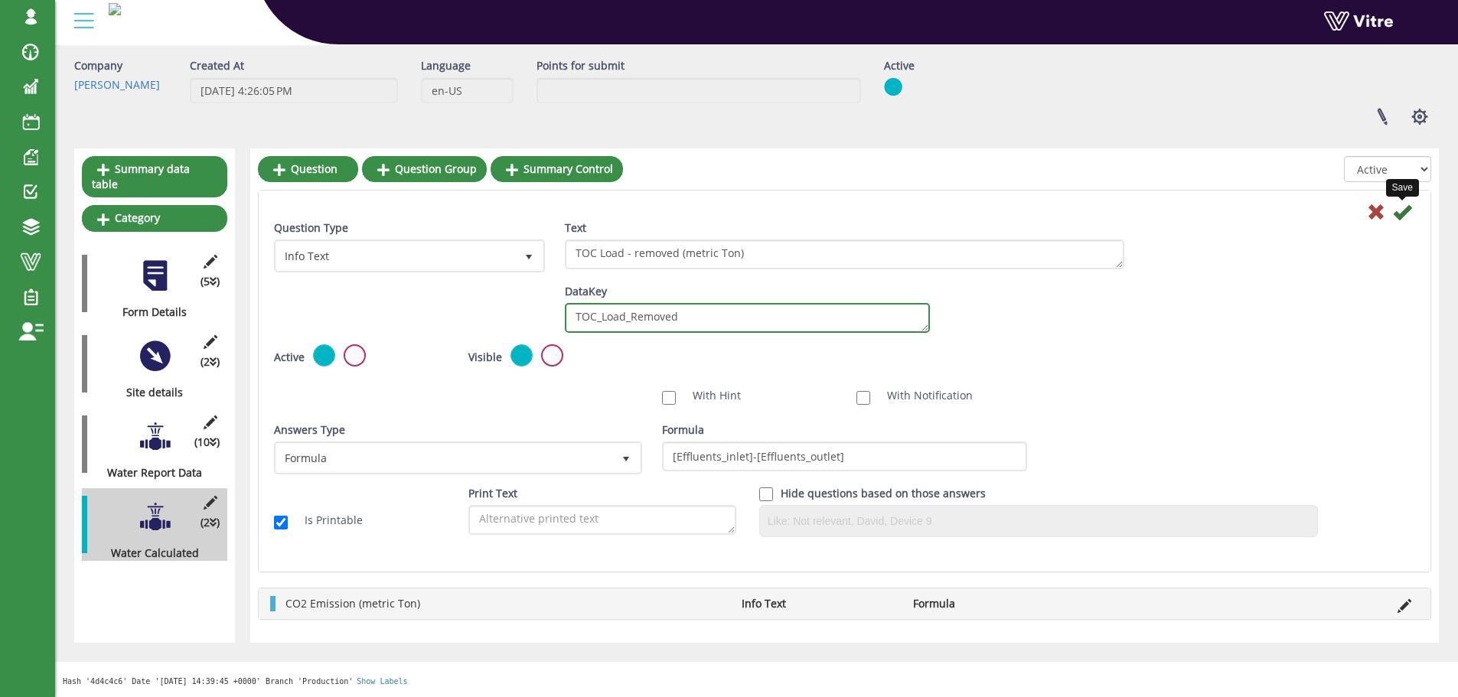
type textarea "TOC_Load_Removed"
click at [1400, 204] on icon at bounding box center [1402, 212] width 18 height 18
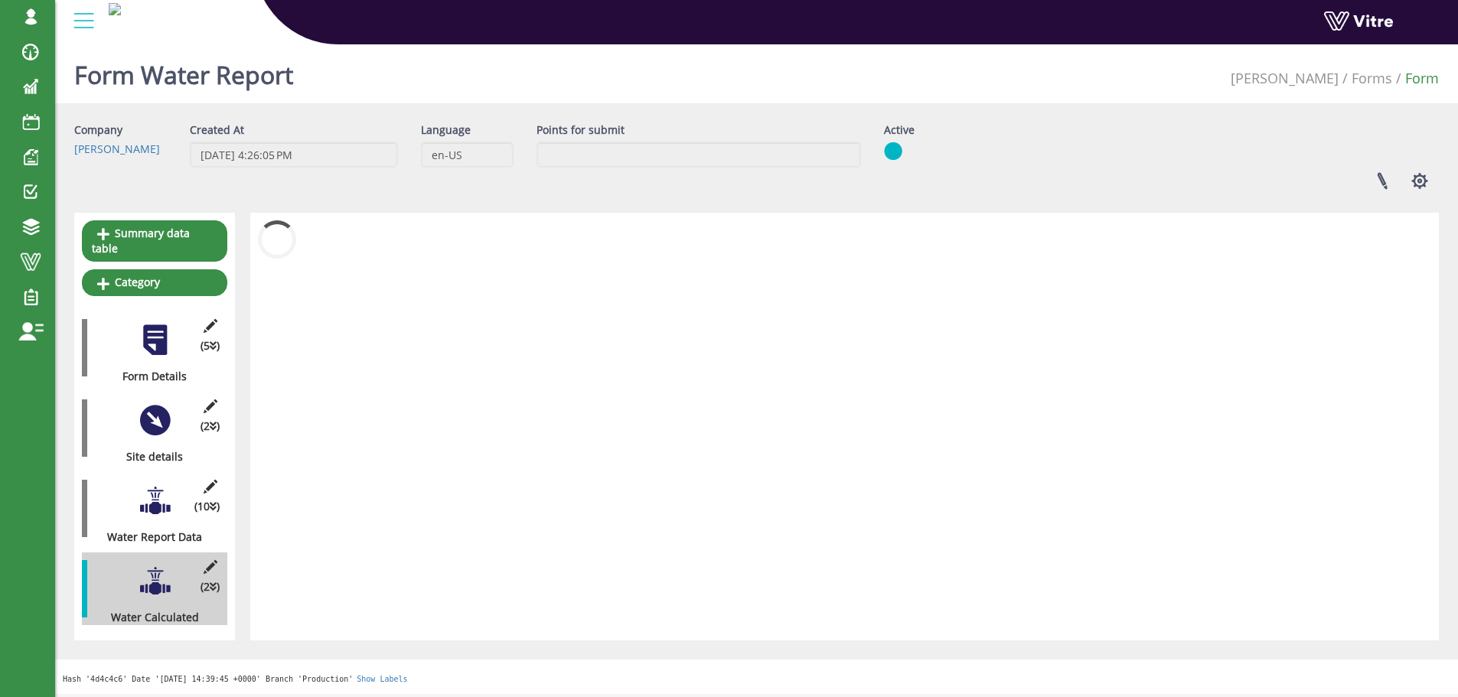
scroll to position [0, 0]
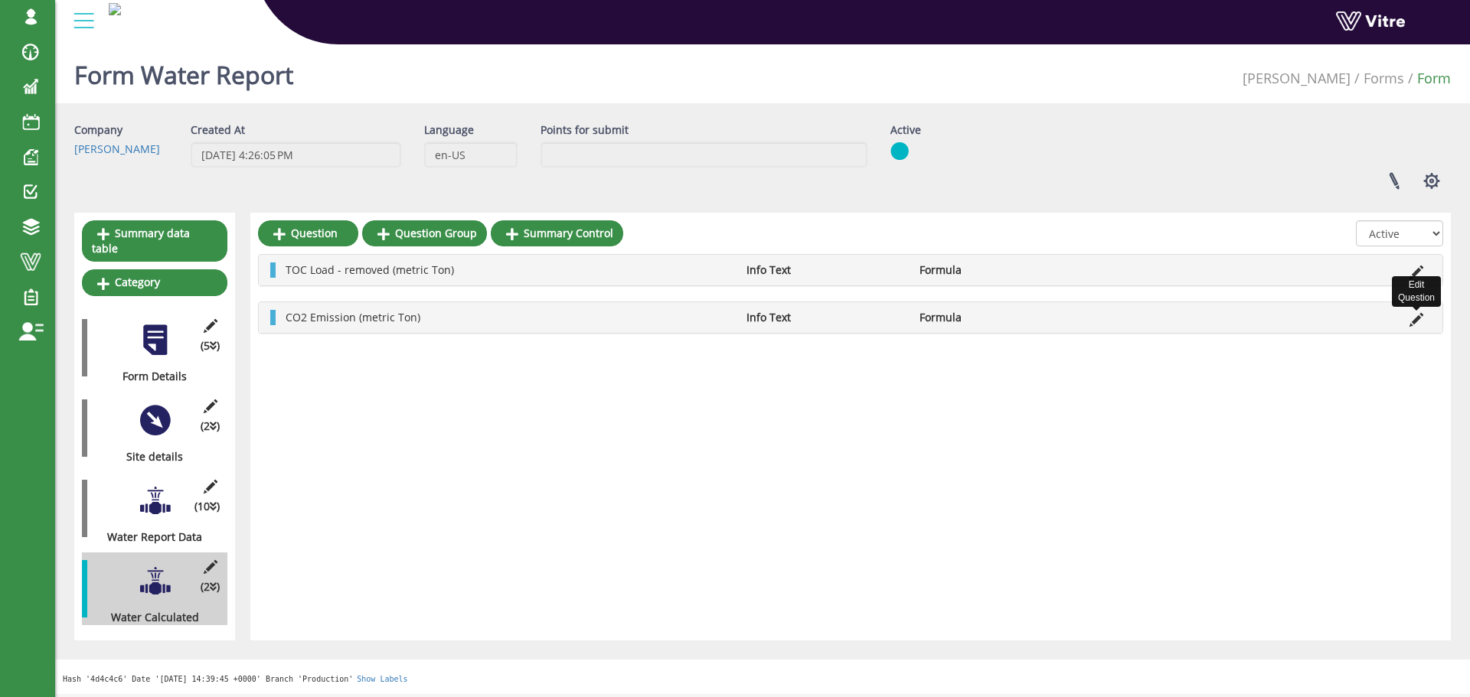
click at [1423, 315] on icon at bounding box center [1416, 320] width 14 height 14
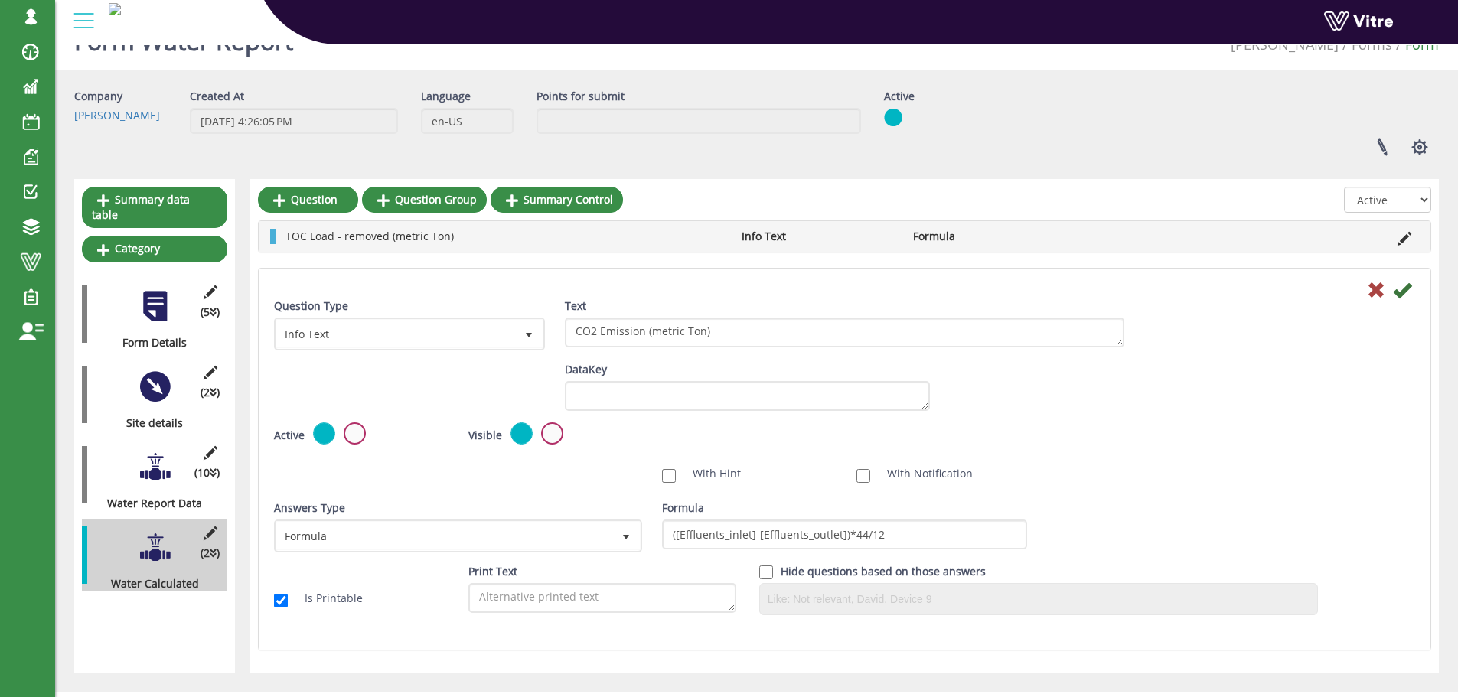
scroll to position [64, 0]
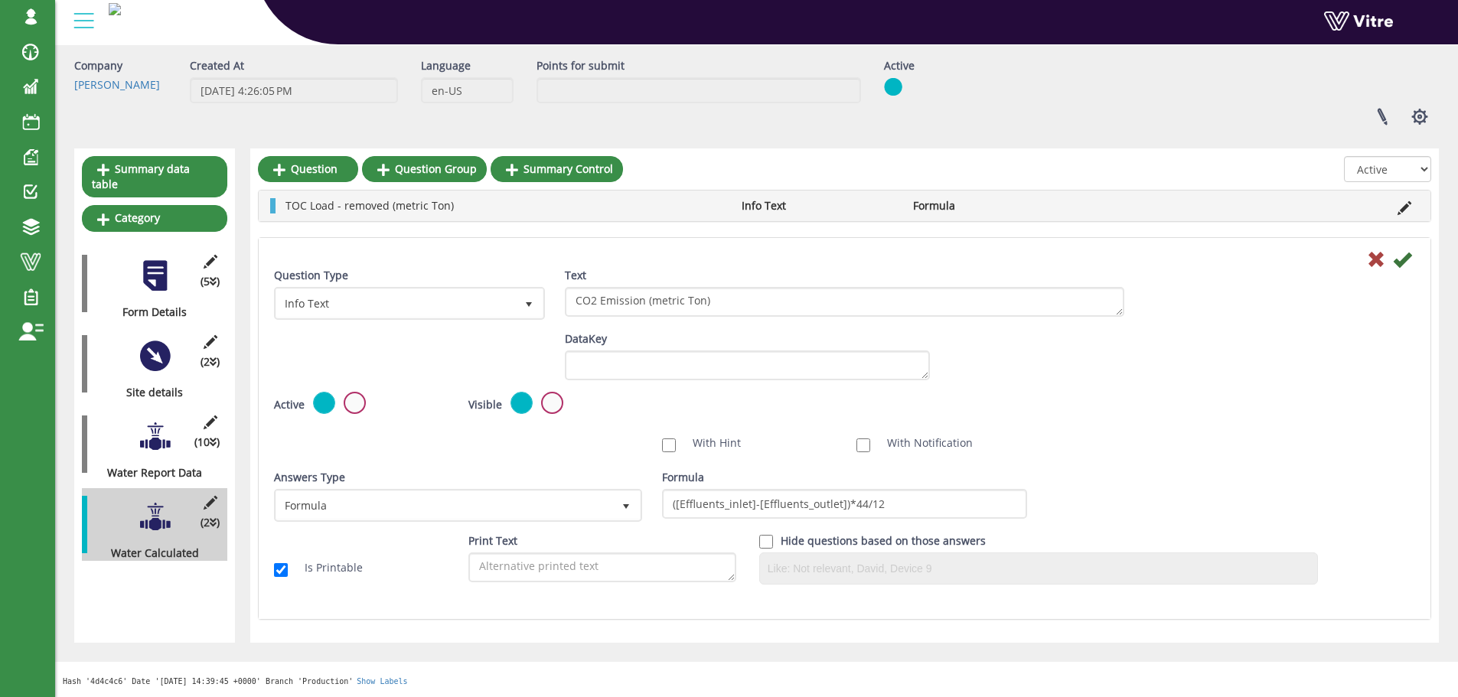
click at [642, 388] on div "DataKey" at bounding box center [748, 362] width 388 height 60
click at [643, 382] on div "DataKey" at bounding box center [748, 362] width 388 height 60
click at [644, 377] on textarea "DataKey" at bounding box center [747, 366] width 365 height 30
paste textarea "CO2 Emission"
click at [604, 363] on textarea "CO2 Emission" at bounding box center [747, 366] width 365 height 30
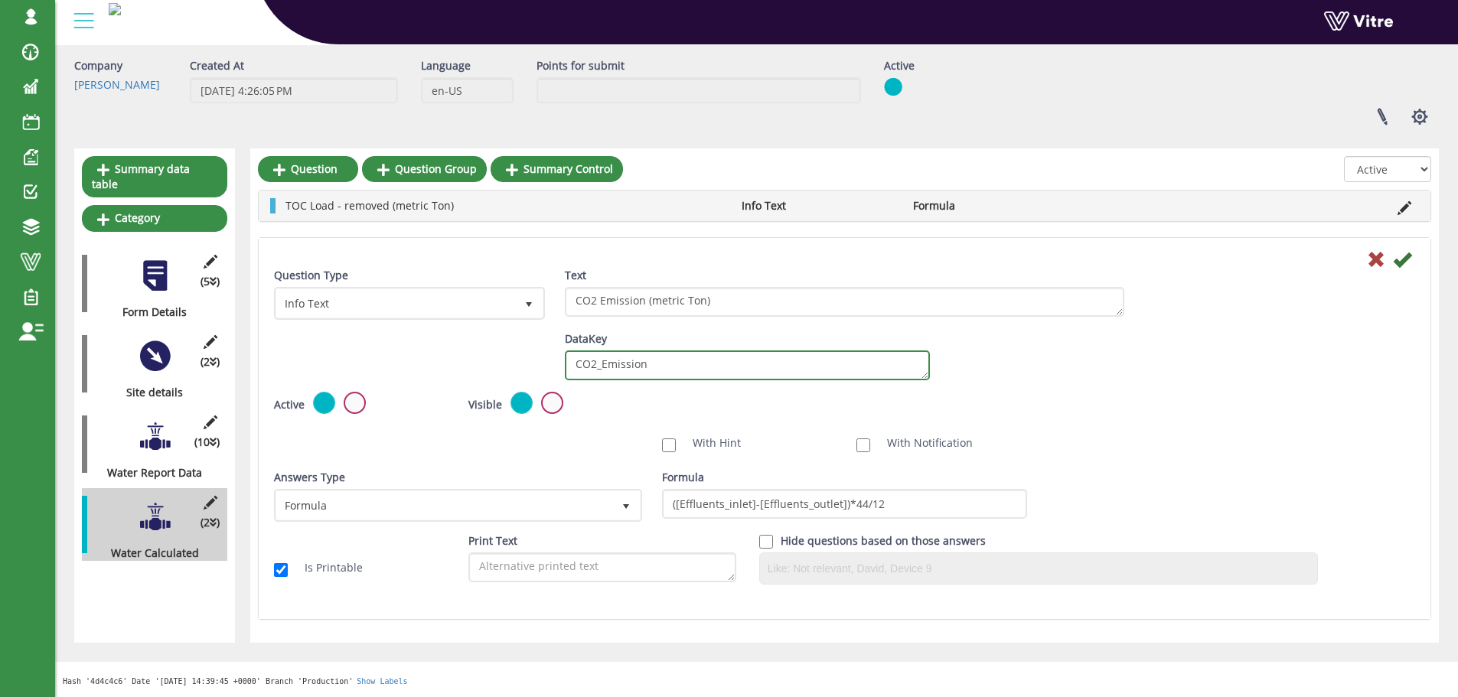
type textarea "CO2_Emission"
drag, startPoint x: 634, startPoint y: 328, endPoint x: 695, endPoint y: 291, distance: 71.8
click at [636, 311] on div "Text CO2 Emission (metric Ton)" at bounding box center [845, 298] width 583 height 60
click at [1400, 259] on icon at bounding box center [1402, 259] width 18 height 18
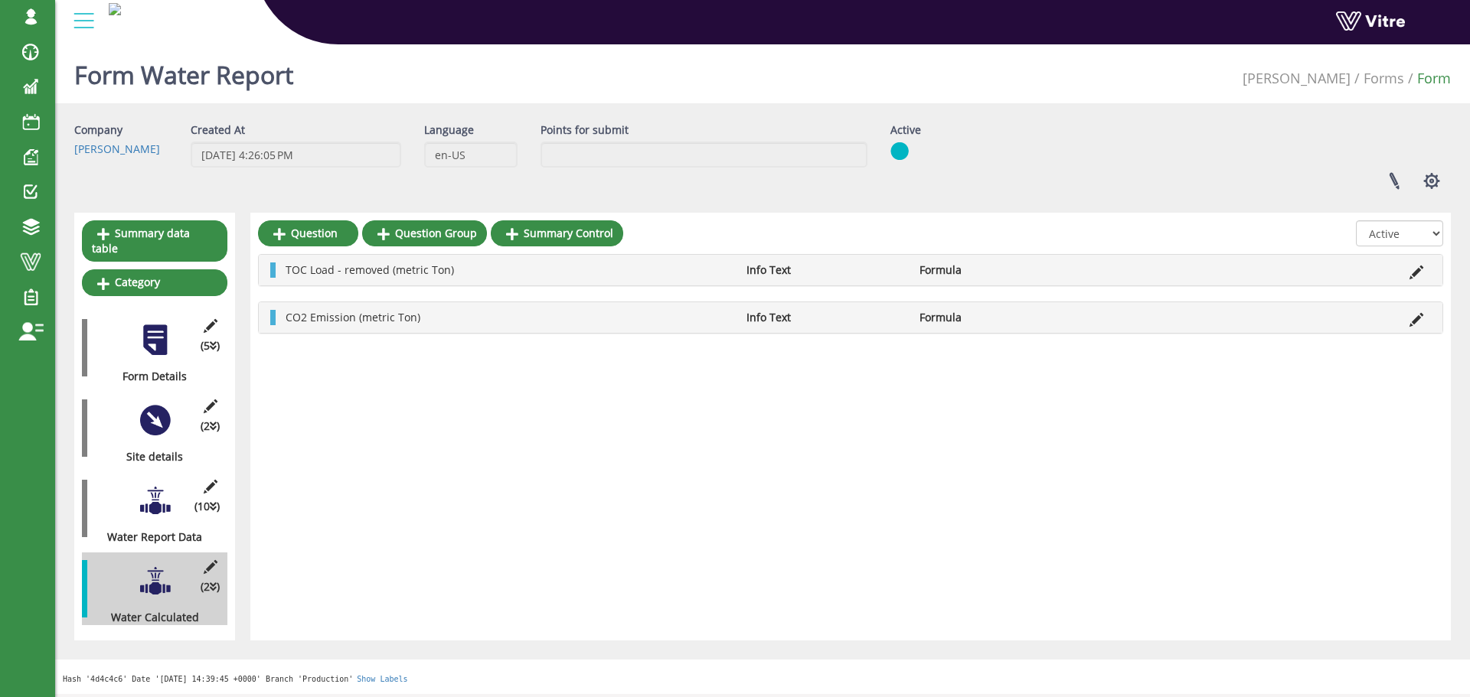
click at [1412, 319] on icon at bounding box center [1416, 320] width 14 height 14
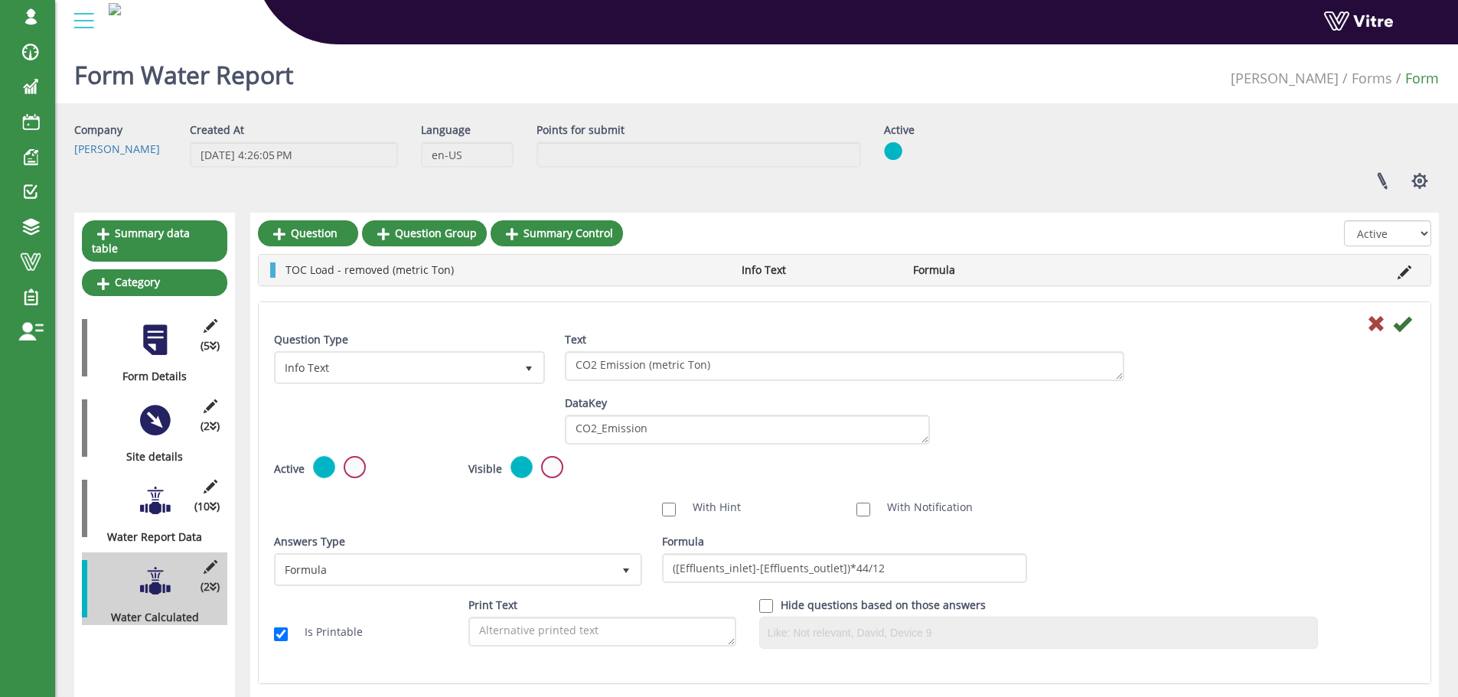
click at [171, 406] on div at bounding box center [155, 420] width 34 height 34
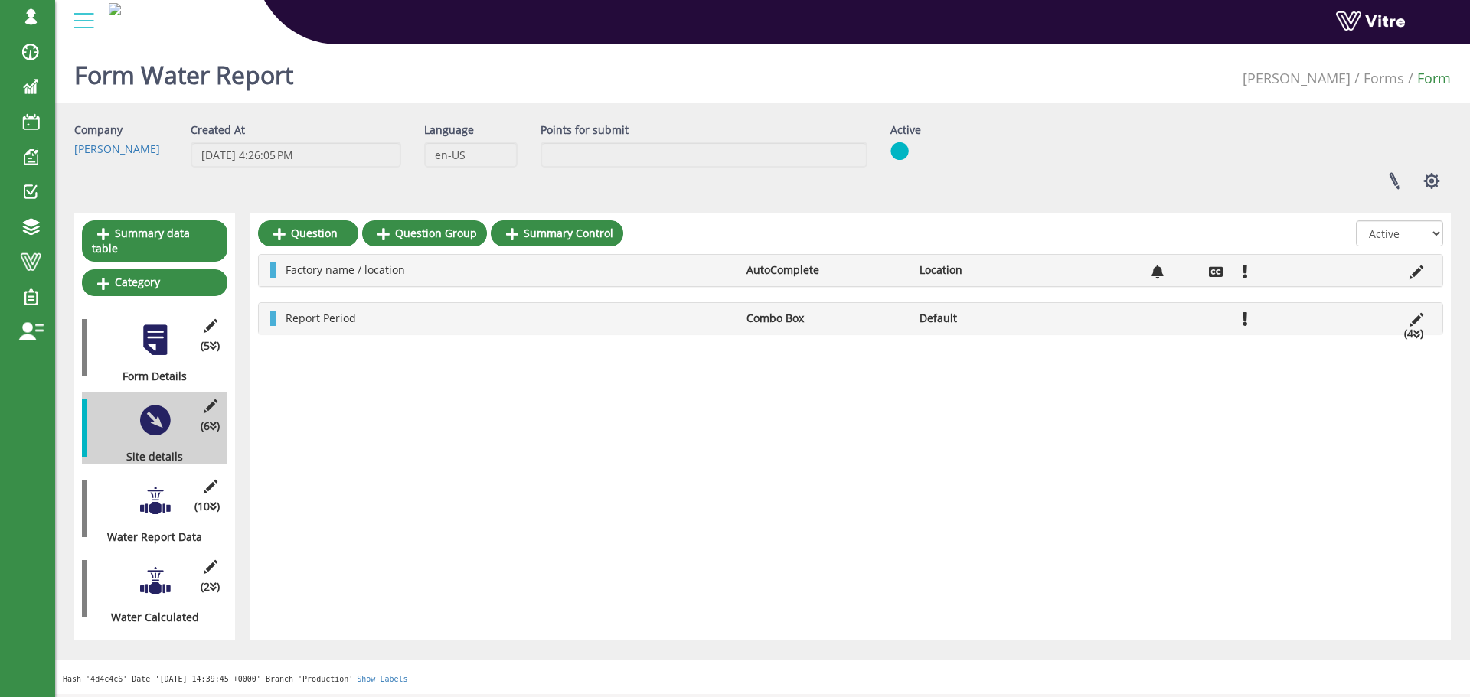
click at [1426, 322] on li at bounding box center [1416, 318] width 29 height 15
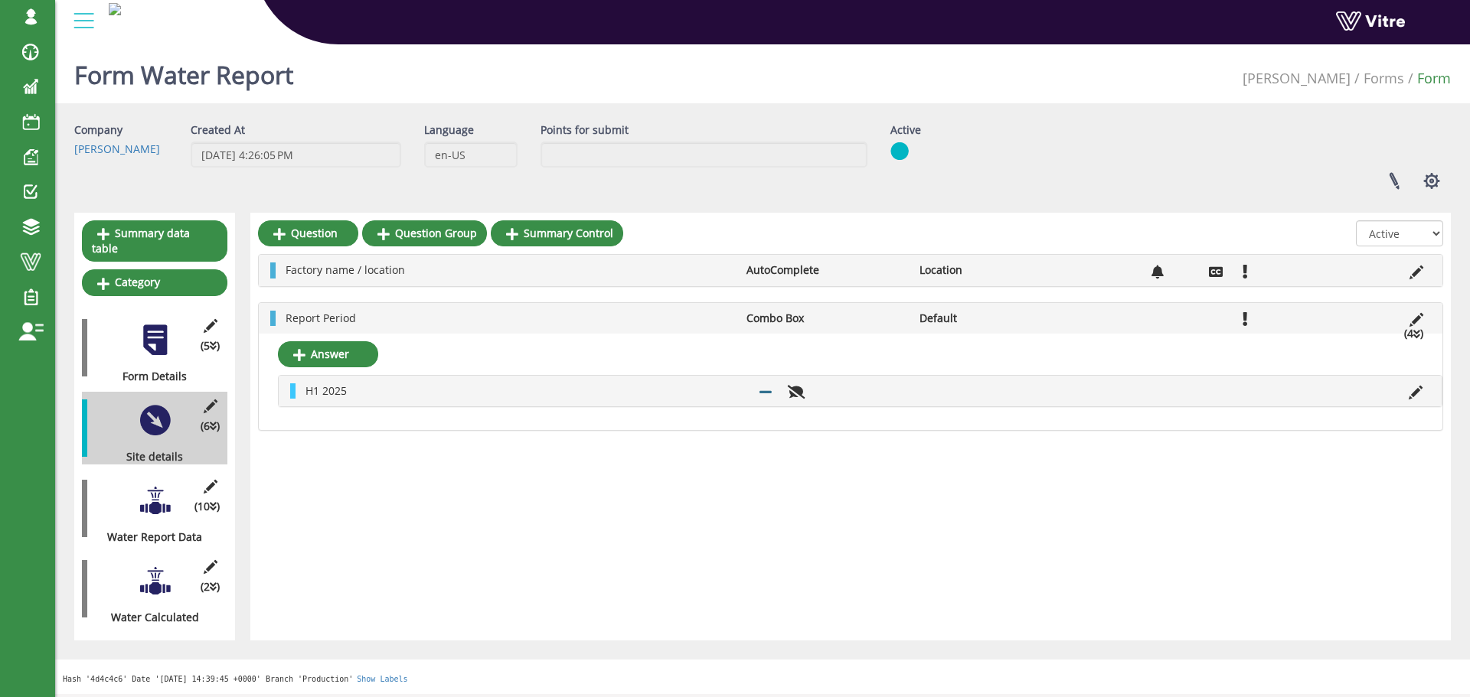
click at [1411, 318] on icon at bounding box center [1416, 320] width 14 height 14
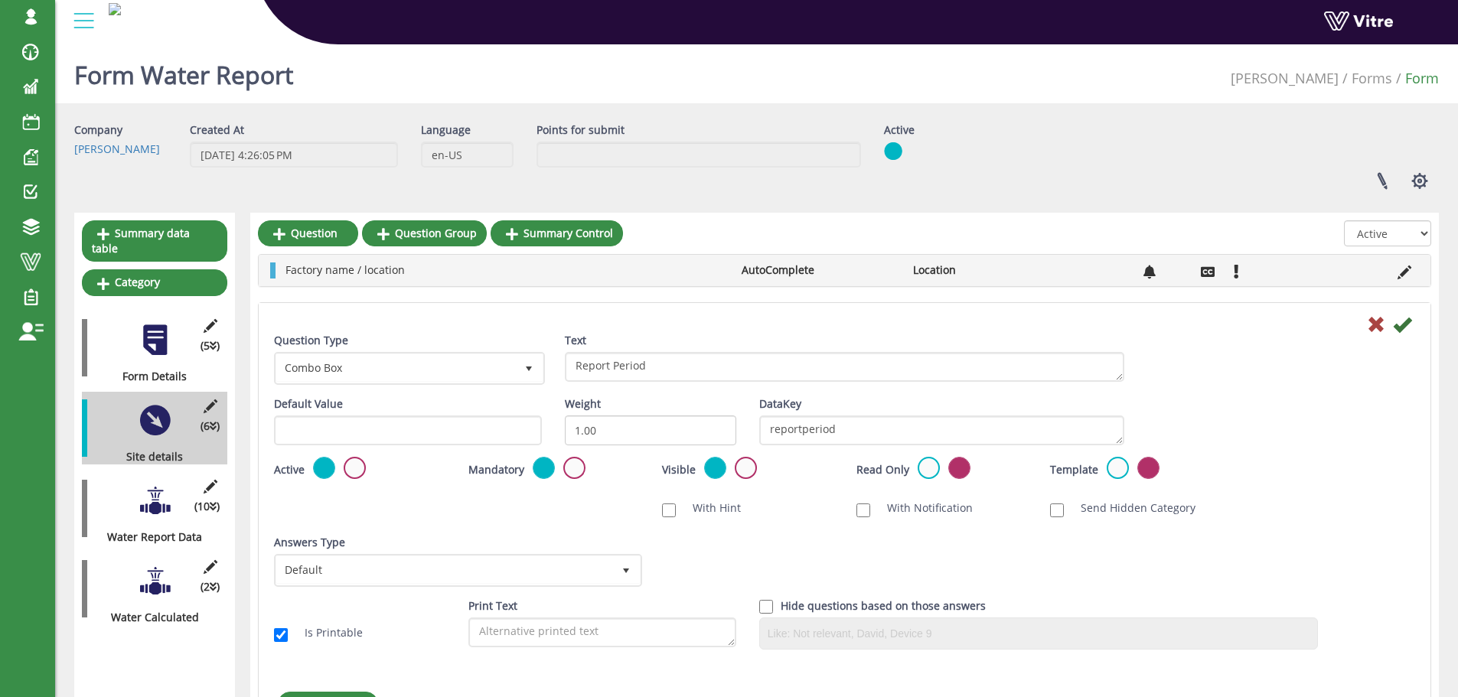
click at [1027, 413] on div "DataKey reportperiod" at bounding box center [941, 421] width 365 height 49
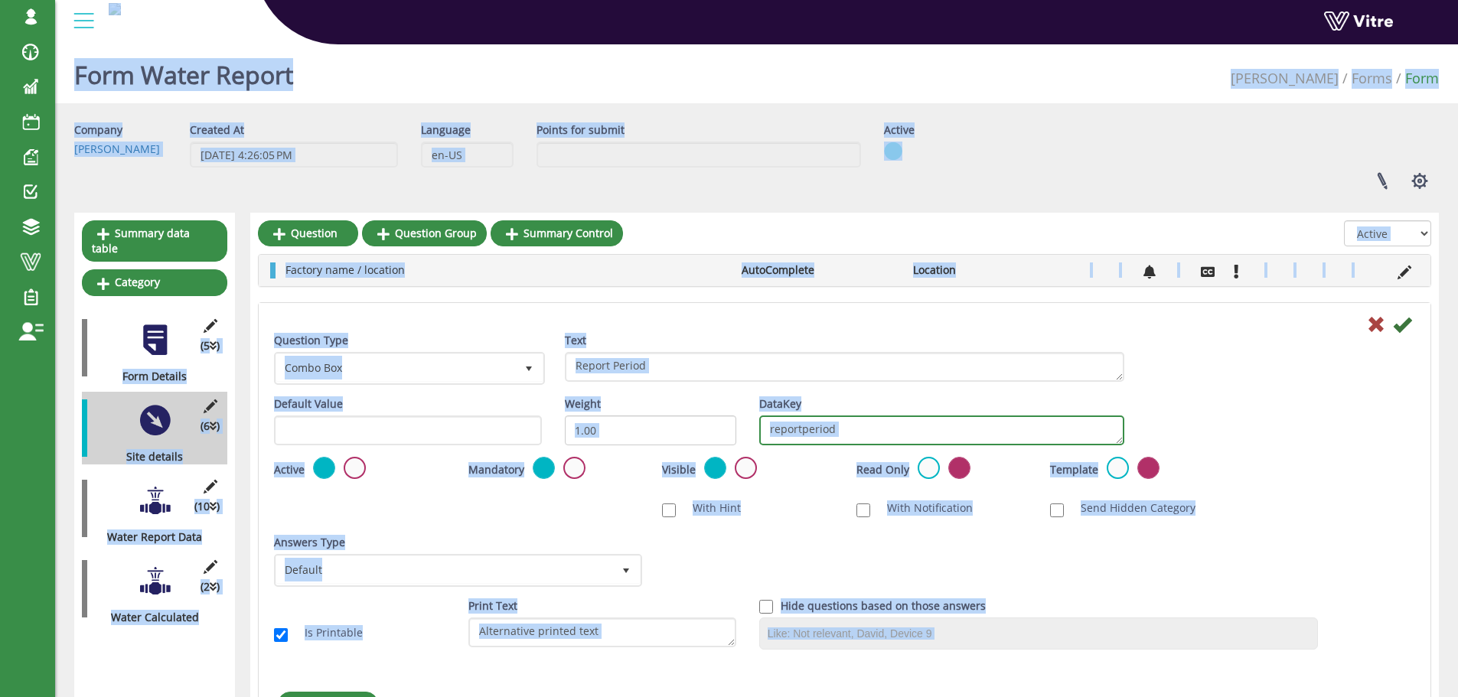
click at [1016, 427] on textarea "reportperiod" at bounding box center [941, 431] width 365 height 30
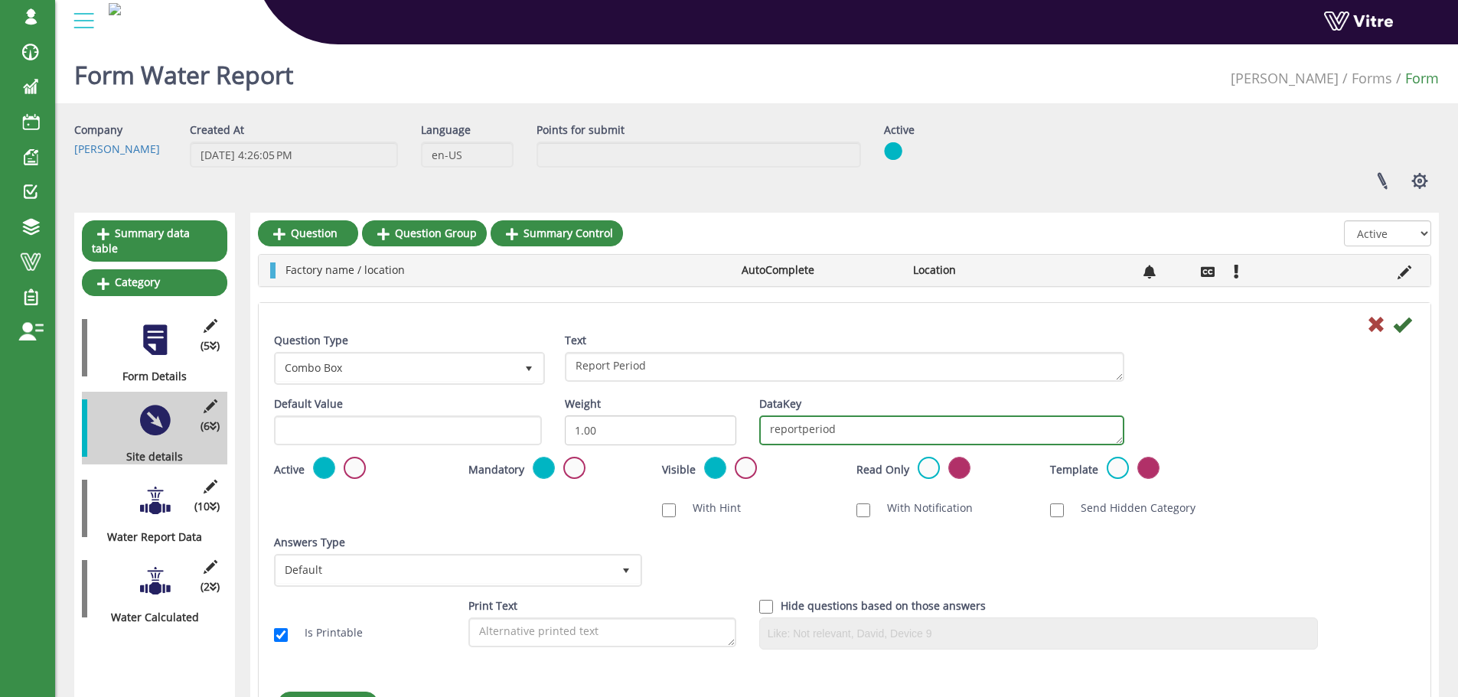
click at [1014, 432] on textarea "reportperiod" at bounding box center [941, 431] width 365 height 30
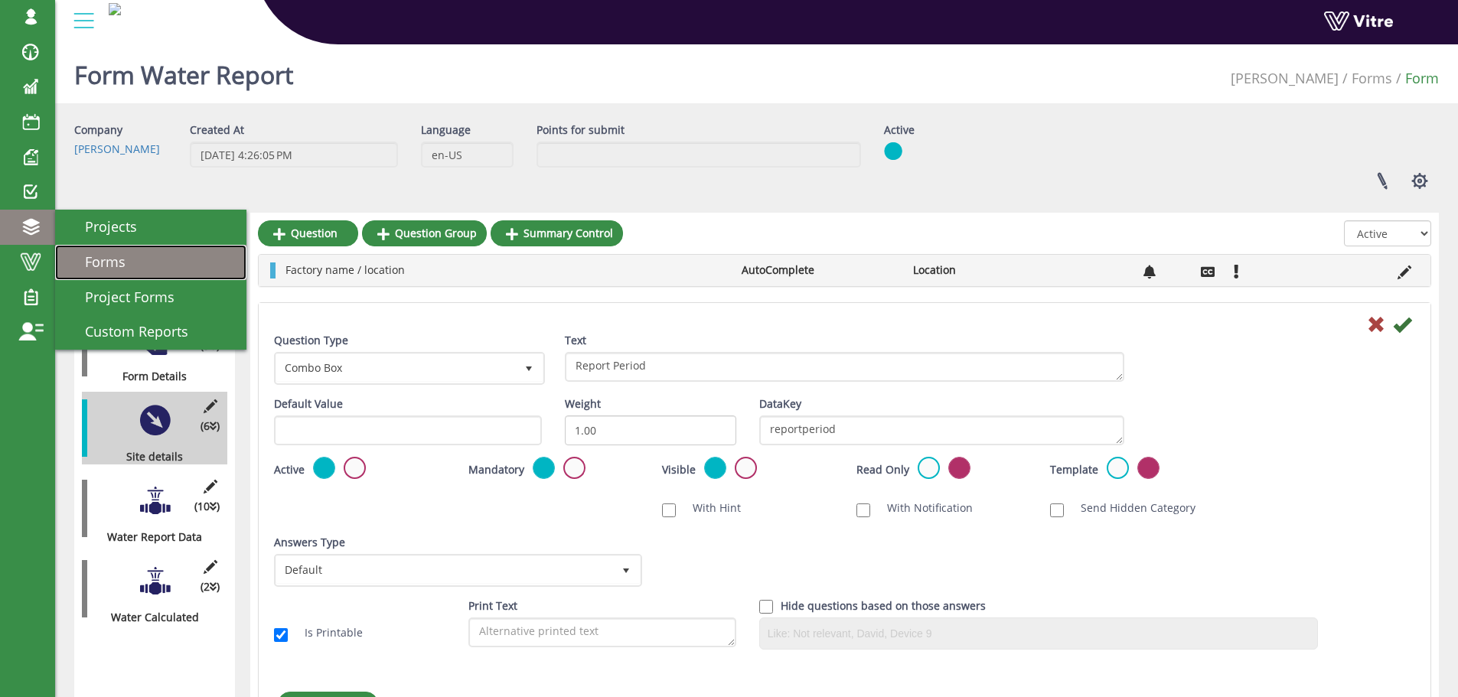
click at [78, 251] on link "Forms" at bounding box center [150, 262] width 191 height 35
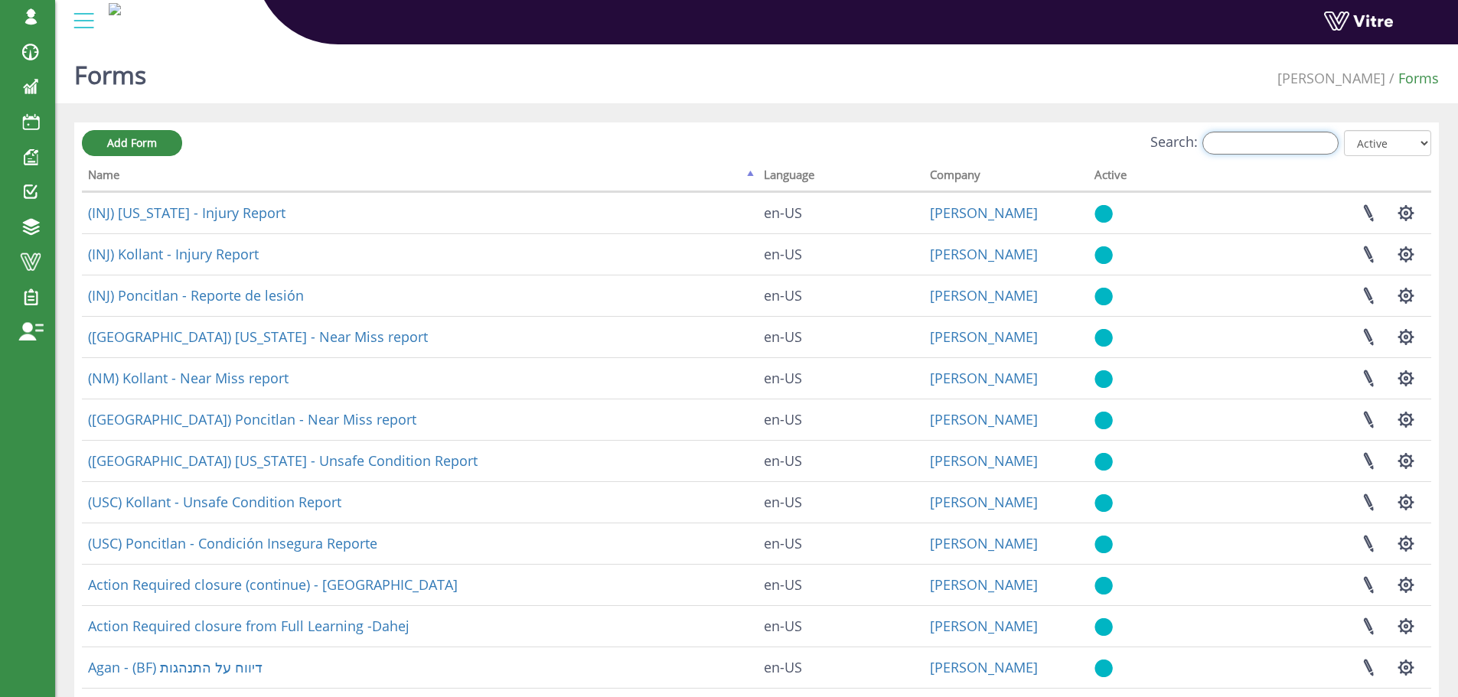
click at [1226, 145] on input "Search:" at bounding box center [1271, 143] width 136 height 23
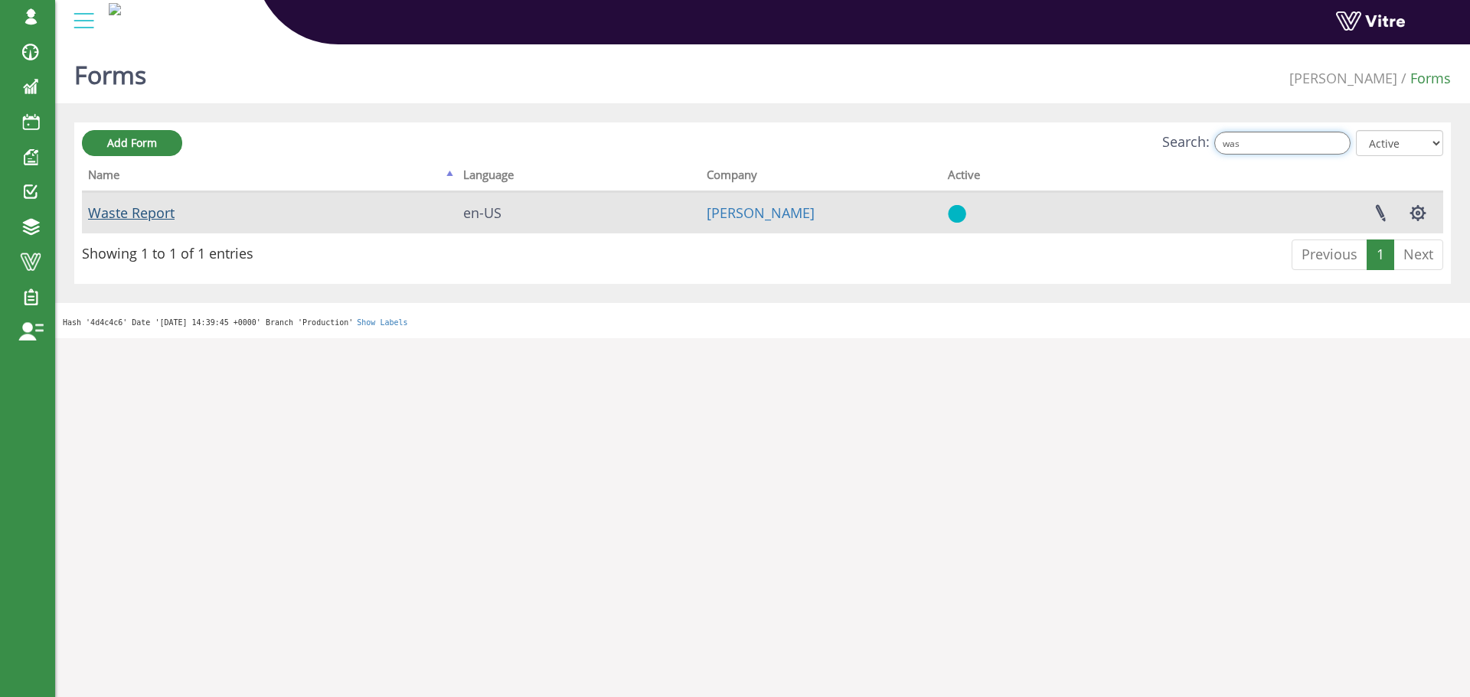
type input "was"
click at [172, 204] on link "Waste Report" at bounding box center [131, 213] width 87 height 18
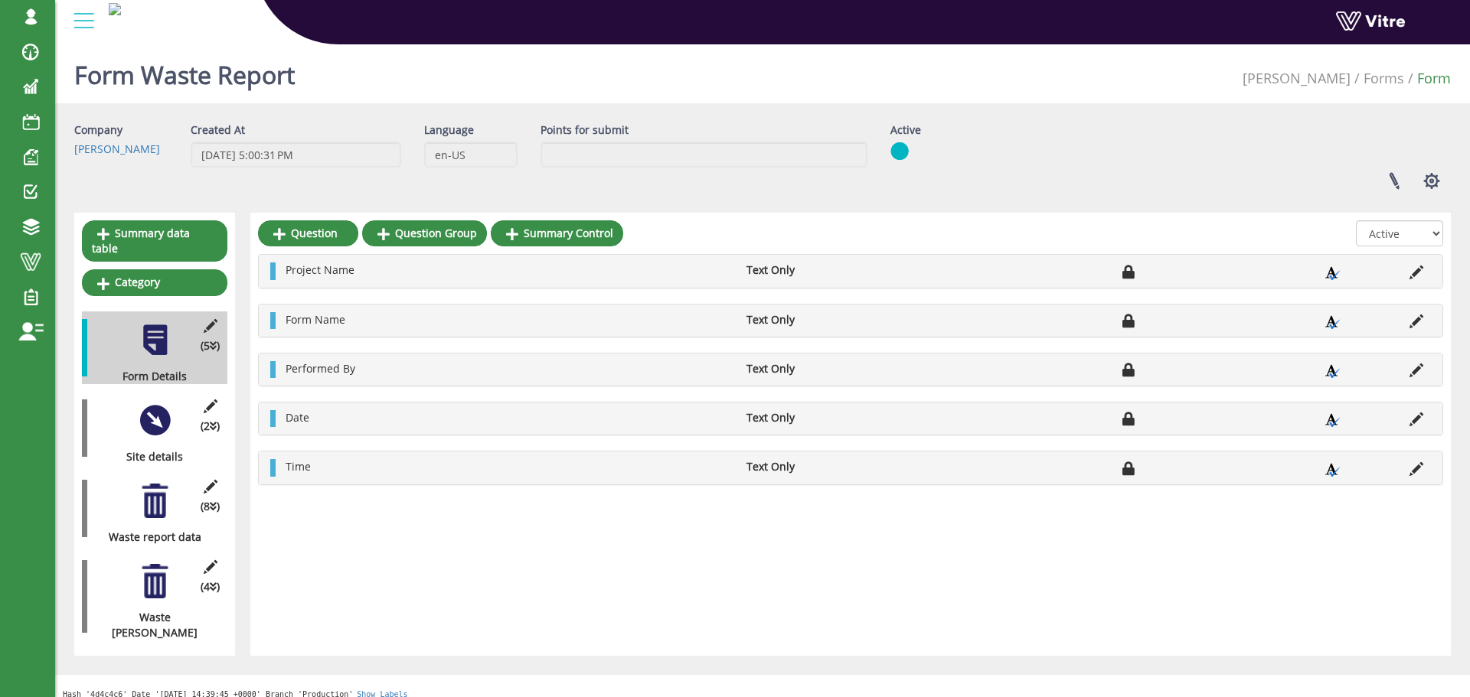
click at [166, 423] on div "(2 ) Site details" at bounding box center [154, 428] width 145 height 73
click at [138, 415] on div at bounding box center [155, 420] width 34 height 34
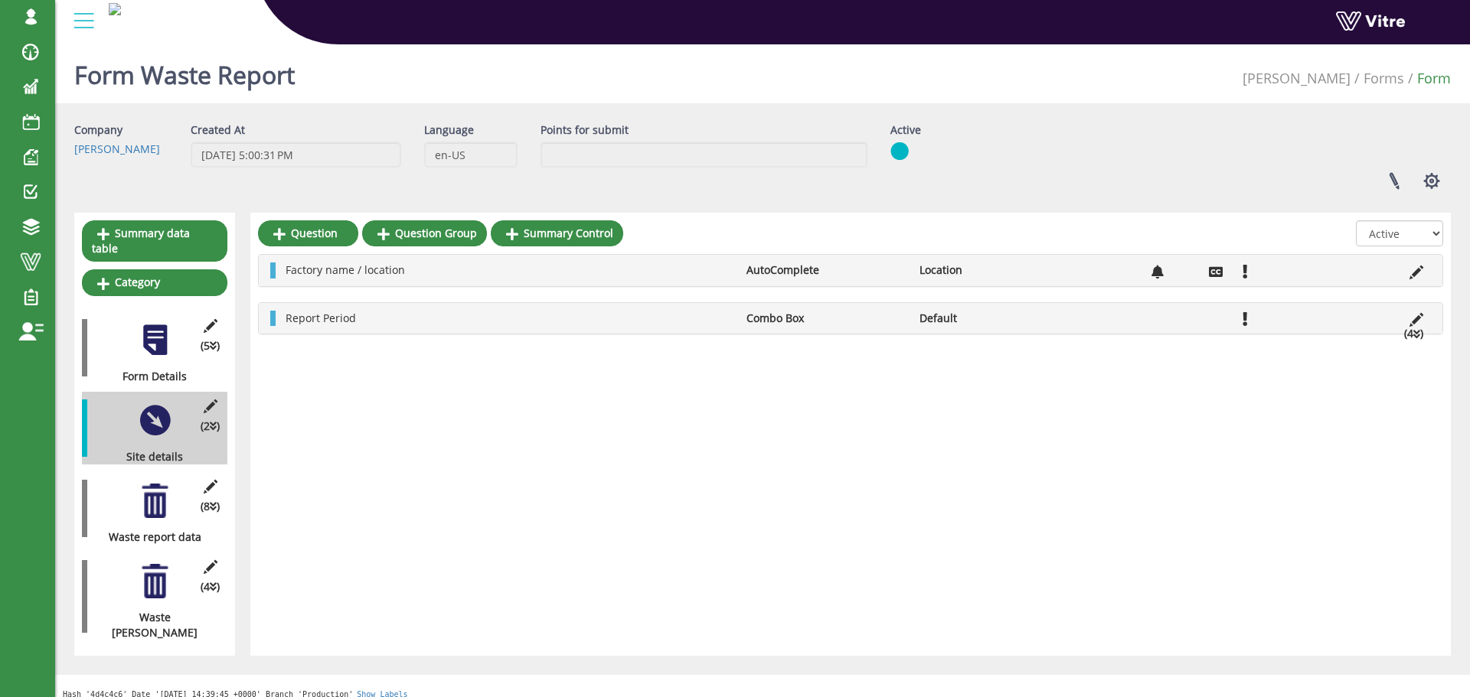
click at [1405, 316] on li at bounding box center [1416, 318] width 29 height 15
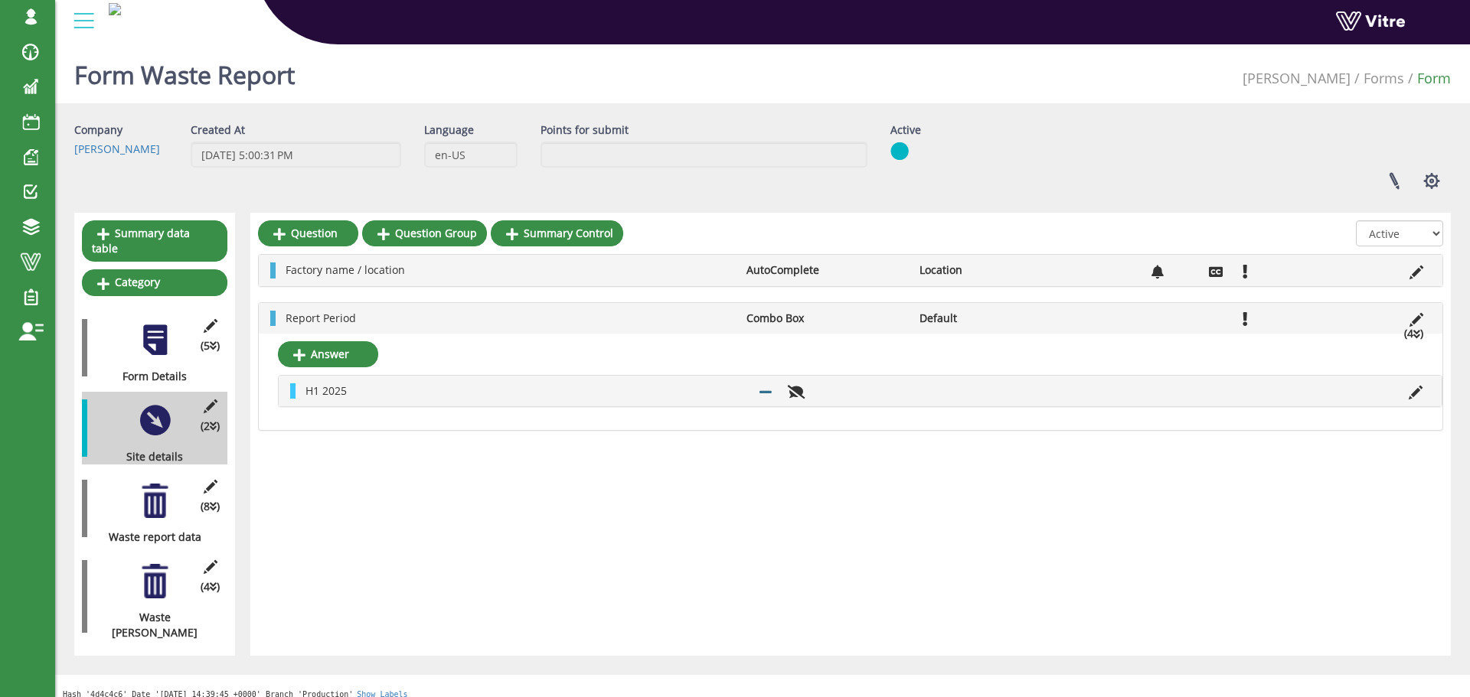
click at [1409, 319] on li at bounding box center [1416, 318] width 29 height 15
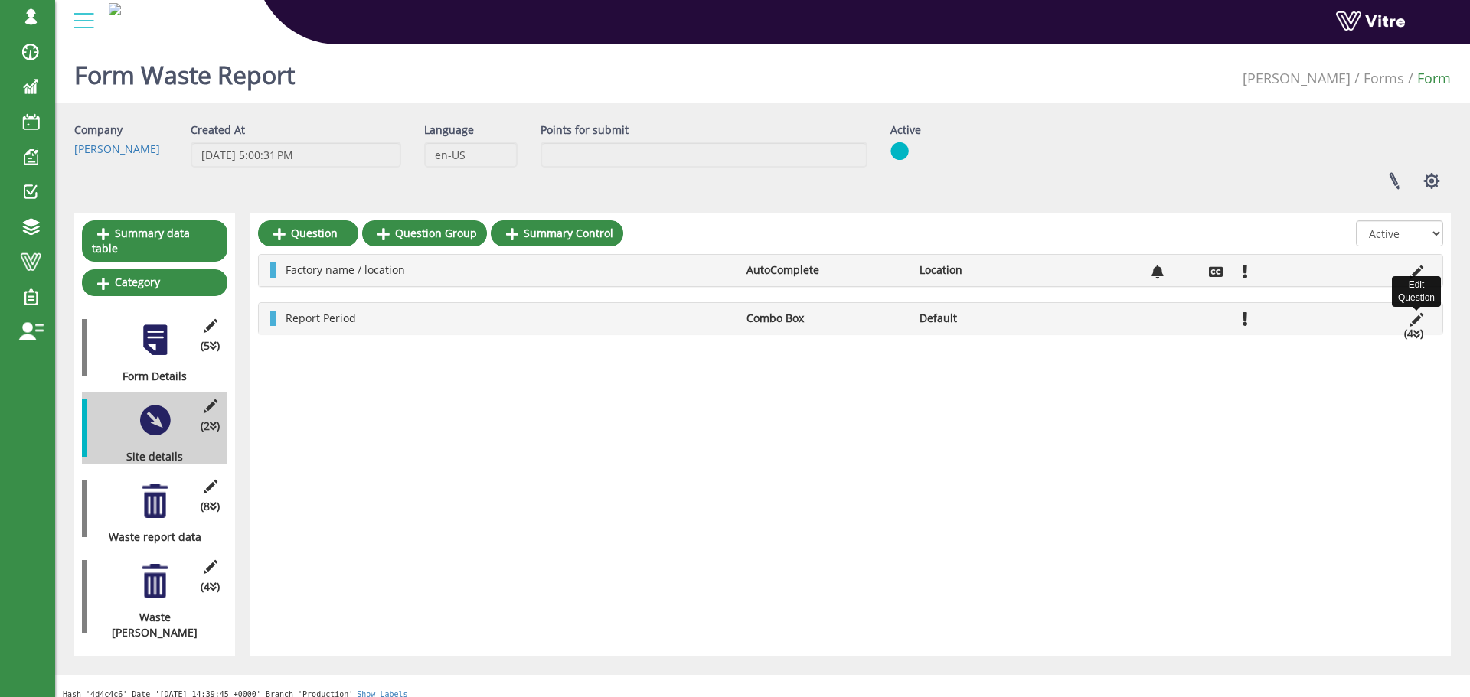
click at [1417, 318] on icon at bounding box center [1416, 320] width 14 height 14
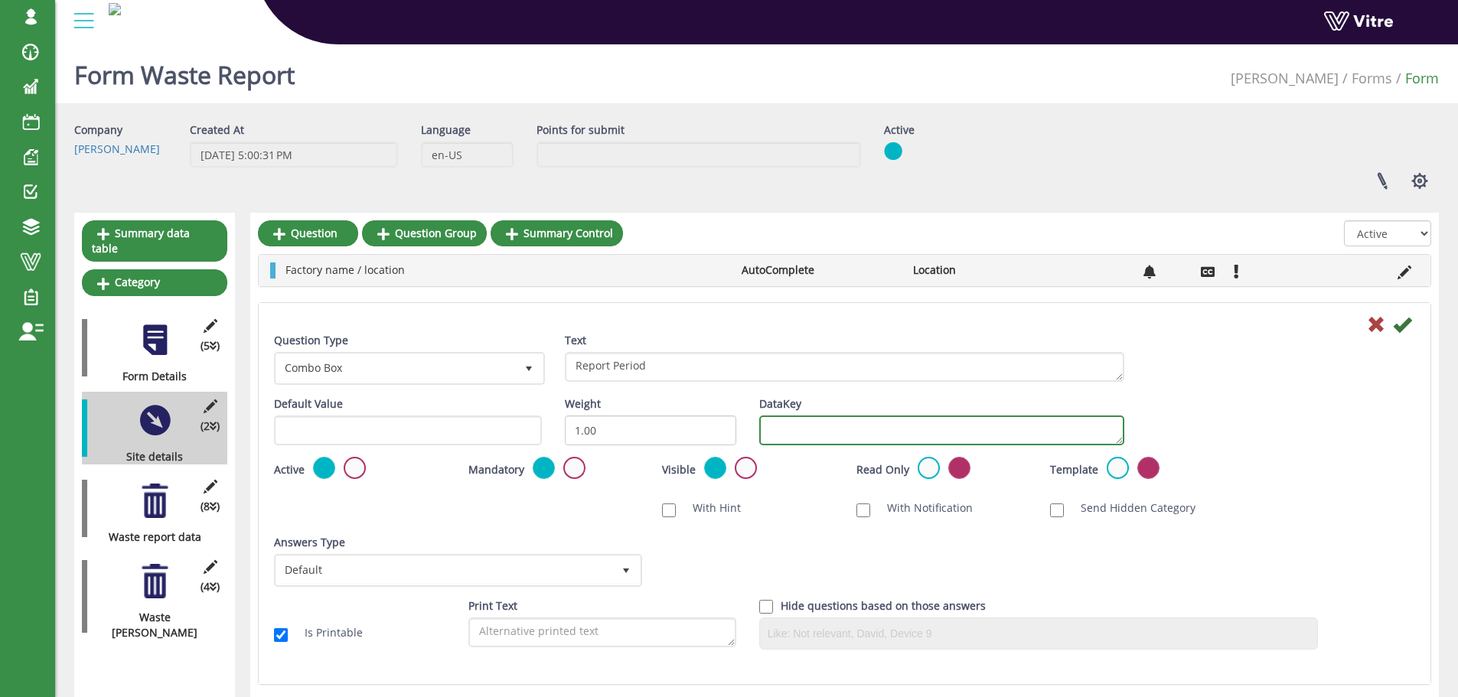
click at [1046, 427] on textarea "DataKey" at bounding box center [941, 431] width 365 height 30
paste textarea "reportperiod"
type textarea "reportperiod"
click at [1410, 325] on icon at bounding box center [1402, 324] width 18 height 18
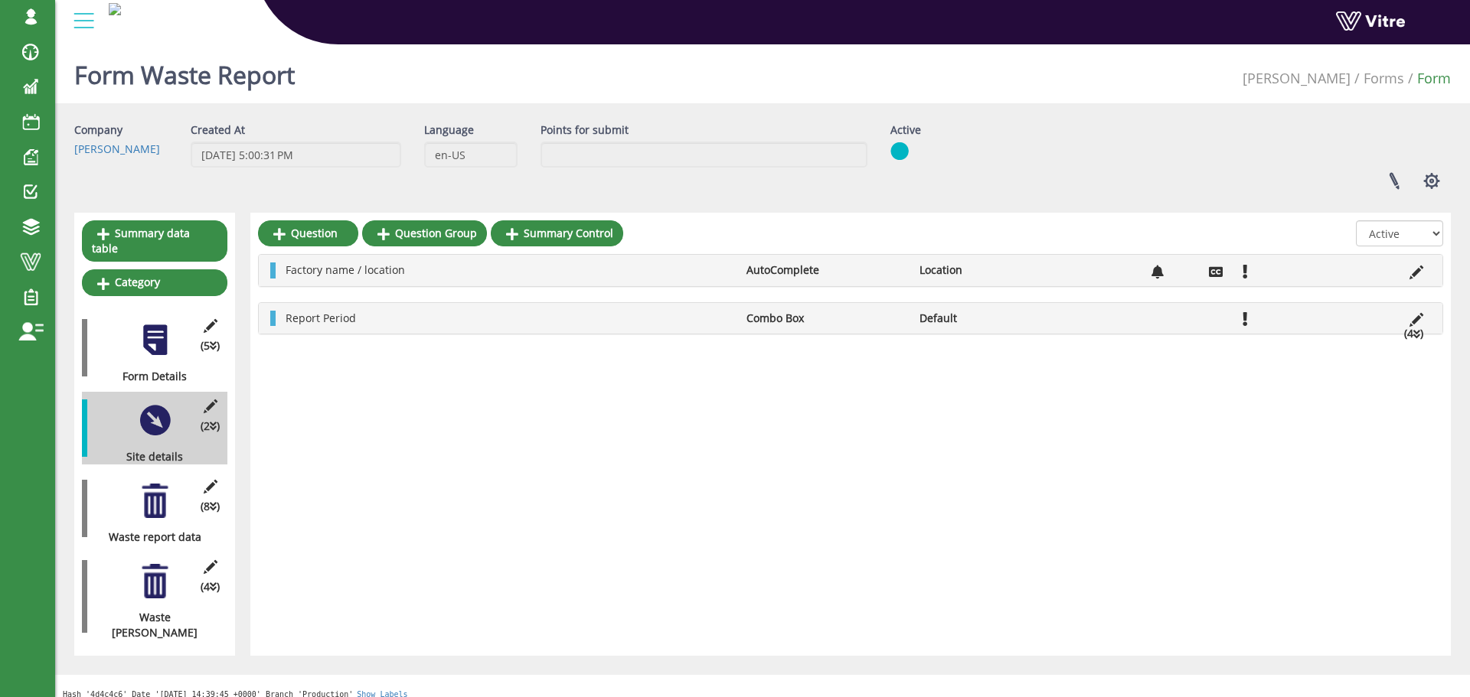
click at [155, 484] on div at bounding box center [155, 501] width 34 height 34
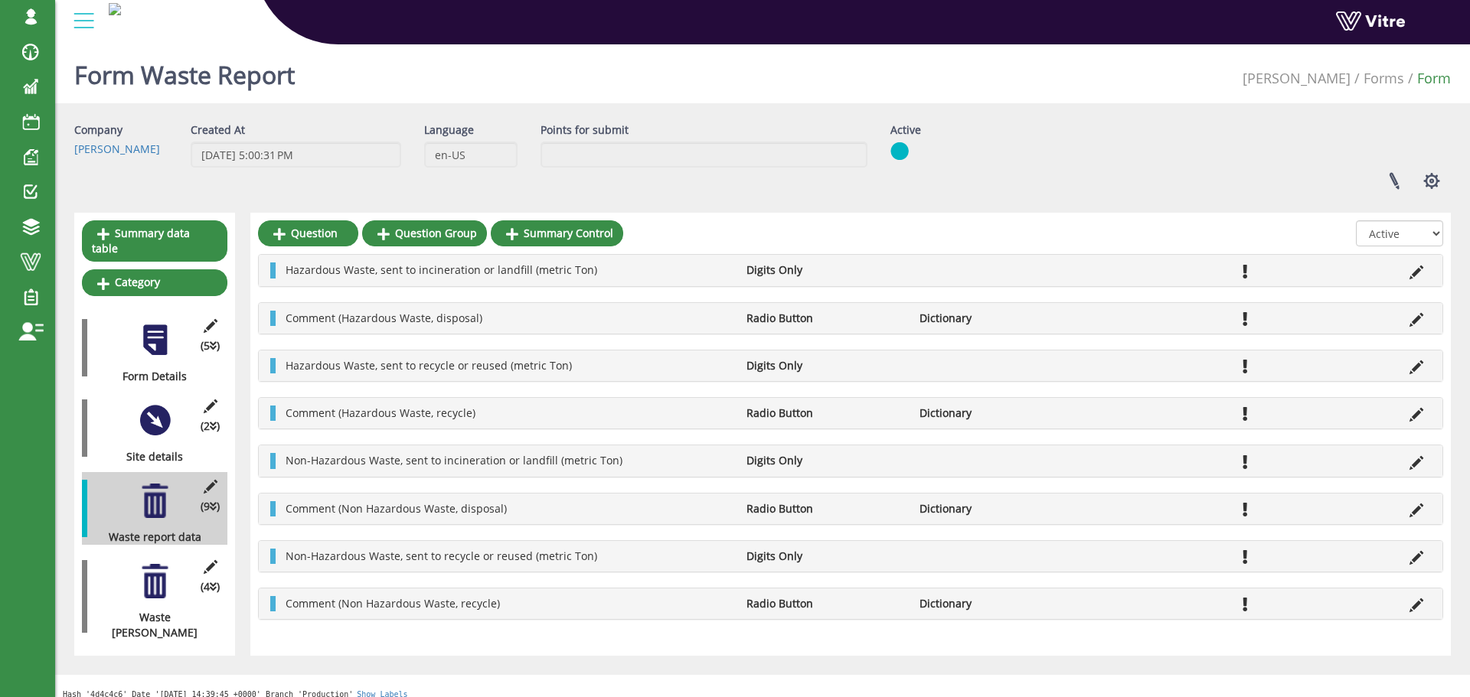
click at [141, 564] on div at bounding box center [155, 581] width 34 height 34
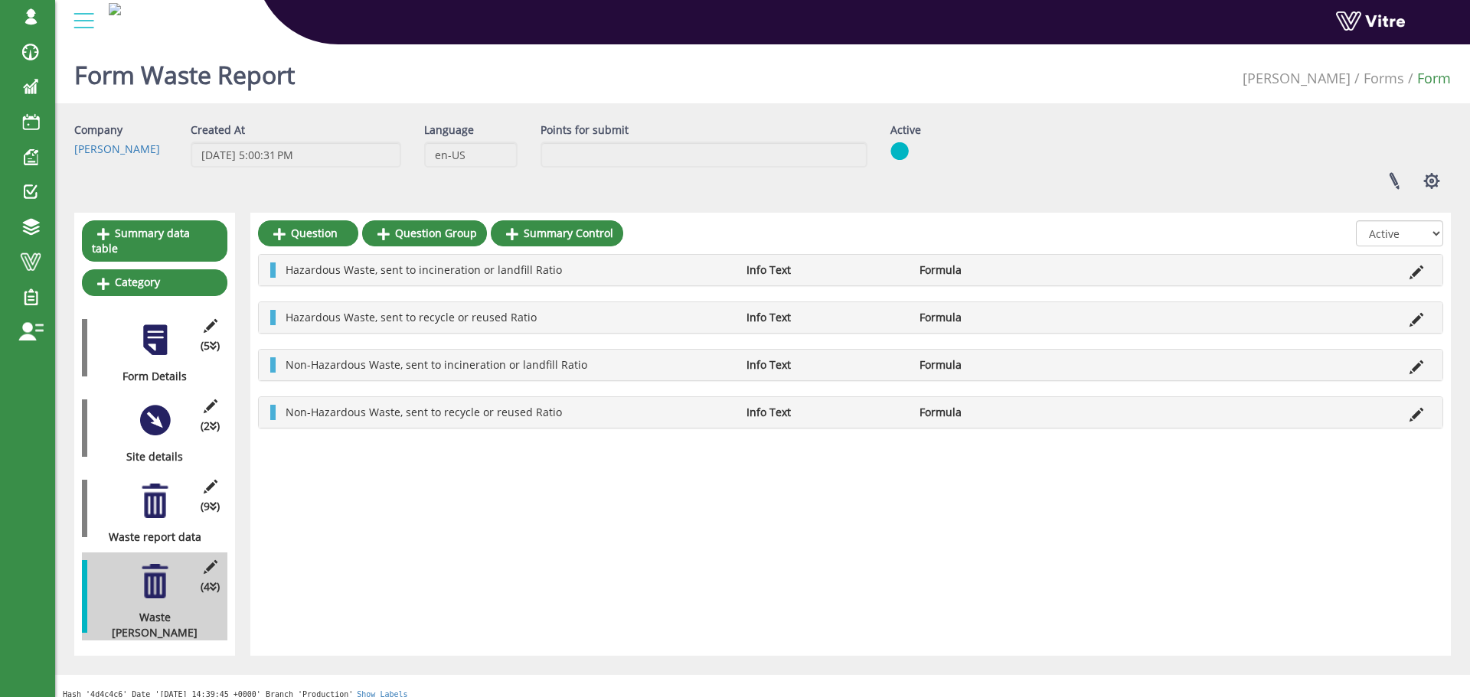
click at [154, 488] on div at bounding box center [155, 501] width 34 height 34
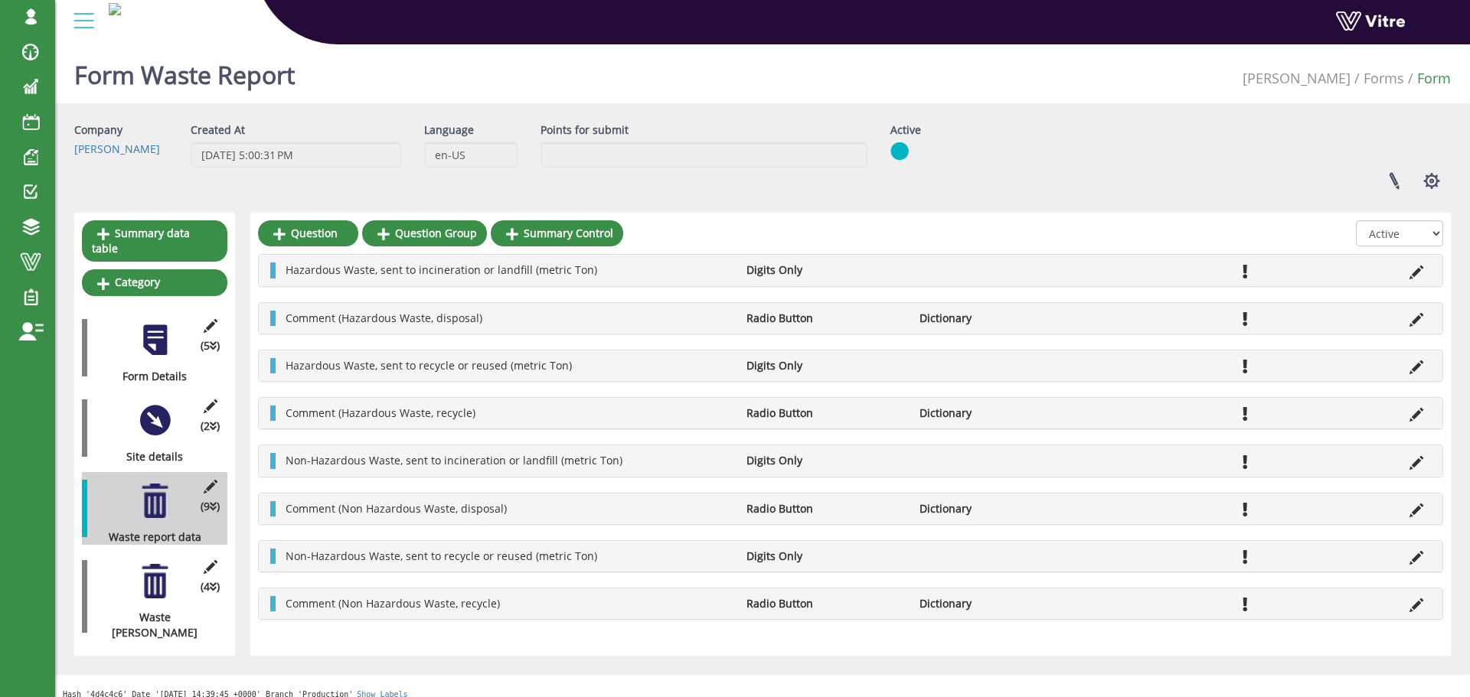
click at [1040, 157] on div "Company Adama Created At 12/20/2024 5:00:31 PM Language en-US Points for submit…" at bounding box center [763, 161] width 1400 height 79
click at [1414, 271] on icon at bounding box center [1416, 273] width 14 height 14
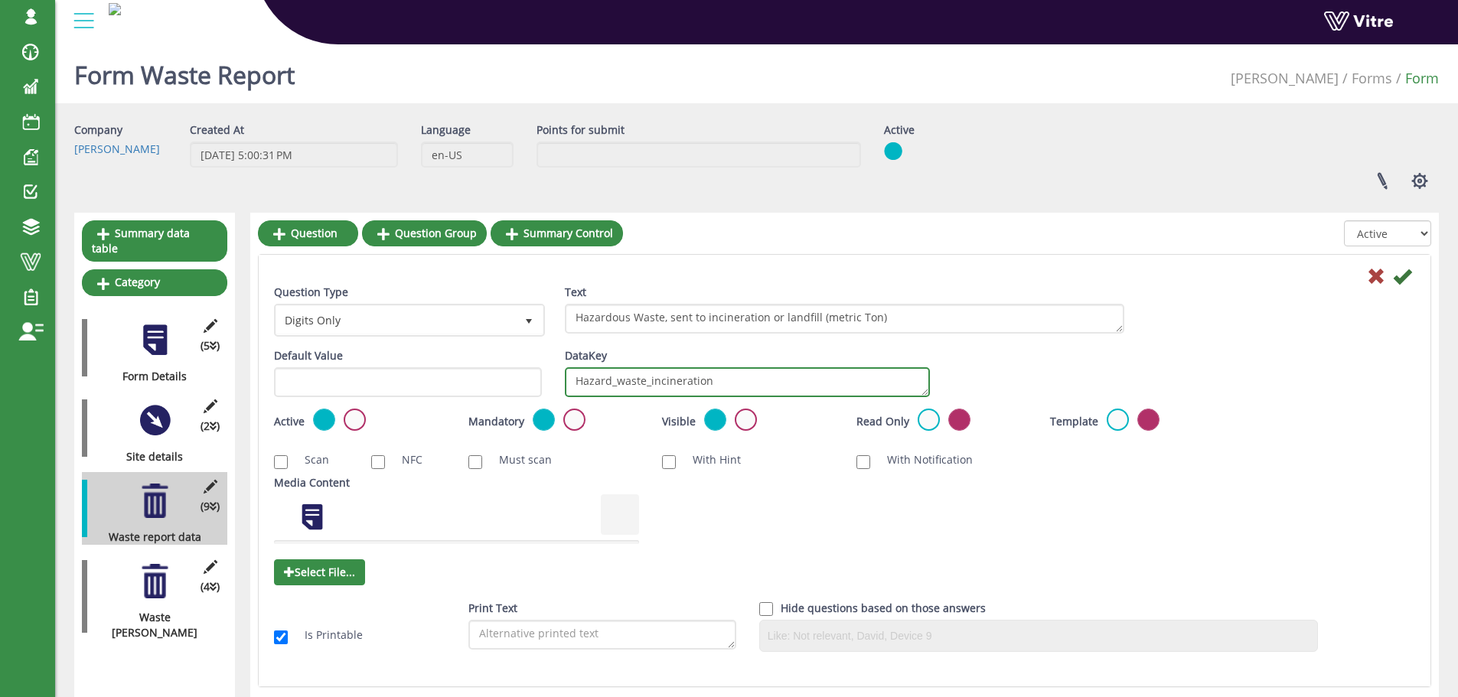
click at [847, 391] on textarea "Hazard_waste_incineration" at bounding box center [747, 382] width 365 height 30
click at [1379, 276] on icon at bounding box center [1376, 276] width 18 height 18
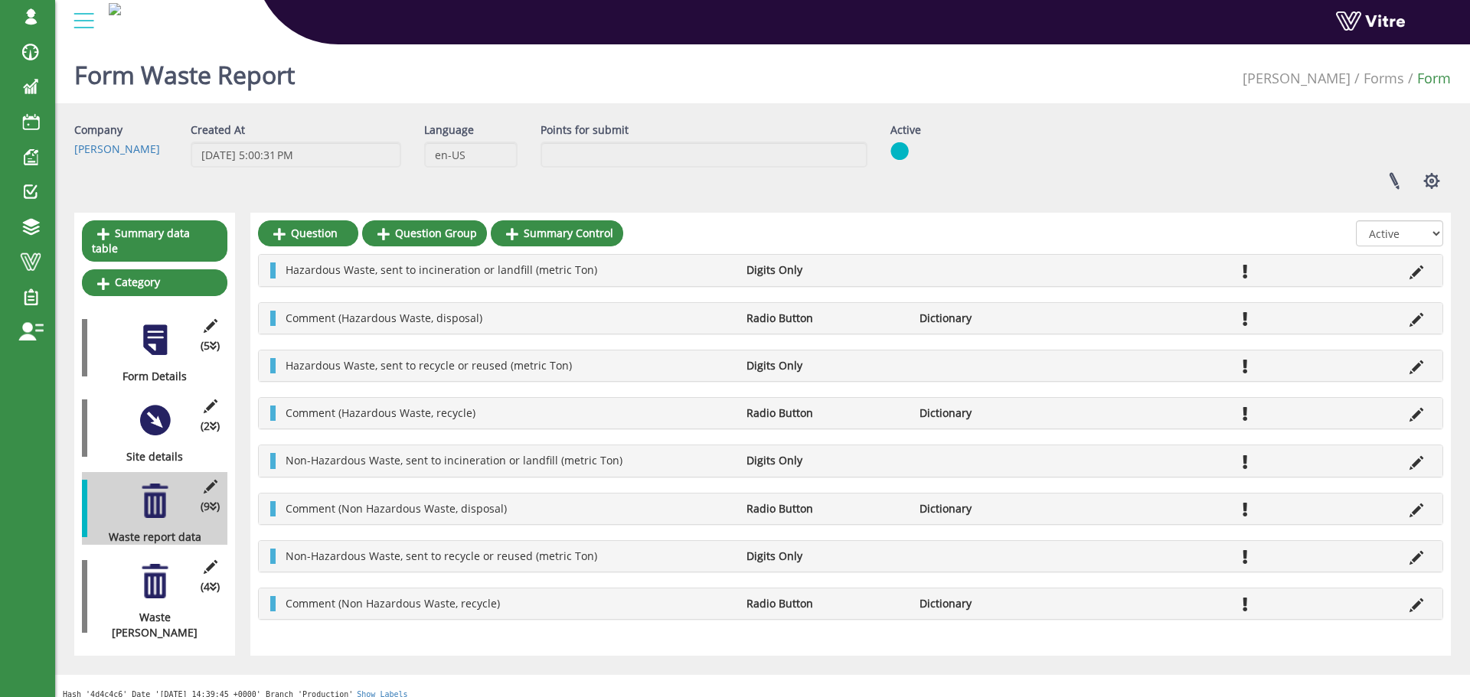
click at [1413, 368] on icon at bounding box center [1416, 368] width 14 height 14
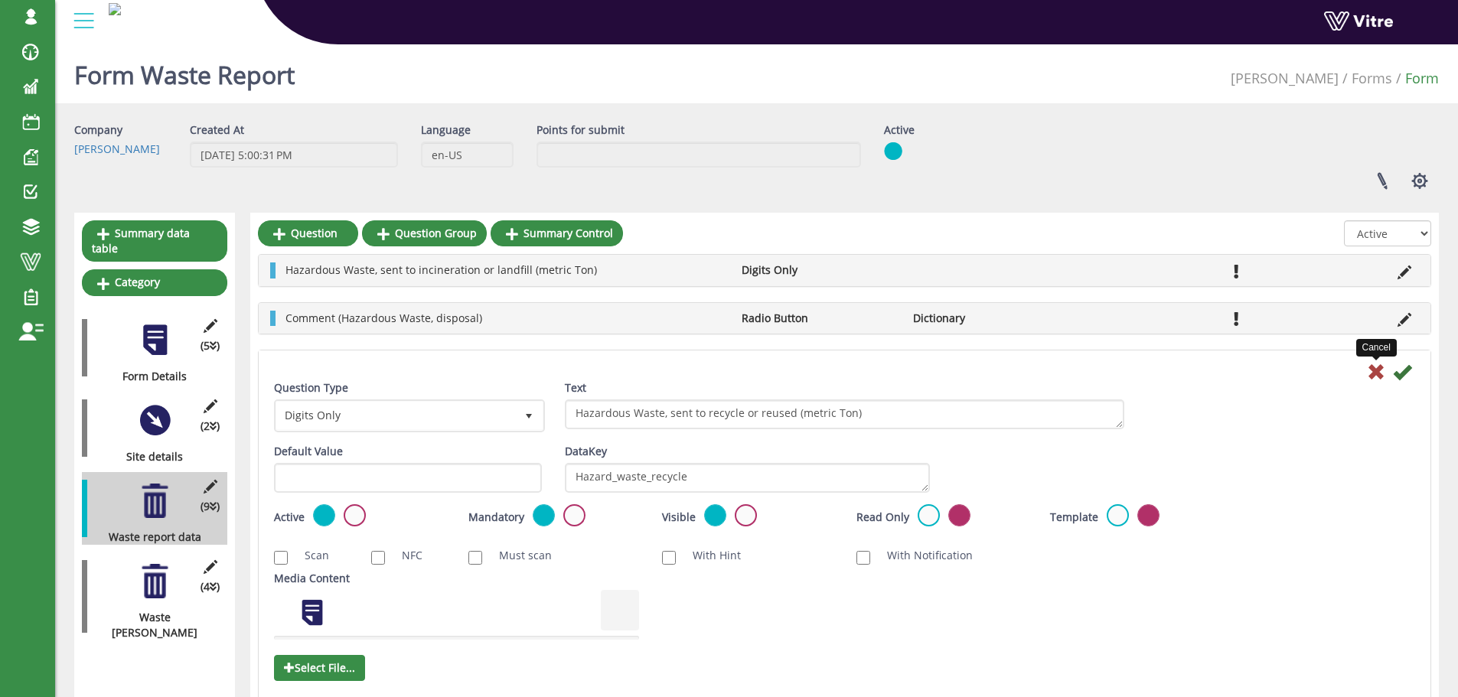
click at [1376, 371] on icon at bounding box center [1376, 372] width 18 height 18
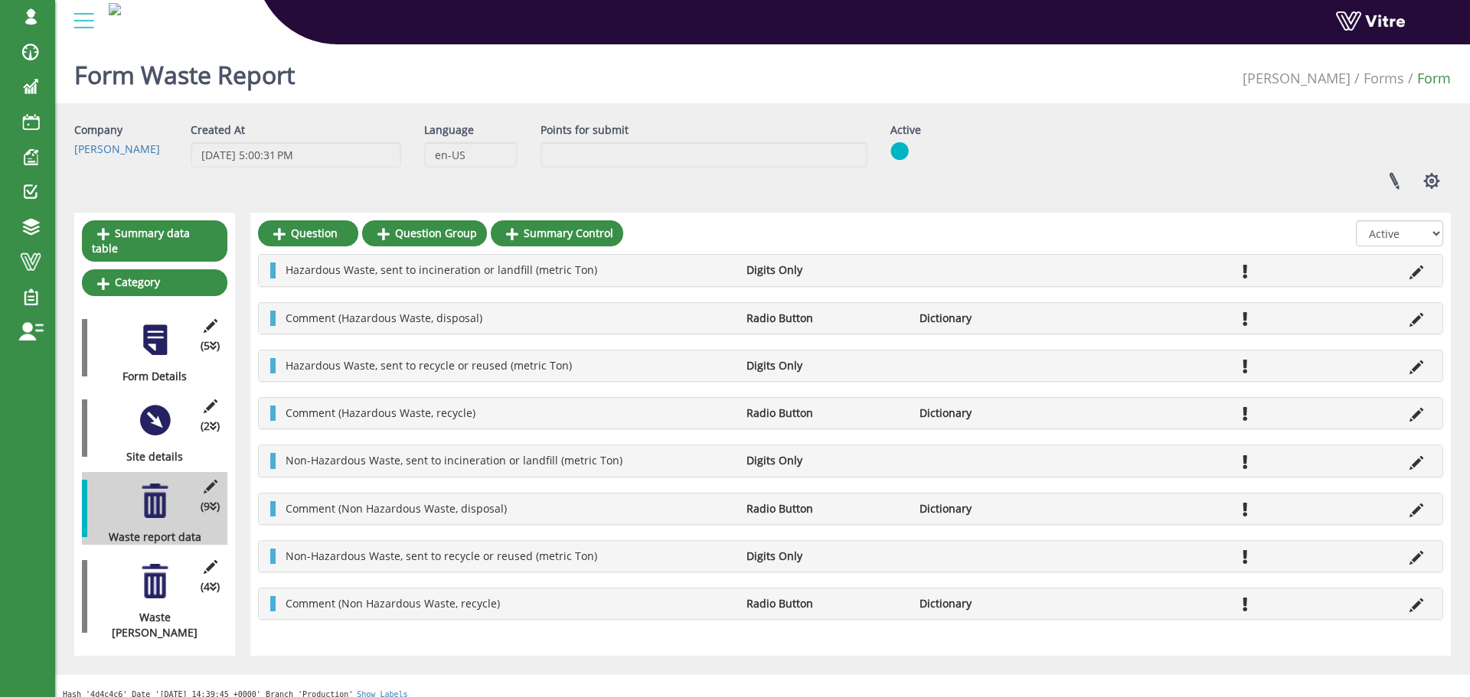
click at [1409, 459] on li at bounding box center [1416, 460] width 29 height 15
click at [1412, 460] on icon at bounding box center [1416, 463] width 14 height 14
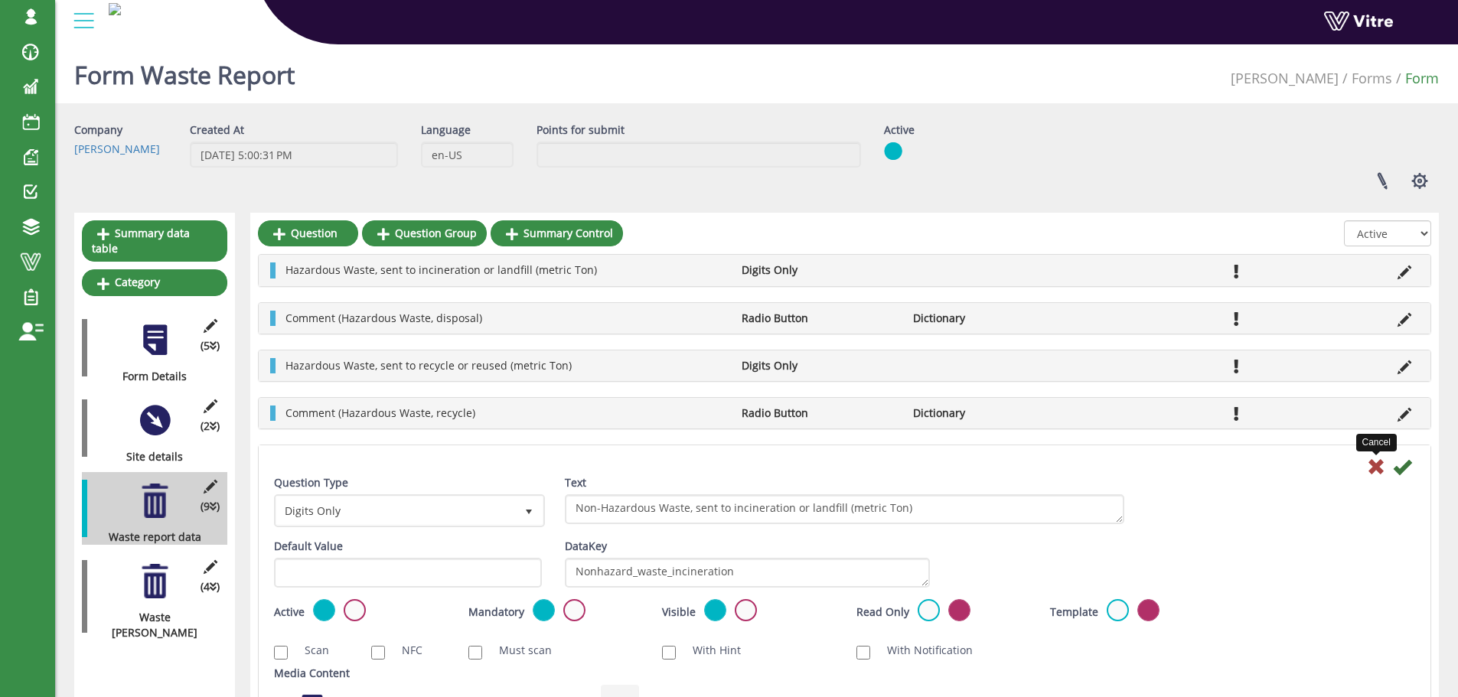
click at [1372, 469] on icon at bounding box center [1376, 467] width 18 height 18
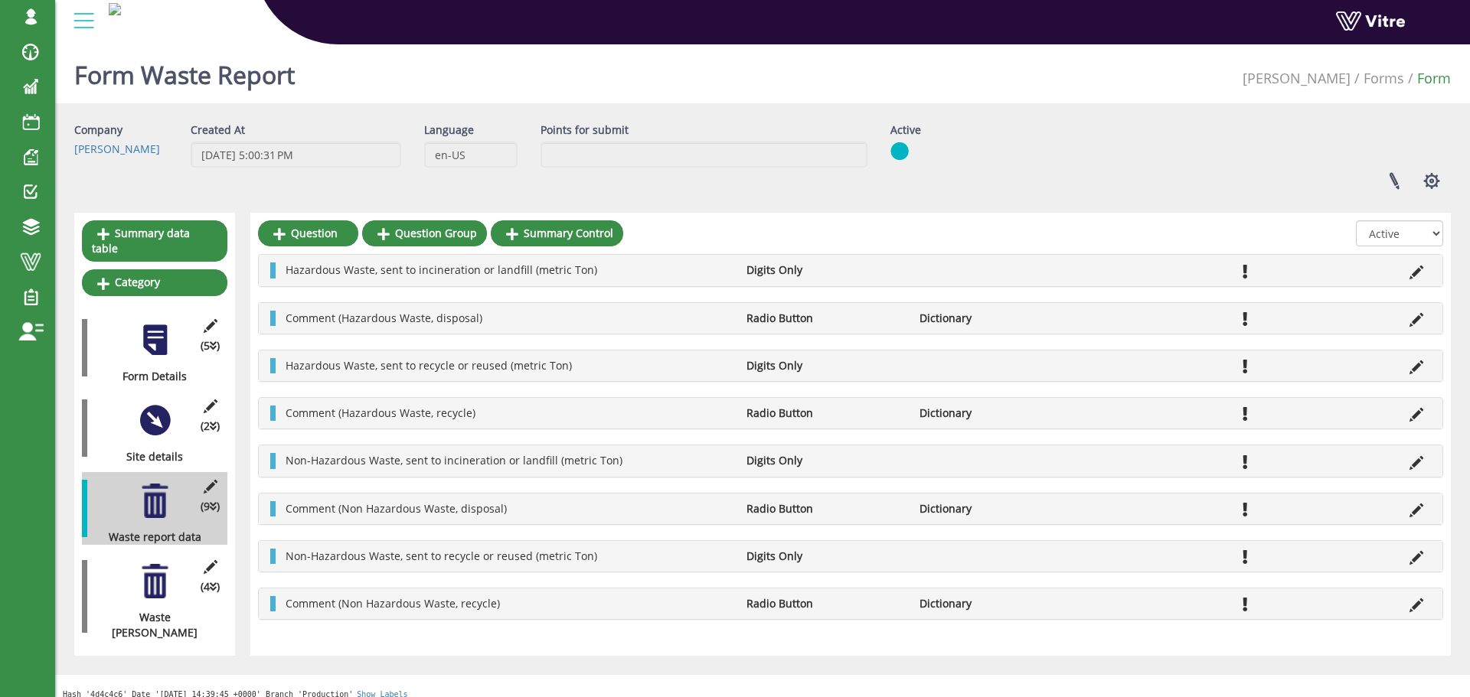
click at [1408, 277] on li at bounding box center [1416, 270] width 29 height 15
click at [1410, 276] on icon at bounding box center [1416, 273] width 14 height 14
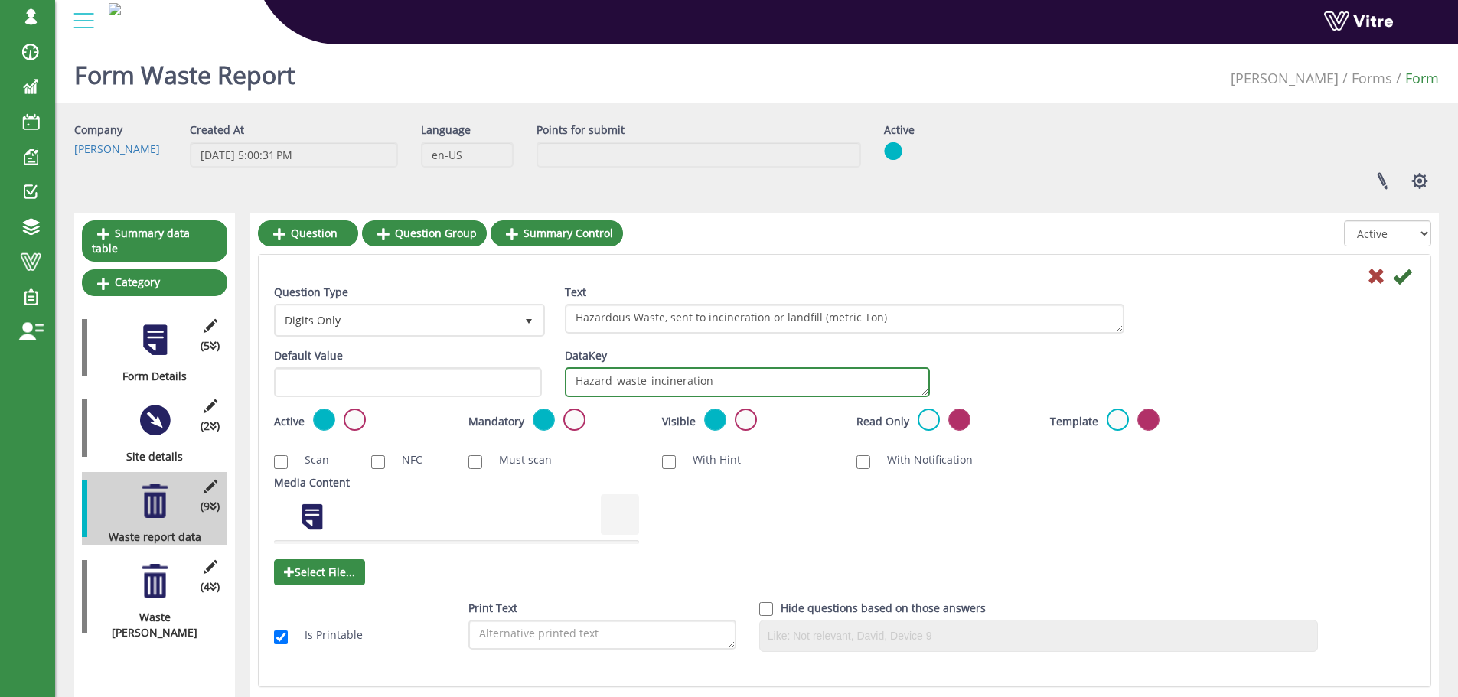
click at [723, 389] on textarea "Hazard_waste_incineration" at bounding box center [747, 382] width 365 height 30
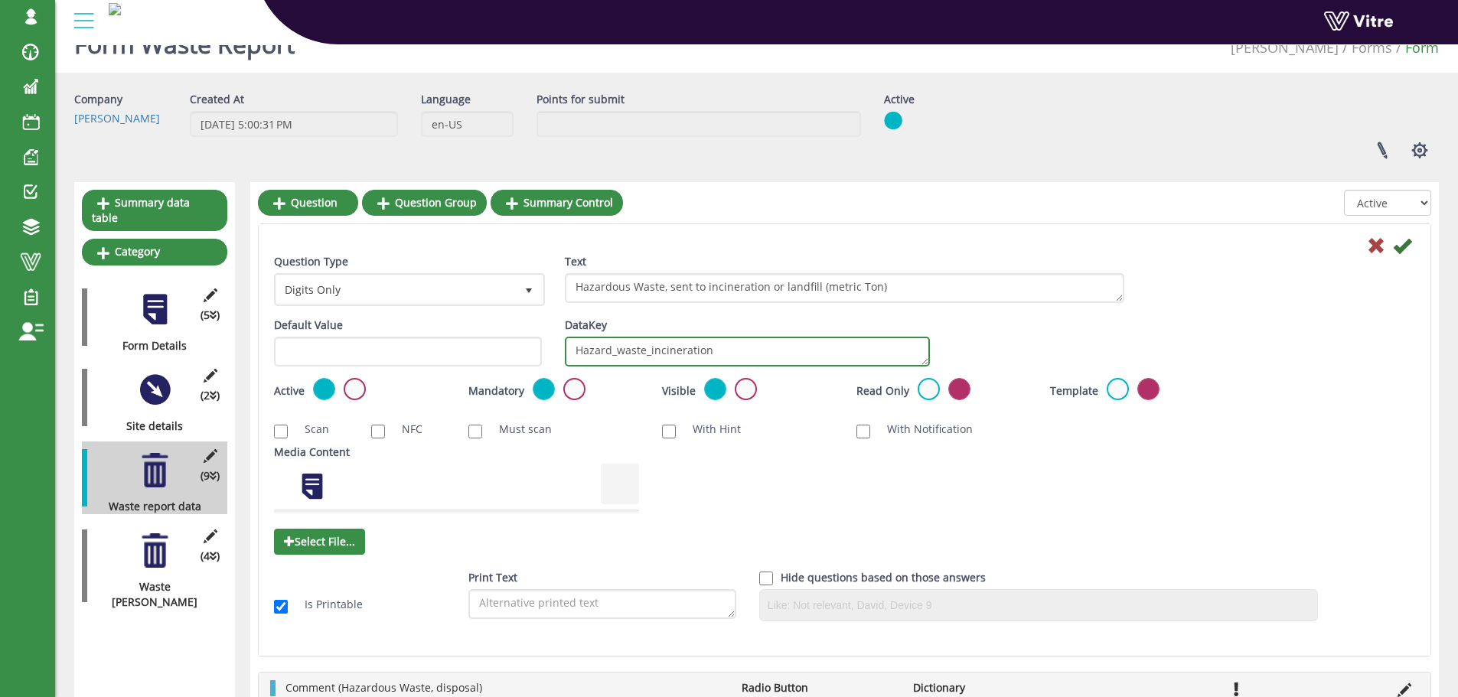
scroll to position [153, 0]
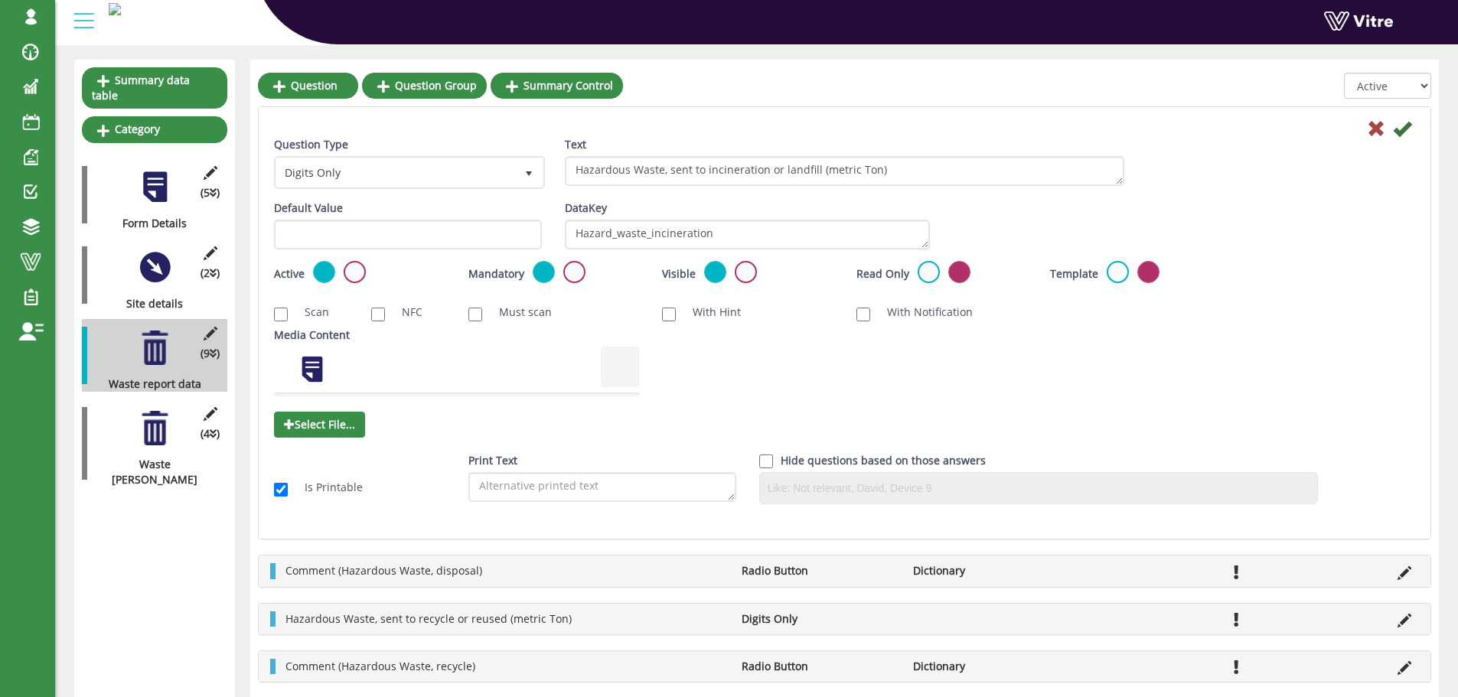
click at [1370, 123] on icon at bounding box center [1376, 128] width 18 height 18
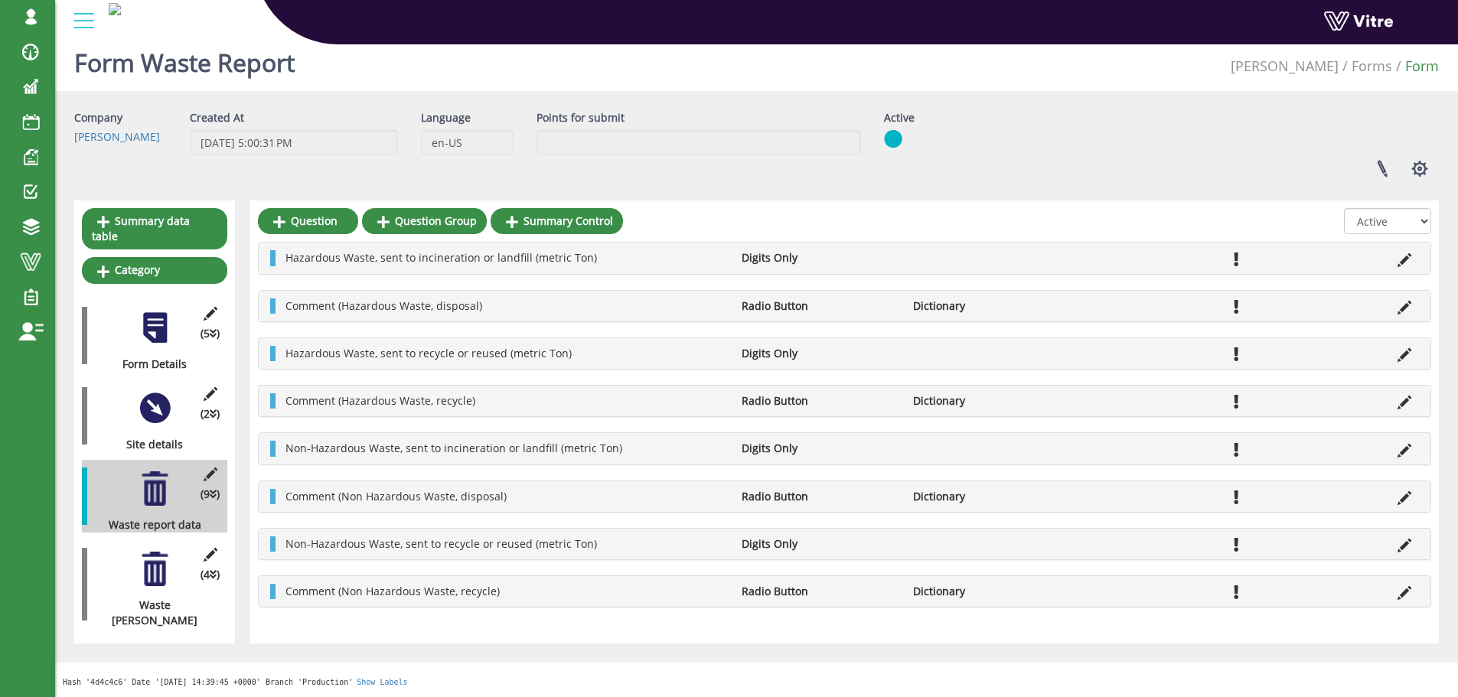
scroll to position [0, 0]
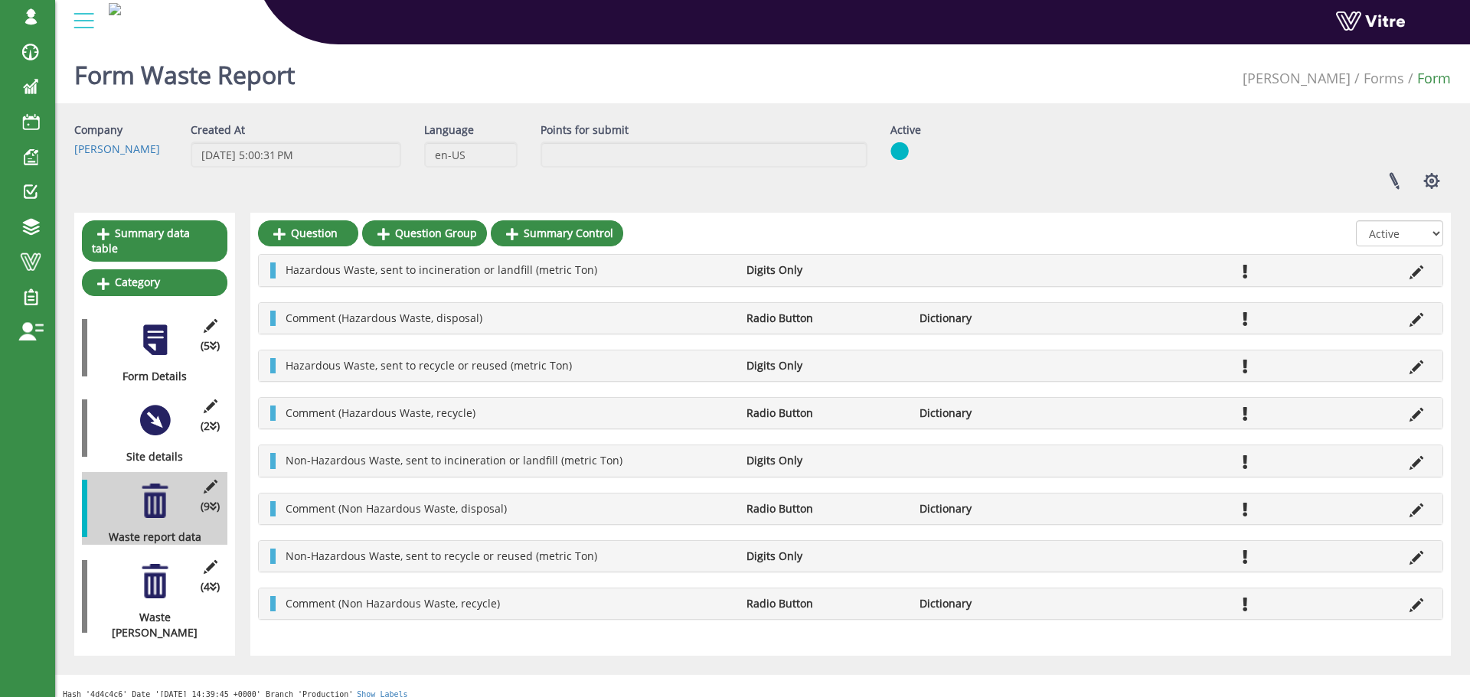
click at [1409, 375] on div "Hazardous Waste, sent to recycle or reused (metric Ton) Digits Only" at bounding box center [851, 366] width 1184 height 31
click at [1411, 371] on icon at bounding box center [1416, 368] width 14 height 14
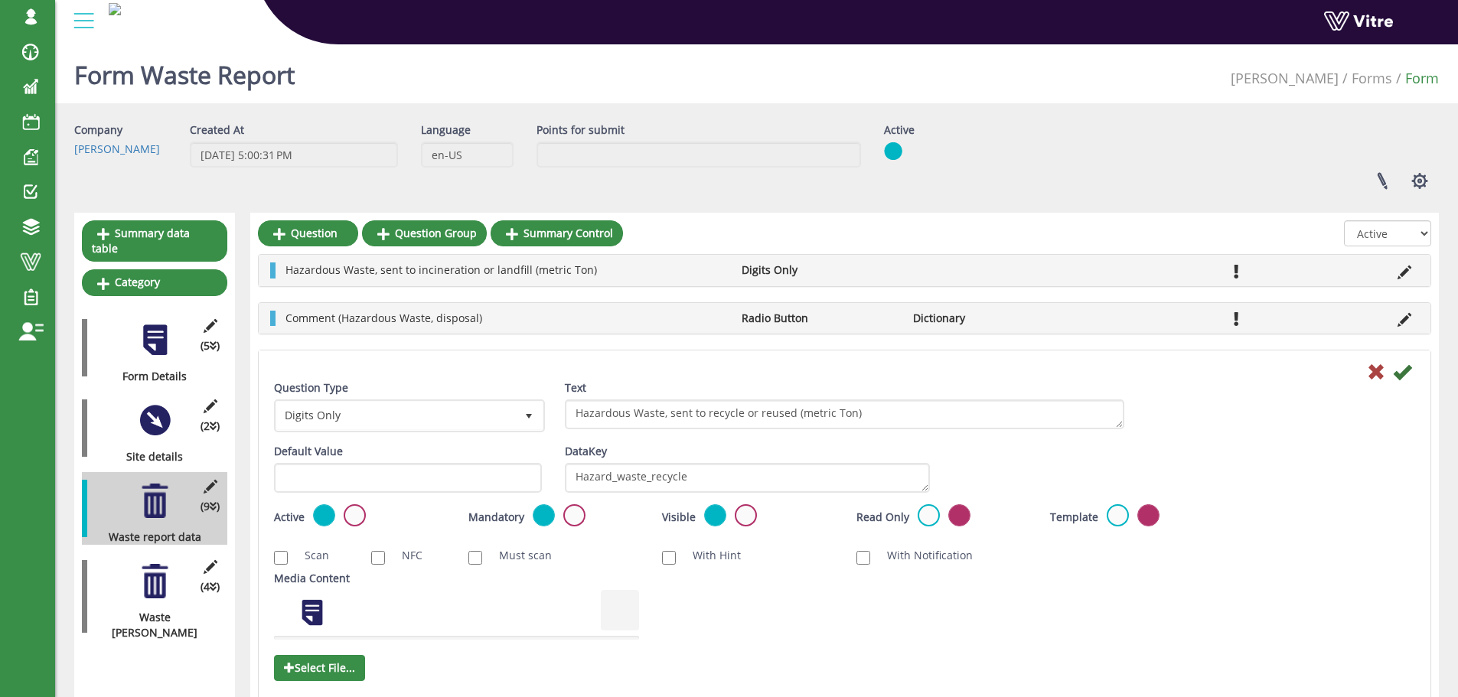
drag, startPoint x: 1413, startPoint y: 374, endPoint x: 1066, endPoint y: 430, distance: 352.1
click at [1066, 430] on div "Text Hazardous Waste, sent to recycle or reused (metric Ton)" at bounding box center [845, 411] width 583 height 60
click at [742, 463] on textarea "Hazard_waste_recycle" at bounding box center [747, 478] width 365 height 30
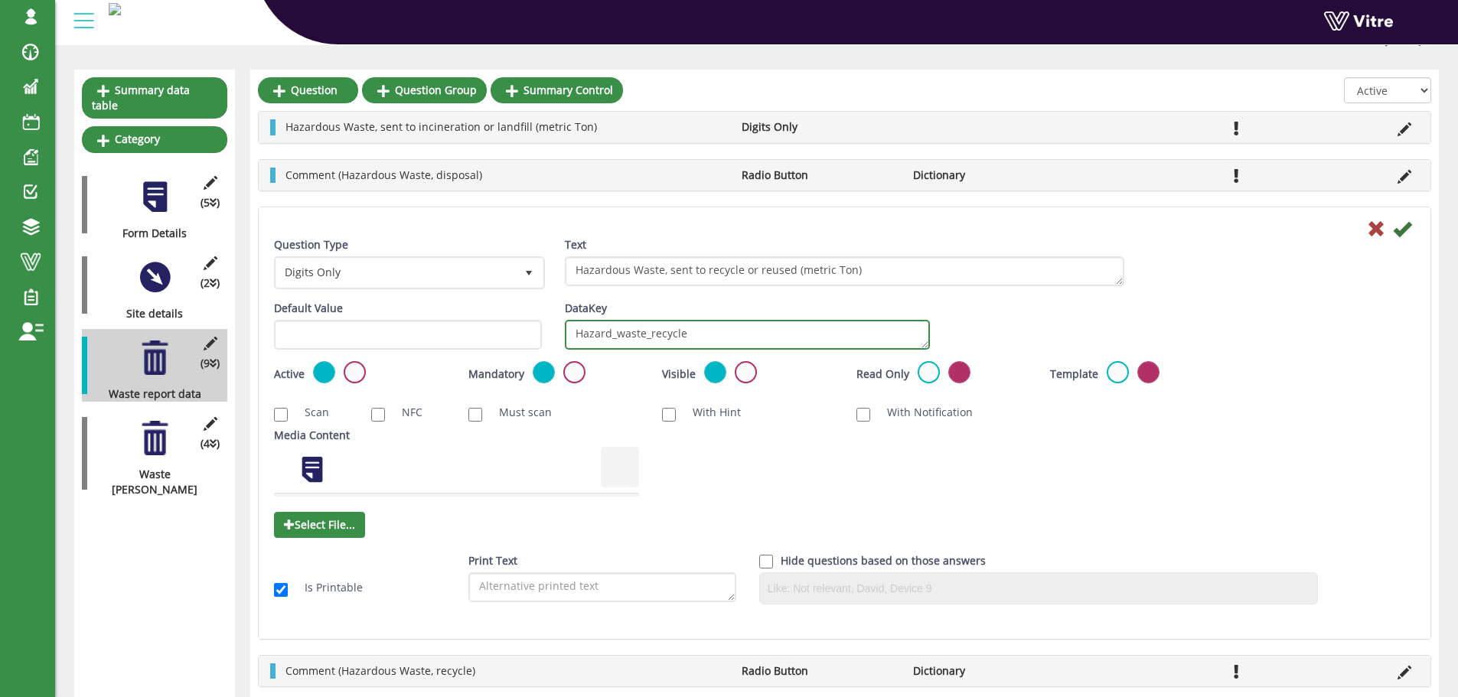
scroll to position [153, 0]
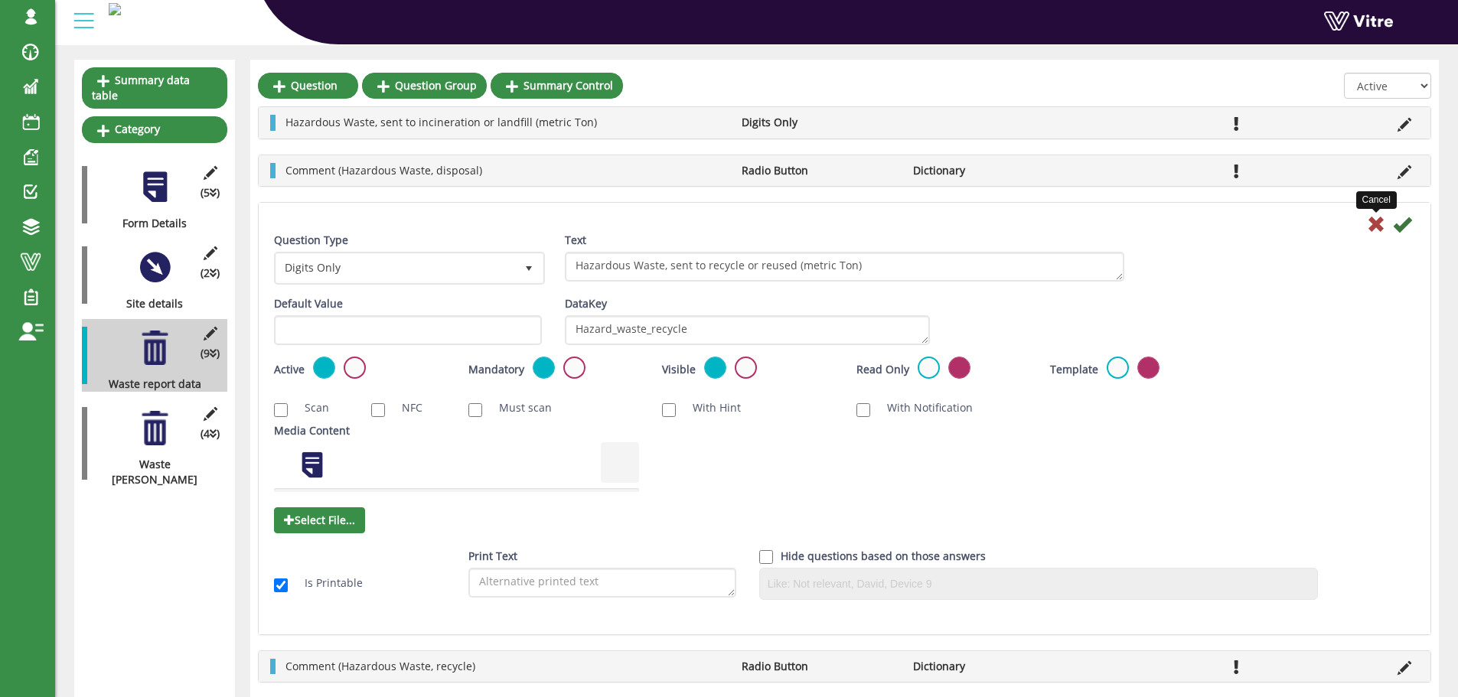
click at [1367, 222] on icon at bounding box center [1376, 224] width 18 height 18
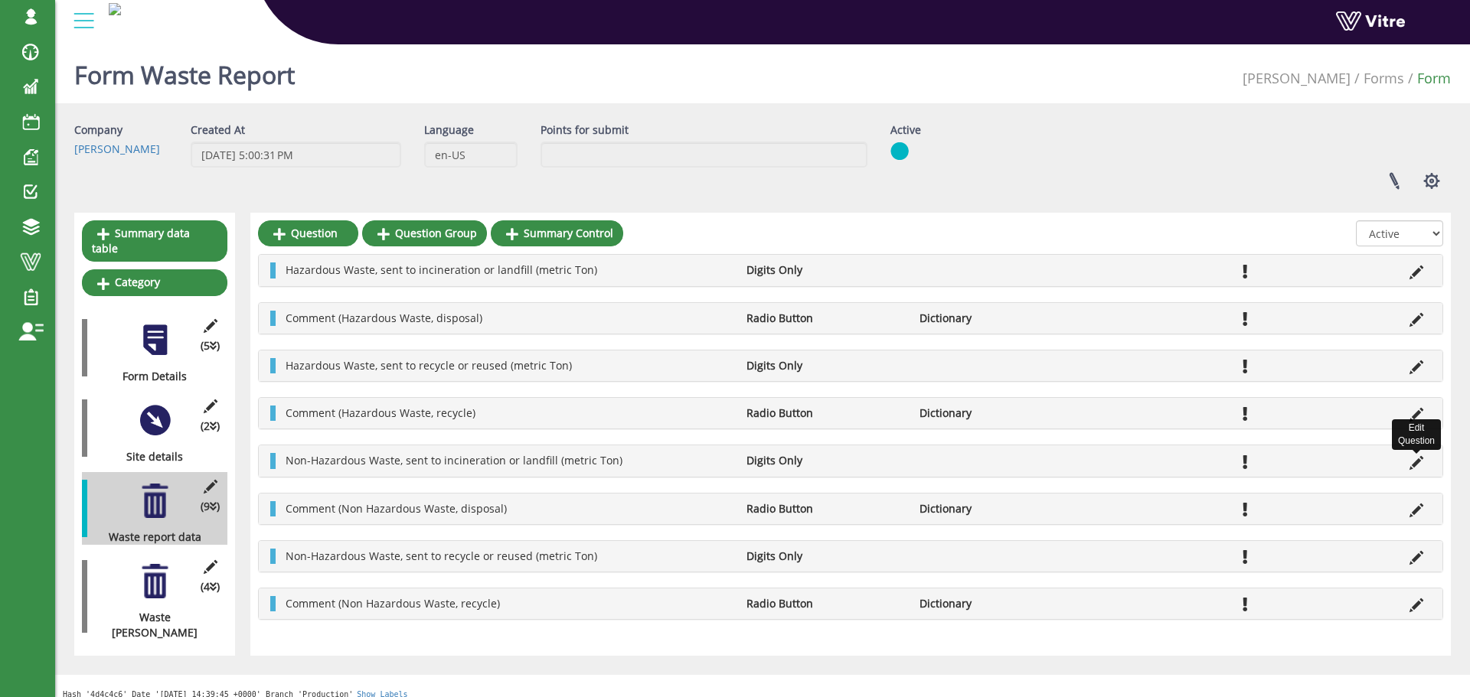
click at [1417, 469] on icon at bounding box center [1416, 463] width 14 height 14
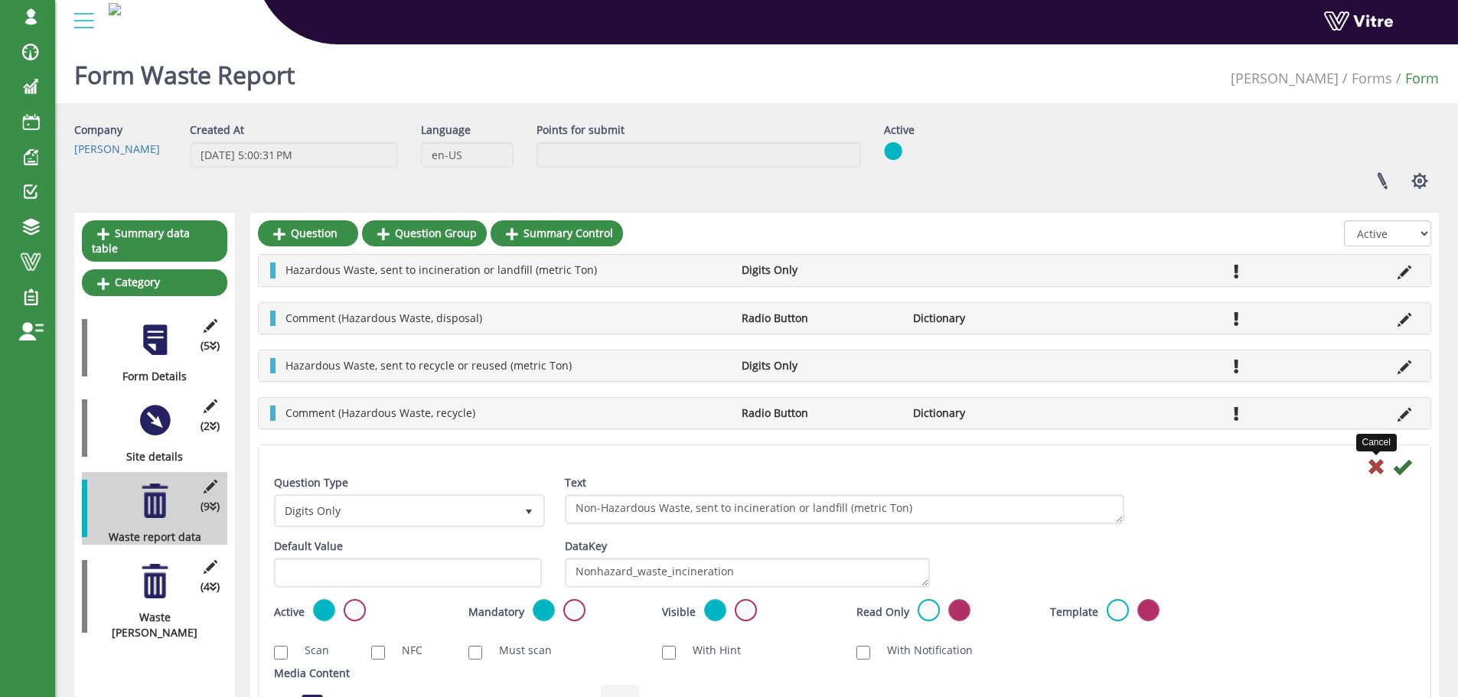
click at [1371, 469] on icon at bounding box center [1376, 467] width 18 height 18
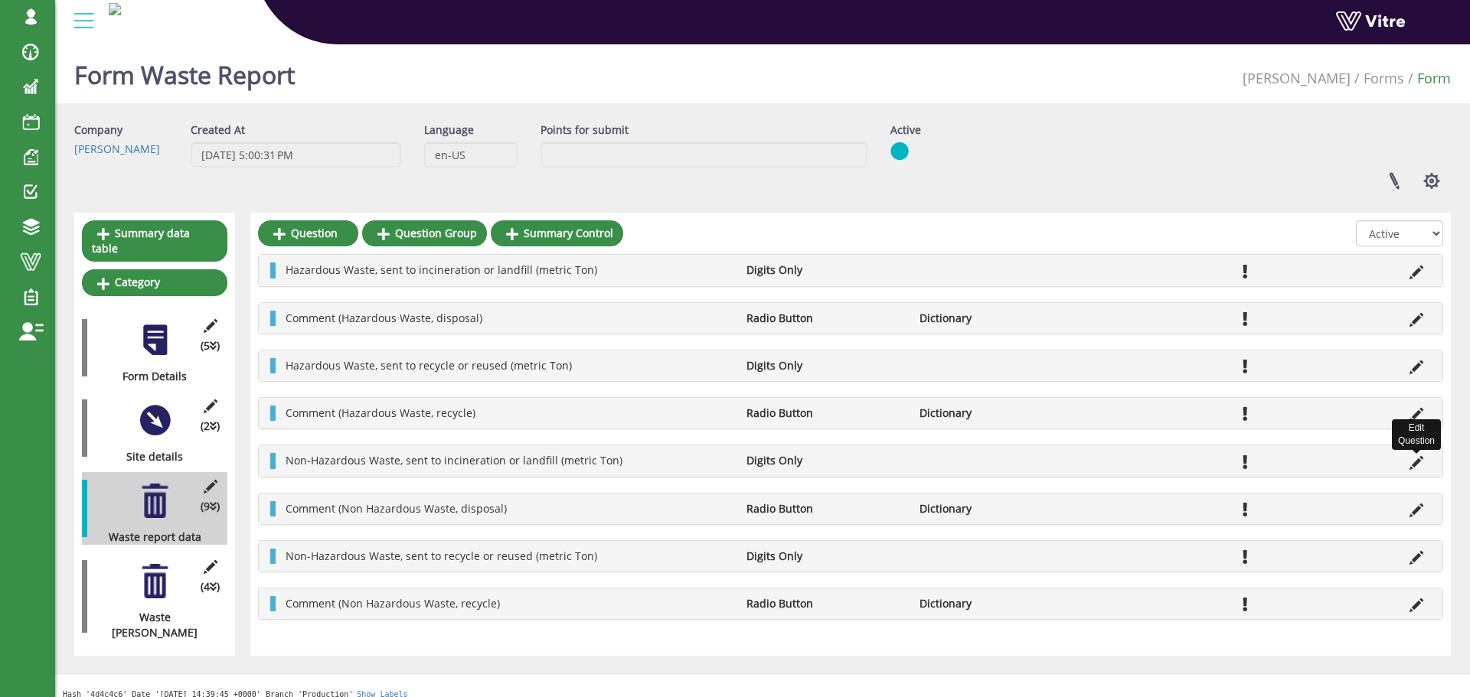
click at [1415, 469] on icon at bounding box center [1416, 463] width 14 height 14
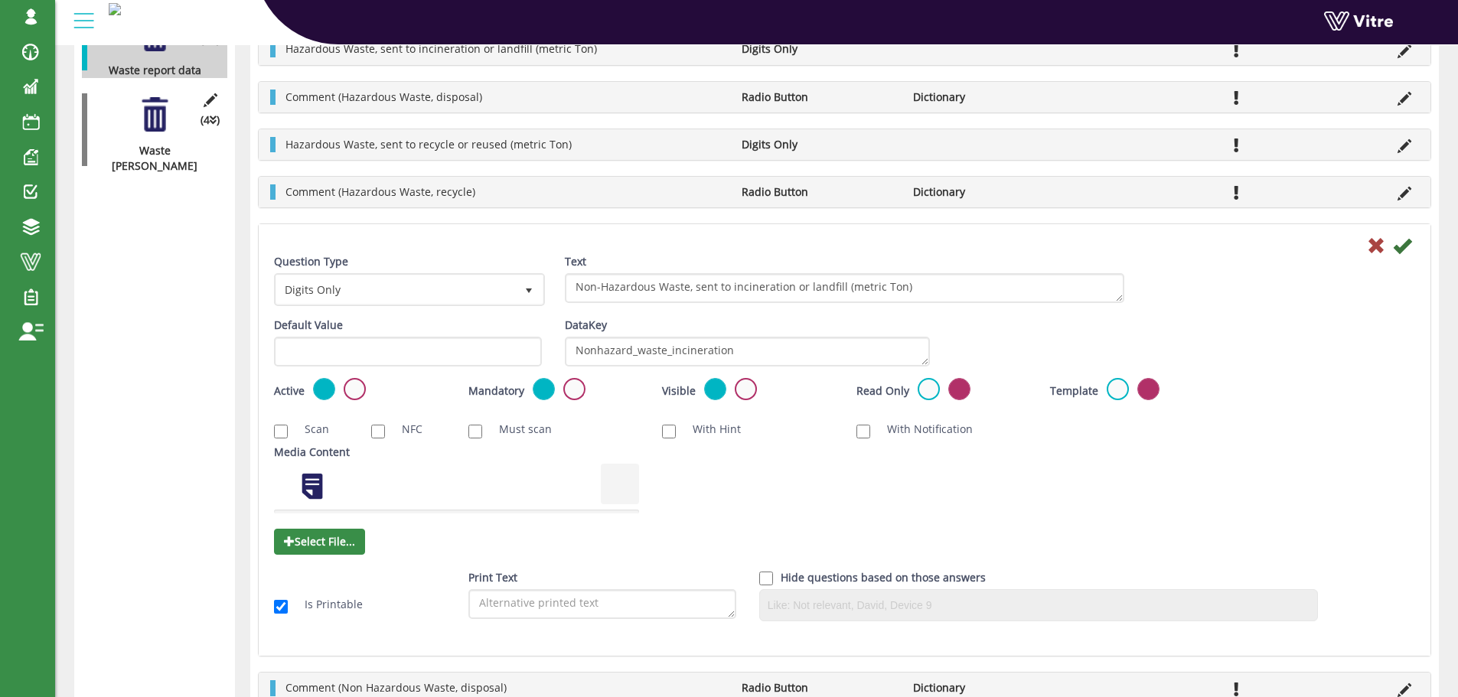
scroll to position [394, 0]
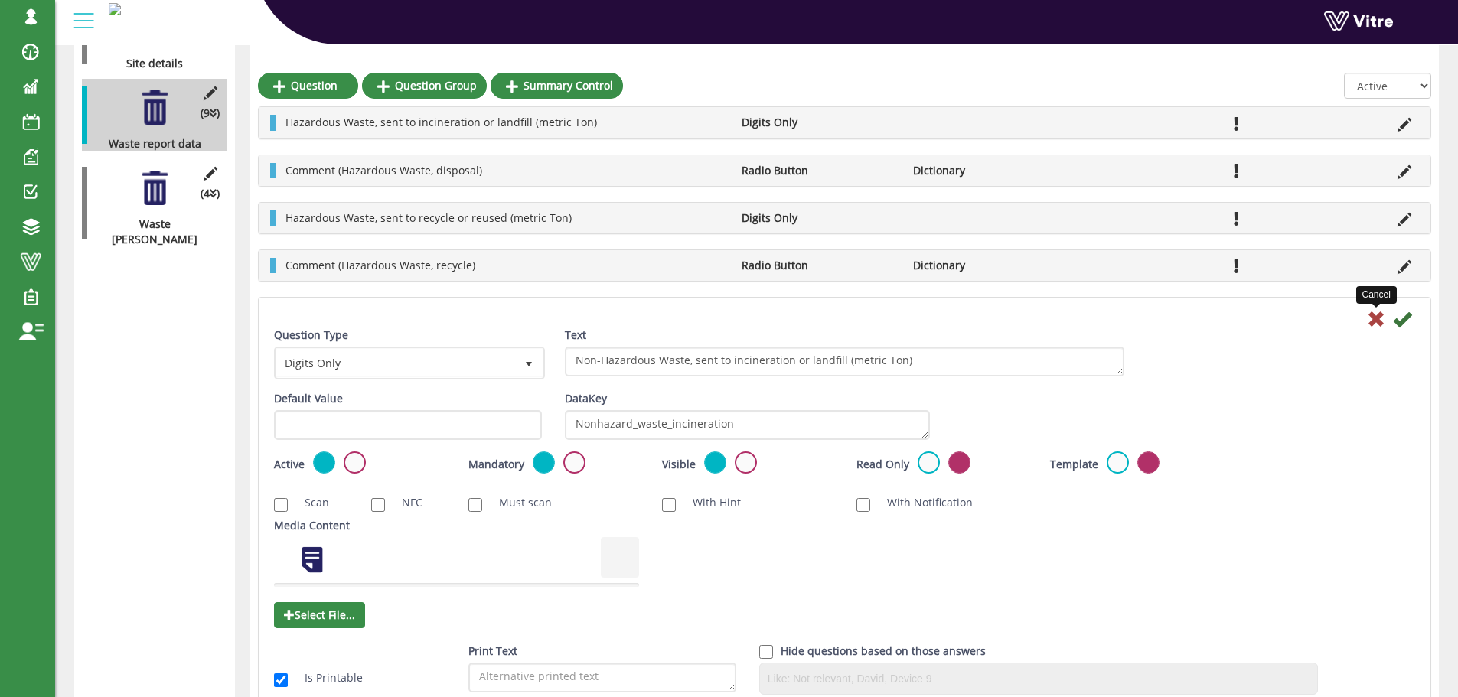
click at [1379, 318] on icon at bounding box center [1376, 319] width 18 height 18
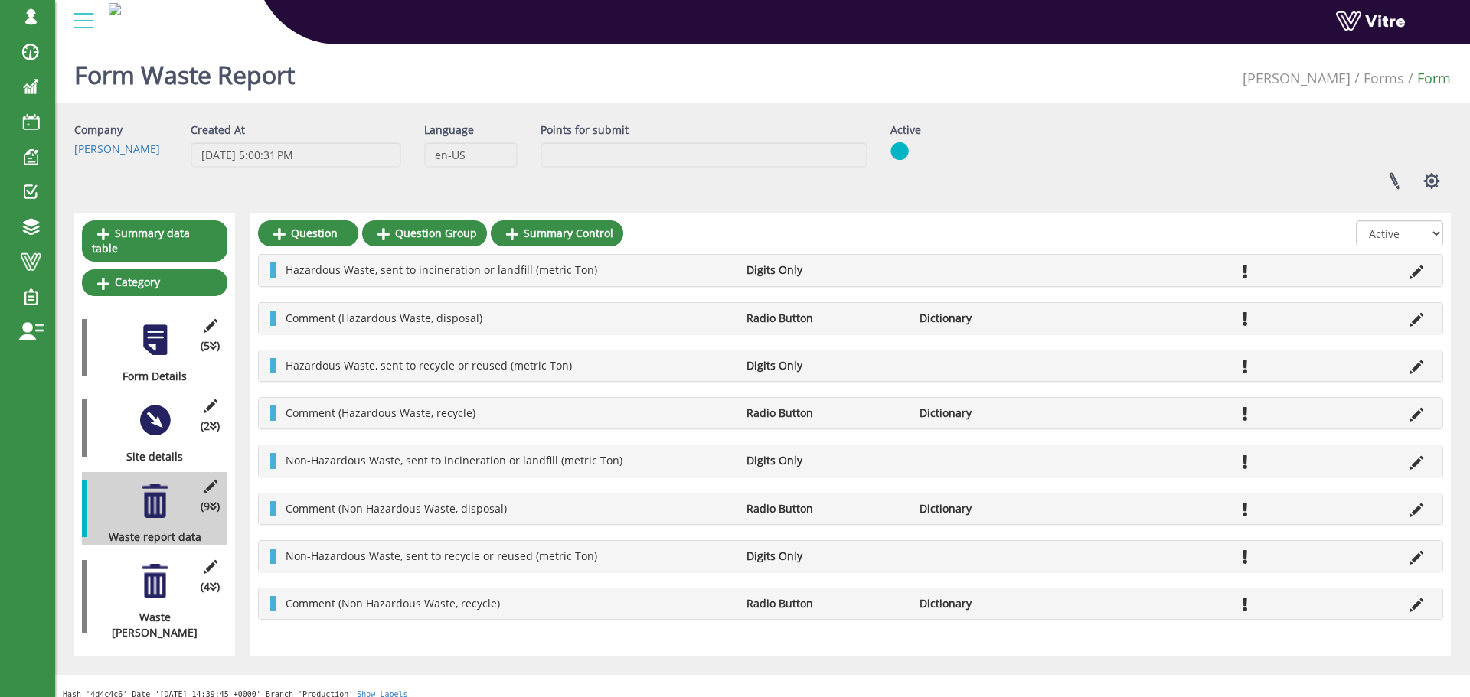
click at [1360, 137] on div "Company Adama Created At 12/20/2024 5:00:31 PM Language en-US Points for submit…" at bounding box center [763, 161] width 1400 height 79
click at [1426, 463] on li at bounding box center [1416, 460] width 29 height 15
click at [1420, 463] on icon at bounding box center [1416, 463] width 14 height 14
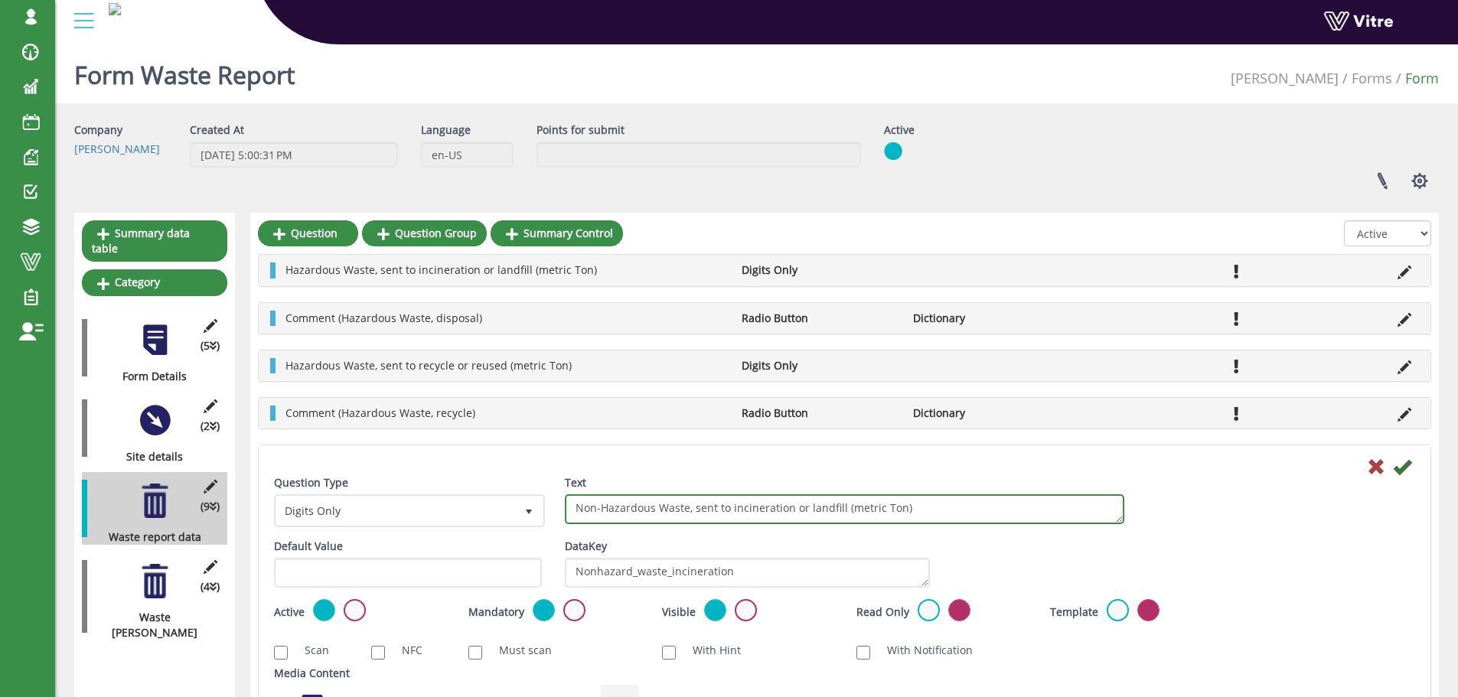
drag, startPoint x: 910, startPoint y: 514, endPoint x: 897, endPoint y: 532, distance: 21.5
click at [899, 532] on div "Question Type Digits Only 17 Text Non-Hazardous Waste, sent to incineration or …" at bounding box center [845, 664] width 1142 height 379
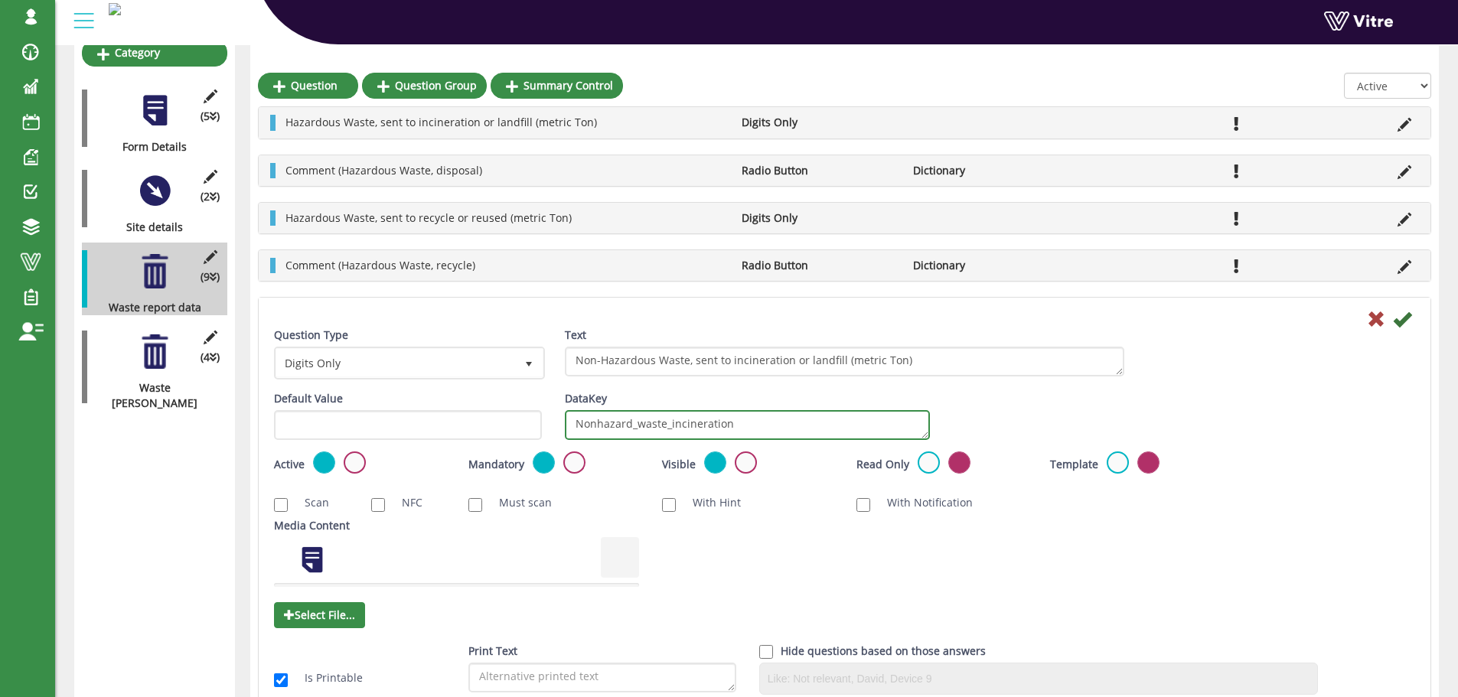
click at [758, 427] on textarea "Nonhazard_waste_incineration" at bounding box center [747, 425] width 365 height 30
click at [1373, 323] on icon at bounding box center [1376, 319] width 18 height 18
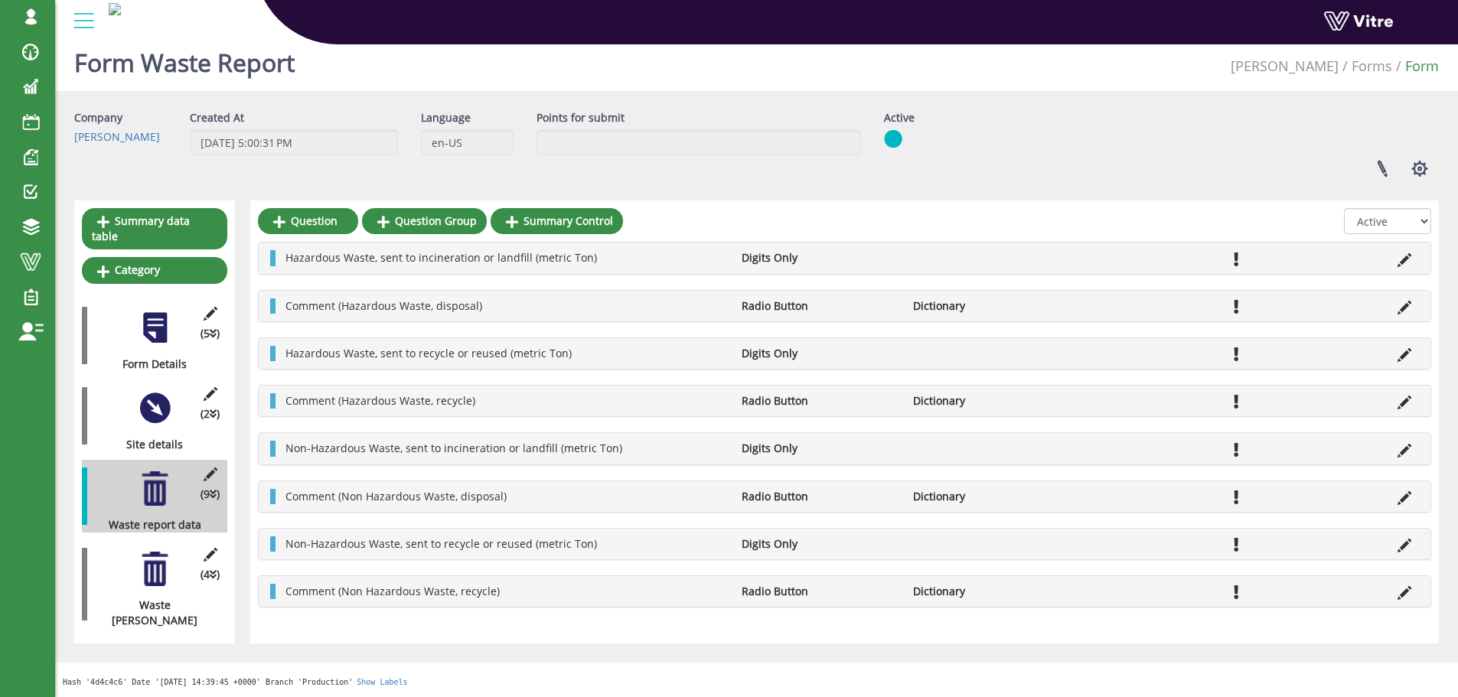
scroll to position [0, 0]
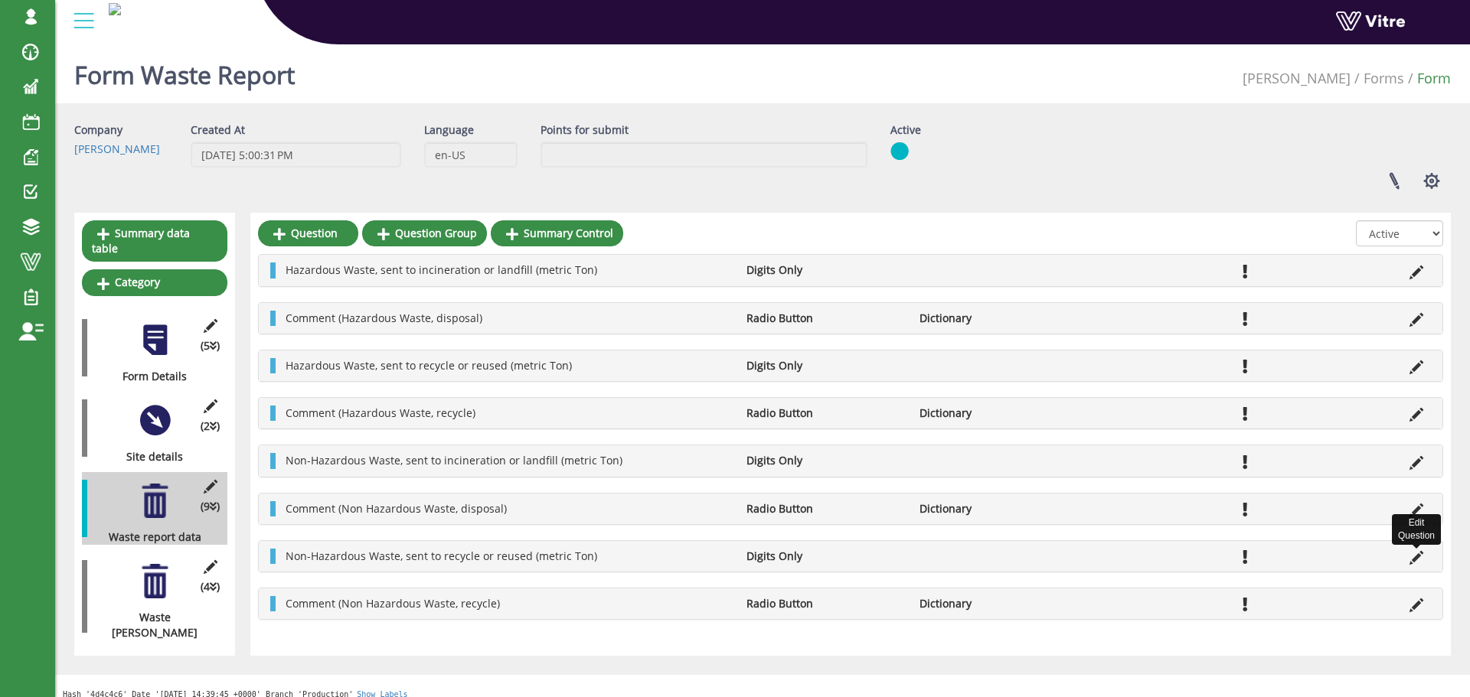
click at [1414, 557] on icon at bounding box center [1416, 558] width 14 height 14
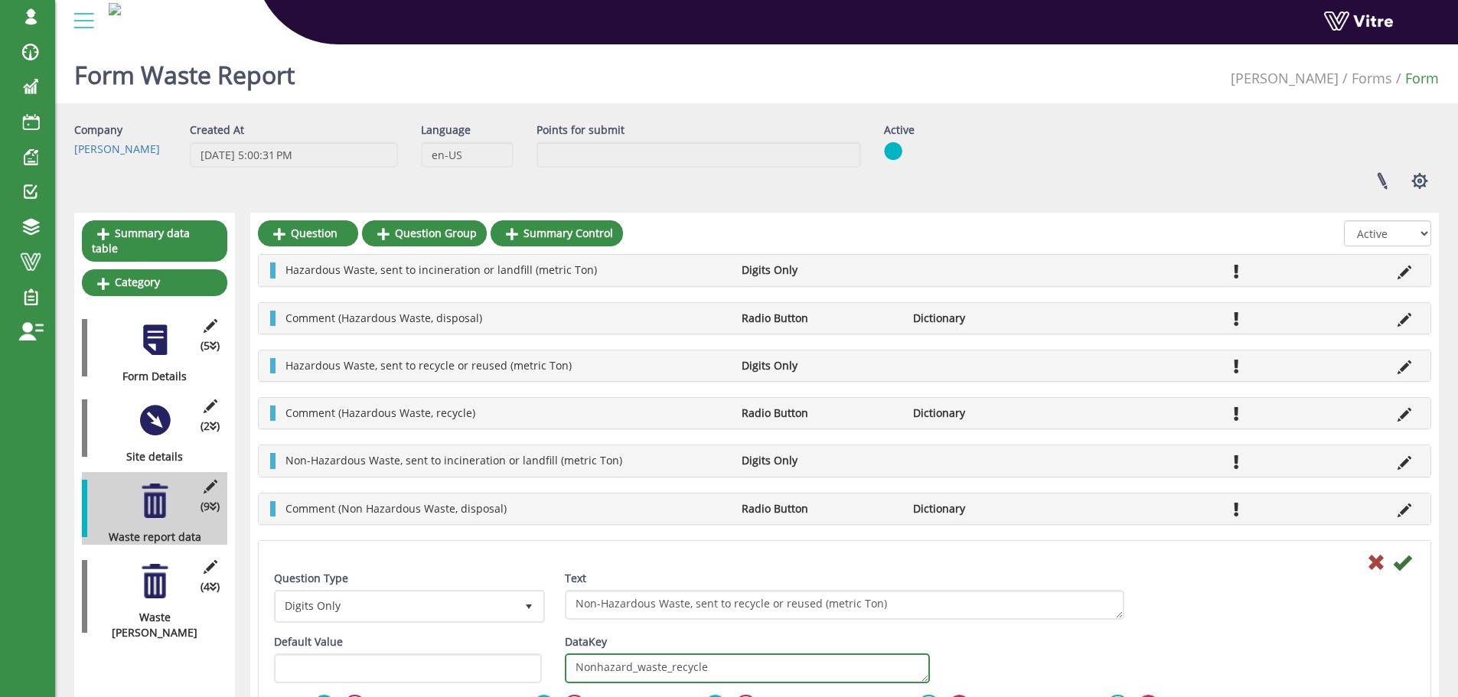
click at [734, 661] on textarea "Nonhazard_waste_recycle" at bounding box center [747, 669] width 365 height 30
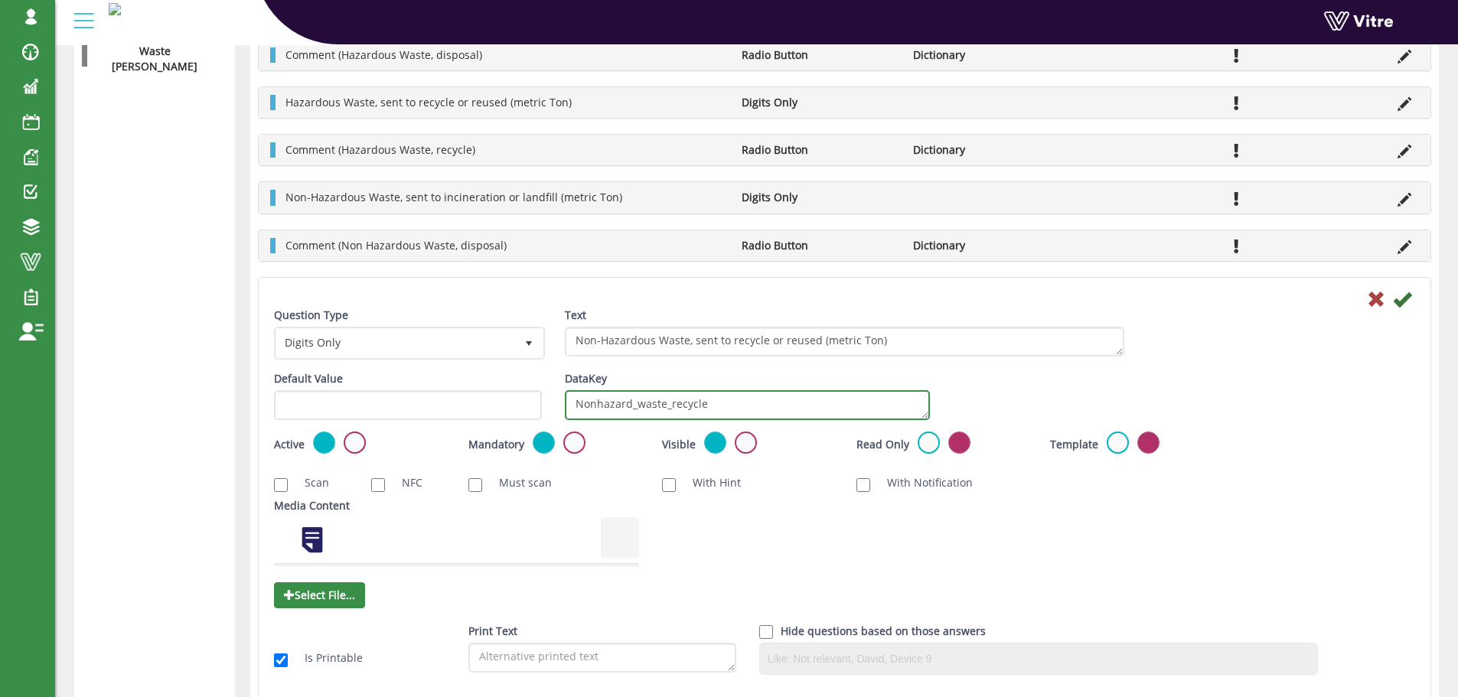
scroll to position [704, 0]
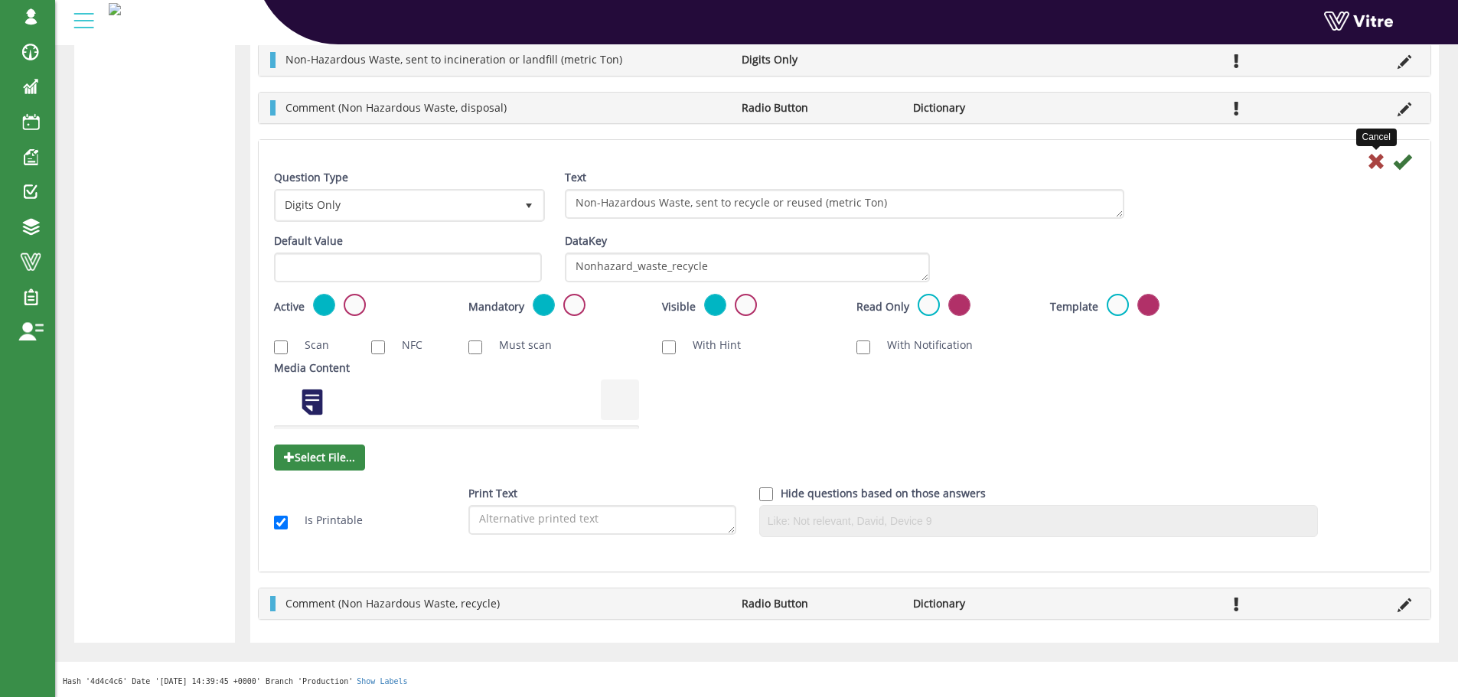
click at [1382, 161] on icon at bounding box center [1376, 161] width 18 height 18
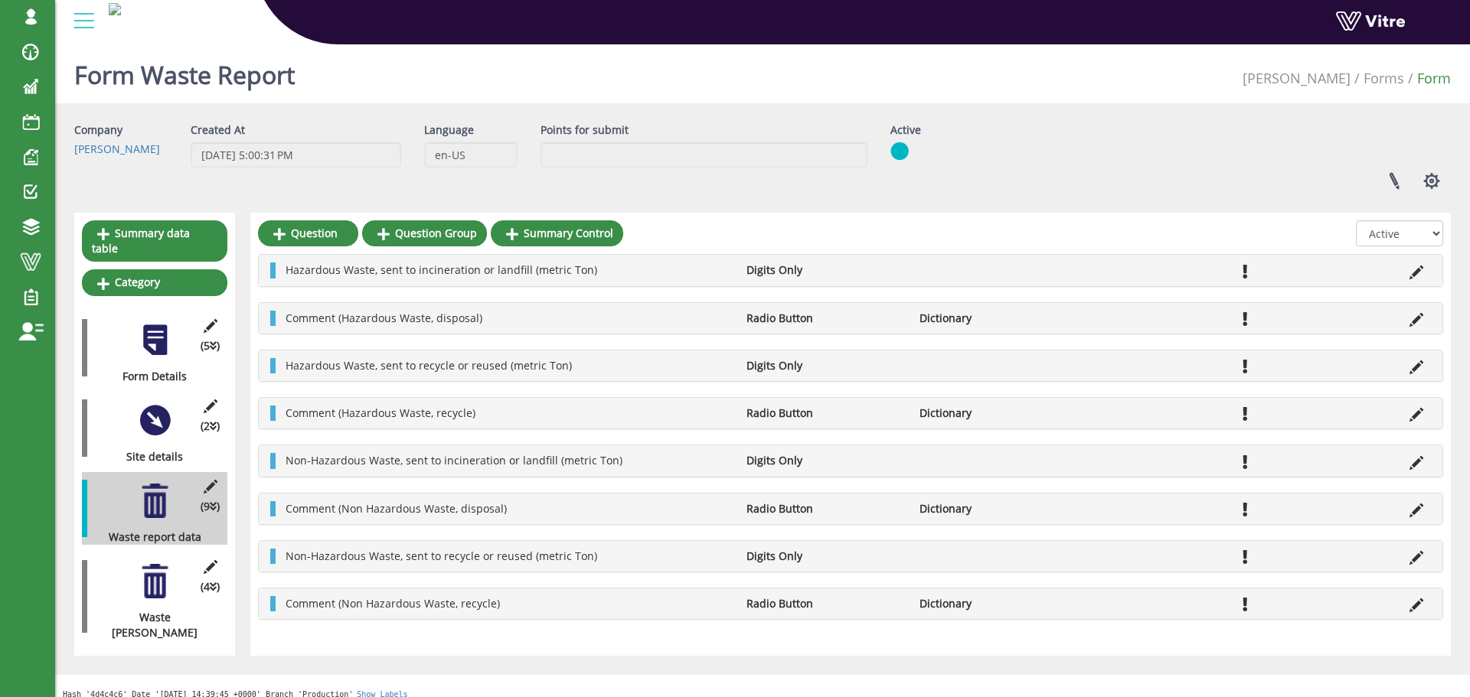
click at [151, 564] on div at bounding box center [155, 581] width 34 height 34
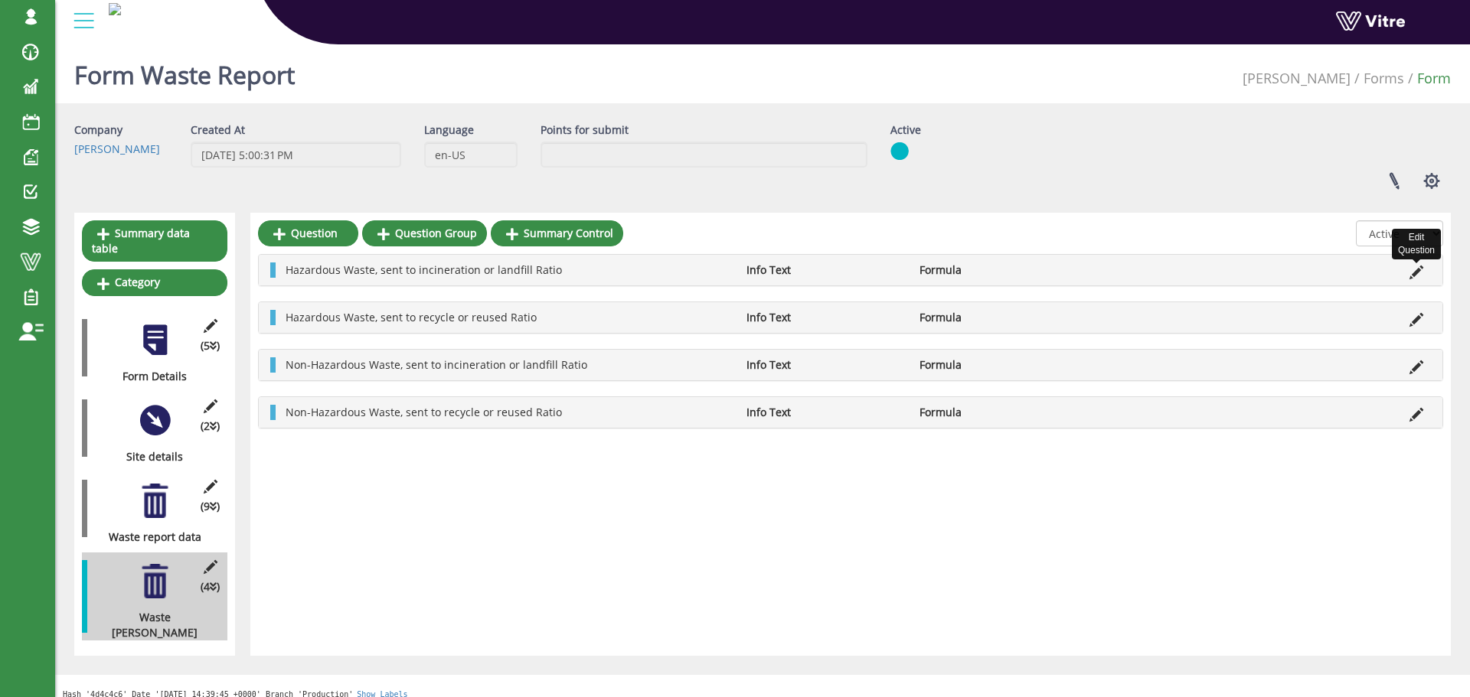
click at [1417, 267] on icon at bounding box center [1416, 273] width 14 height 14
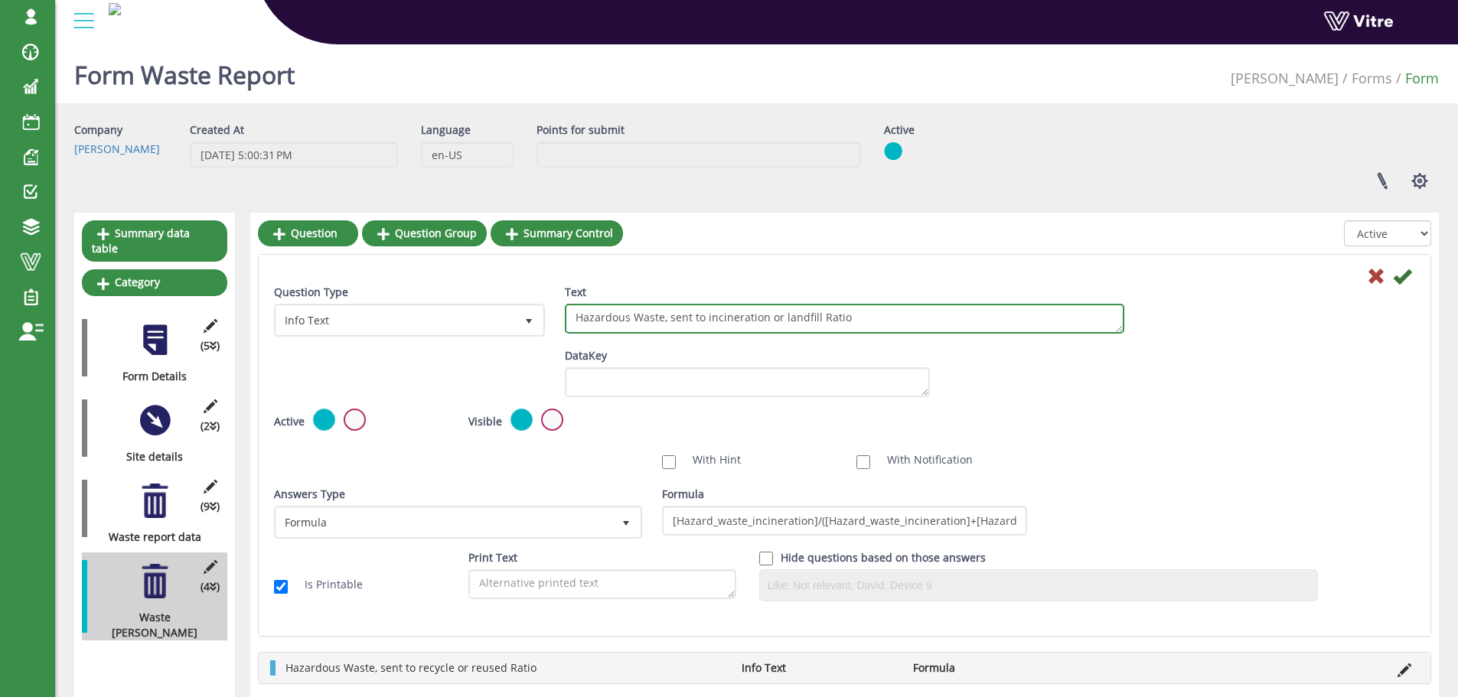
click at [875, 306] on textarea "Hazardous Waste, sent to incineration or landfill Ratio" at bounding box center [845, 319] width 560 height 30
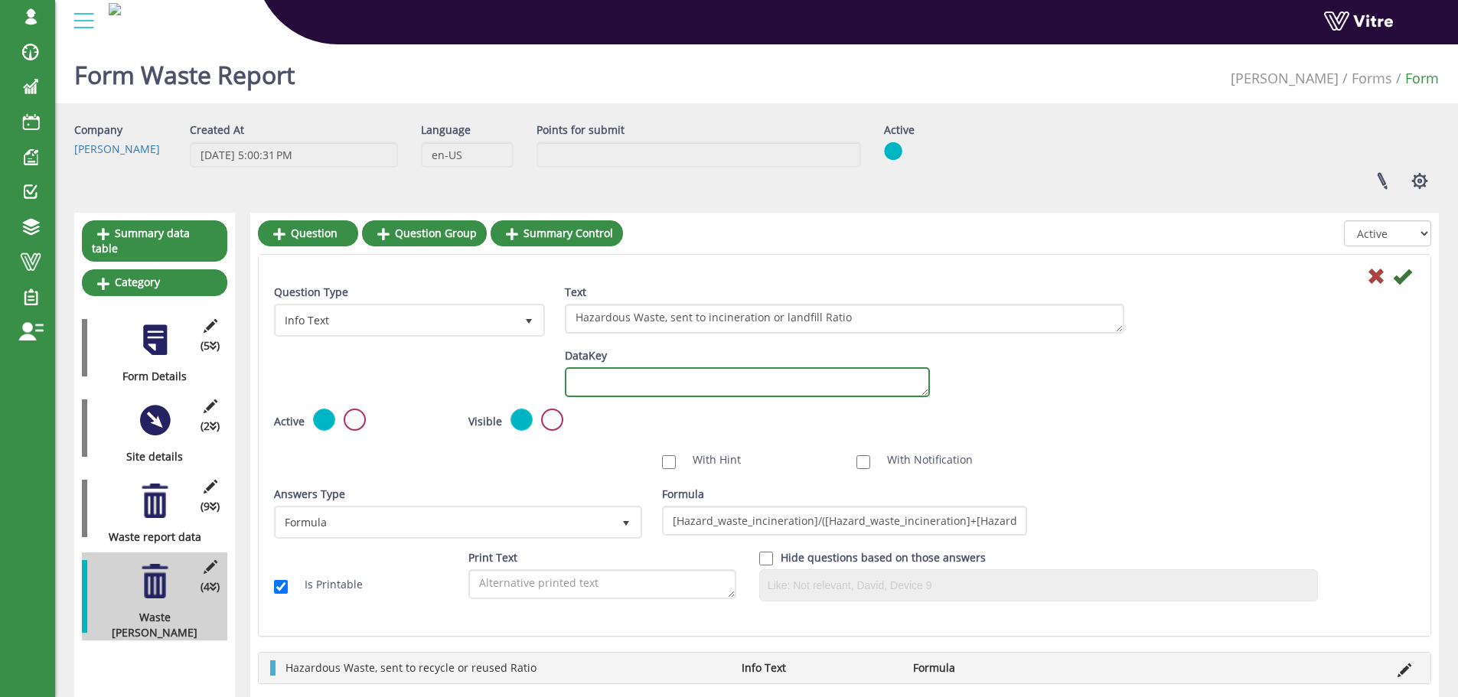
click at [695, 373] on textarea "DataKey" at bounding box center [747, 382] width 365 height 30
paste textarea "Hazardous_Waste_sent_to_incineration_or_landfill_Ratio"
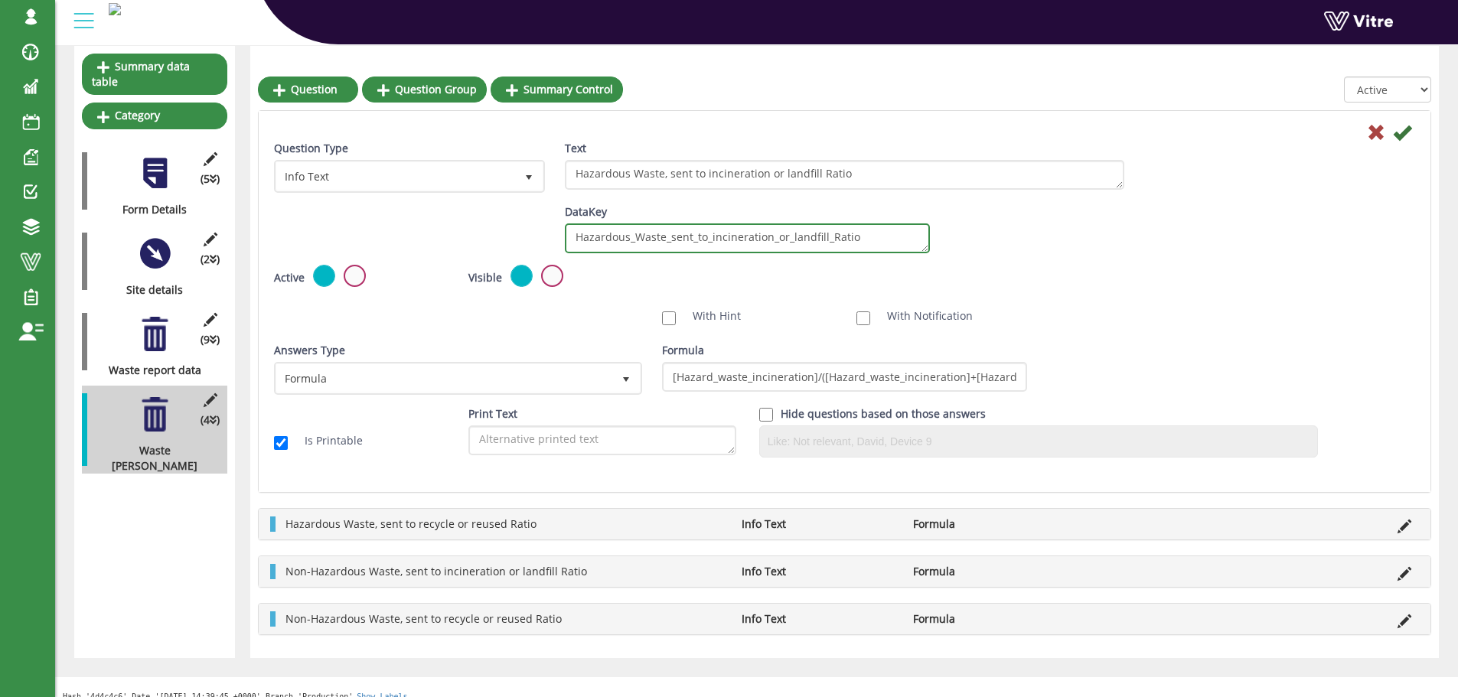
scroll to position [171, 0]
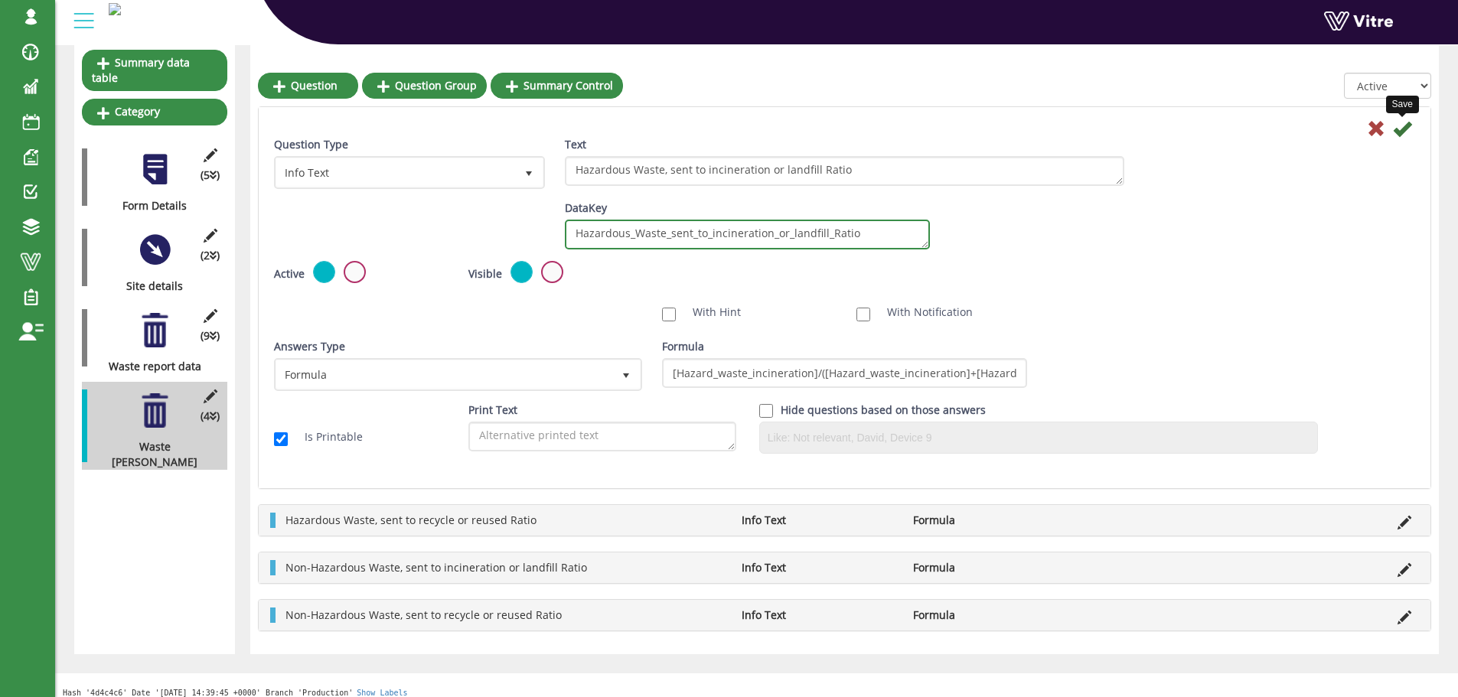
type textarea "Hazardous_Waste_sent_to_incineration_or_landfill_Ratio"
click at [1405, 127] on icon at bounding box center [1402, 128] width 18 height 18
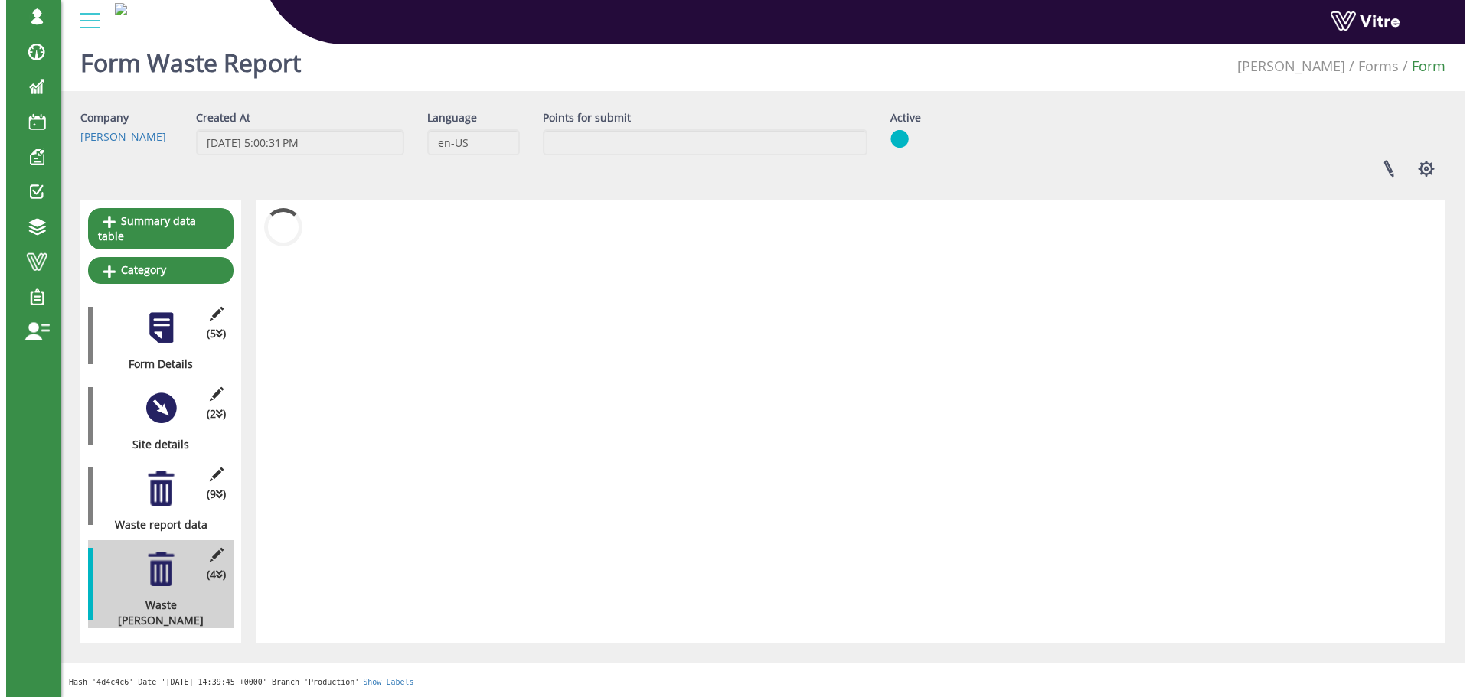
scroll to position [0, 0]
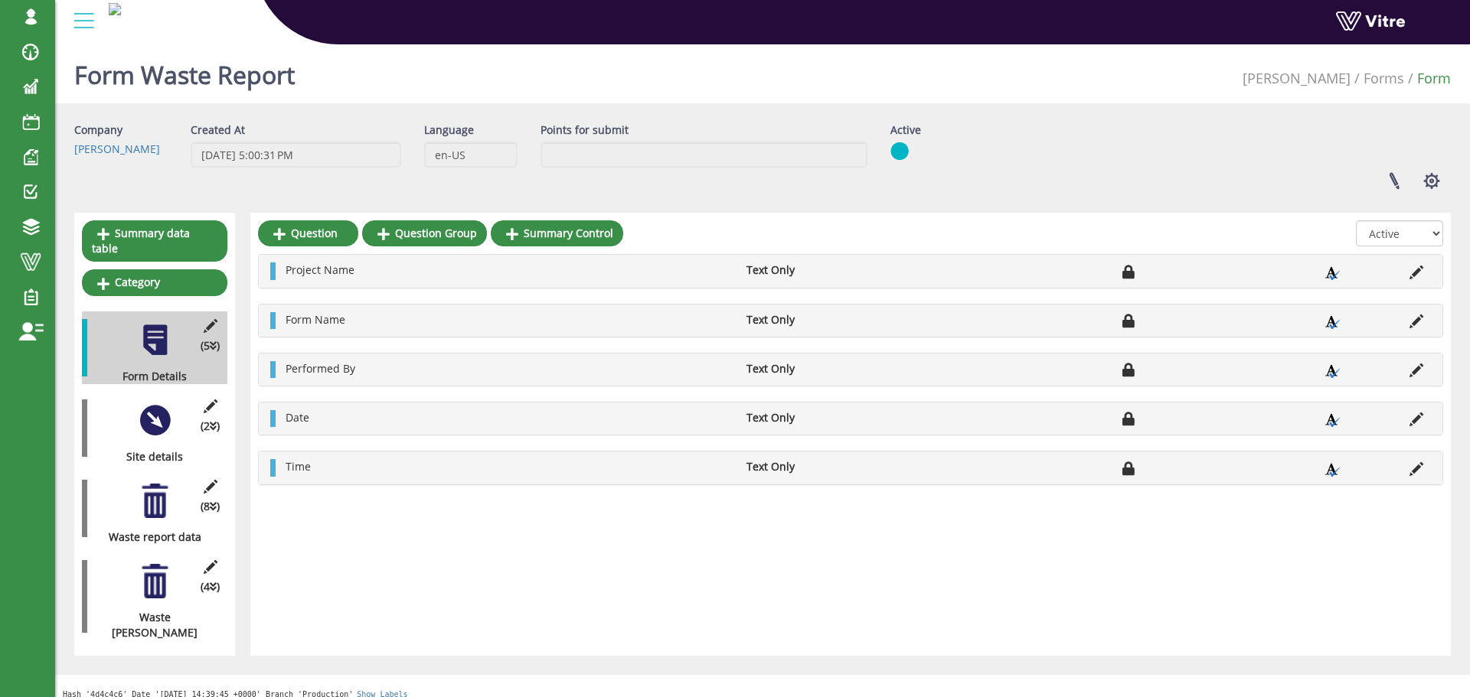
click at [162, 564] on div at bounding box center [155, 581] width 34 height 34
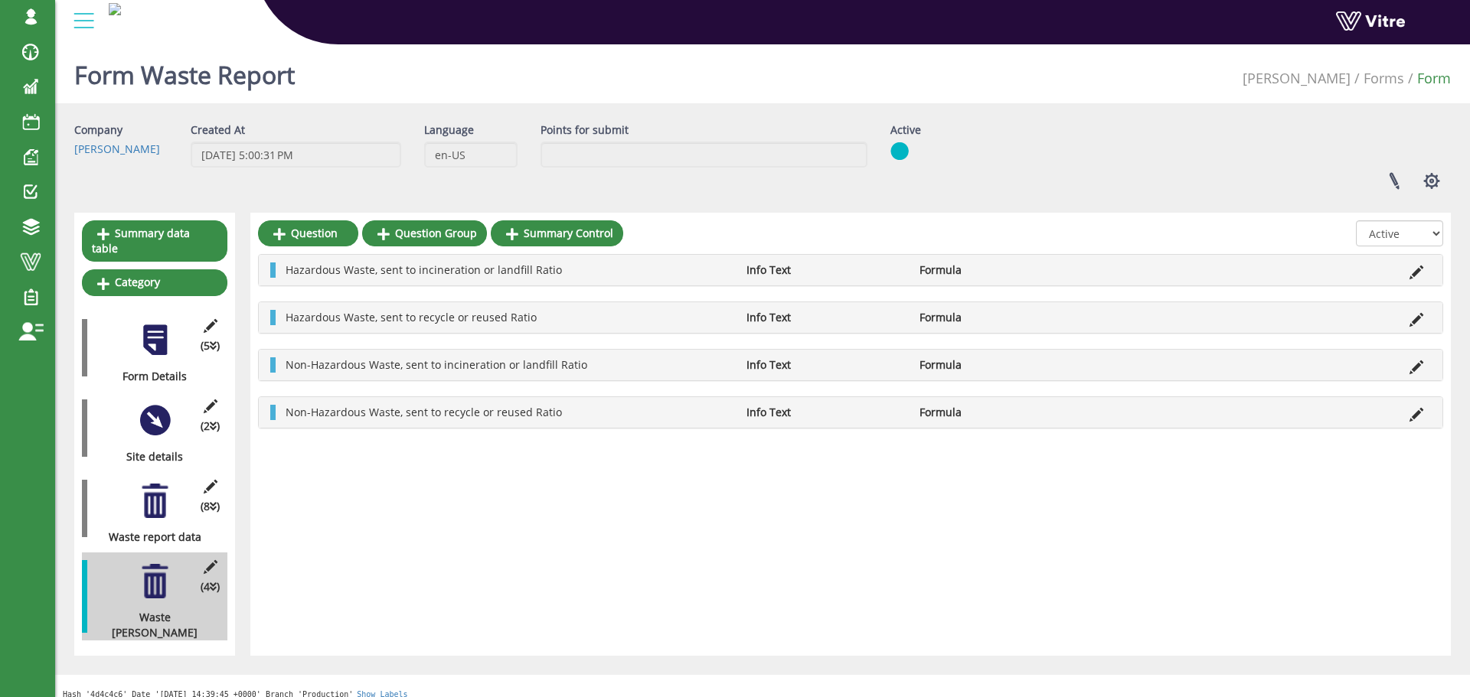
click at [1402, 324] on li at bounding box center [1416, 317] width 29 height 15
click at [1408, 321] on li at bounding box center [1416, 317] width 29 height 15
click at [1418, 323] on icon at bounding box center [1416, 320] width 14 height 14
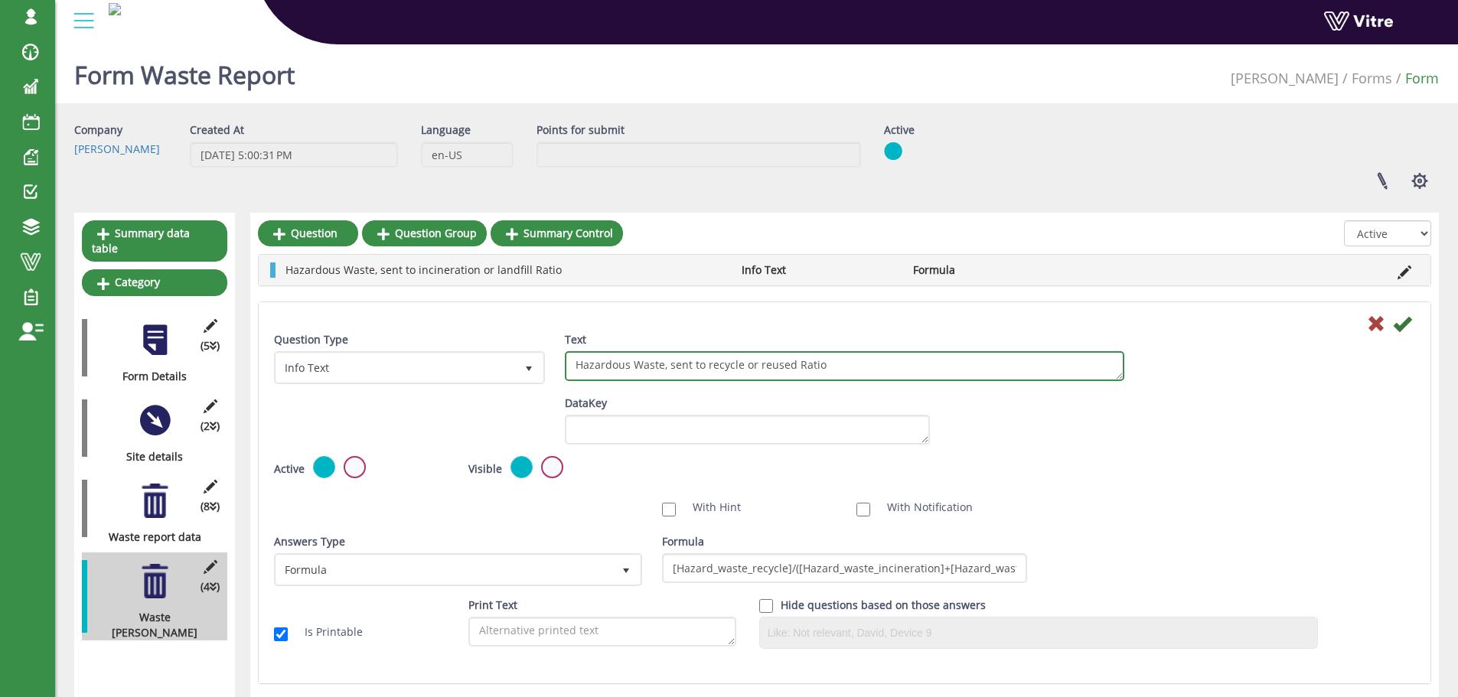
click at [808, 373] on textarea "Hazardous Waste, sent to recycle or reused Ratio" at bounding box center [845, 366] width 560 height 30
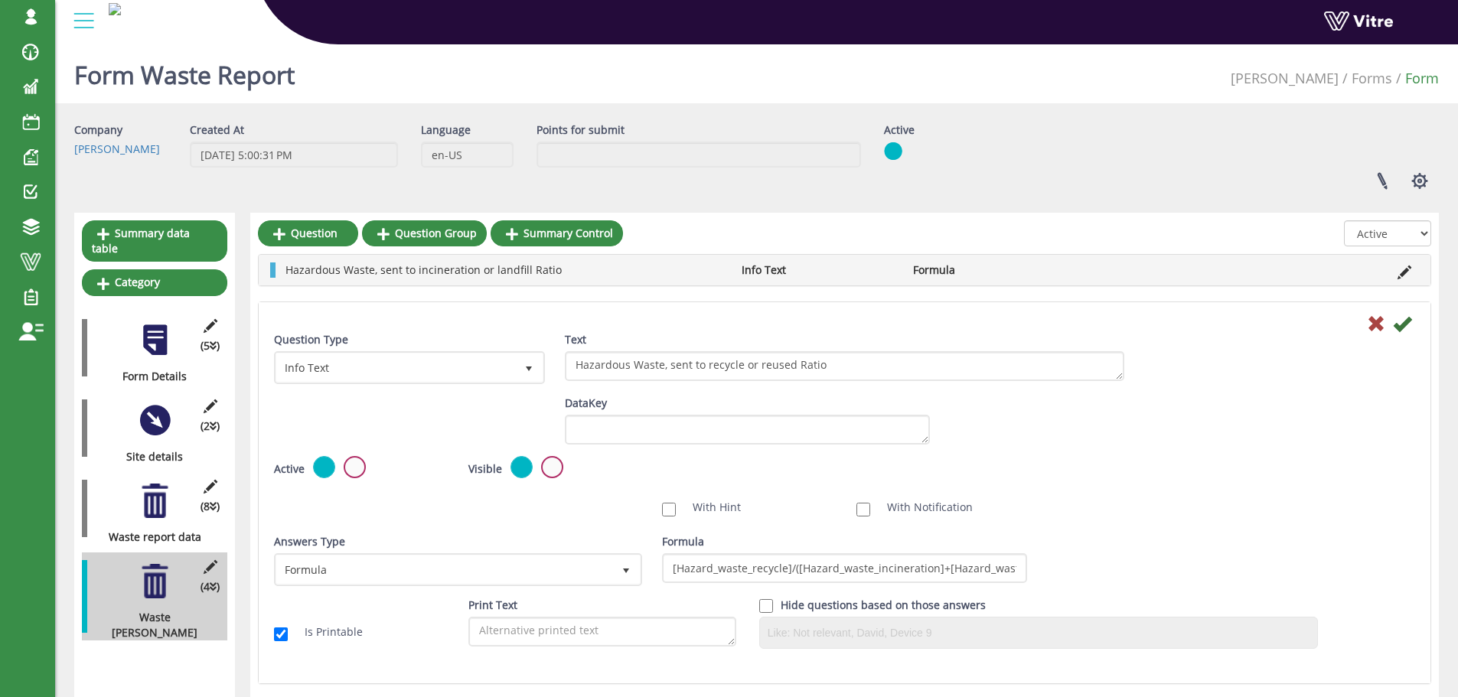
click at [670, 455] on div "DataKey" at bounding box center [748, 426] width 388 height 60
click at [676, 439] on textarea "DataKey" at bounding box center [747, 430] width 365 height 30
paste textarea "Hazardous_Waste_sent_to_recycle_or_reused_Ratio"
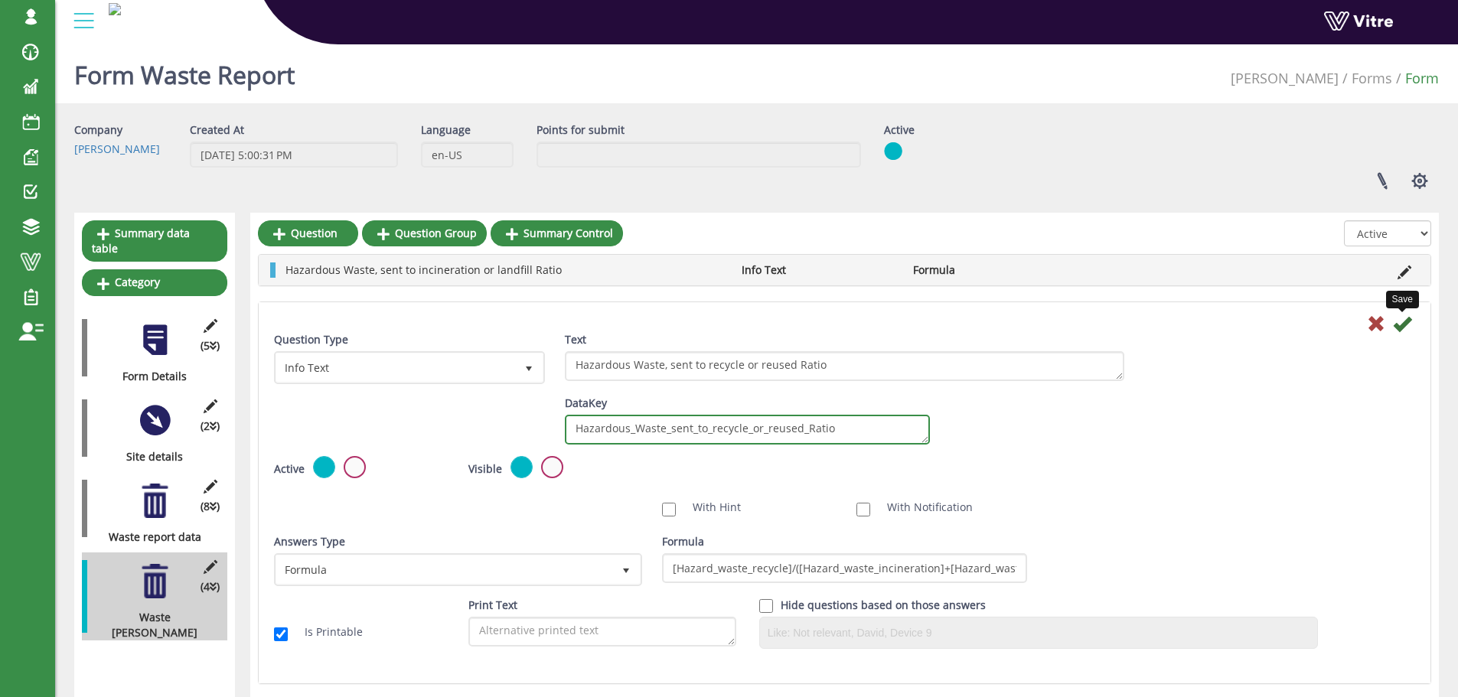
type textarea "Hazardous_Waste_sent_to_recycle_or_reused_Ratio"
click at [1397, 328] on icon at bounding box center [1402, 324] width 18 height 18
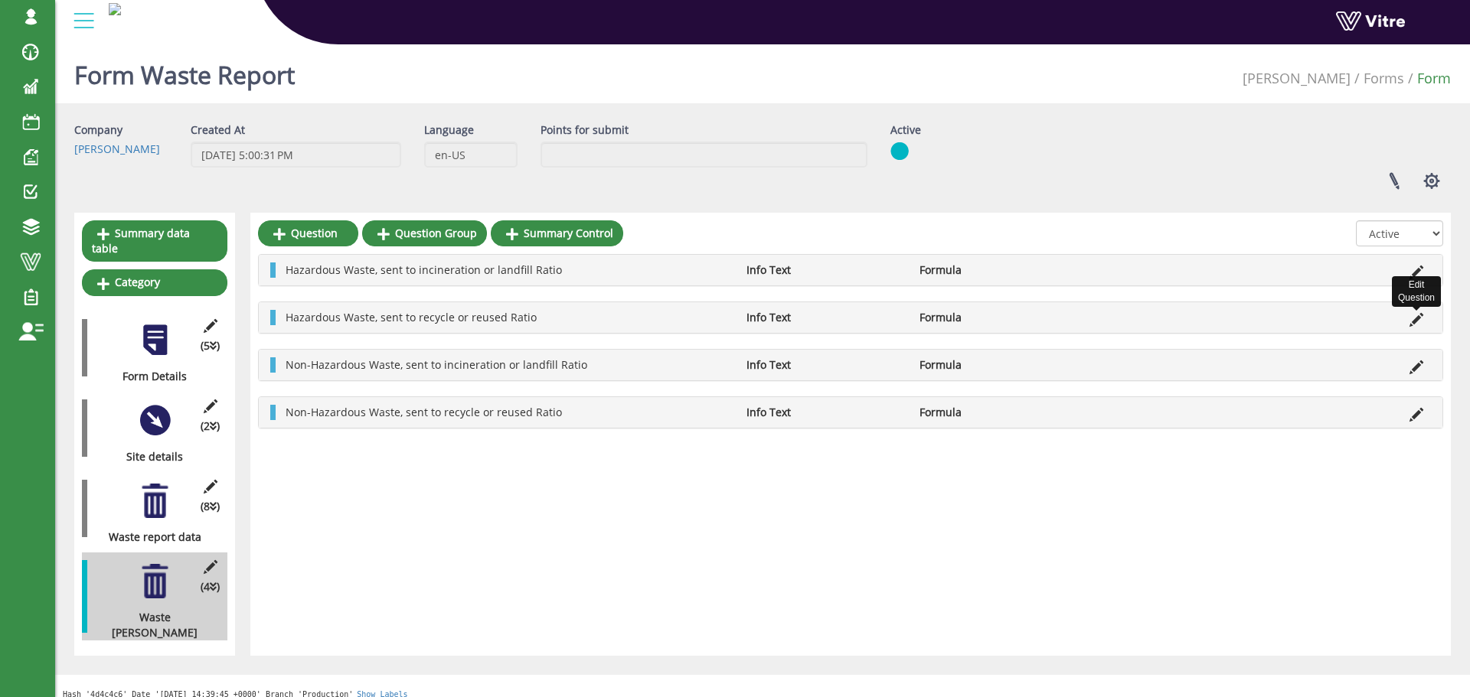
click at [1412, 321] on icon at bounding box center [1416, 320] width 14 height 14
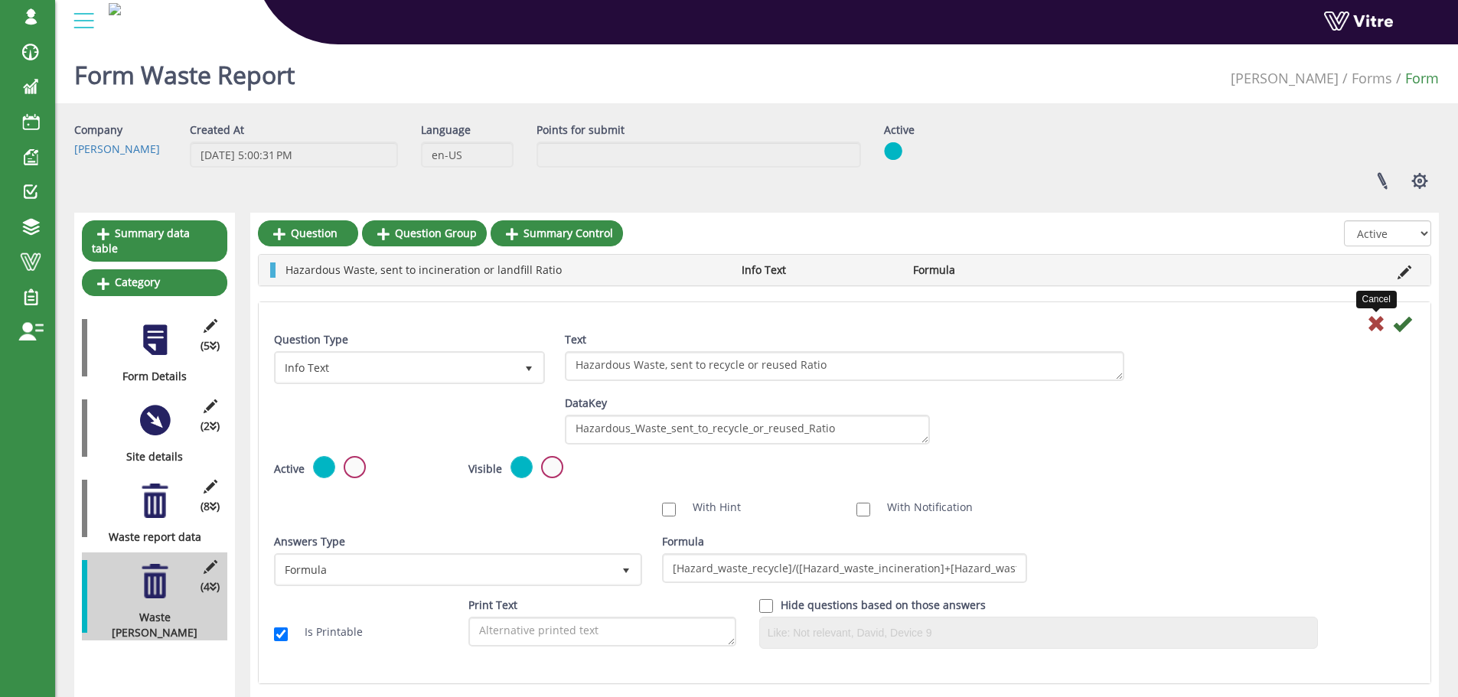
click at [1380, 327] on icon at bounding box center [1376, 324] width 18 height 18
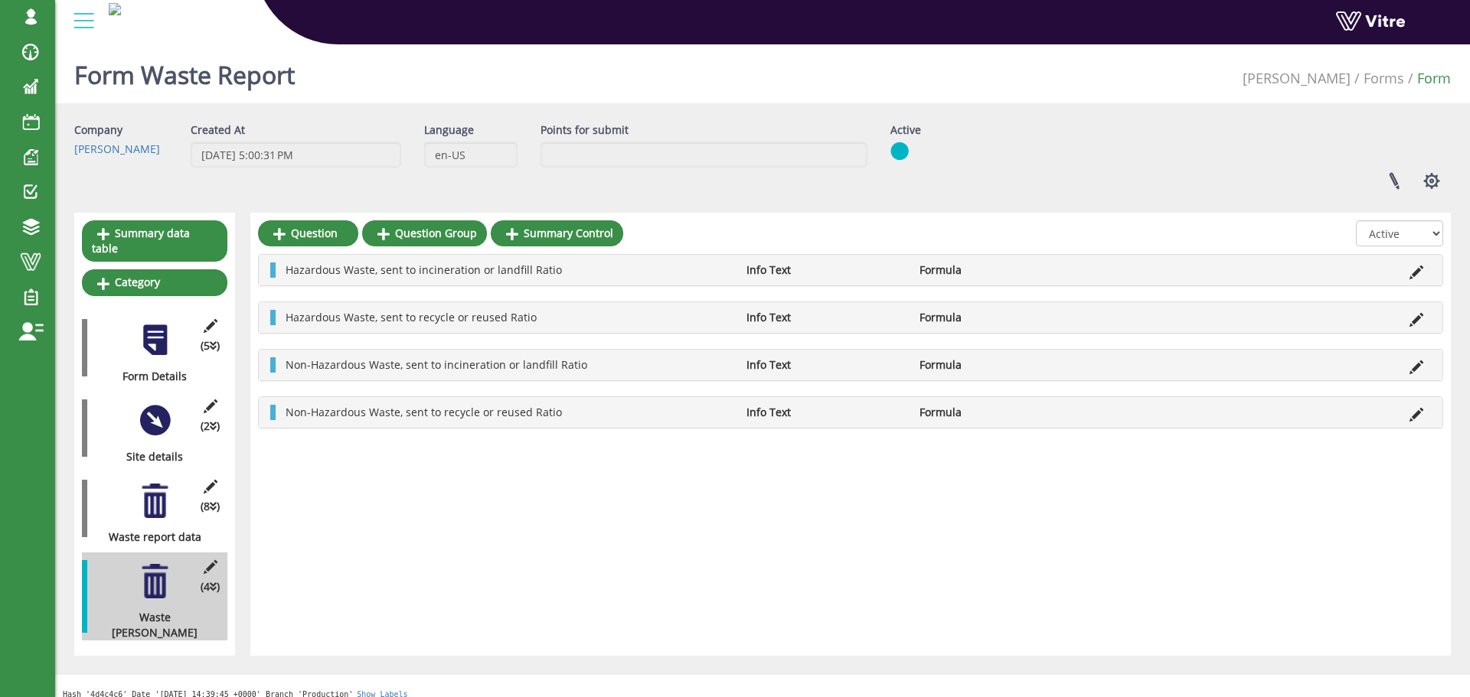
click at [1415, 376] on div "Non-Hazardous Waste, sent to incineration or landfill Ratio Info Text Formula" at bounding box center [851, 365] width 1184 height 31
click at [1416, 366] on icon at bounding box center [1416, 368] width 14 height 14
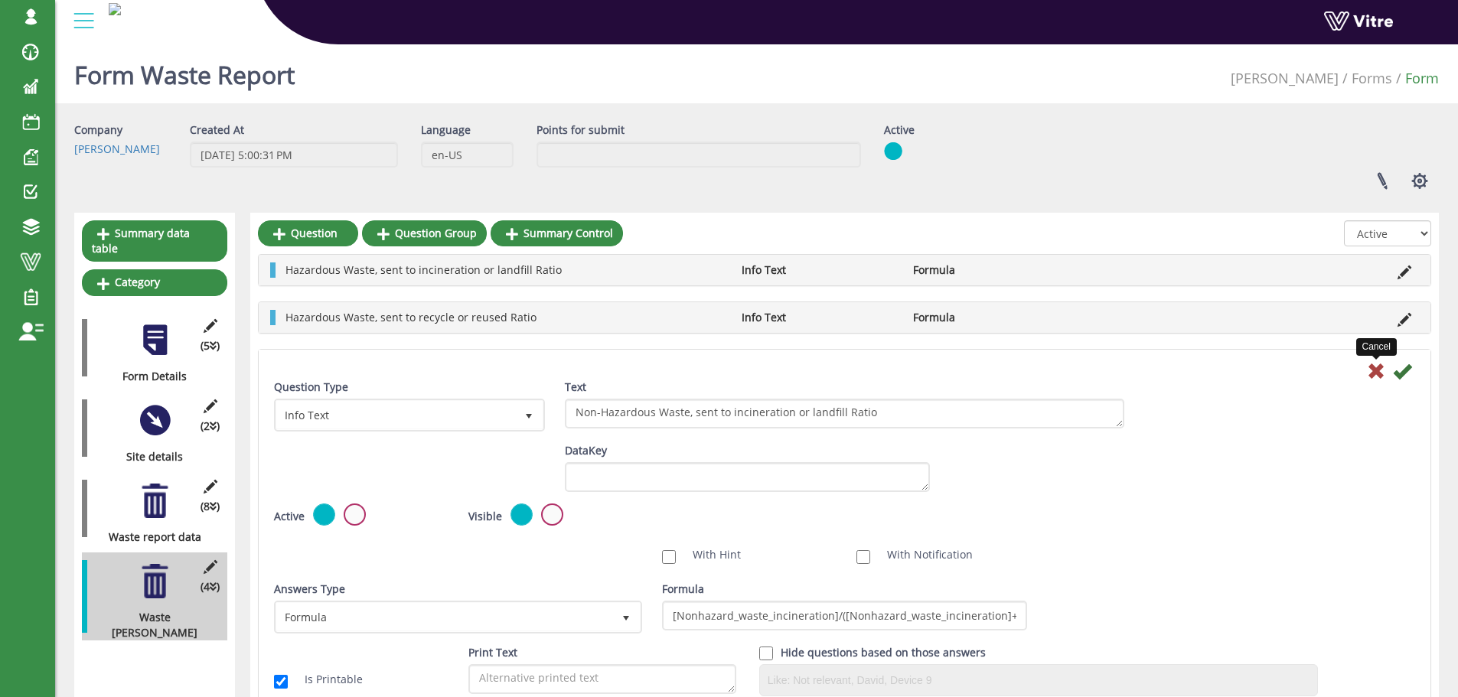
click at [1373, 371] on icon at bounding box center [1376, 371] width 18 height 18
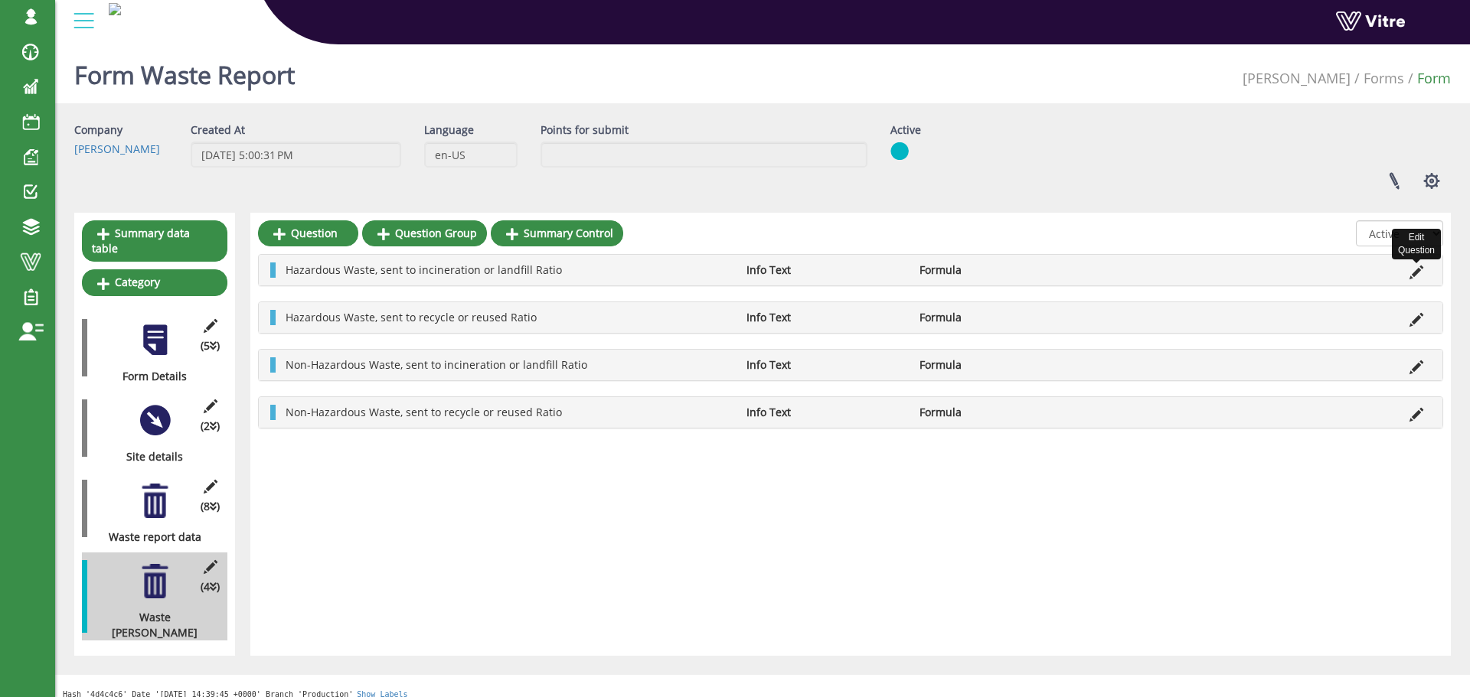
click at [1415, 271] on icon at bounding box center [1416, 273] width 14 height 14
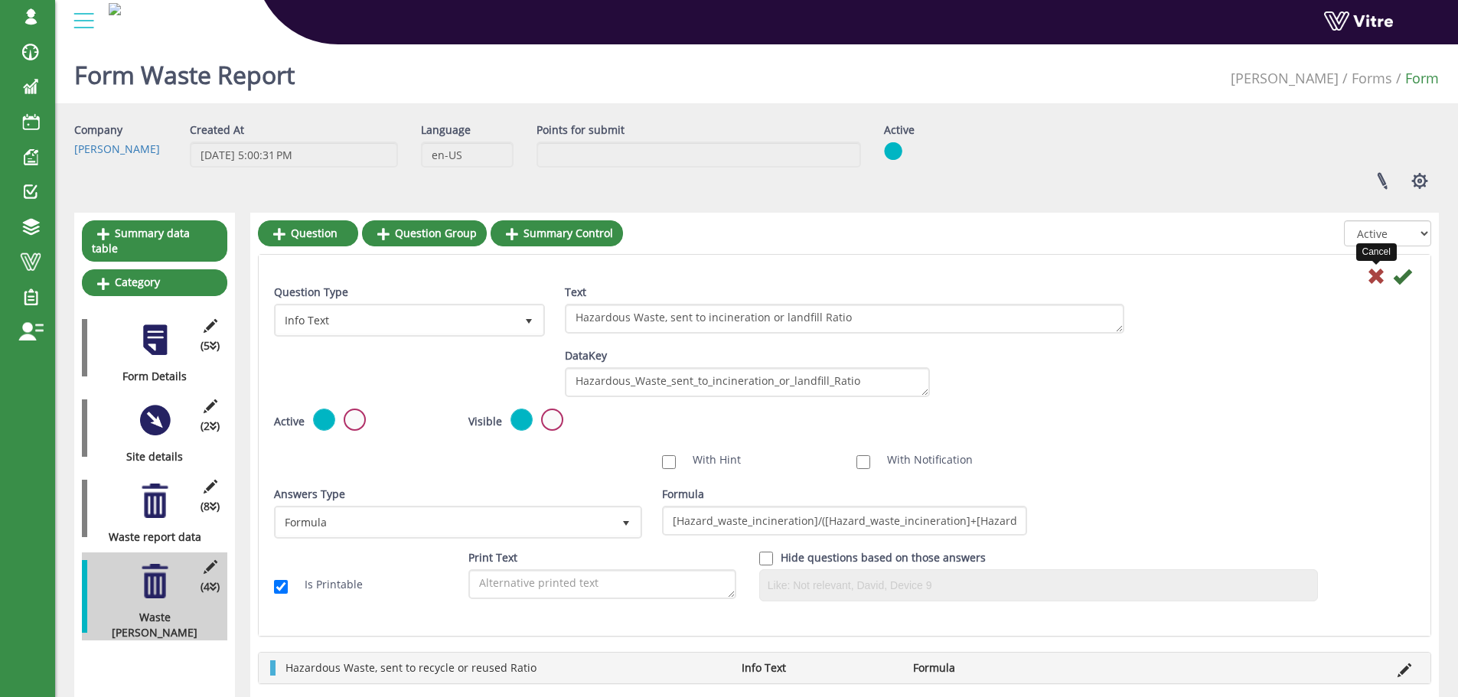
click at [1374, 284] on icon at bounding box center [1376, 276] width 18 height 18
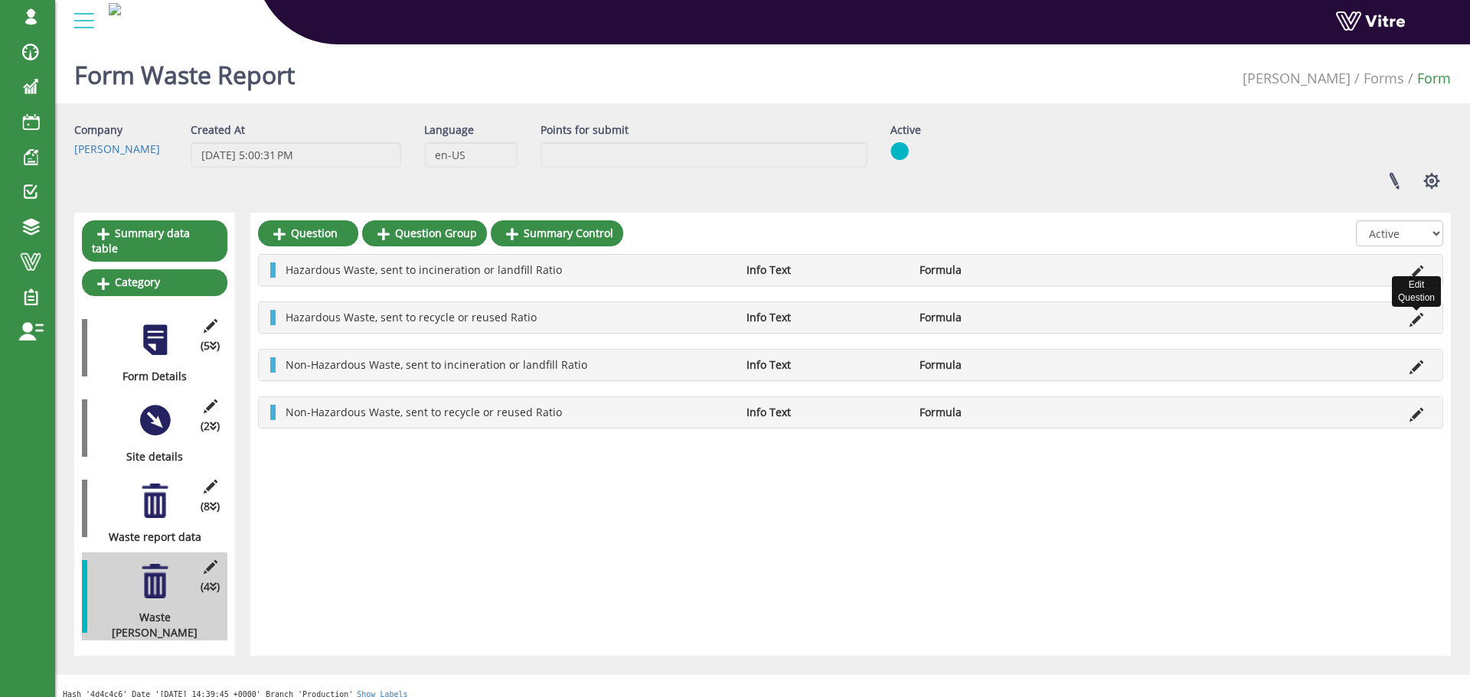
click at [1419, 317] on icon at bounding box center [1416, 320] width 14 height 14
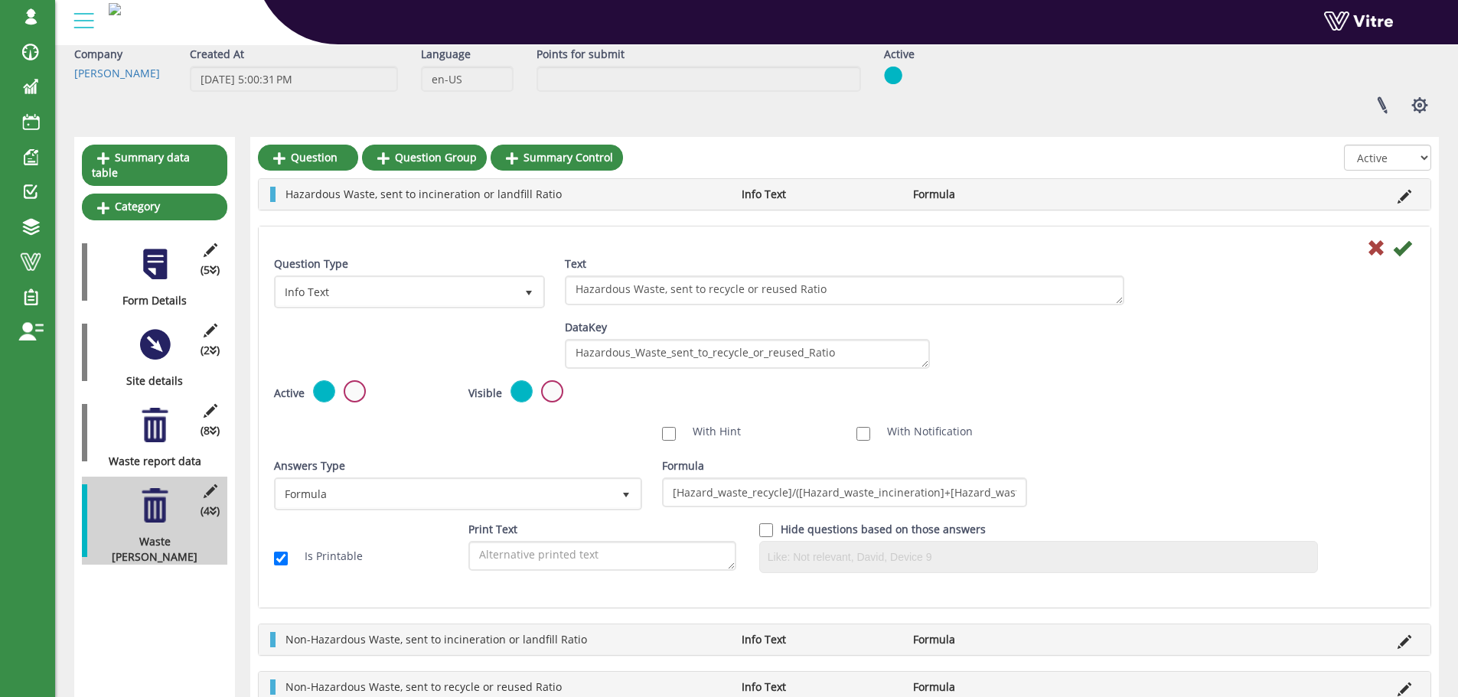
scroll to position [77, 0]
click at [1371, 250] on icon at bounding box center [1376, 247] width 18 height 18
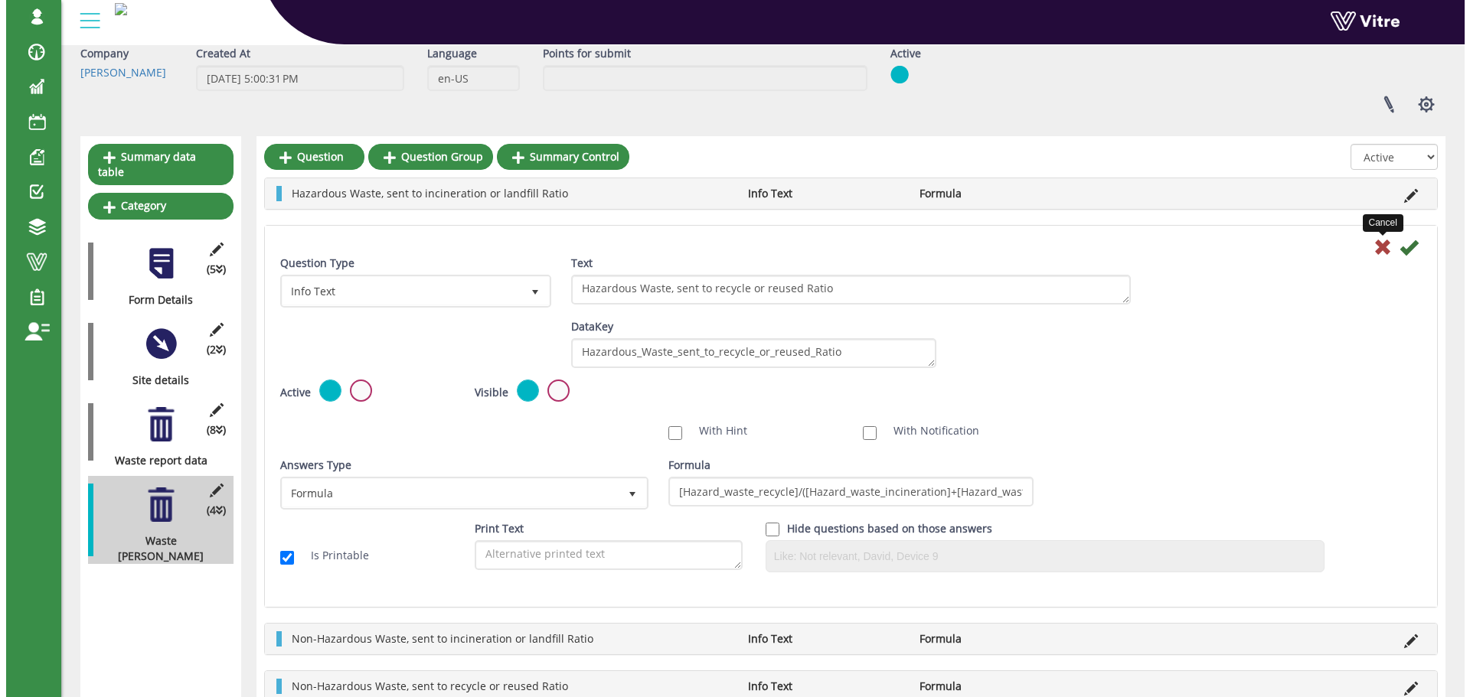
scroll to position [0, 0]
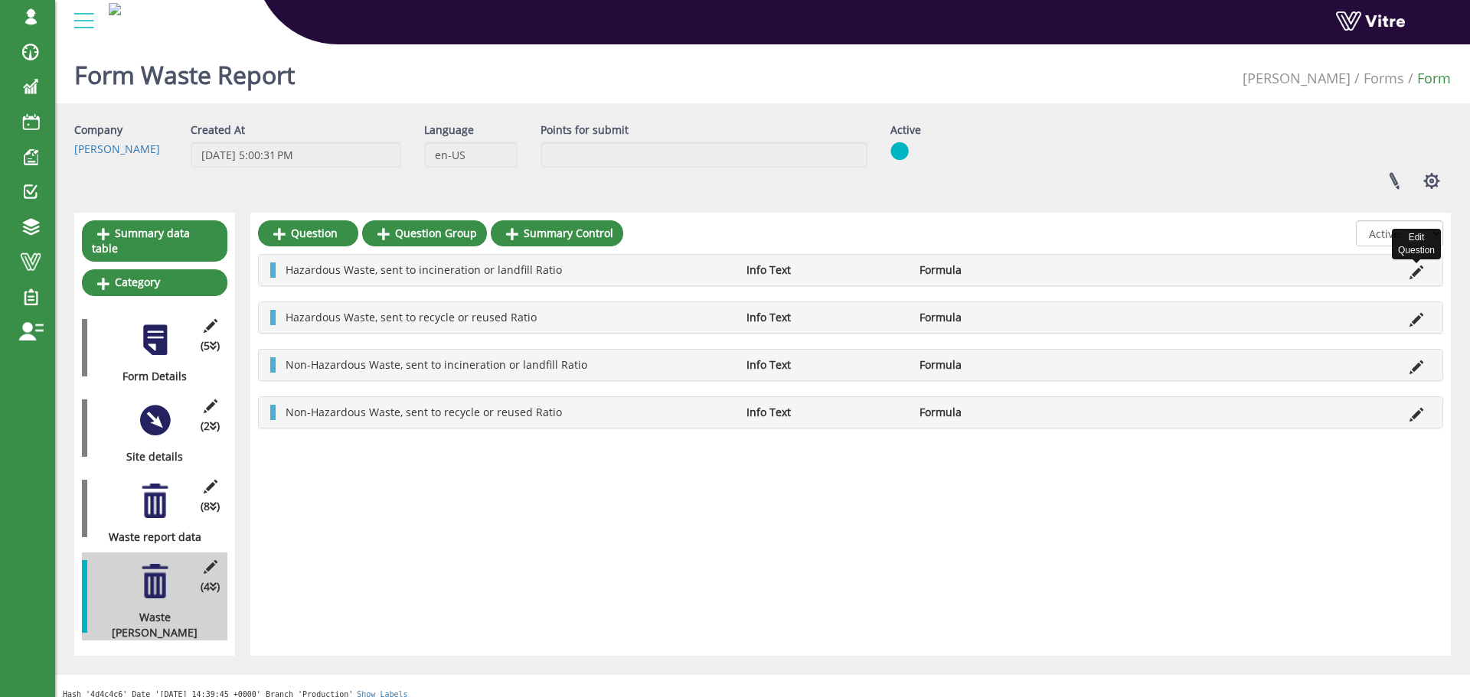
click at [1416, 276] on icon at bounding box center [1416, 273] width 14 height 14
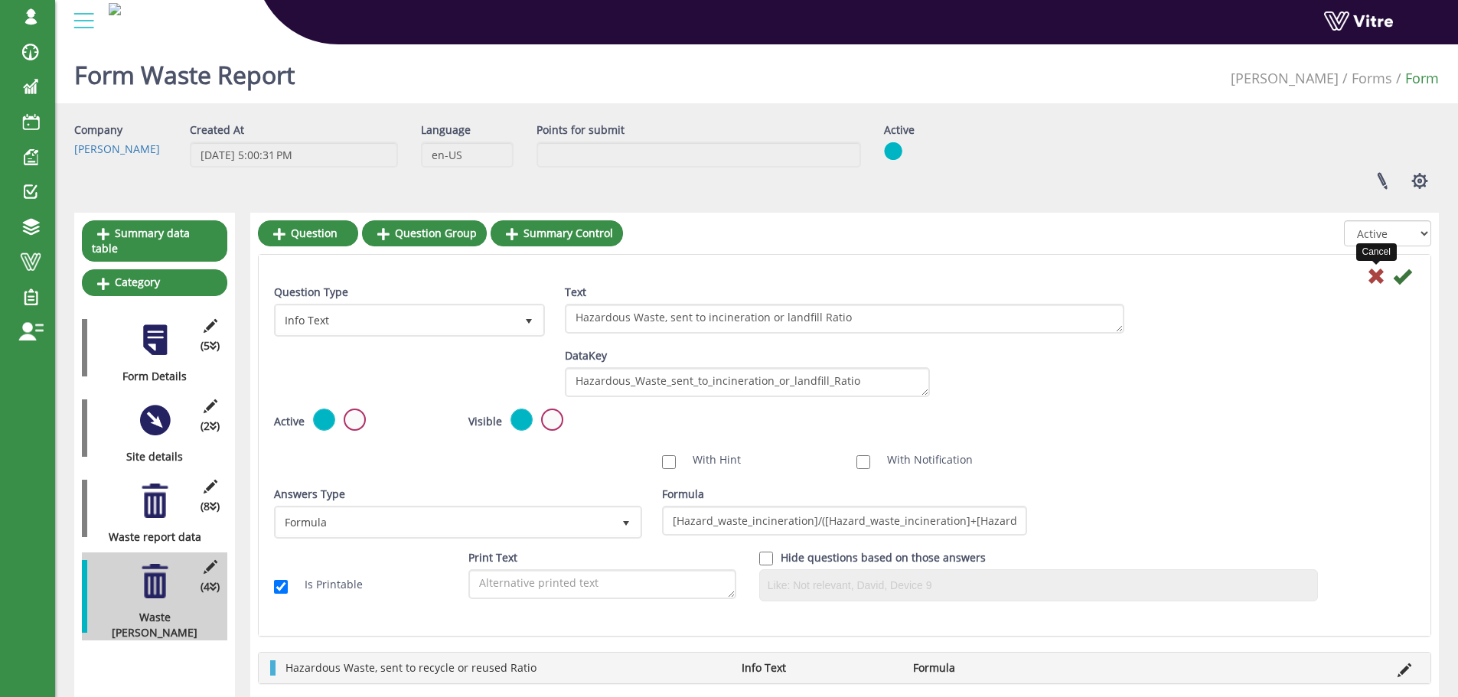
click at [1382, 273] on icon at bounding box center [1376, 276] width 18 height 18
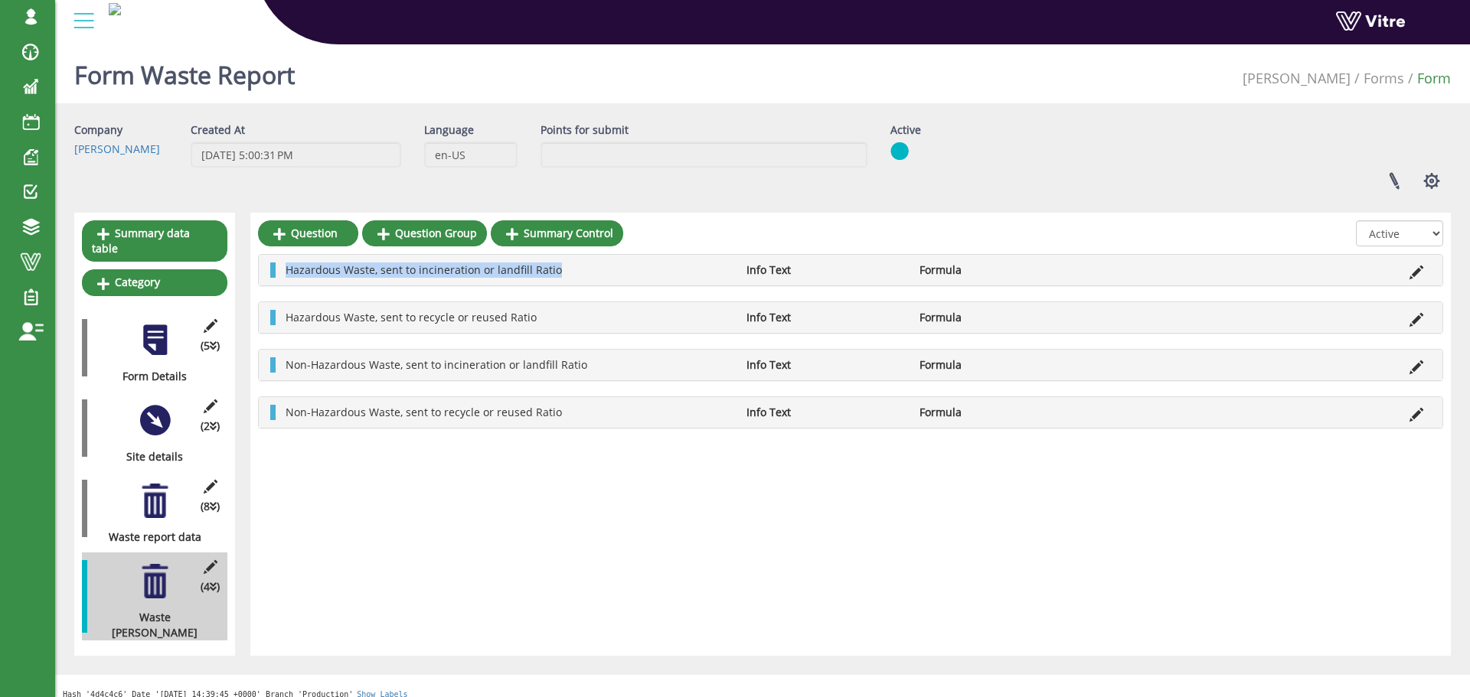
drag, startPoint x: 606, startPoint y: 271, endPoint x: 281, endPoint y: 273, distance: 325.4
click at [281, 273] on li "Hazardous Waste, sent to incineration or landfill Ratio" at bounding box center [508, 270] width 461 height 15
copy span "Hazardous Waste, sent to incineration or landfill Ratio"
click at [341, 302] on div "Hazardous Waste, sent to recycle or reused Ratio Info Text Formula" at bounding box center [851, 317] width 1184 height 31
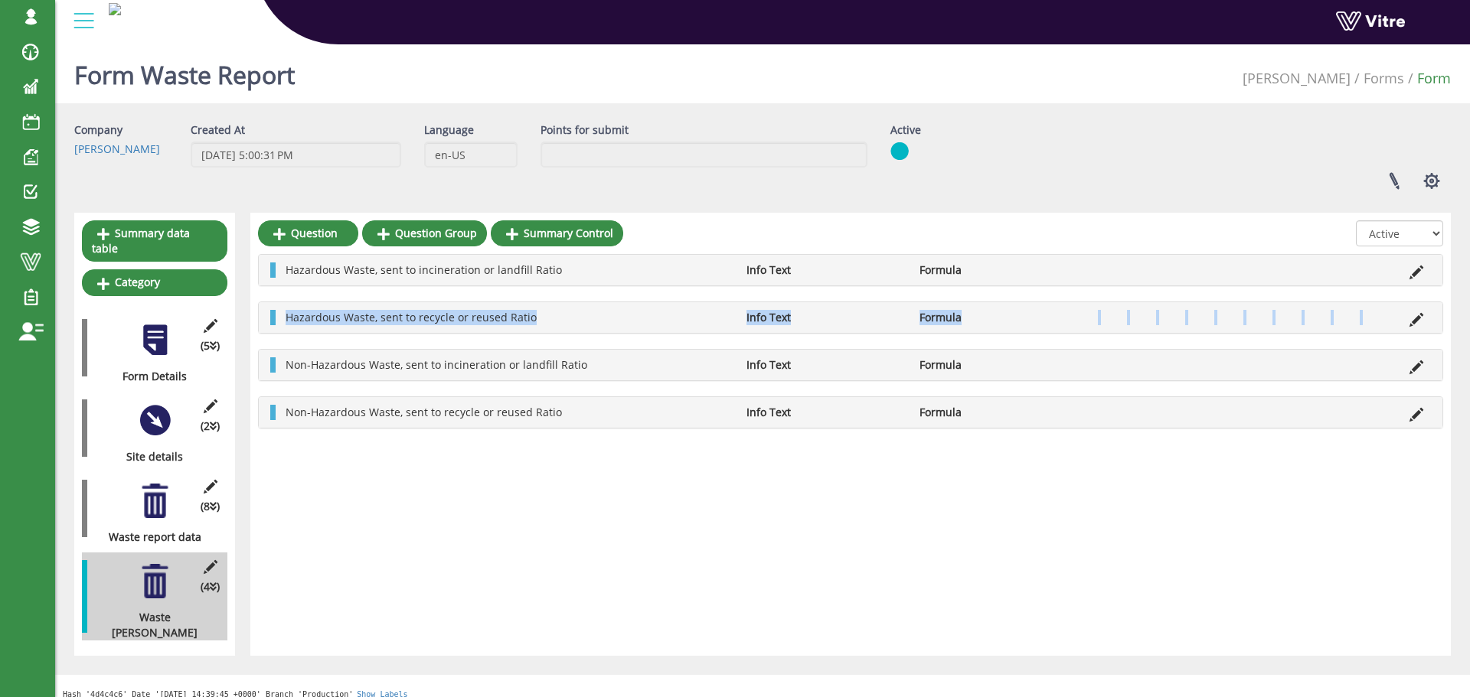
click at [341, 303] on div "Hazardous Waste, sent to recycle or reused Ratio Info Text Formula" at bounding box center [851, 317] width 1184 height 31
copy ul "Hazardous Waste, sent to recycle or reused Ratio Info Text Formula"
click at [701, 312] on li "Hazardous Waste, sent to recycle or reused Ratio" at bounding box center [508, 317] width 461 height 15
drag, startPoint x: 624, startPoint y: 326, endPoint x: 288, endPoint y: 320, distance: 336.2
click at [288, 320] on div "Hazardous Waste, sent to recycle or reused Ratio Info Text Formula" at bounding box center [851, 317] width 1184 height 31
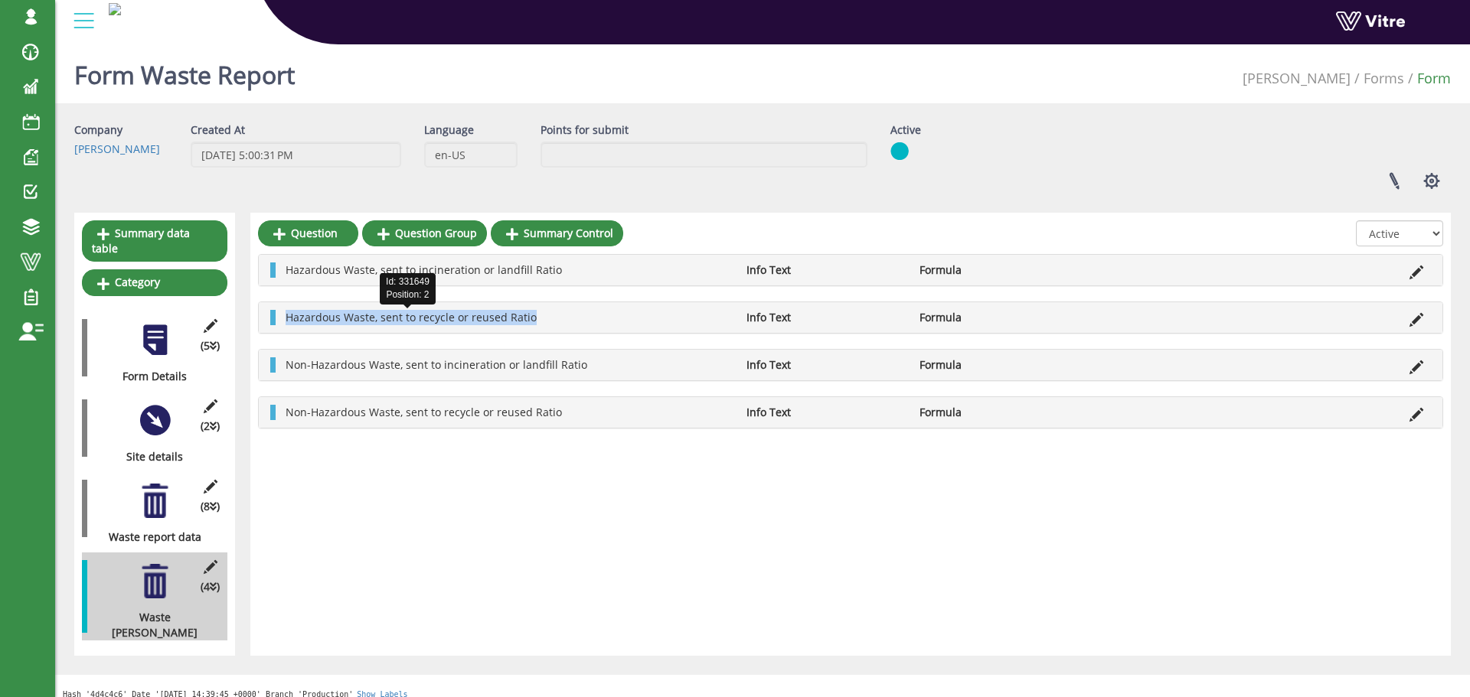
copy span "Hazardous Waste, sent to recycle or reused Ratio"
click at [550, 358] on span "Non-Hazardous Waste, sent to incineration or landfill Ratio" at bounding box center [437, 365] width 302 height 15
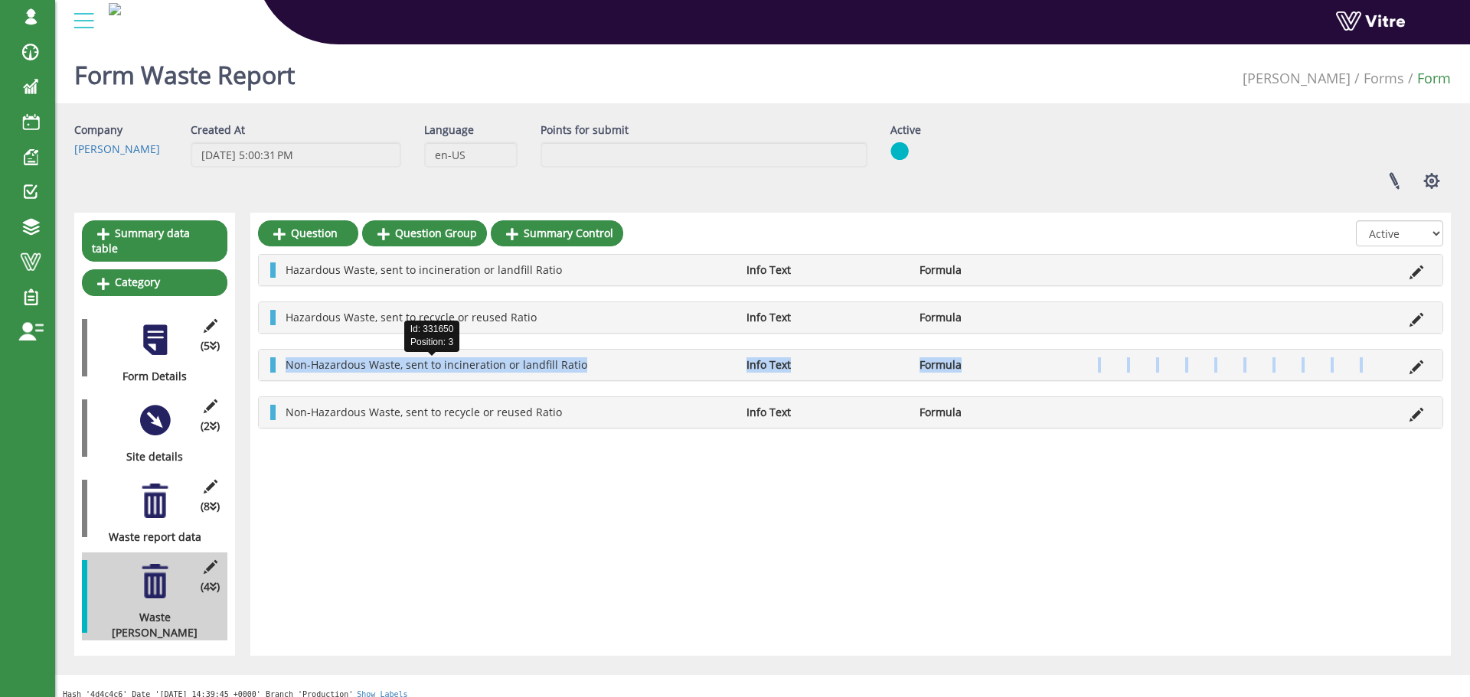
click at [550, 358] on span "Non-Hazardous Waste, sent to incineration or landfill Ratio" at bounding box center [437, 365] width 302 height 15
copy ul "Non-Hazardous Waste, sent to incineration or landfill Ratio Info Text Formula"
click at [581, 369] on li "Non-Hazardous Waste, sent to incineration or landfill Ratio" at bounding box center [508, 365] width 461 height 15
drag, startPoint x: 592, startPoint y: 369, endPoint x: 277, endPoint y: 364, distance: 314.7
click at [277, 364] on div "Non-Hazardous Waste, sent to incineration or landfill Ratio Info Text Formula" at bounding box center [851, 365] width 1184 height 31
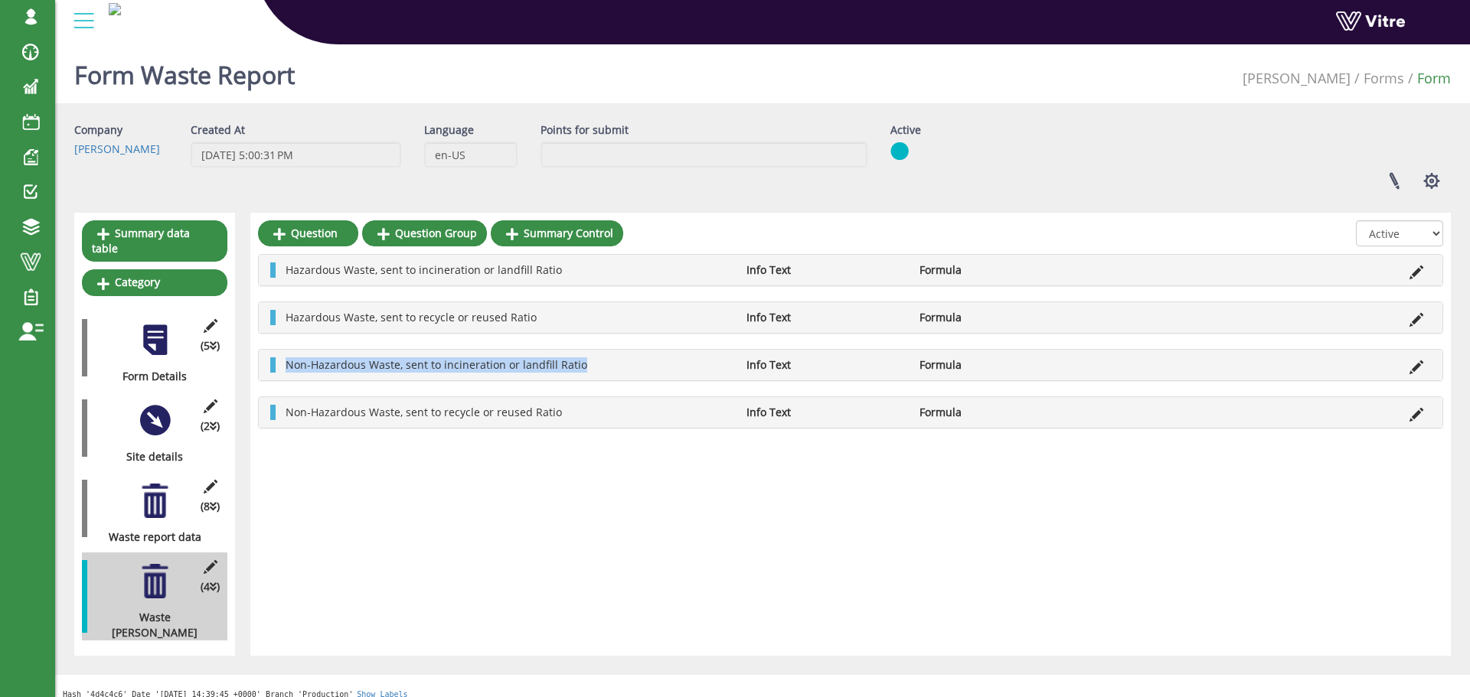
copy span "Non-Hazardous Waste, sent to incineration or landfill Ratio"
drag, startPoint x: 552, startPoint y: 402, endPoint x: 291, endPoint y: 407, distance: 261.1
click at [291, 407] on div "Non-Hazardous Waste, sent to recycle or reused Ratio Info Text Formula" at bounding box center [851, 412] width 1184 height 31
click at [286, 409] on span "Non-Hazardous Waste, sent to recycle or reused Ratio" at bounding box center [424, 412] width 276 height 15
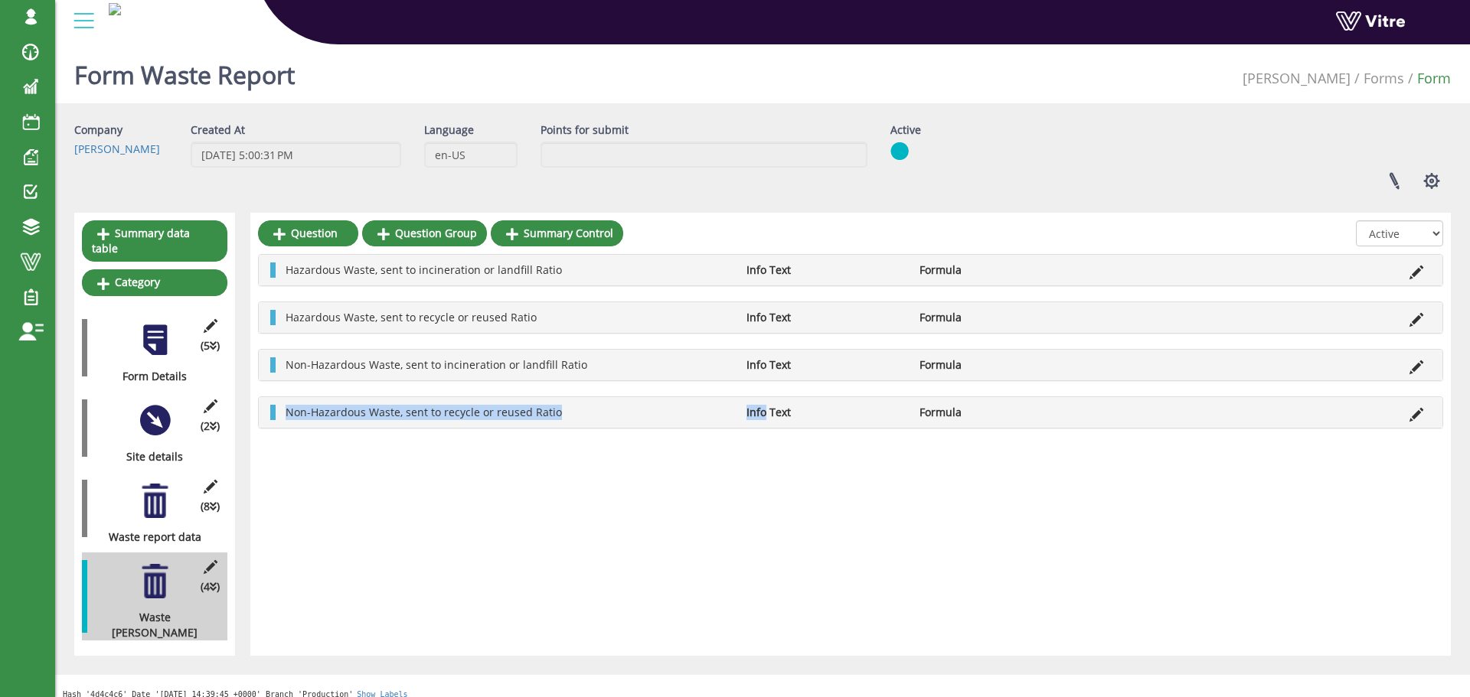
drag, startPoint x: 286, startPoint y: 410, endPoint x: 595, endPoint y: 427, distance: 309.0
click at [595, 427] on div "Non-Hazardous Waste, sent to recycle or reused Ratio Info Text Formula" at bounding box center [851, 412] width 1184 height 31
click at [1416, 321] on icon at bounding box center [1416, 320] width 14 height 14
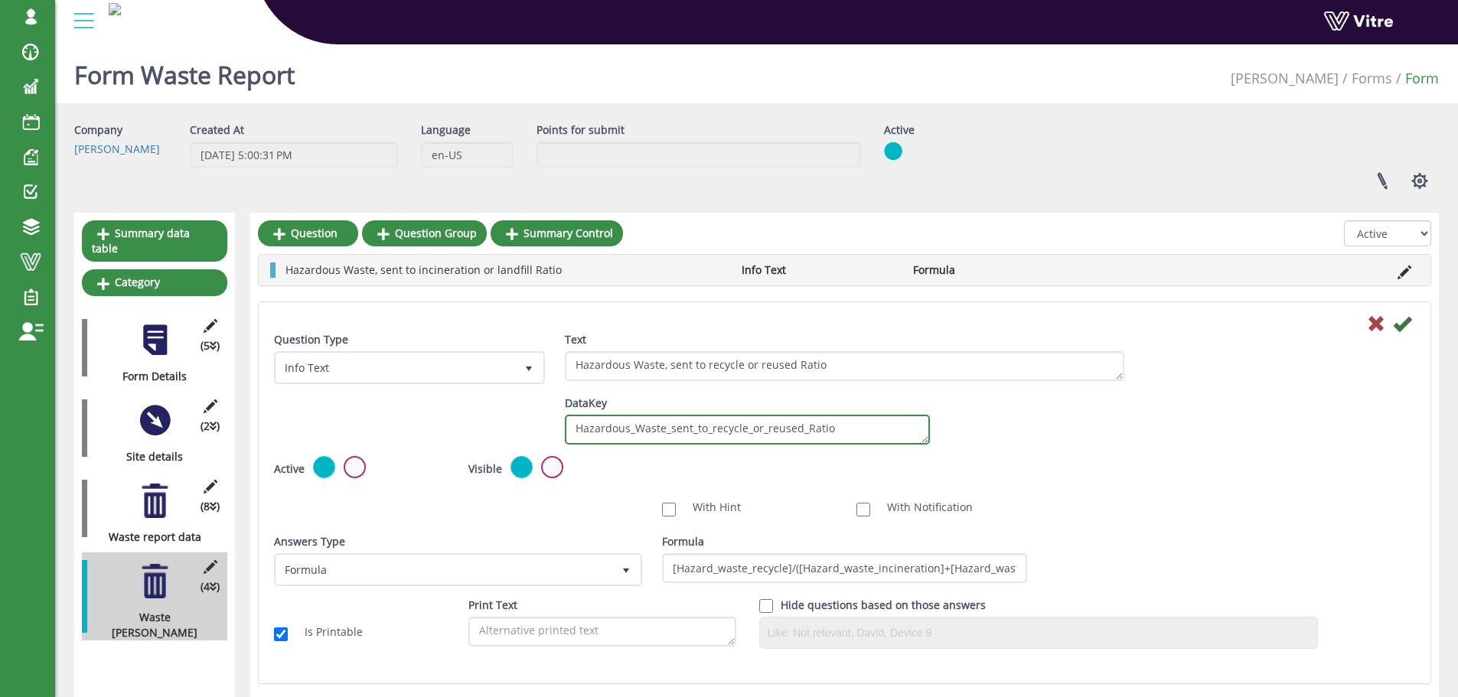
click at [858, 435] on textarea "Hazardous_Waste_sent_to_recycle_or_reused_Ratio" at bounding box center [747, 430] width 365 height 30
click at [1398, 325] on icon at bounding box center [1402, 324] width 18 height 18
